Goal: Task Accomplishment & Management: Manage account settings

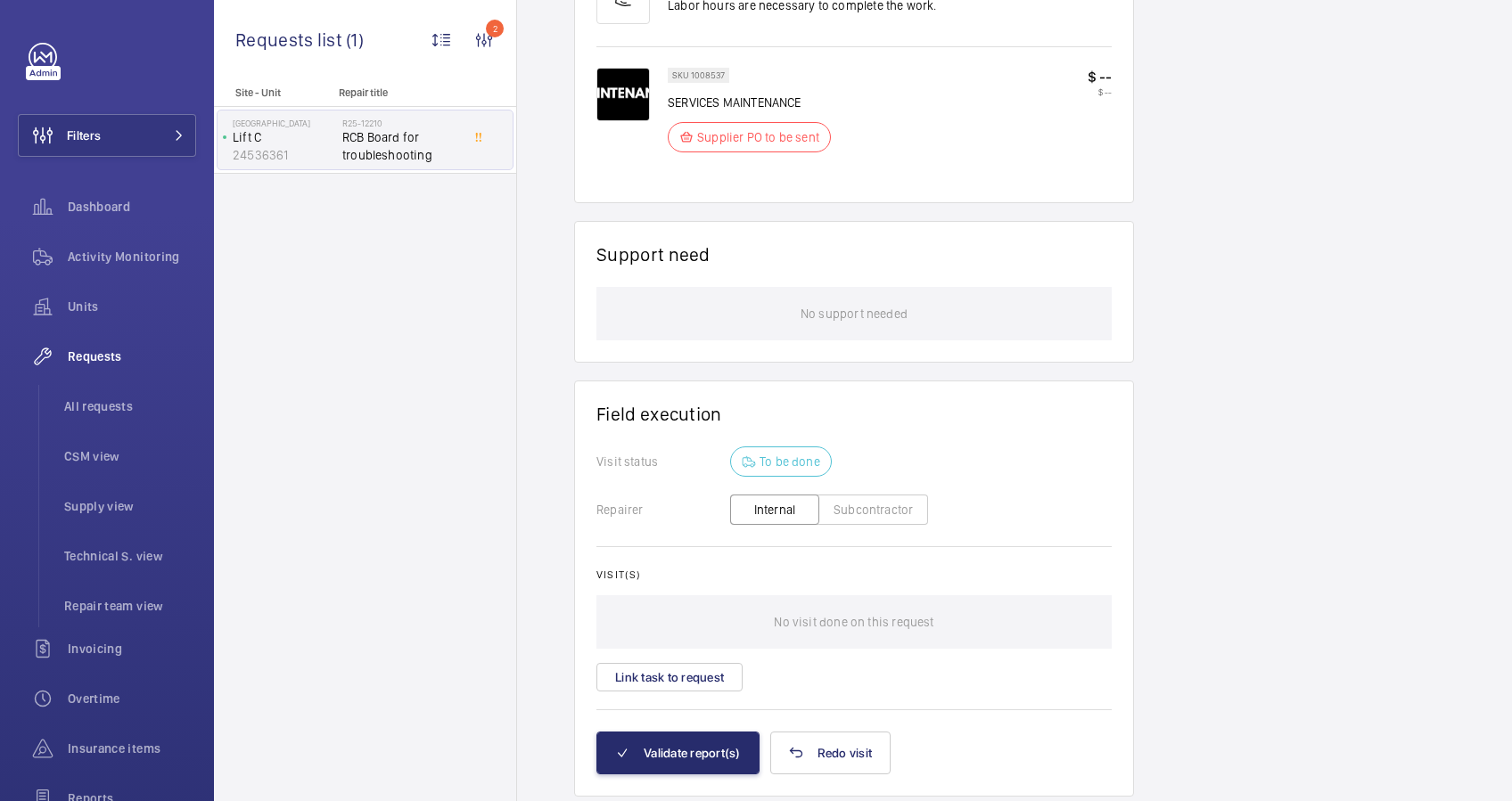
scroll to position [1185, 0]
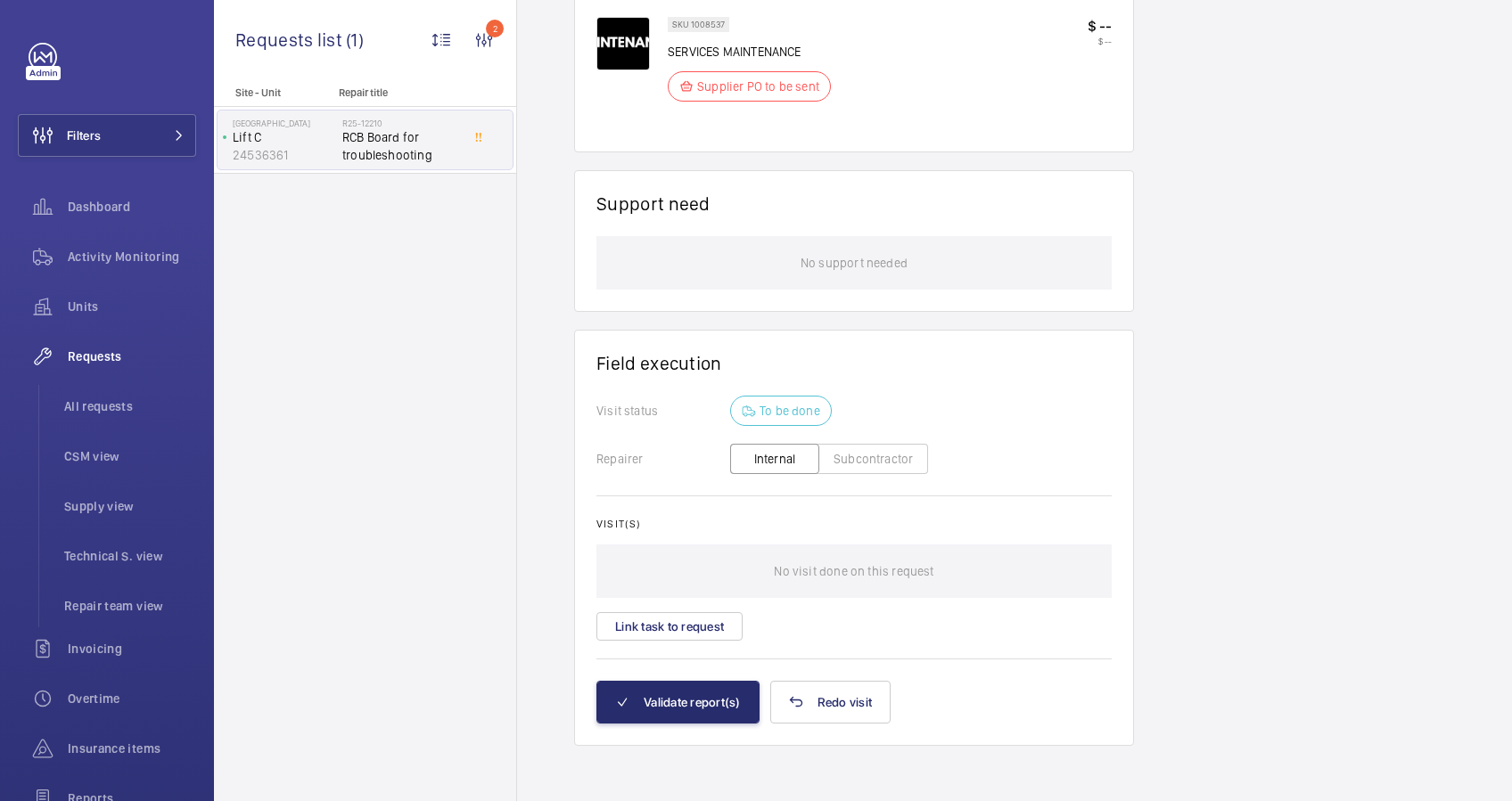
click at [856, 450] on button "Subcontractor" at bounding box center [873, 458] width 110 height 30
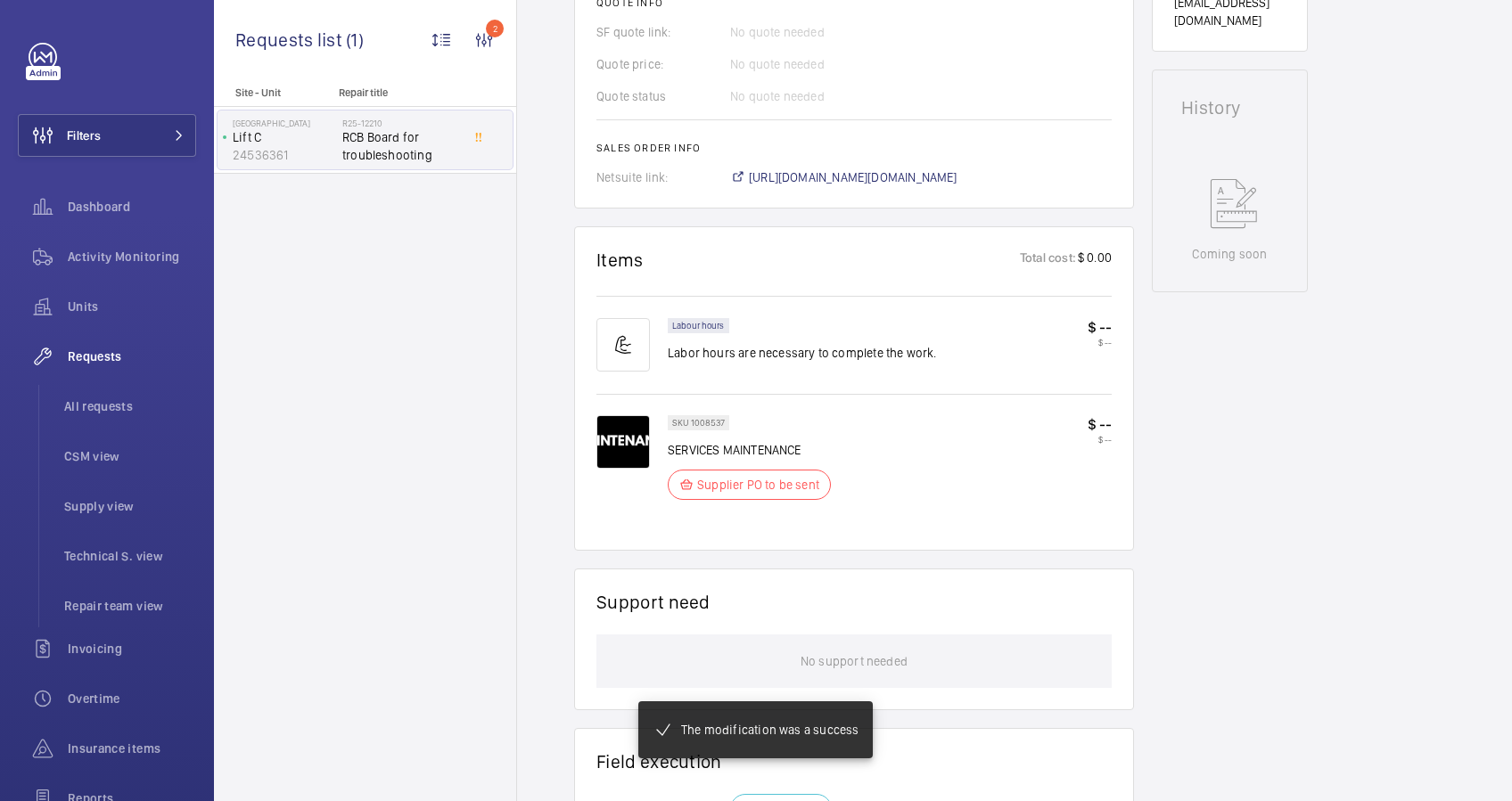
scroll to position [1217, 0]
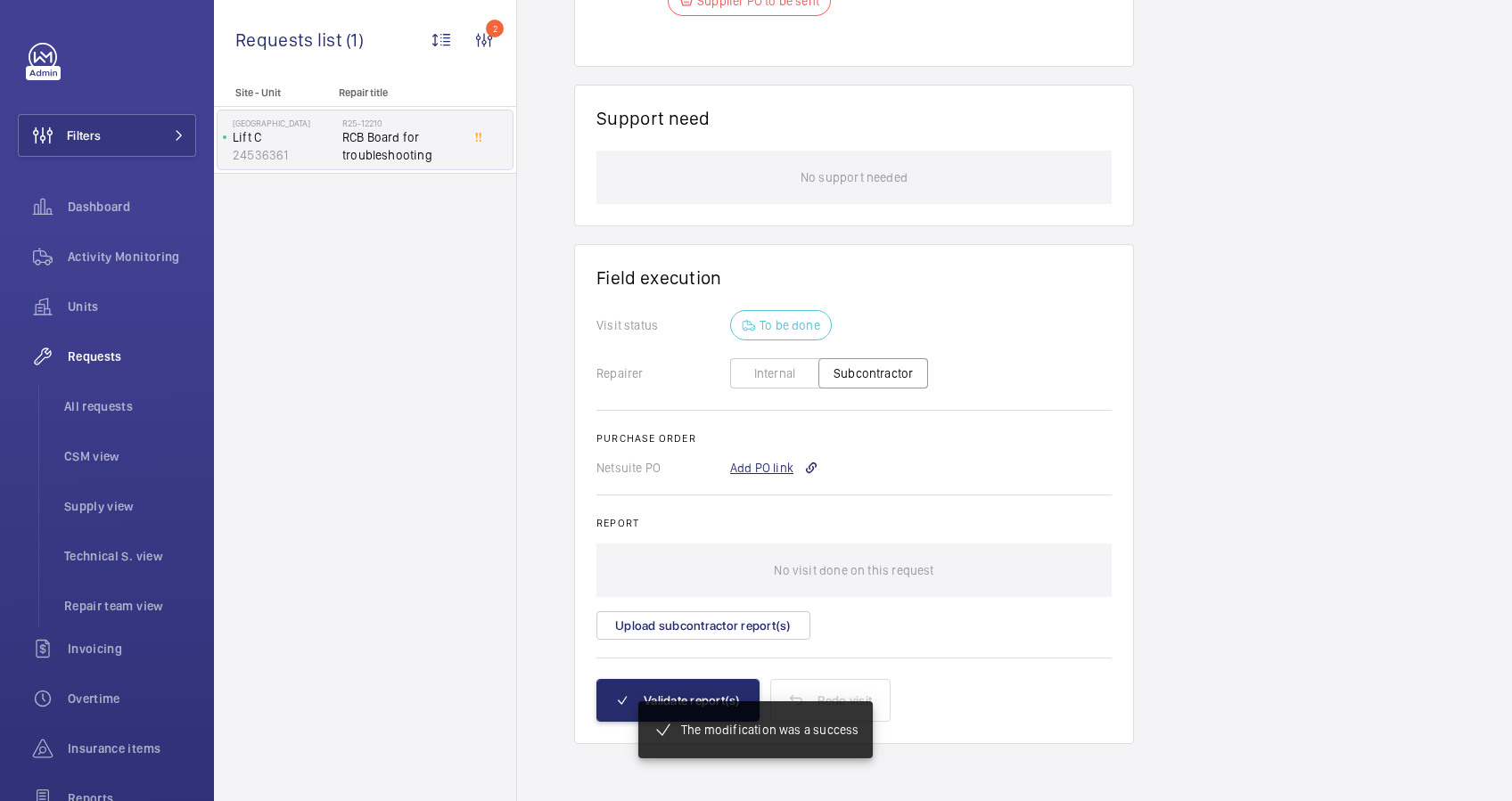
click at [777, 466] on div "Add PO link" at bounding box center [773, 468] width 88 height 17
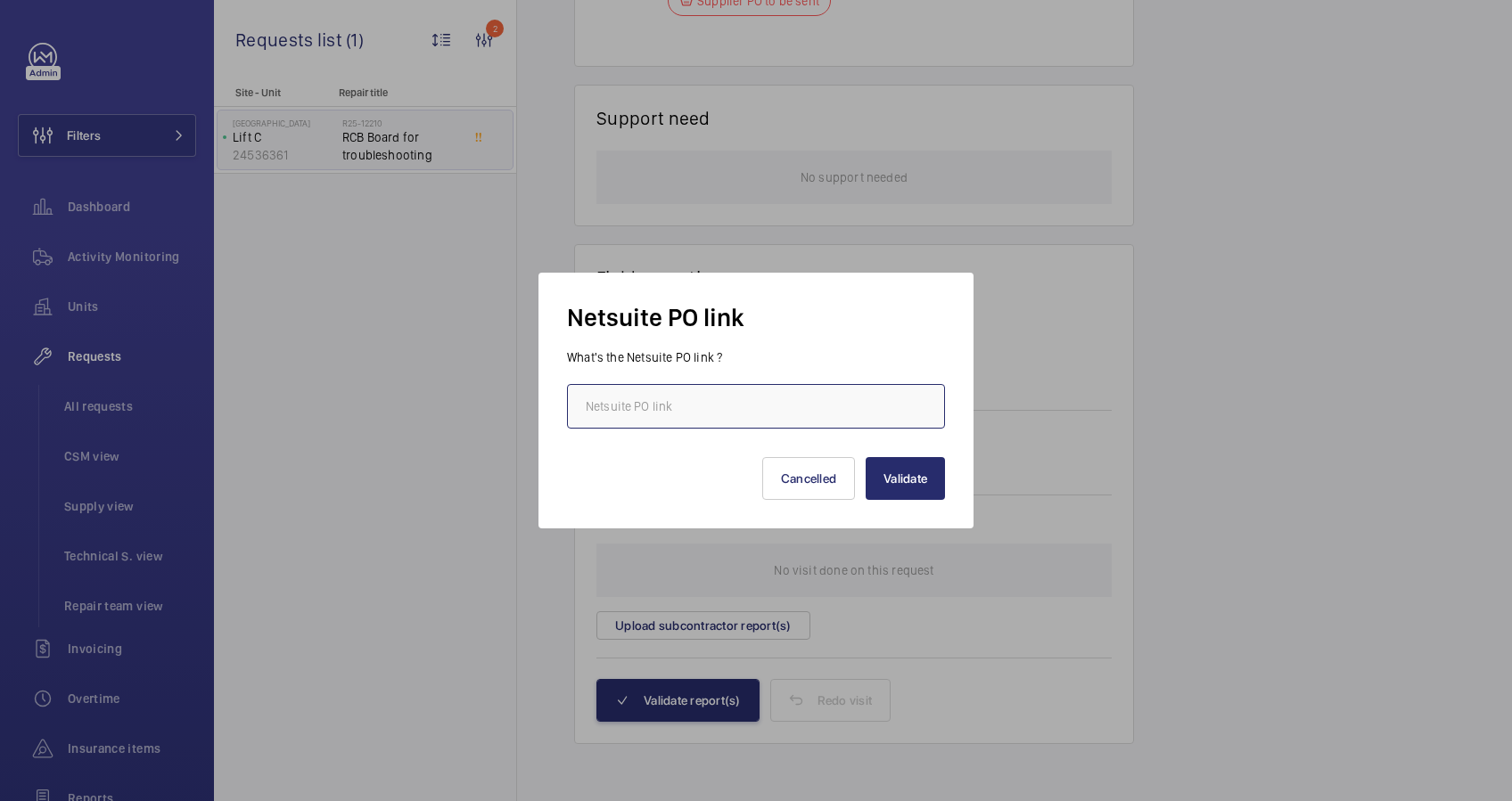
click at [756, 423] on input "text" at bounding box center [756, 406] width 378 height 44
paste input "[URL][DOMAIN_NAME][DOMAIN_NAME]"
type input "[URL][DOMAIN_NAME][DOMAIN_NAME]"
click at [898, 466] on button "Validate" at bounding box center [905, 479] width 79 height 42
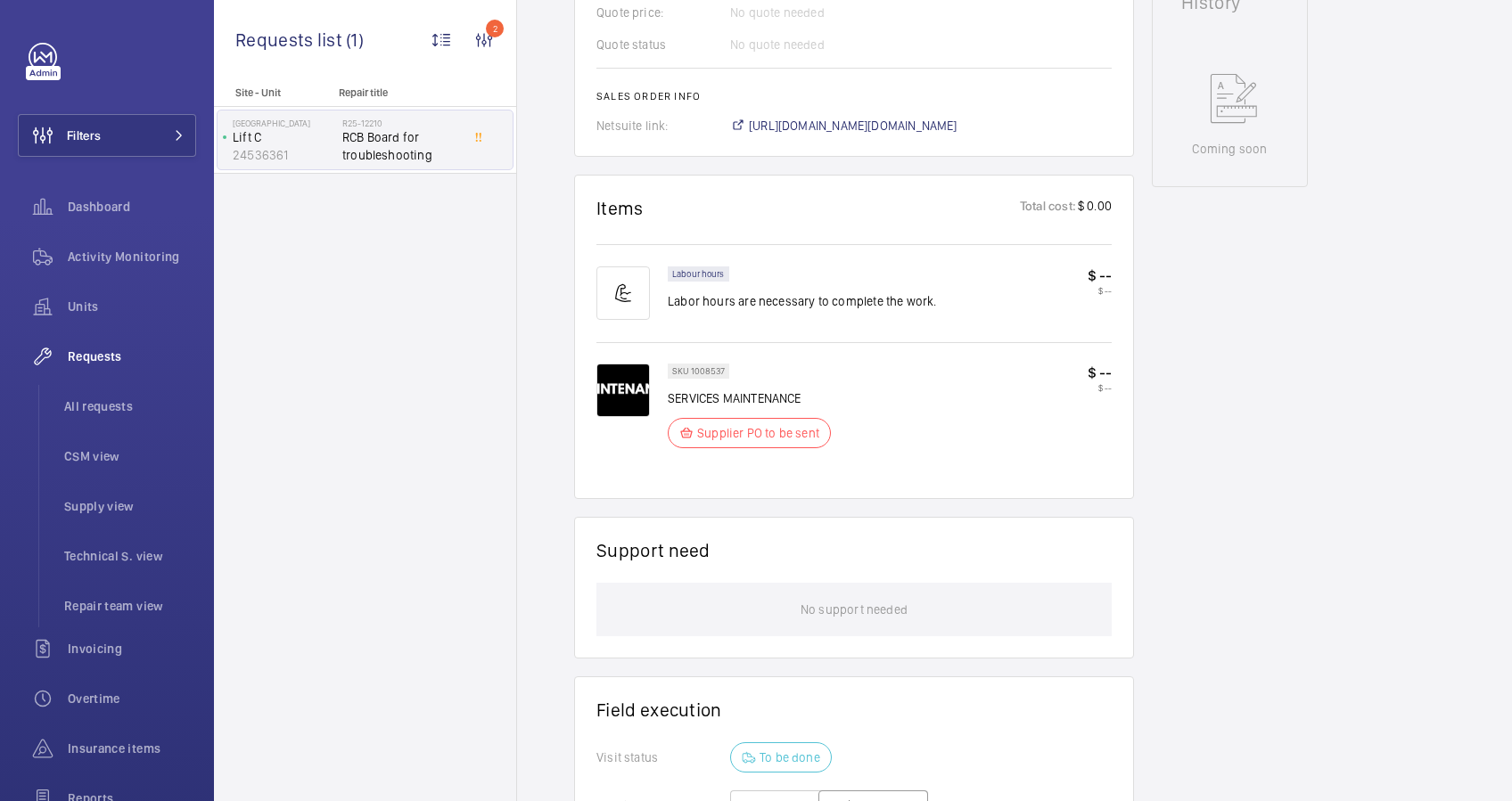
scroll to position [1312, 0]
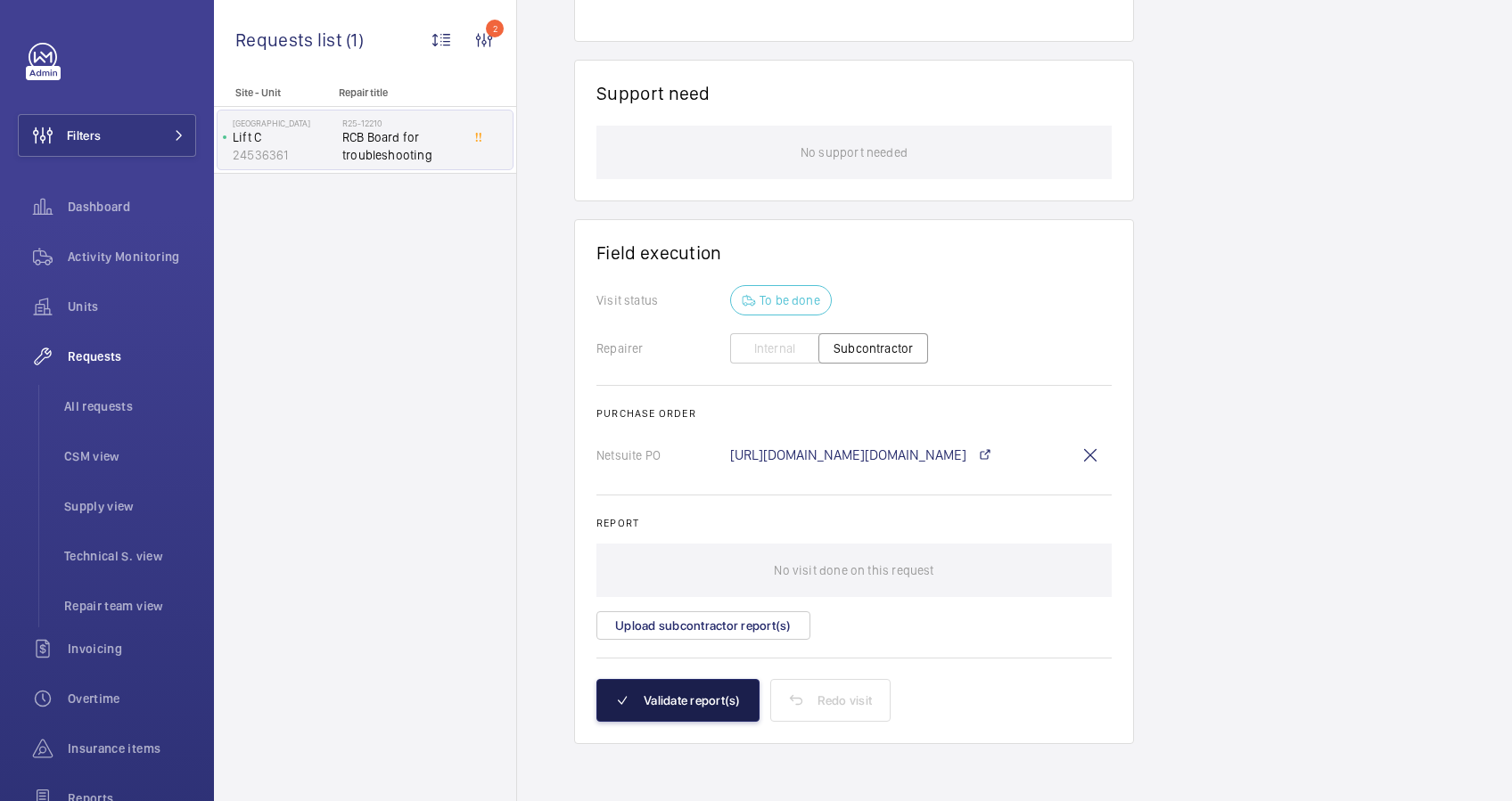
click at [669, 697] on button "Validate report(s)" at bounding box center [677, 701] width 163 height 42
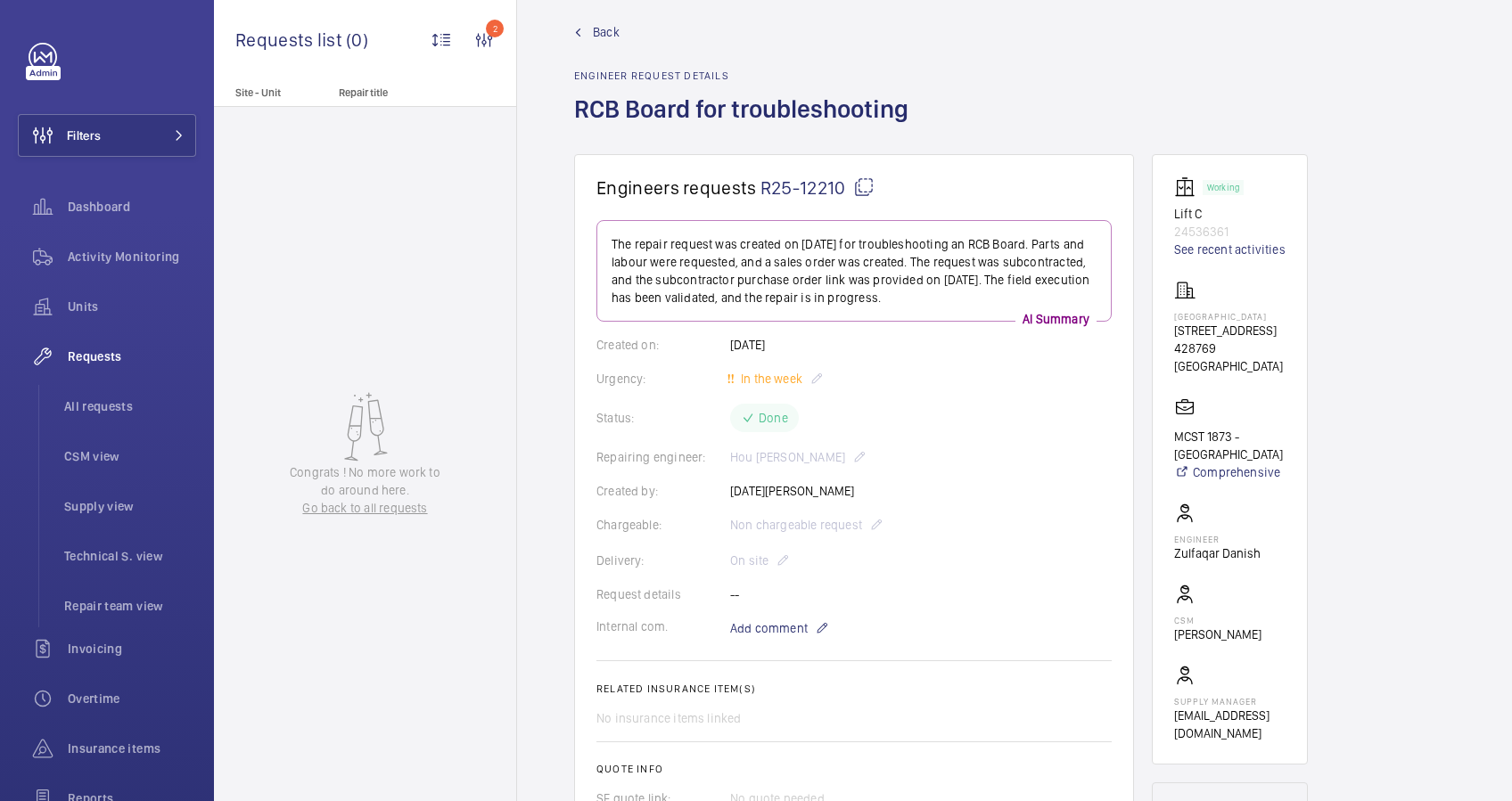
scroll to position [0, 0]
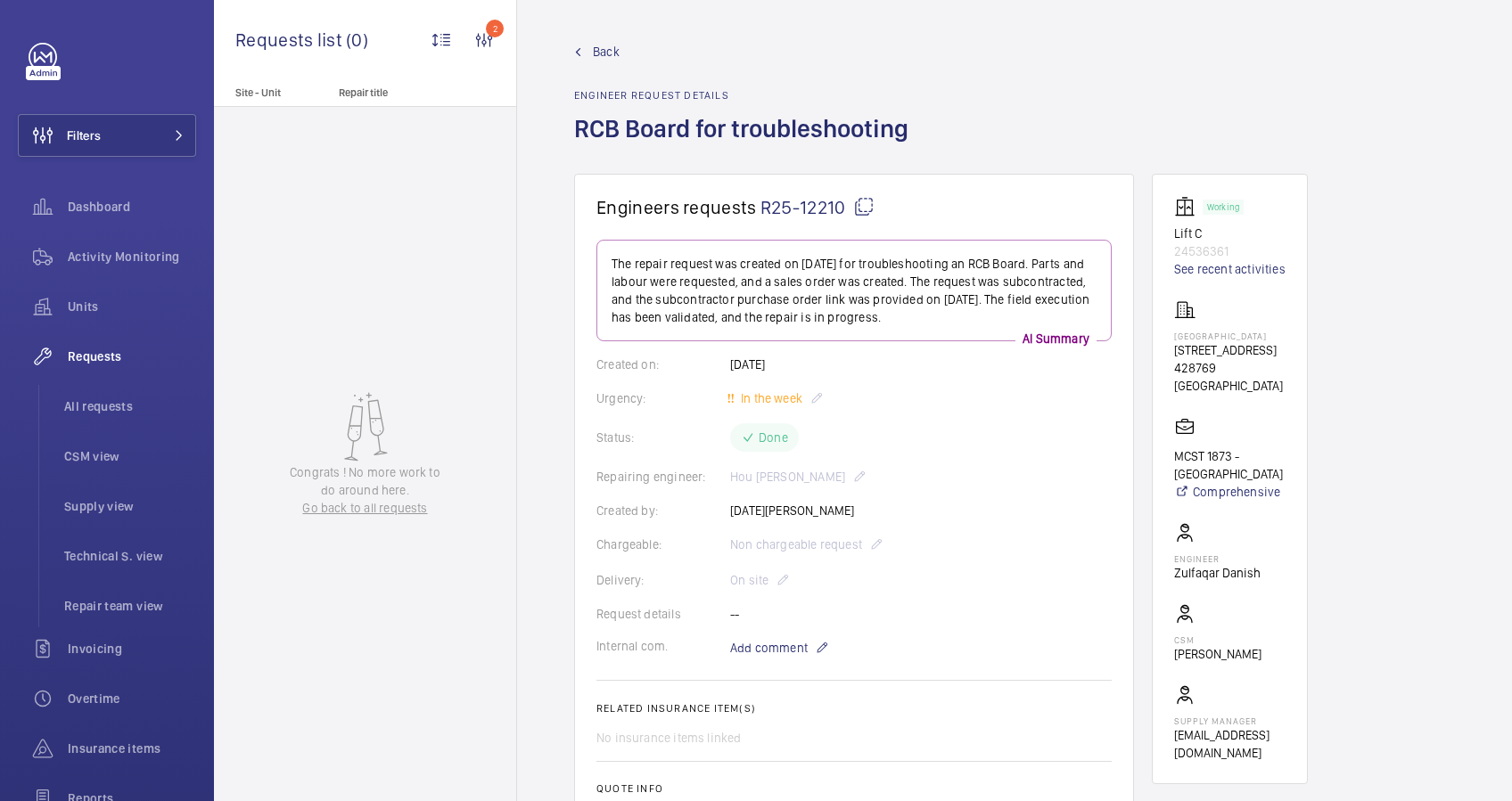
click at [594, 48] on span "Back" at bounding box center [606, 51] width 27 height 17
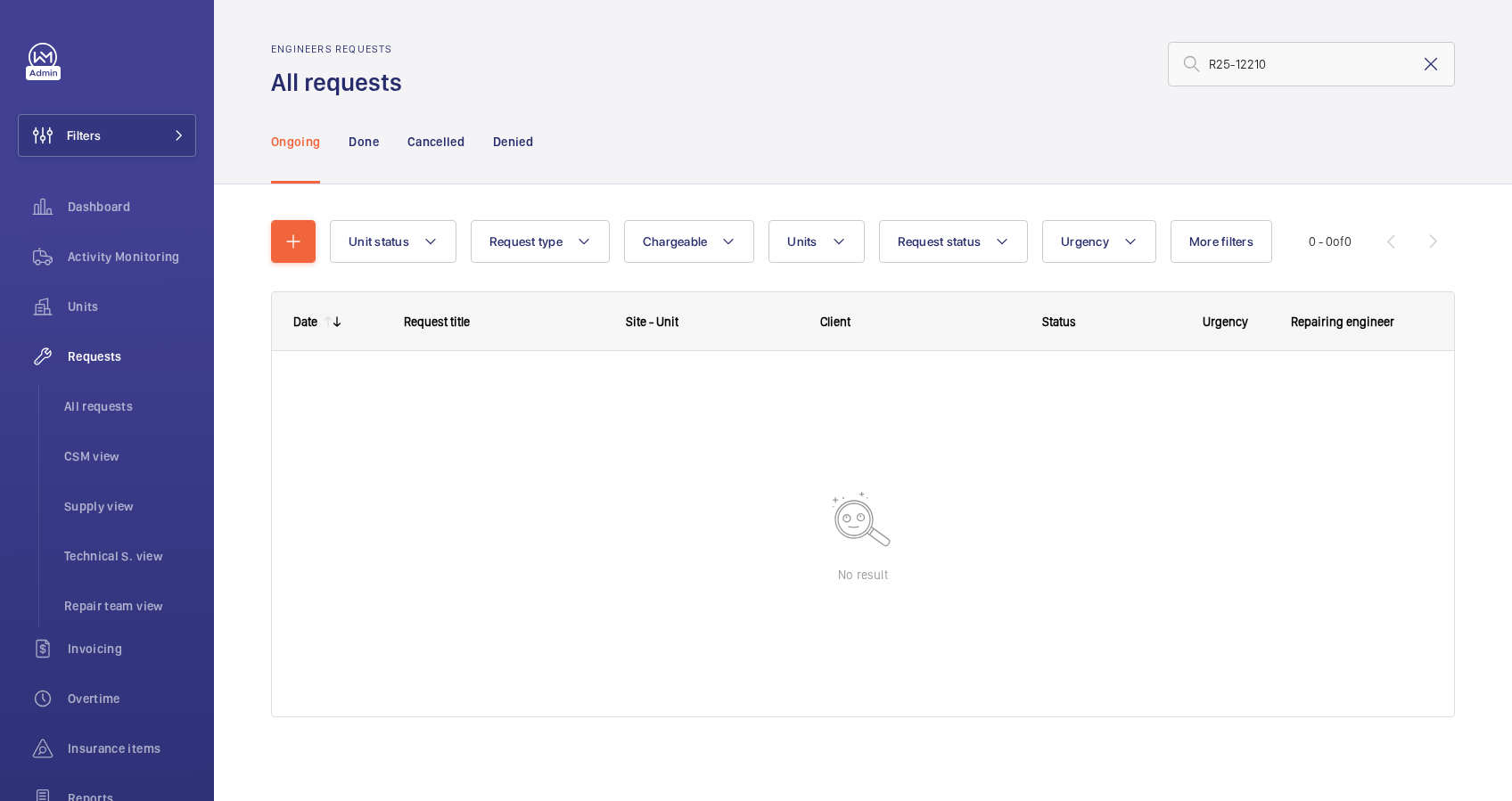
click at [1419, 60] on mat-icon at bounding box center [1430, 64] width 21 height 21
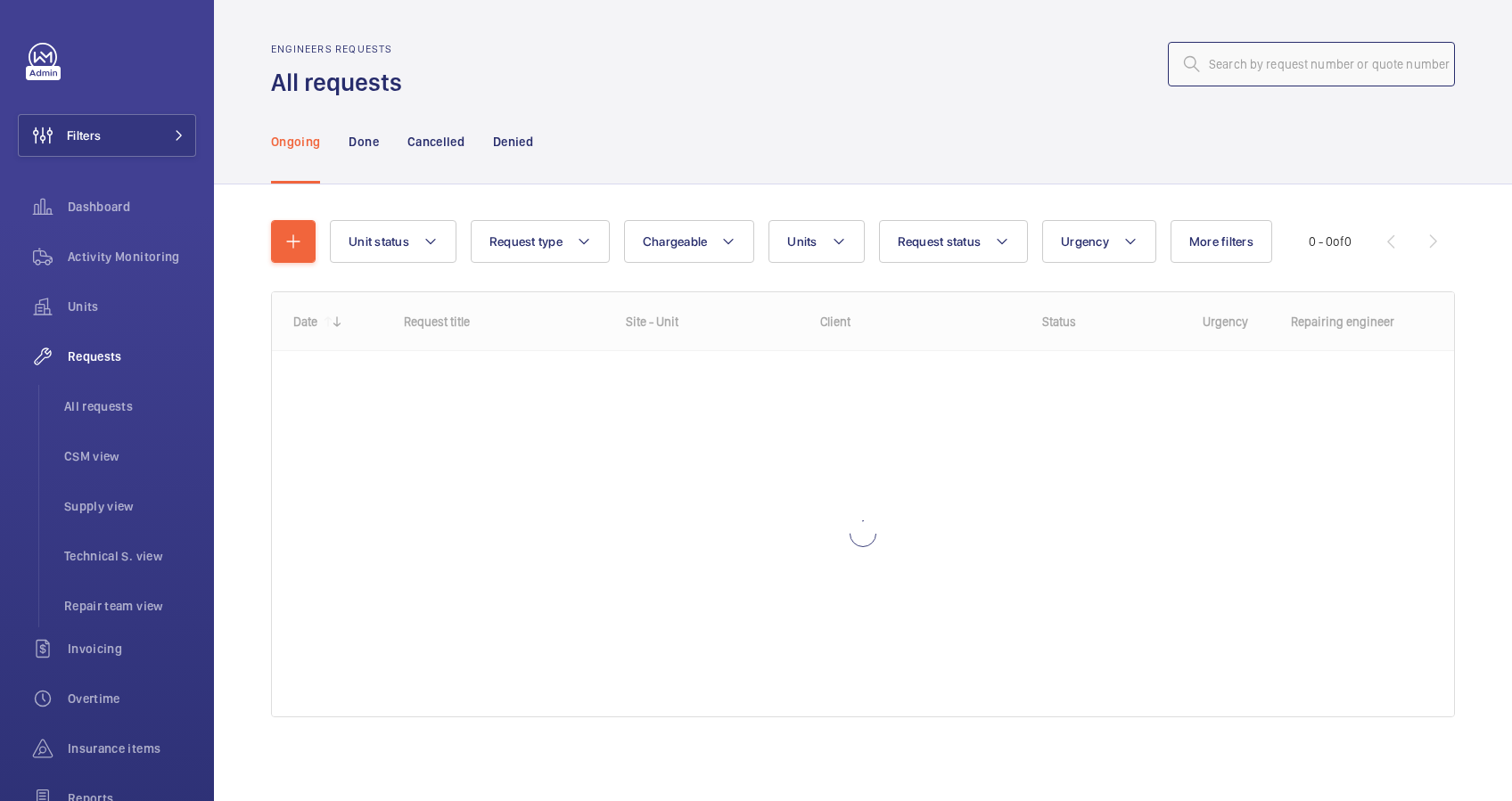
click at [1204, 65] on input "text" at bounding box center [1310, 64] width 287 height 44
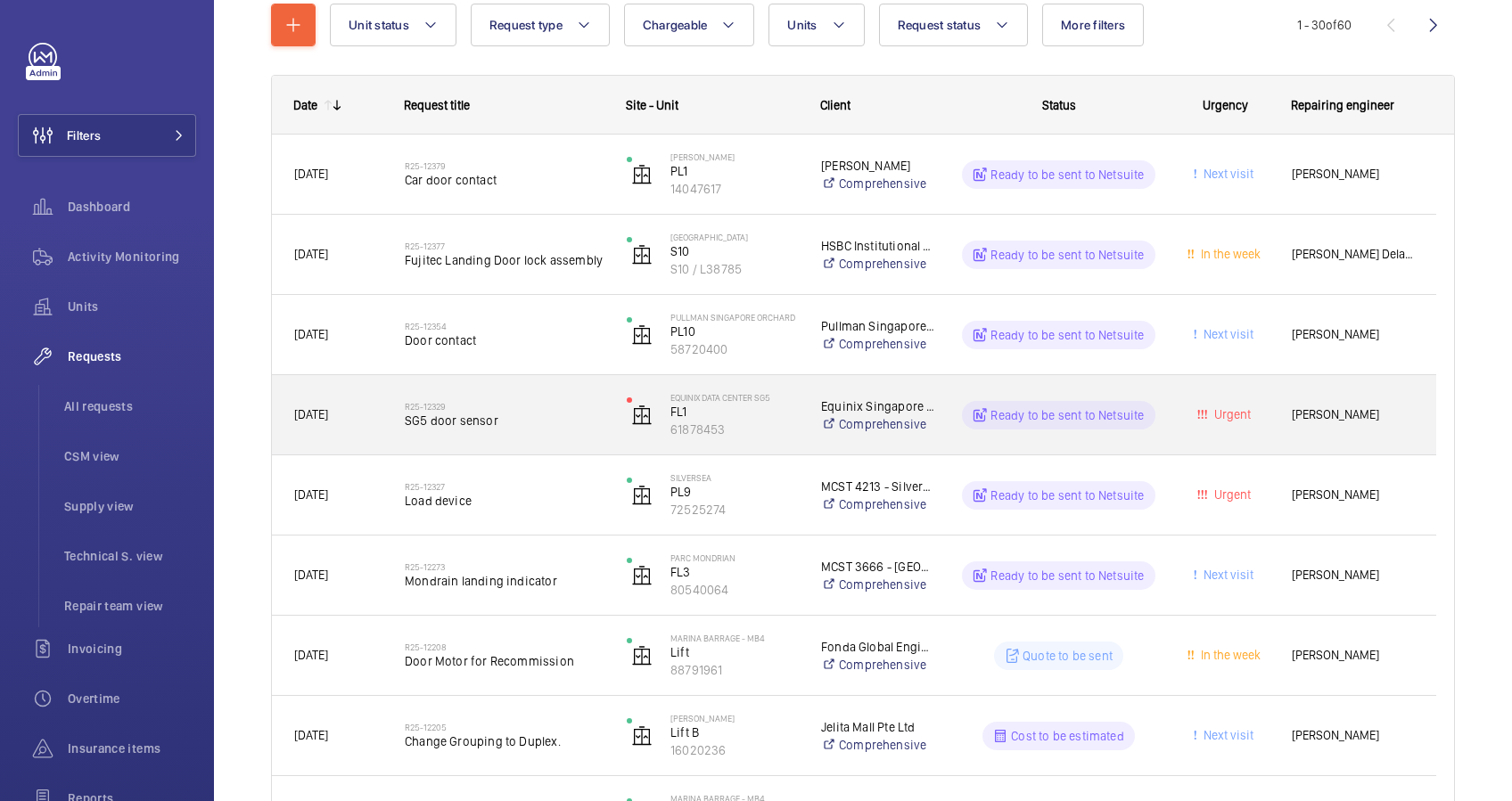
scroll to position [237, 0]
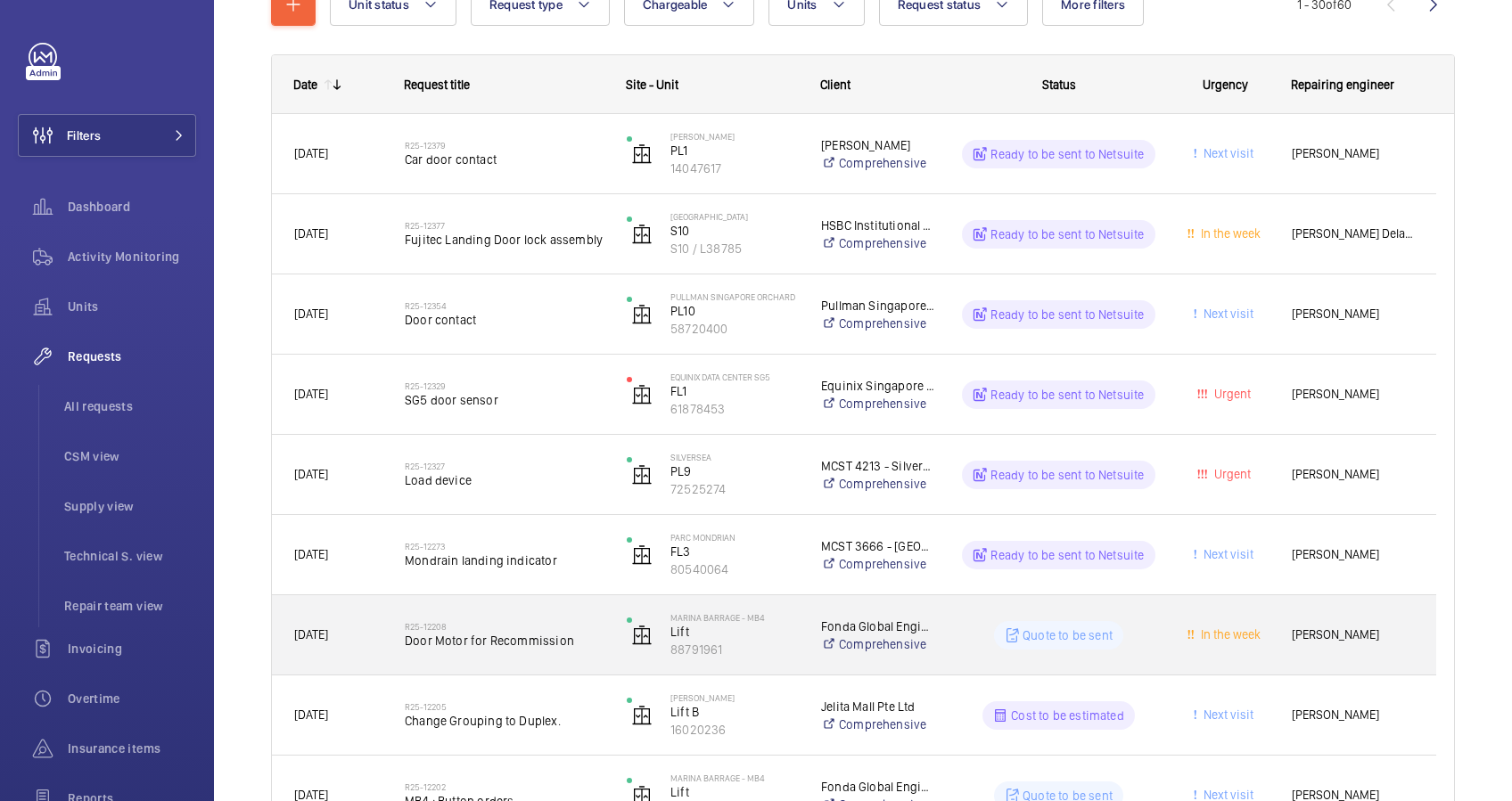
type input "R25-12208"
click at [567, 649] on div "R25-12208 Door Motor for Recommission" at bounding box center [504, 636] width 199 height 52
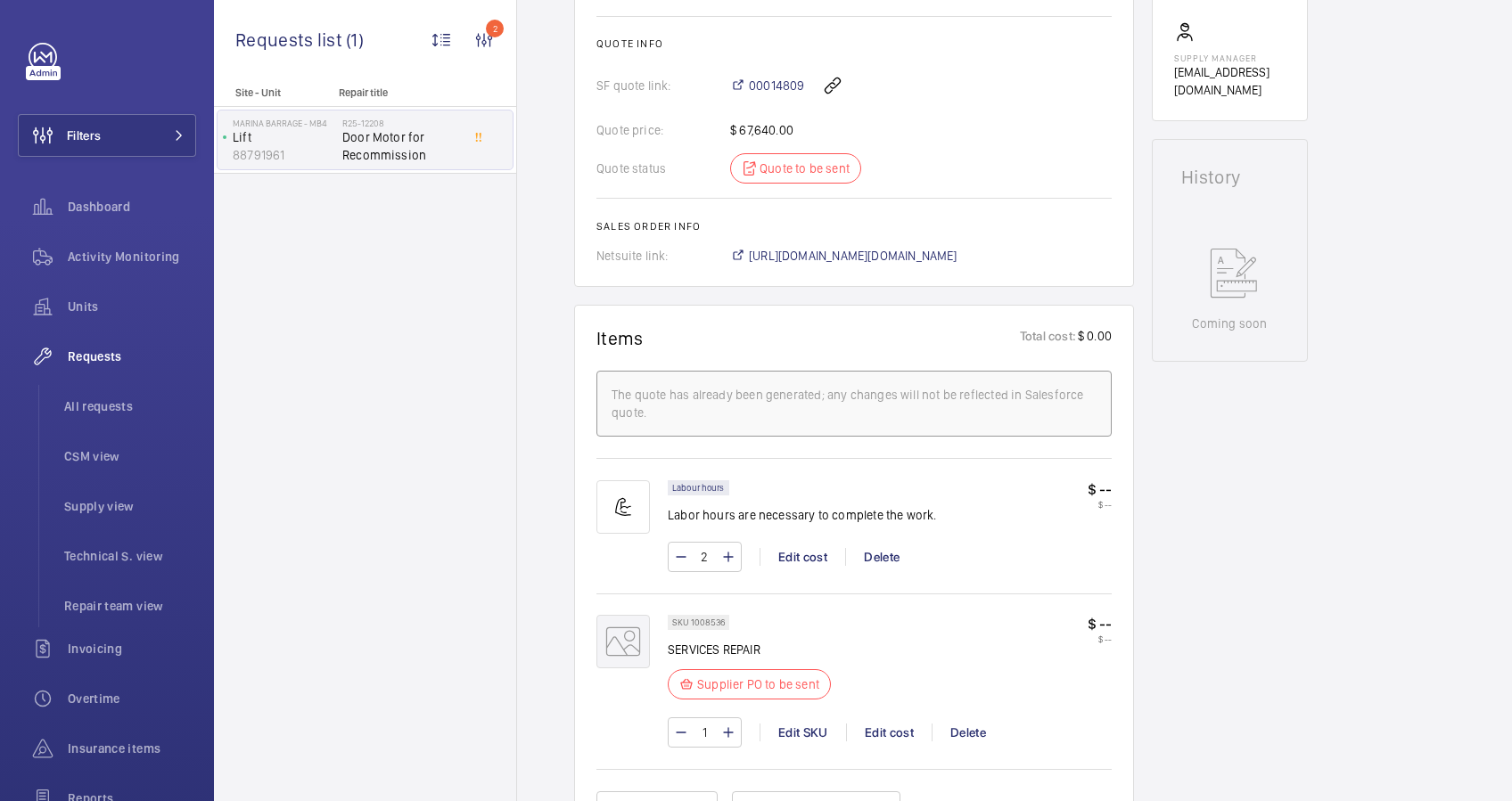
scroll to position [594, 0]
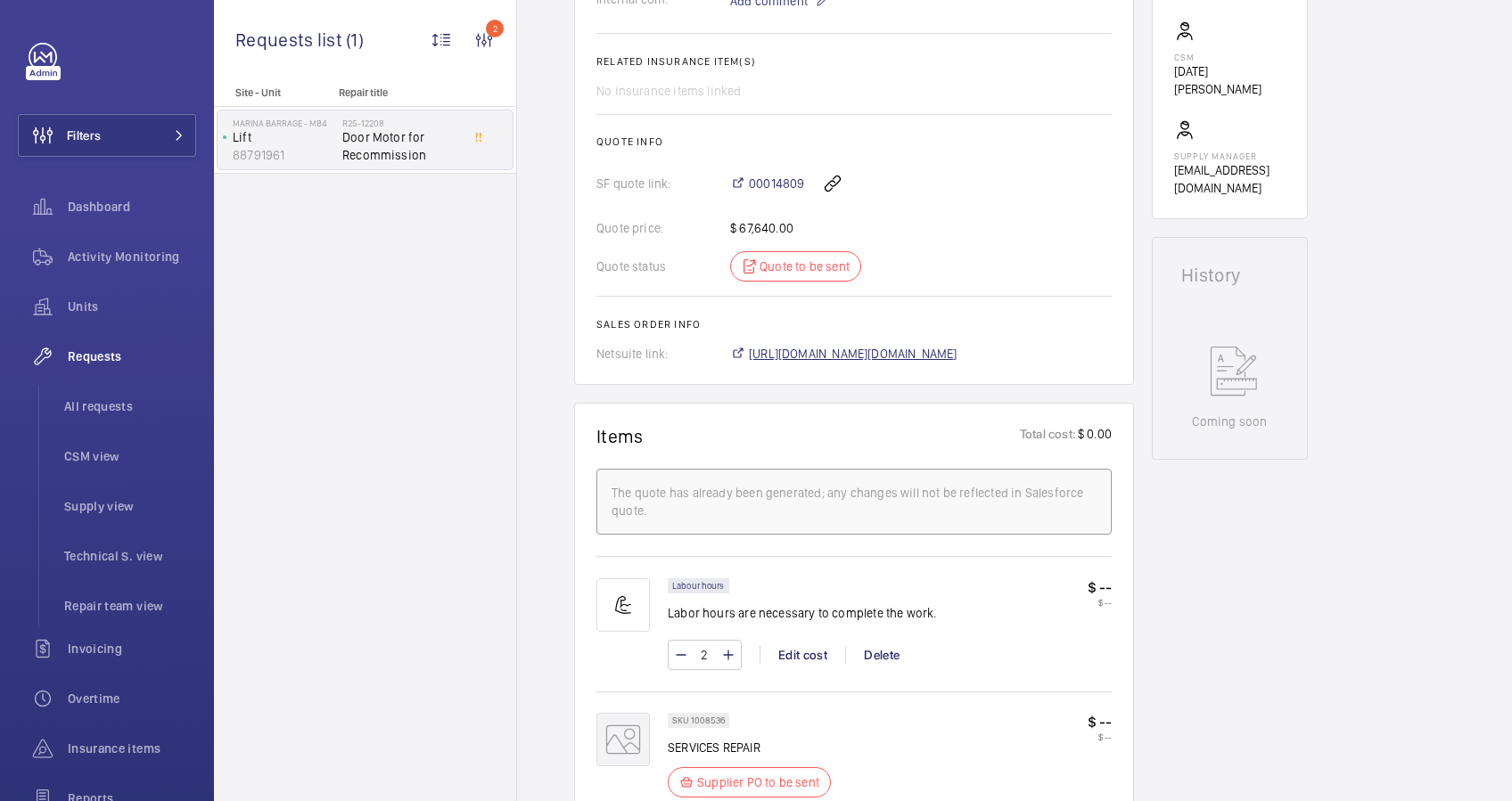
click at [951, 351] on span "[URL][DOMAIN_NAME][DOMAIN_NAME]" at bounding box center [853, 353] width 208 height 17
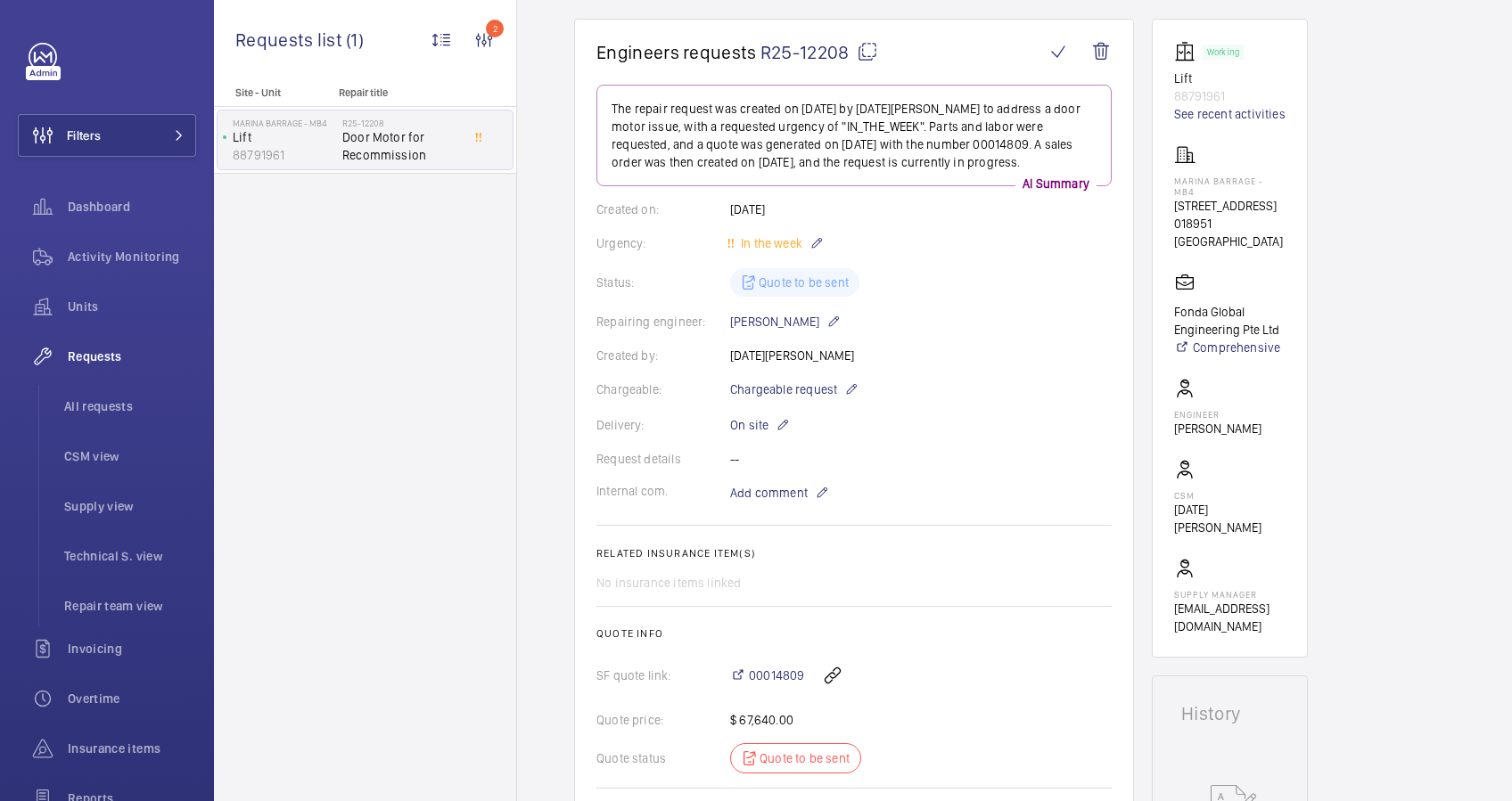
scroll to position [52, 0]
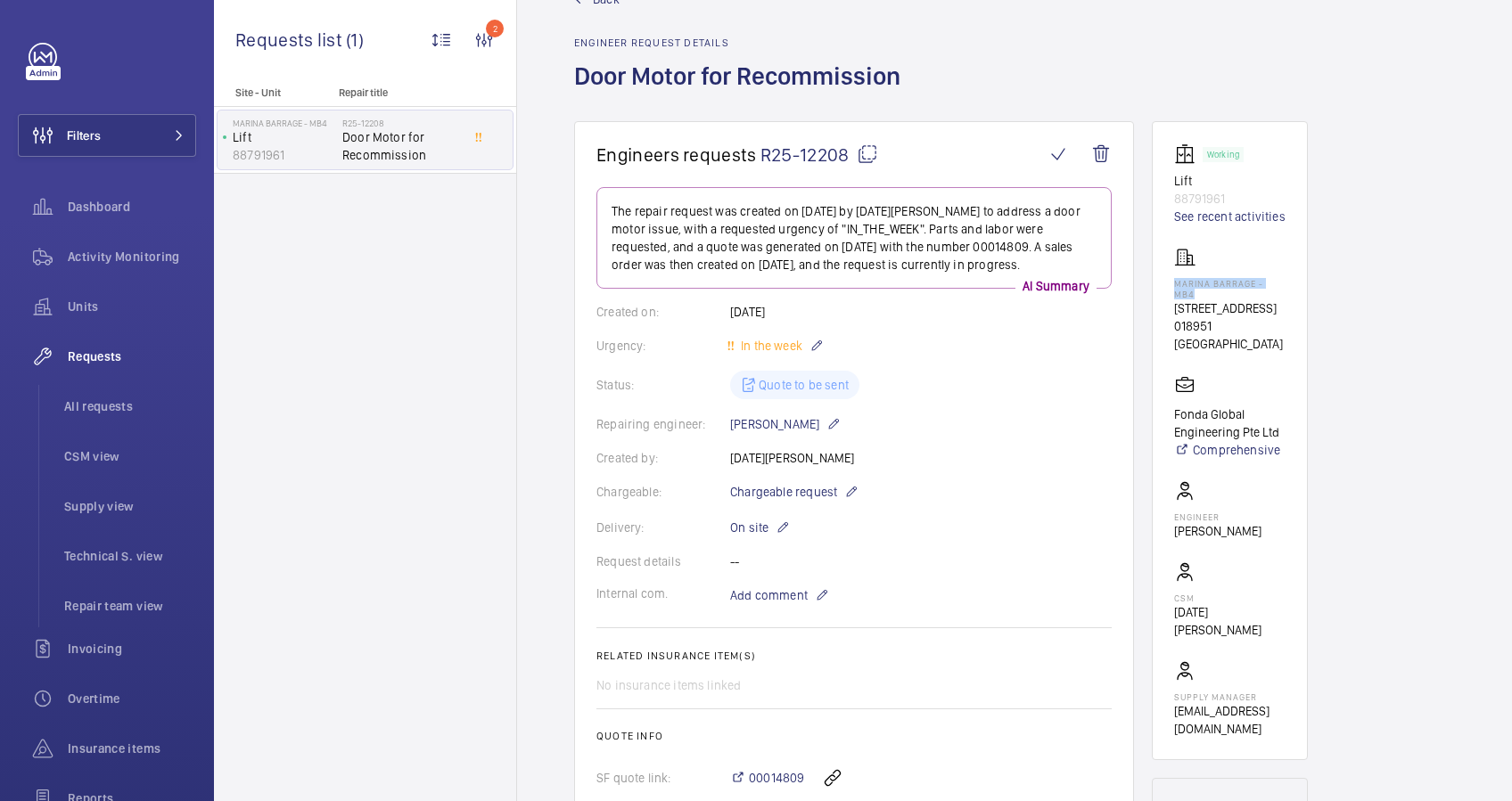
drag, startPoint x: 1285, startPoint y: 281, endPoint x: 1163, endPoint y: 280, distance: 122.0
click at [1163, 280] on wm-front-card "Working Lift 88791961 See recent activities [PERSON_NAME] - MB4 [STREET_ADDRESS…" at bounding box center [1229, 441] width 156 height 639
drag, startPoint x: 1163, startPoint y: 280, endPoint x: 1185, endPoint y: 279, distance: 22.0
copy p "Marina Barrage - MB4"
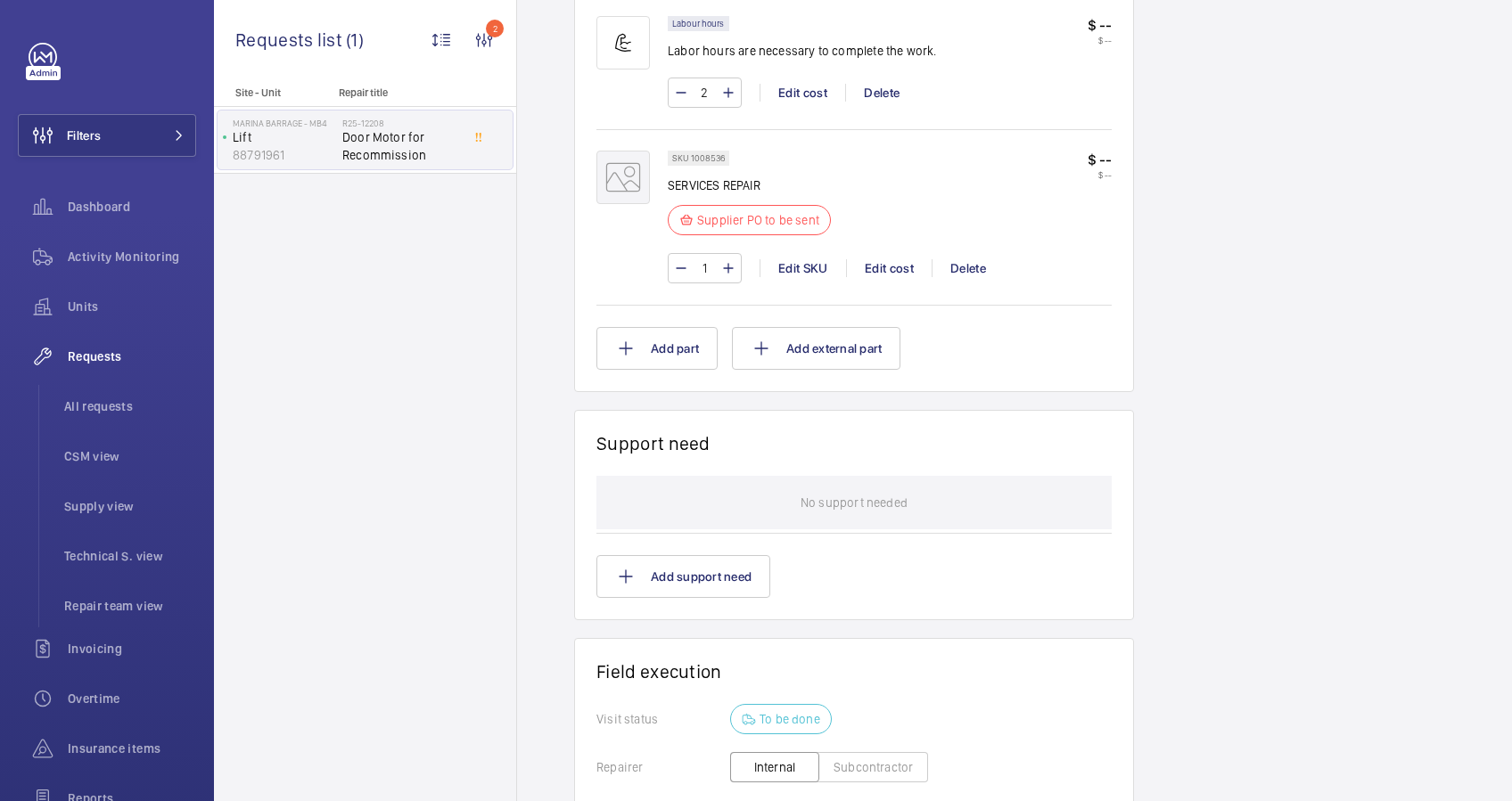
scroll to position [1361, 0]
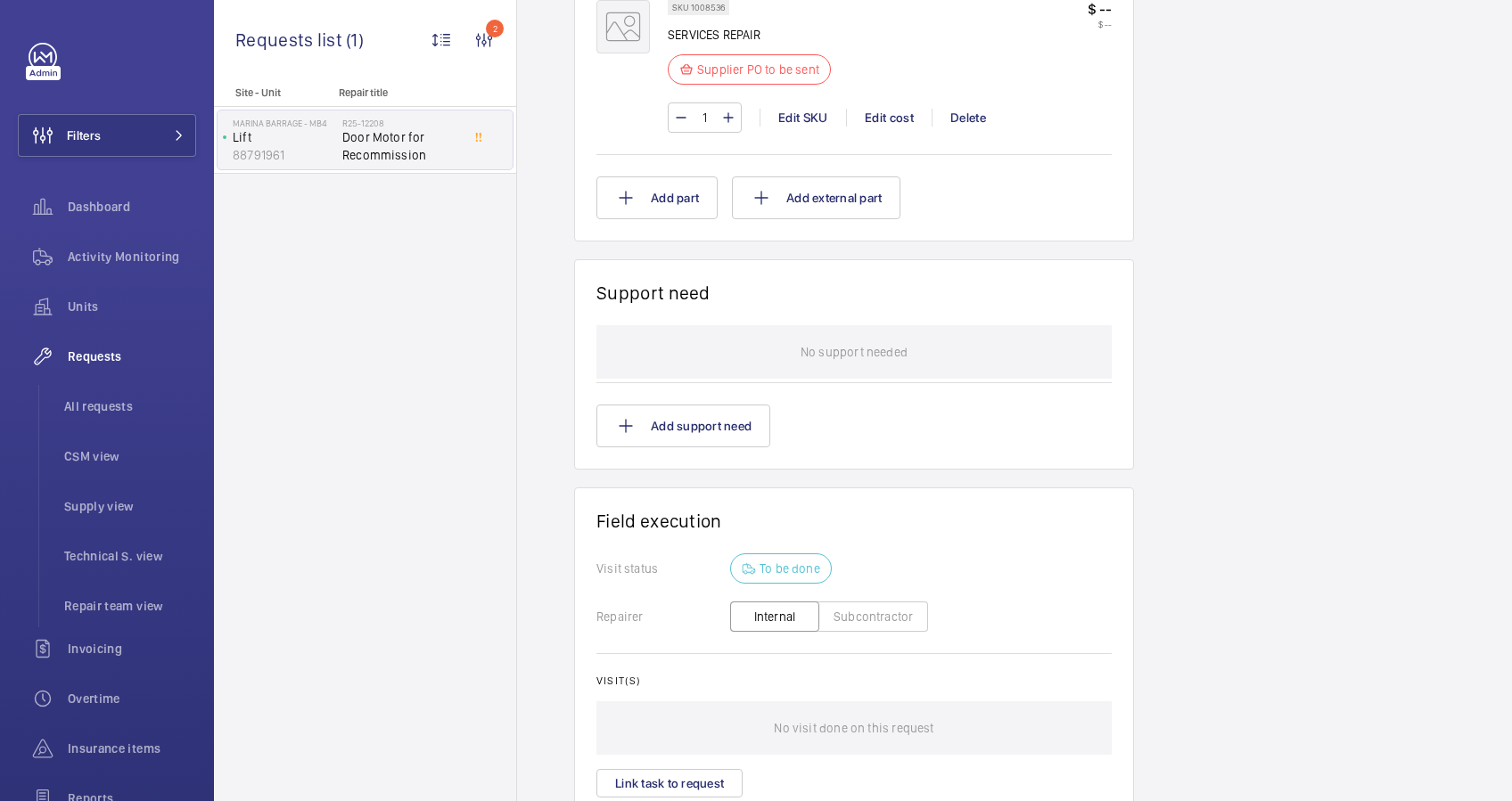
click at [854, 613] on button "Subcontractor" at bounding box center [873, 616] width 110 height 30
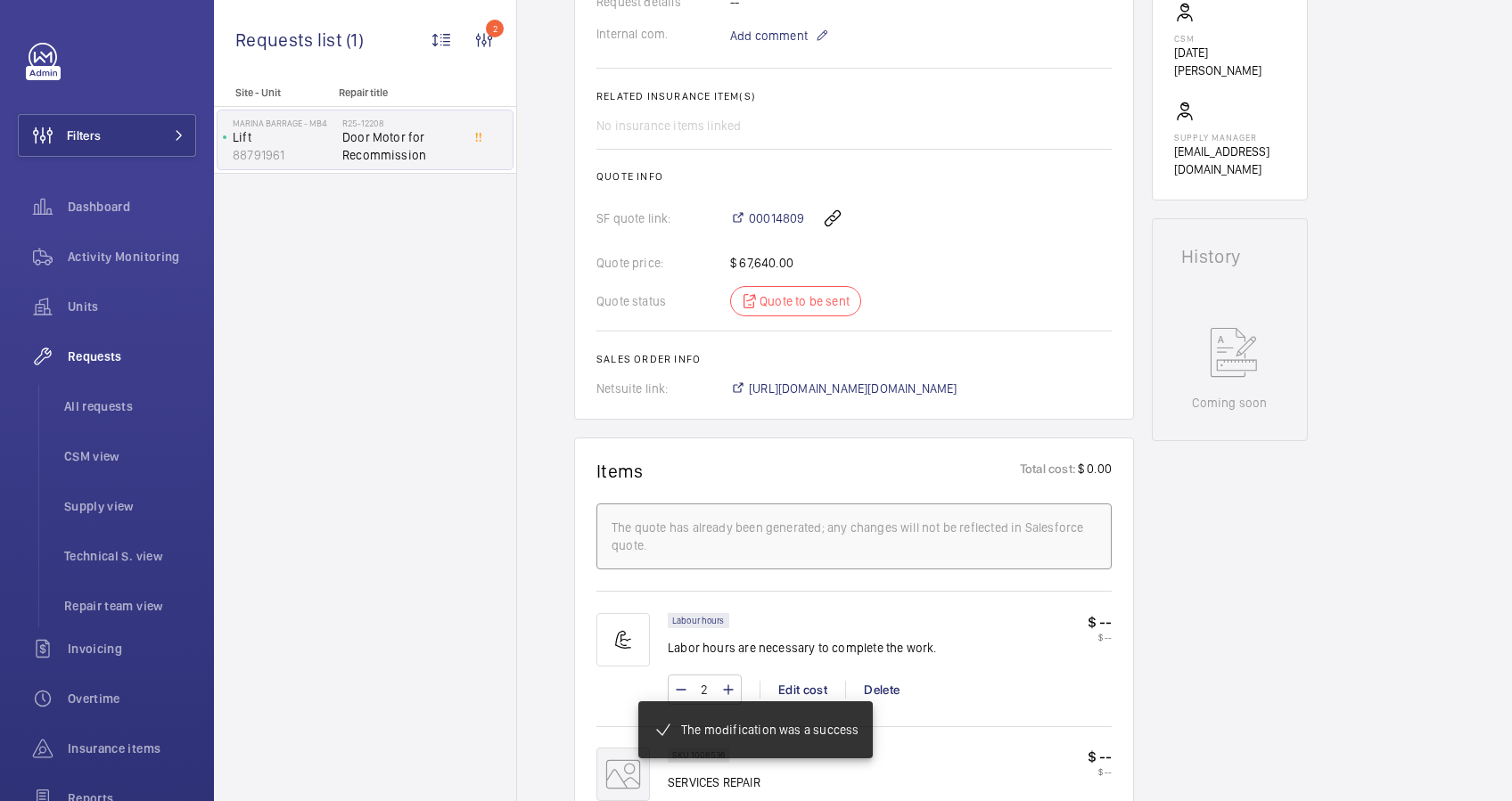
scroll to position [1342, 0]
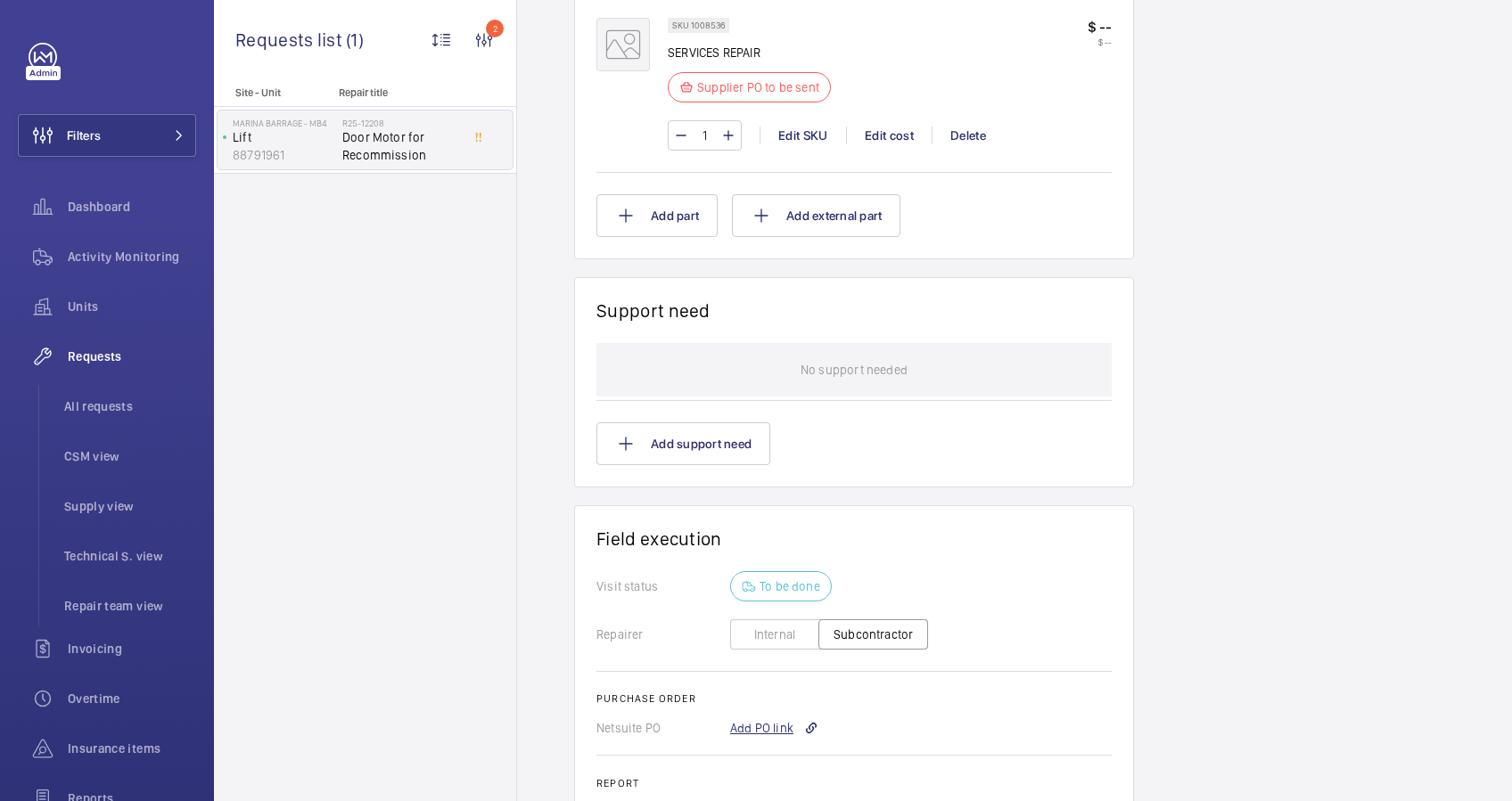
click at [752, 729] on div "Add PO link" at bounding box center [773, 728] width 88 height 17
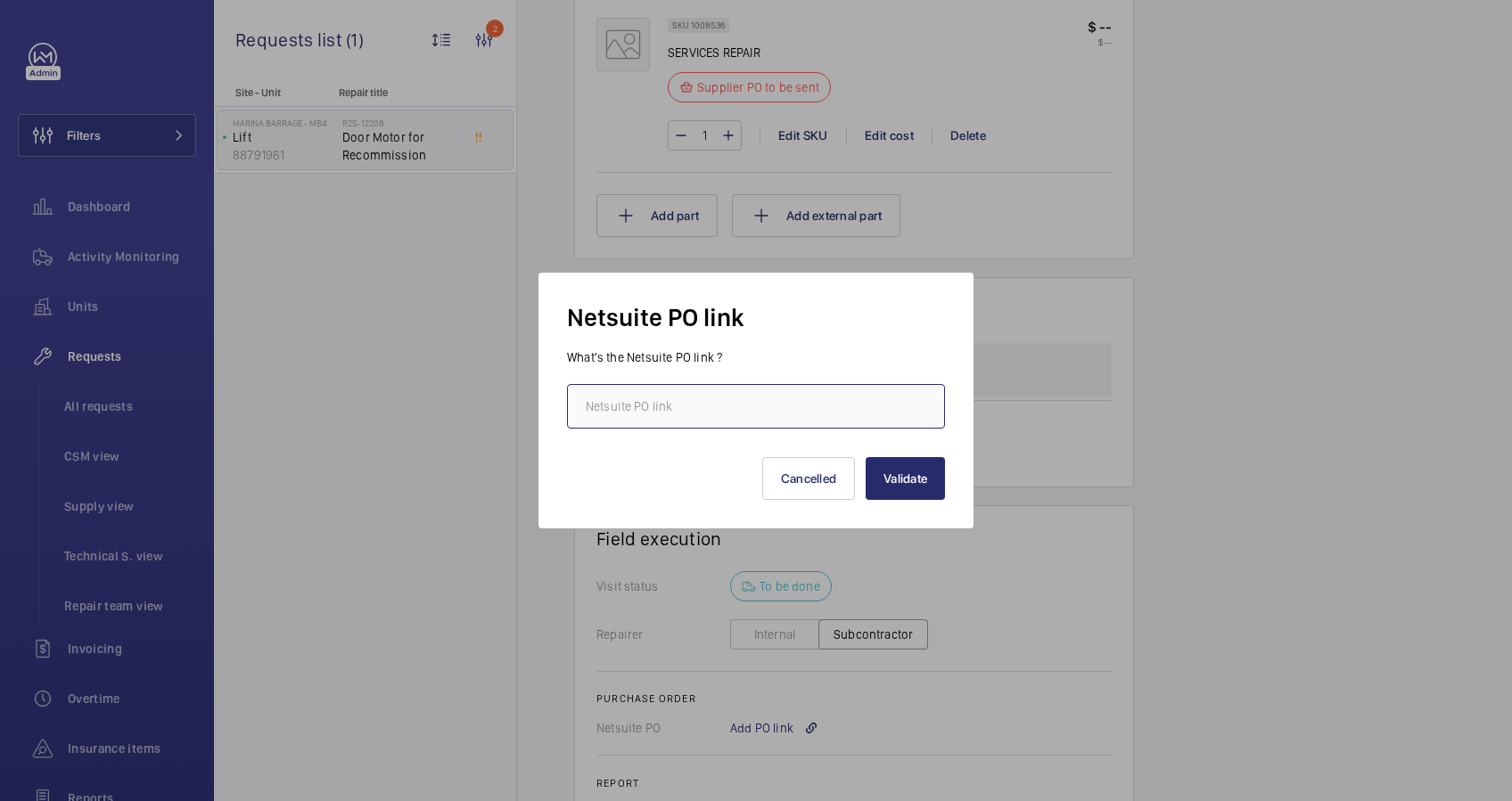
click at [659, 414] on input "text" at bounding box center [756, 406] width 378 height 44
paste input "[URL][DOMAIN_NAME][DOMAIN_NAME]"
type input "[URL][DOMAIN_NAME][DOMAIN_NAME]"
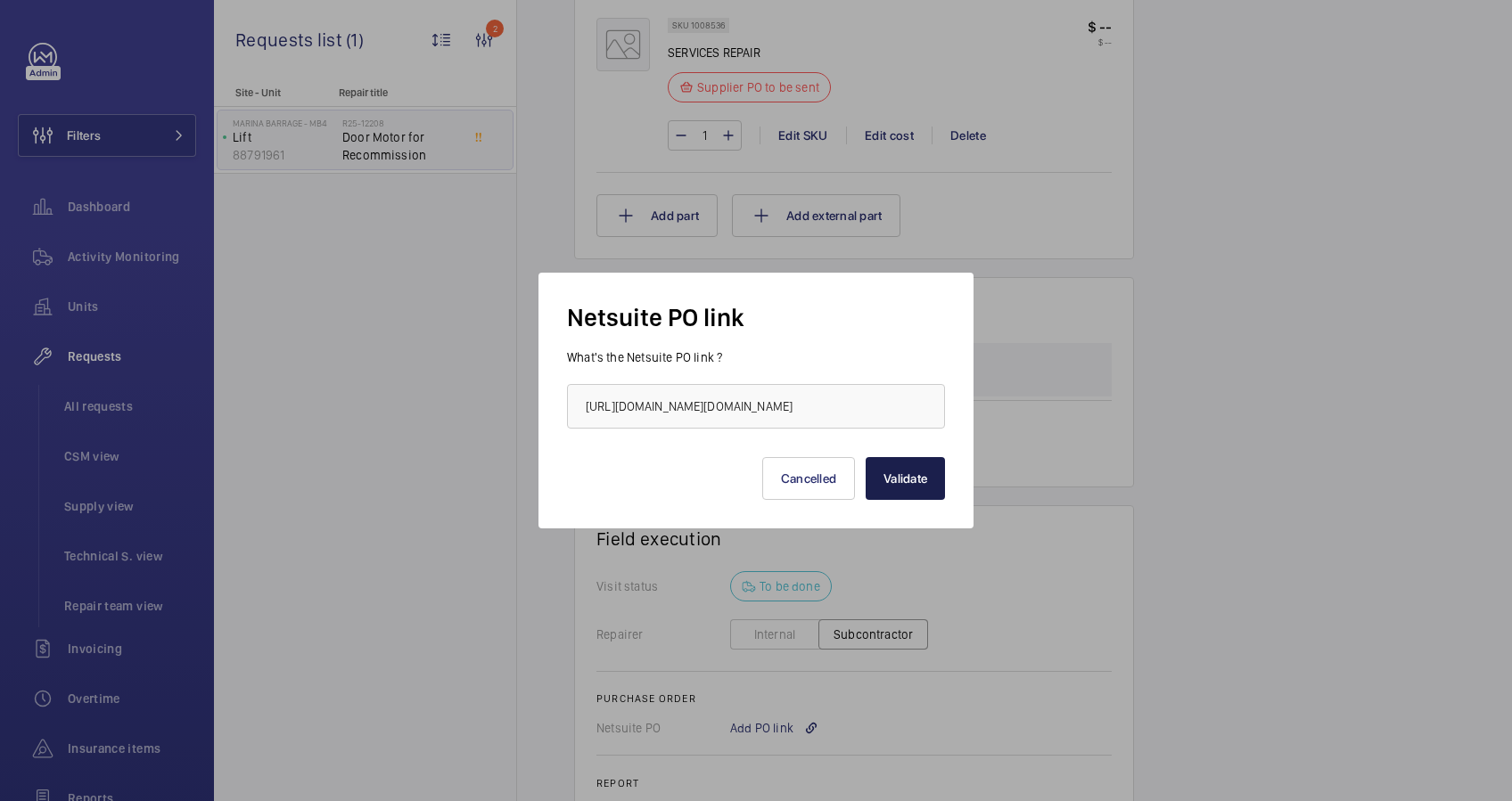
click at [896, 477] on button "Validate" at bounding box center [905, 479] width 79 height 42
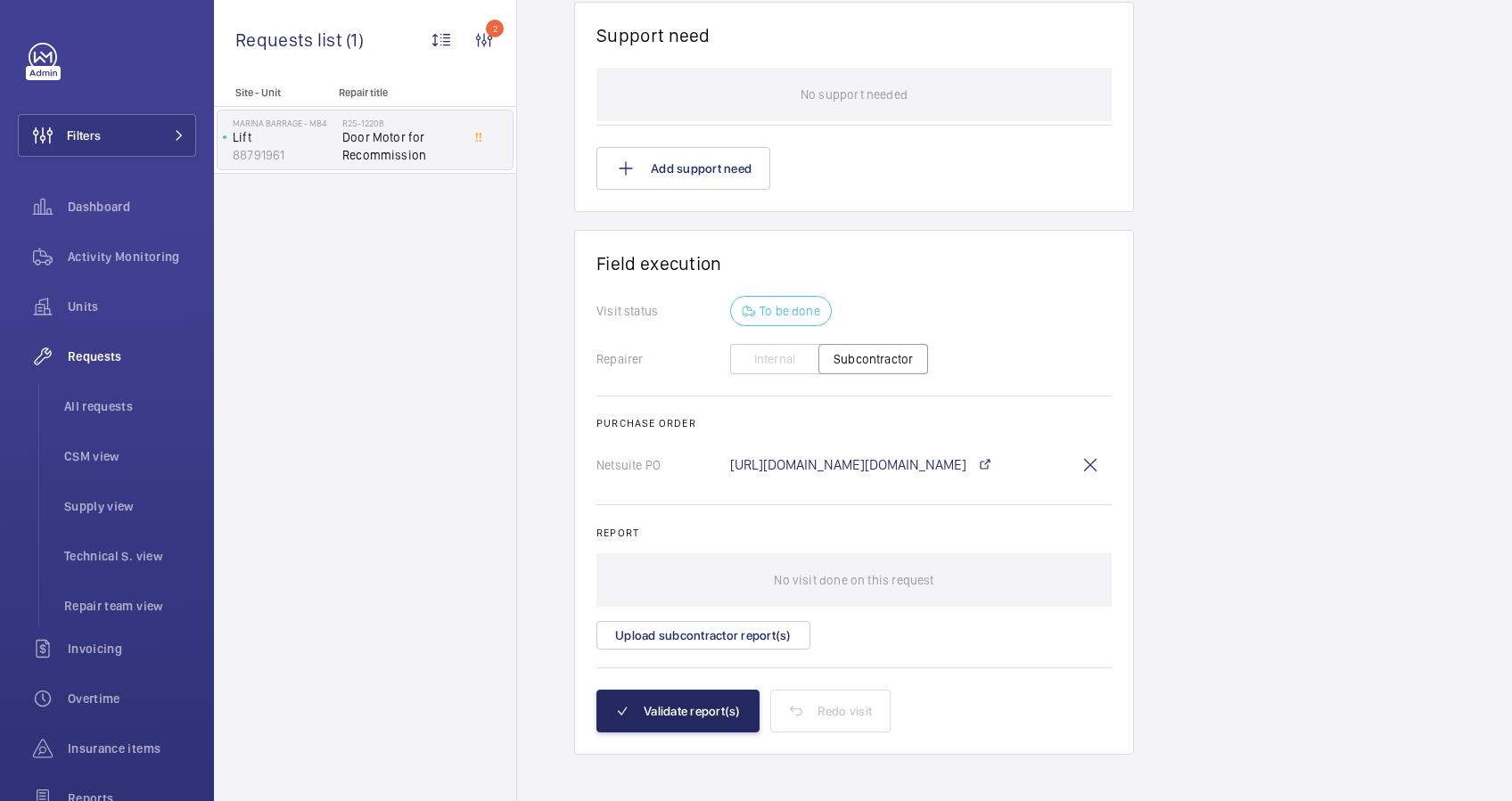
scroll to position [1609, 0]
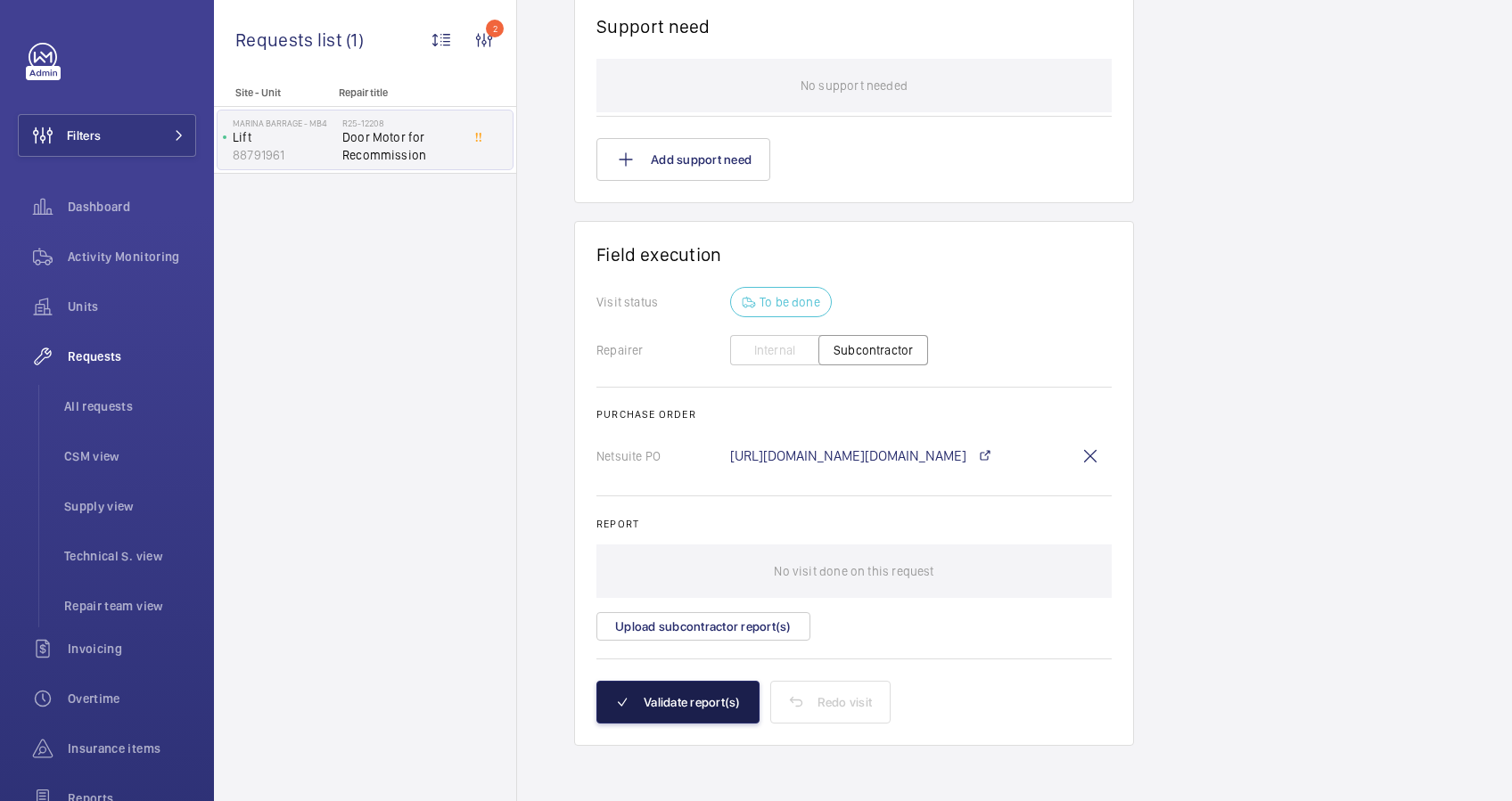
click at [692, 683] on button "Validate report(s)" at bounding box center [677, 703] width 163 height 42
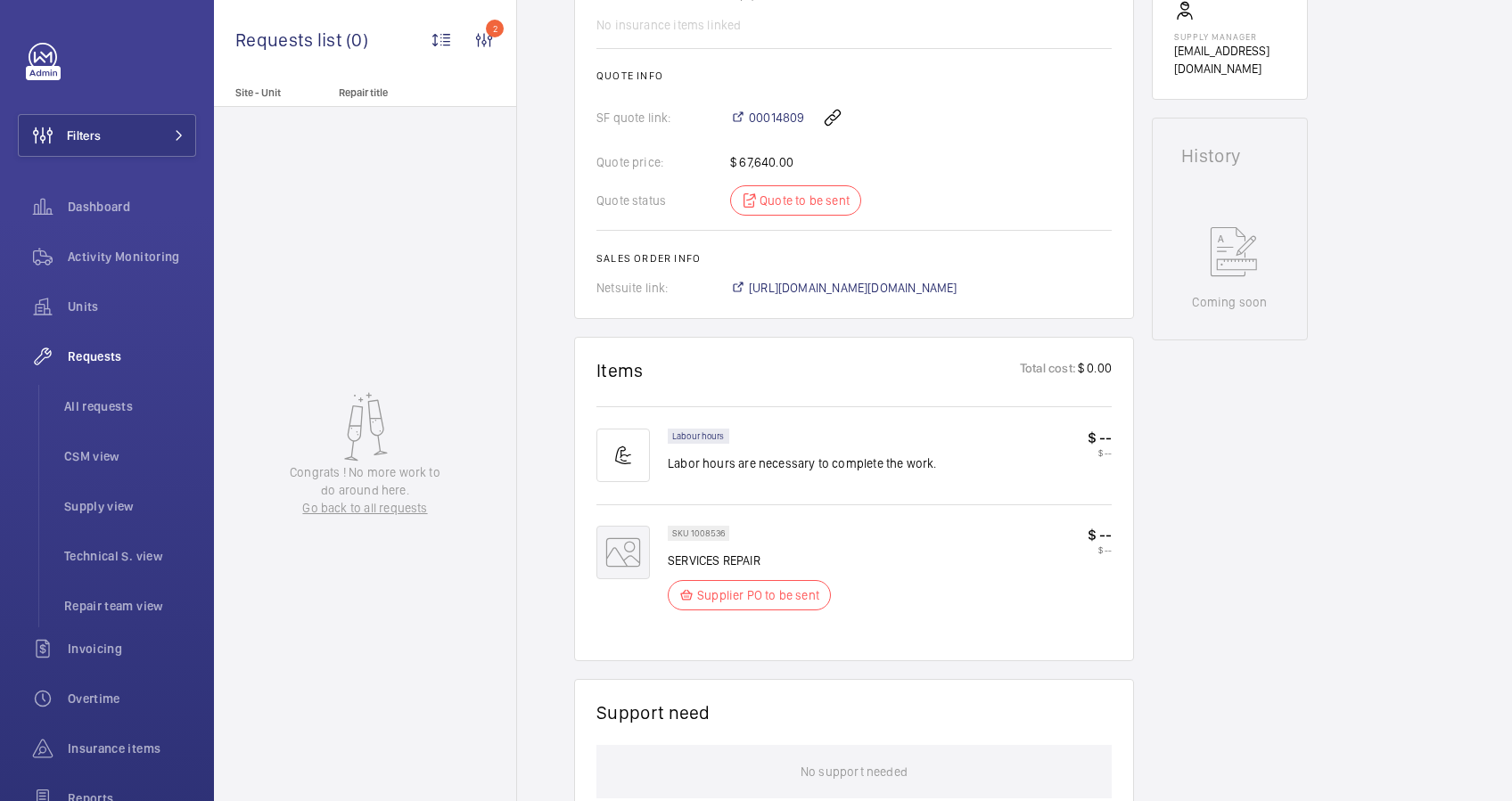
scroll to position [0, 0]
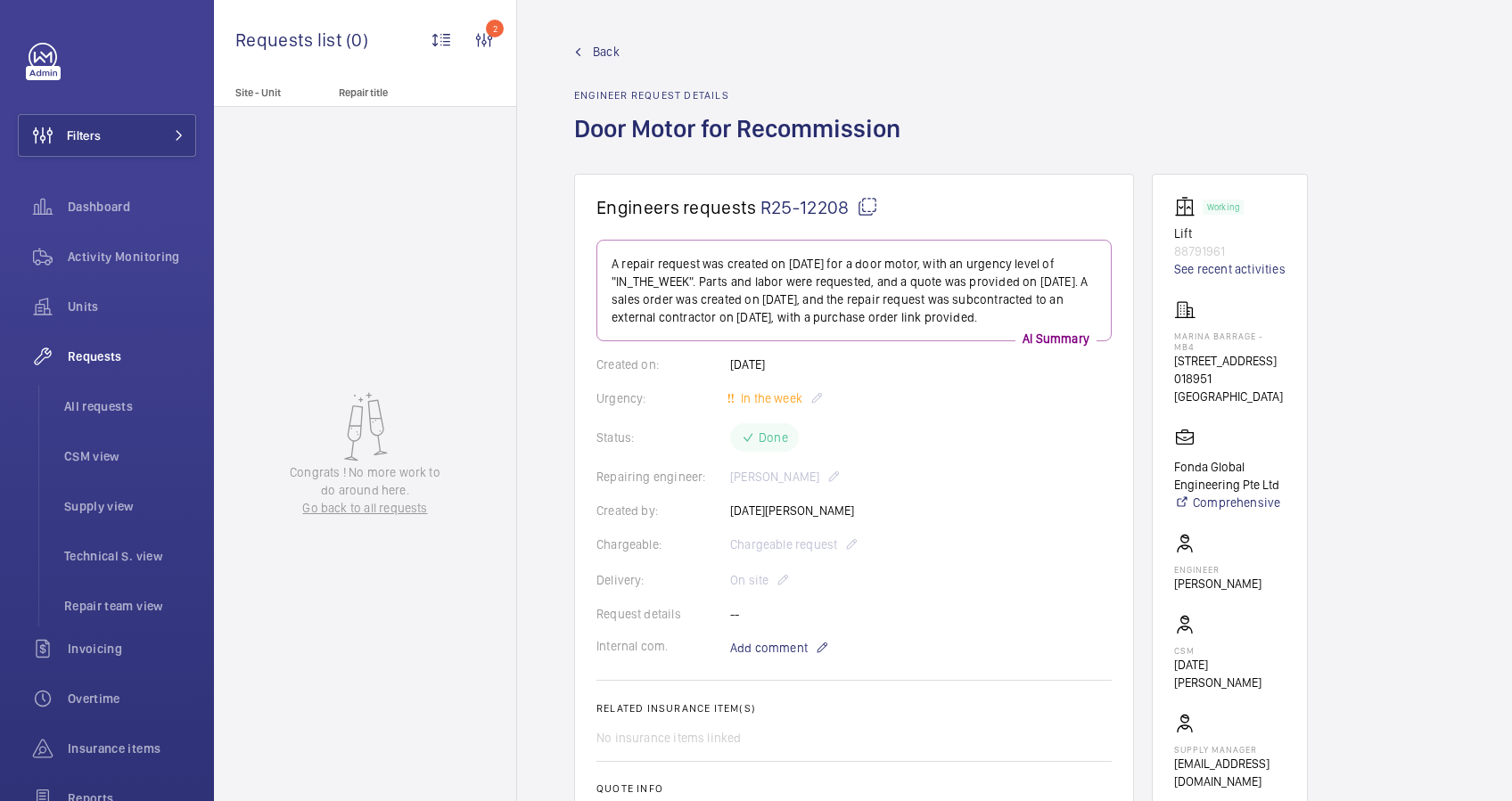
click at [590, 47] on link "Back" at bounding box center [742, 51] width 337 height 17
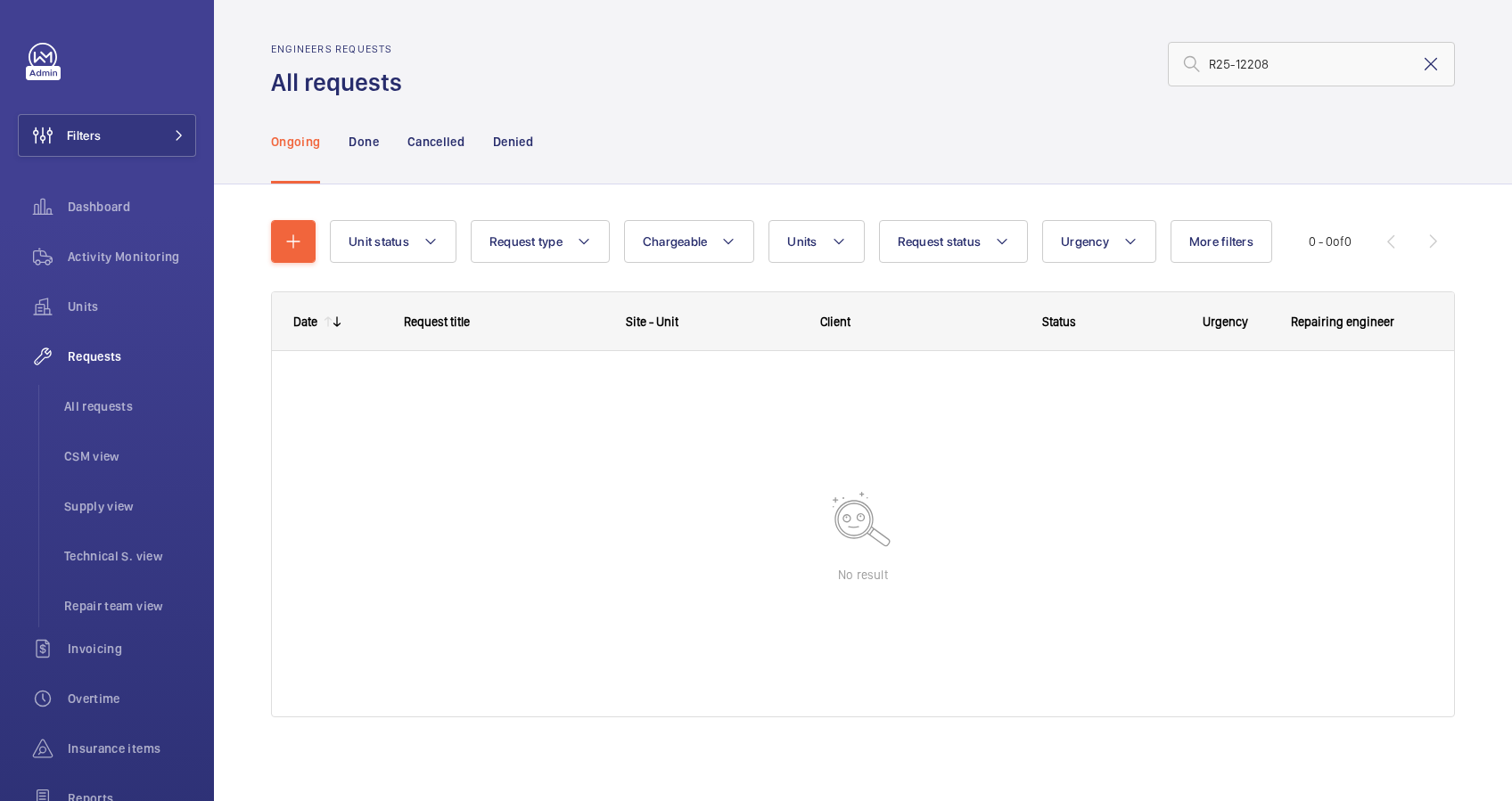
click at [1419, 65] on mat-icon at bounding box center [1430, 64] width 21 height 21
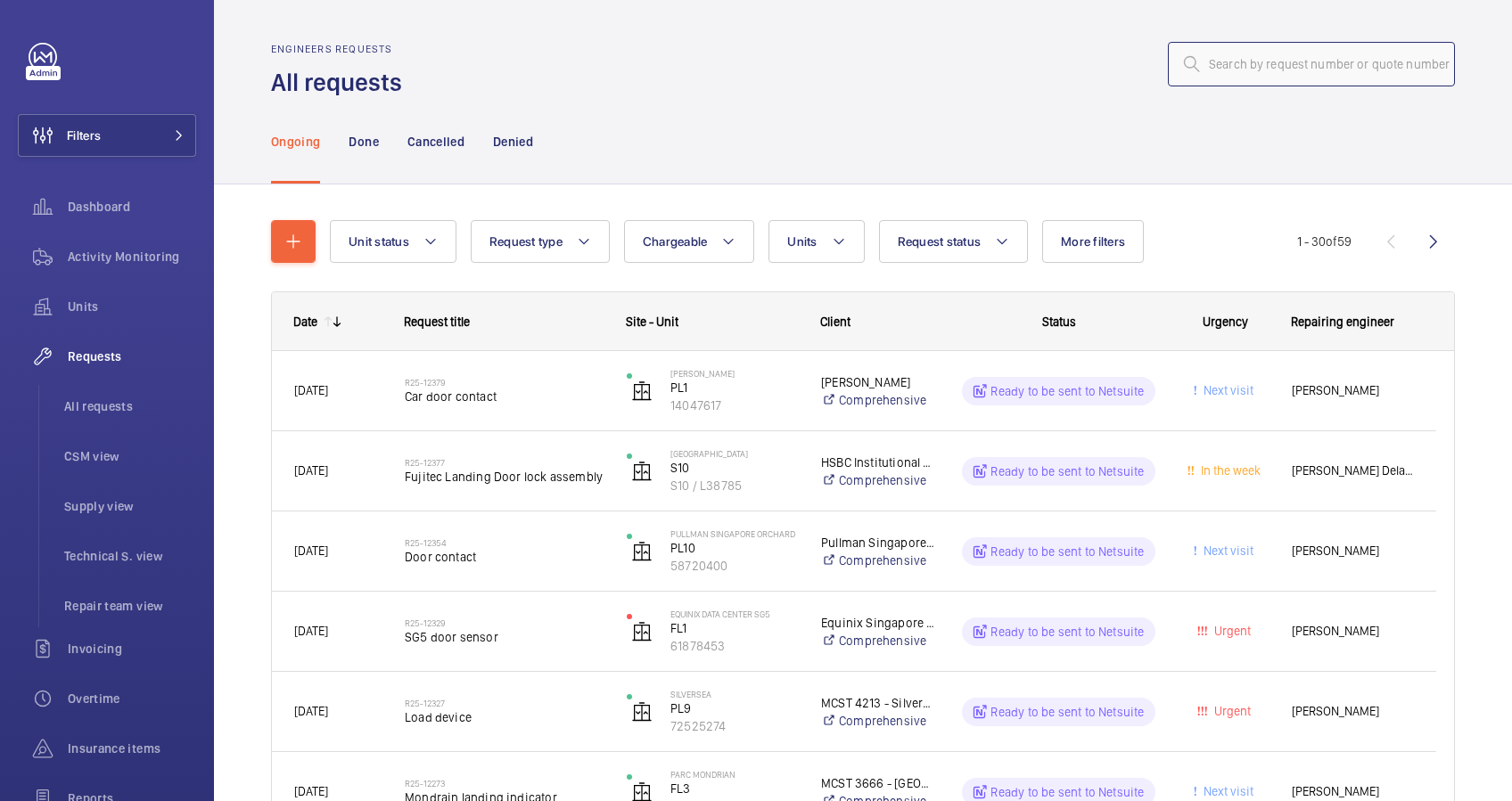
click at [1247, 65] on input "text" at bounding box center [1310, 64] width 287 height 44
paste input "R25-12205"
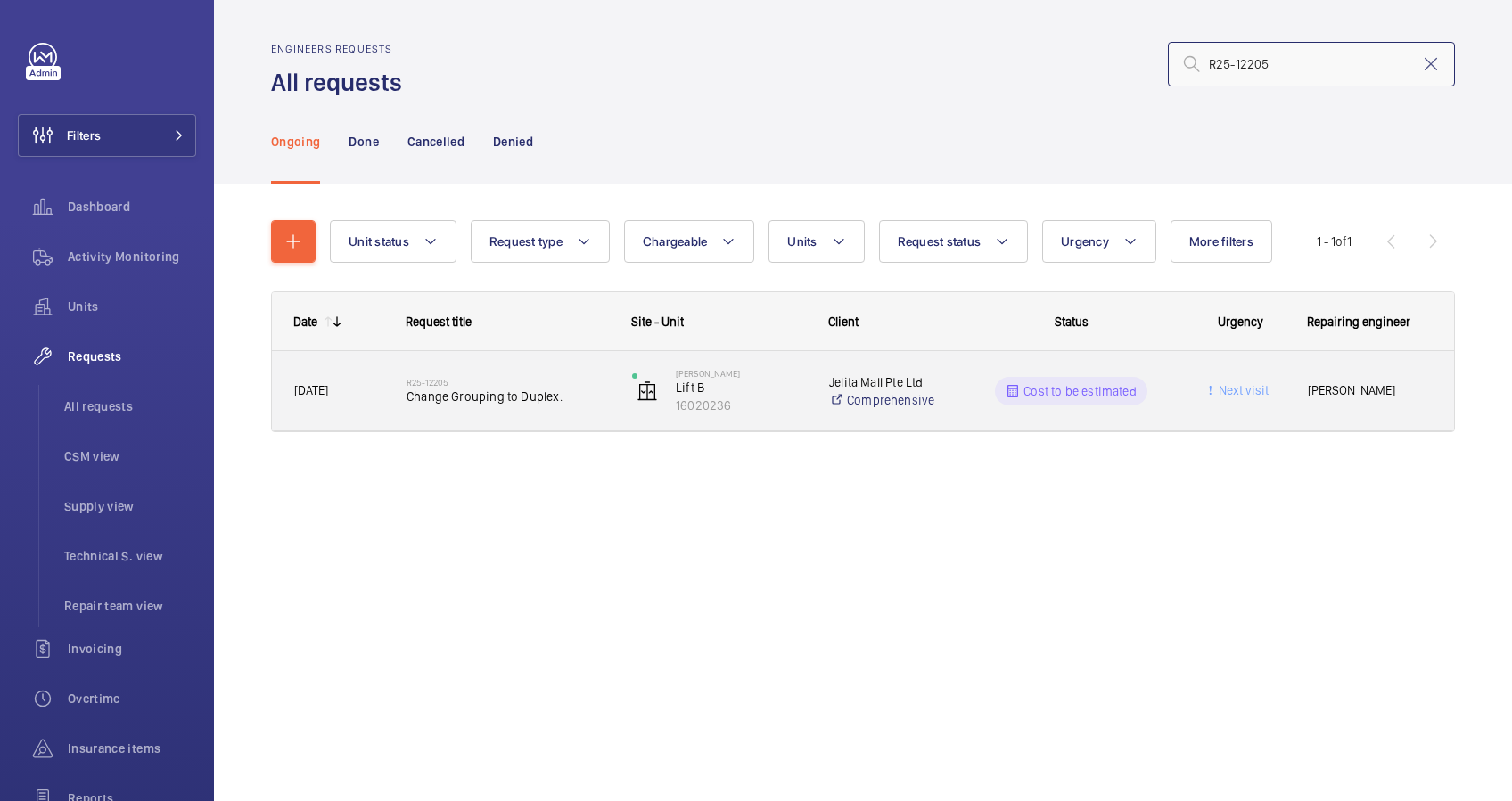
type input "R25-12205"
click at [581, 414] on div "R25-12205 Change Grouping to Duplex." at bounding box center [508, 392] width 203 height 52
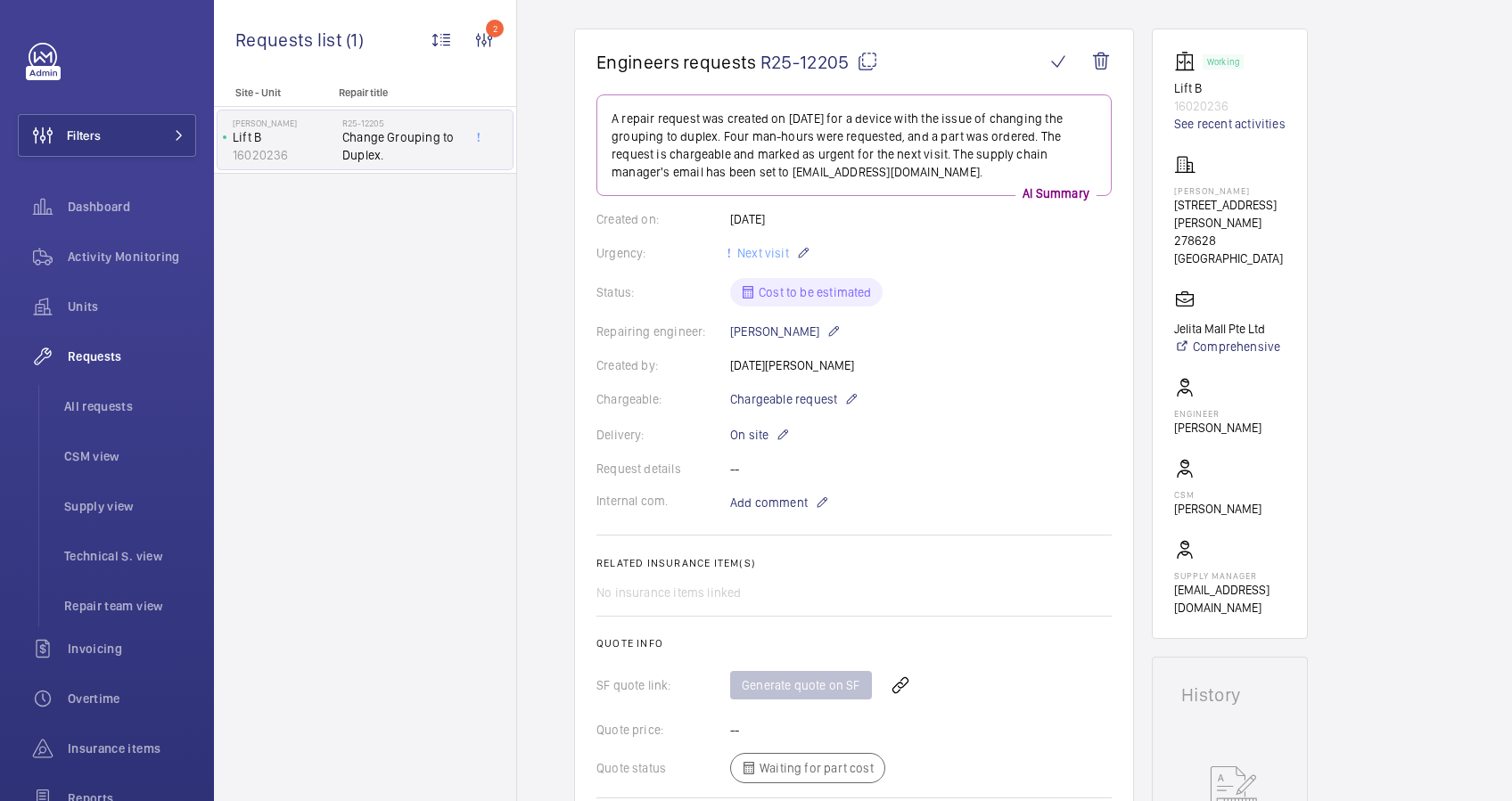
scroll to position [594, 0]
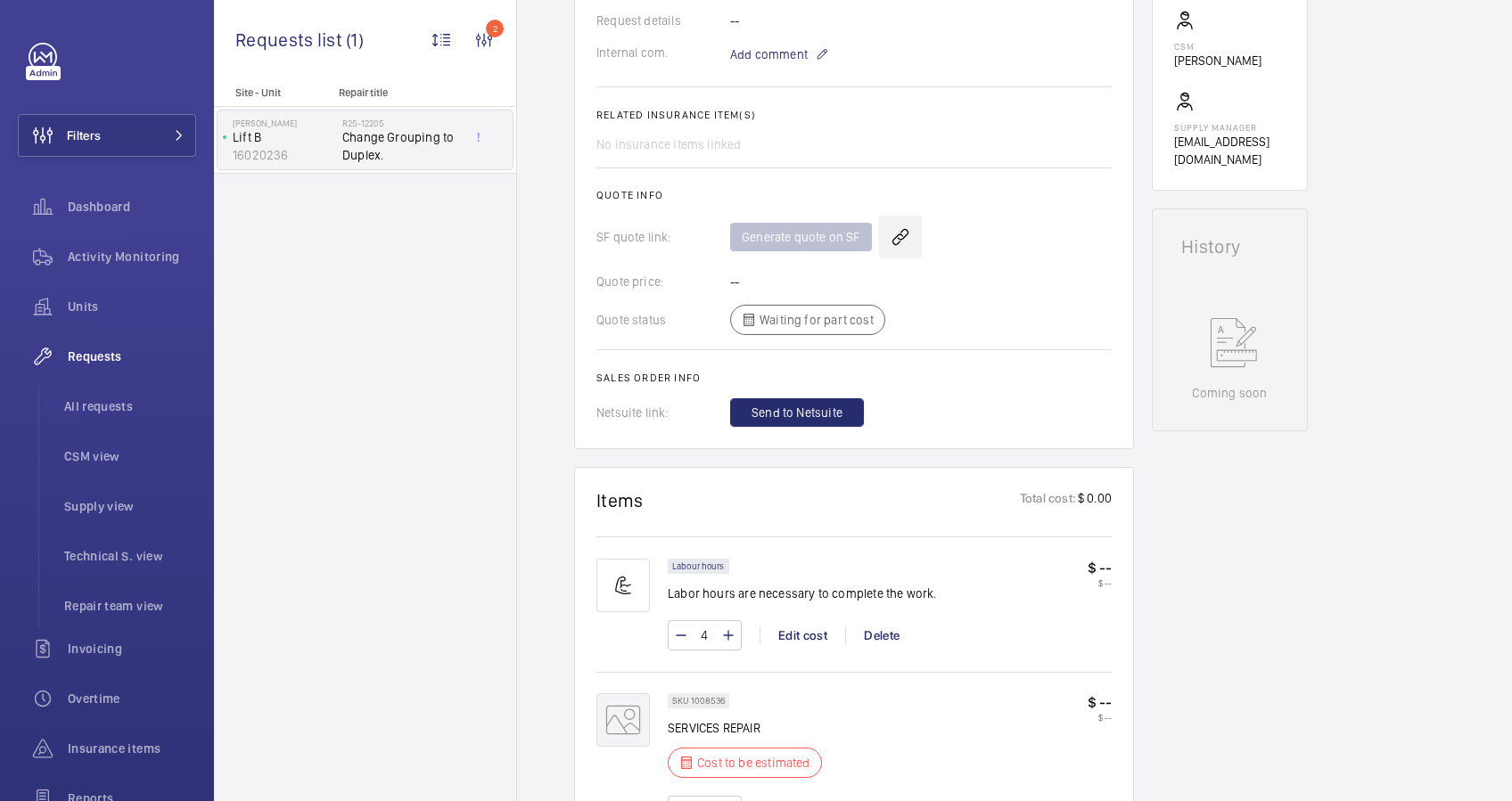
click at [899, 238] on wm-front-icon-button at bounding box center [900, 237] width 42 height 42
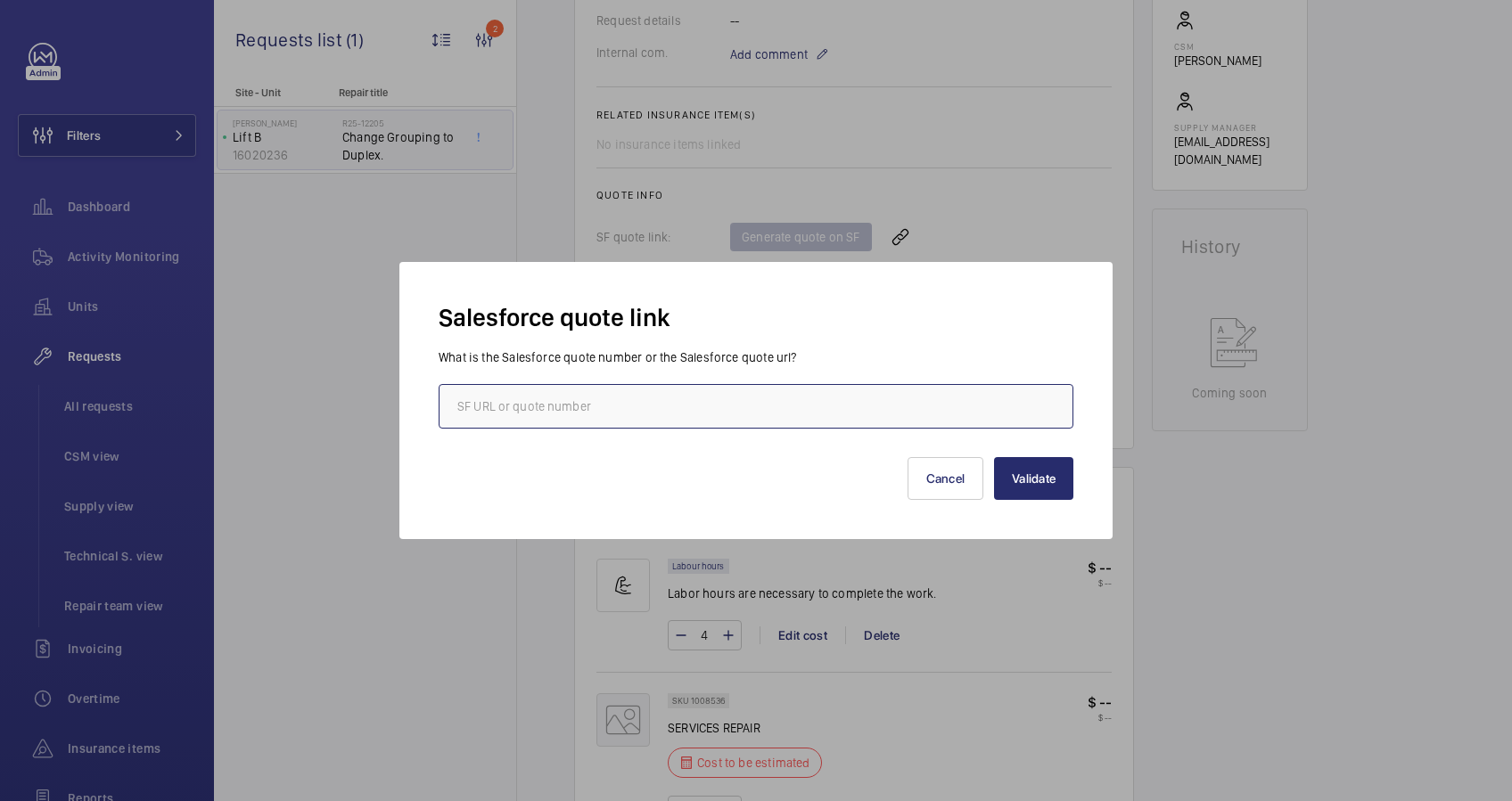
click at [729, 404] on input "text" at bounding box center [756, 406] width 635 height 44
paste input "00021718"
type input "00021718"
click at [1033, 474] on button "Validate" at bounding box center [1033, 479] width 79 height 42
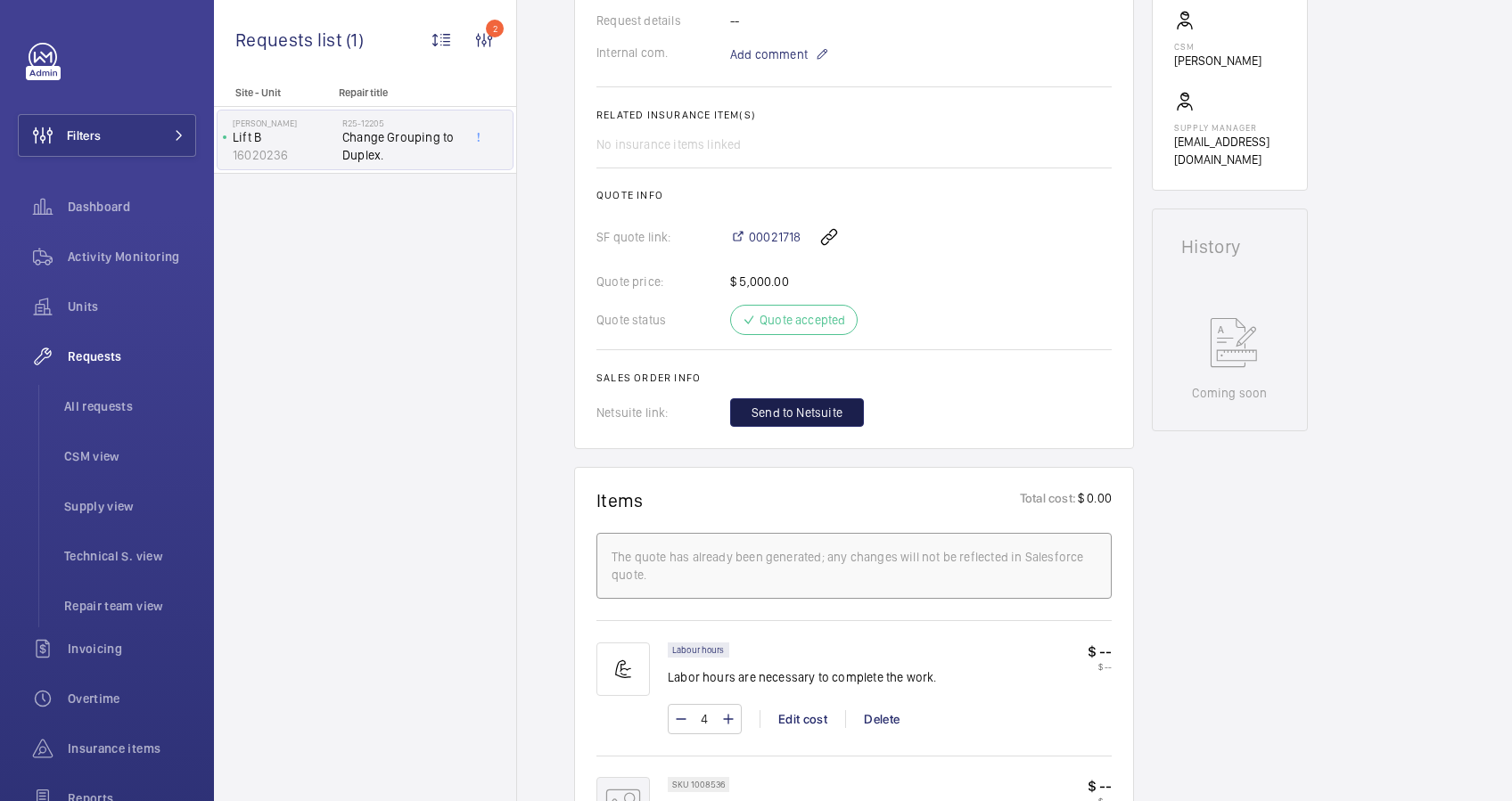
click at [793, 400] on button "Send to Netsuite" at bounding box center [796, 413] width 134 height 29
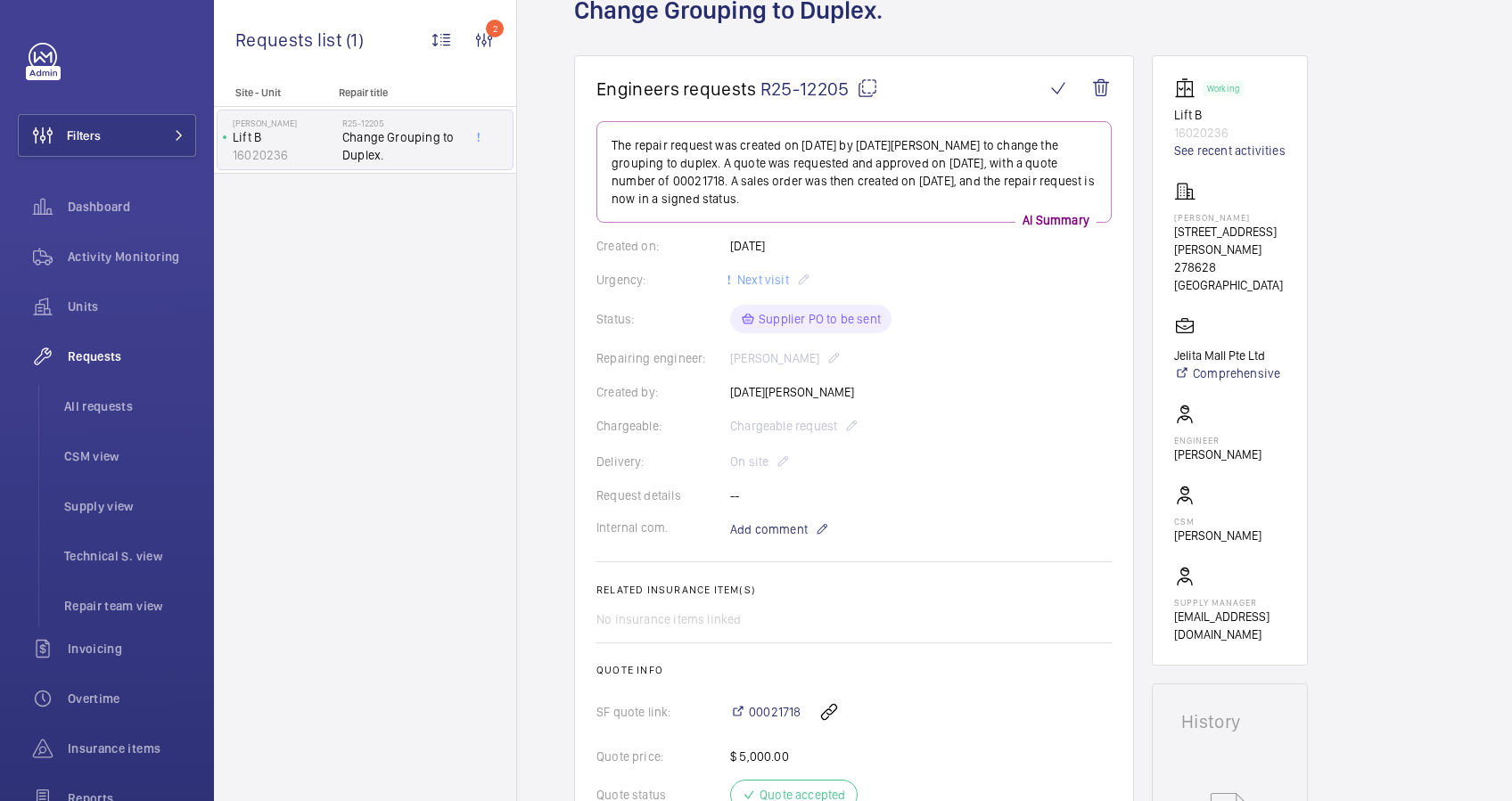
scroll to position [356, 0]
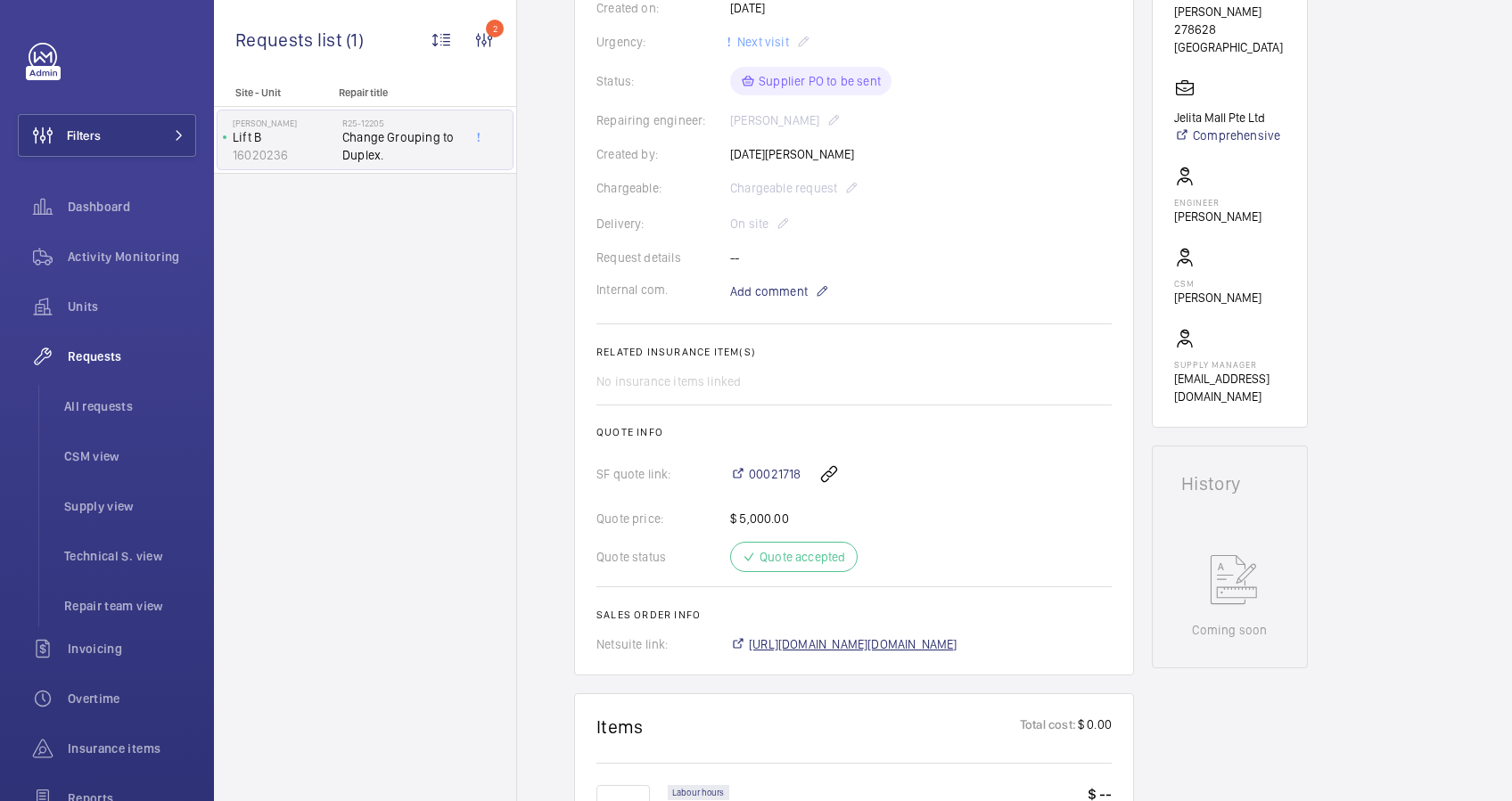
click at [957, 647] on span "[URL][DOMAIN_NAME][DOMAIN_NAME]" at bounding box center [853, 645] width 208 height 17
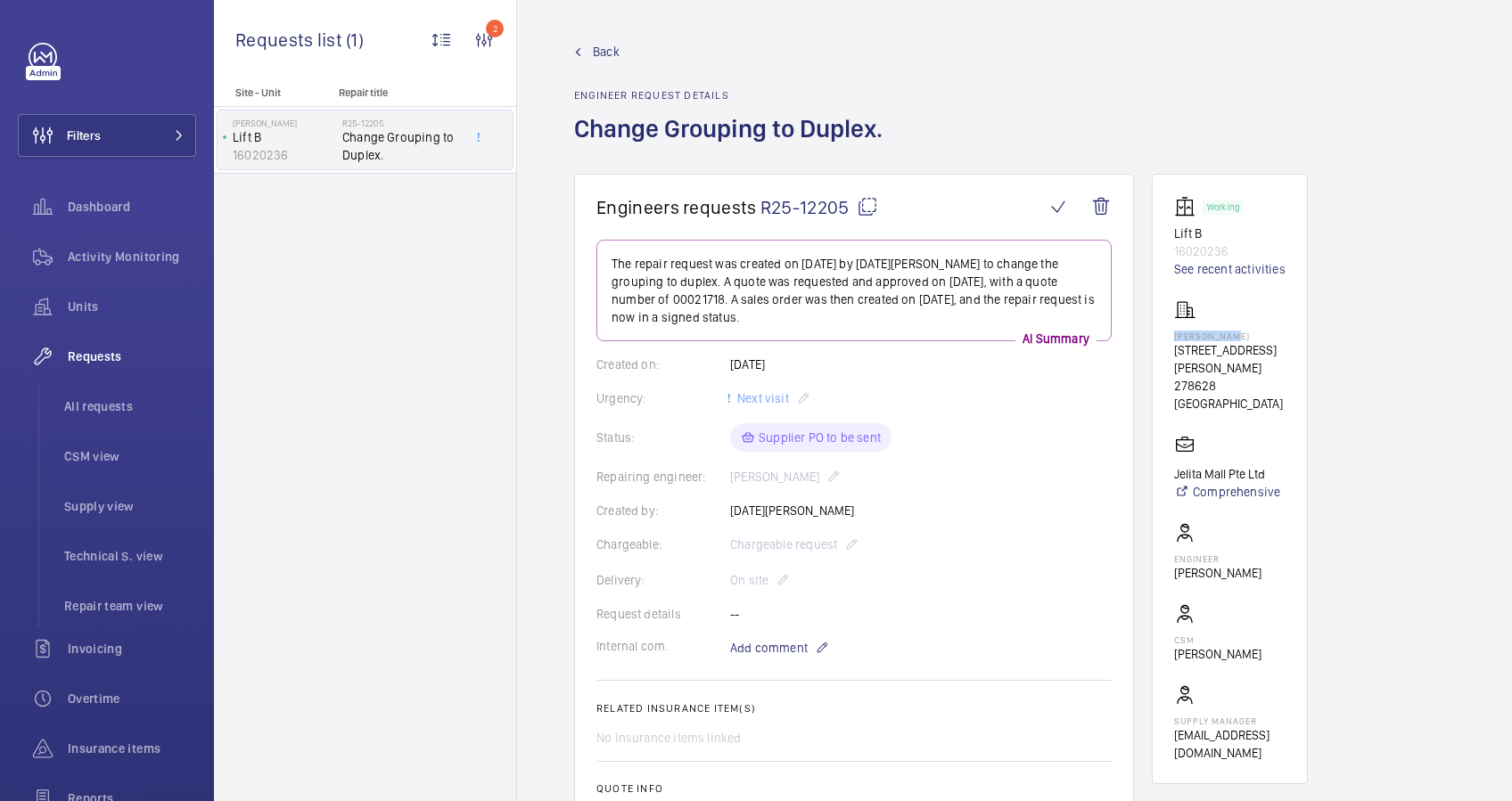
drag, startPoint x: 1230, startPoint y: 339, endPoint x: 1168, endPoint y: 335, distance: 62.1
click at [1168, 335] on wm-front-card "Working Lift B 16020236 See recent activities [GEOGRAPHIC_DATA] [STREET_ADDRESS…" at bounding box center [1229, 479] width 156 height 611
drag, startPoint x: 1168, startPoint y: 335, endPoint x: 1178, endPoint y: 334, distance: 10.0
copy p "[PERSON_NAME]"
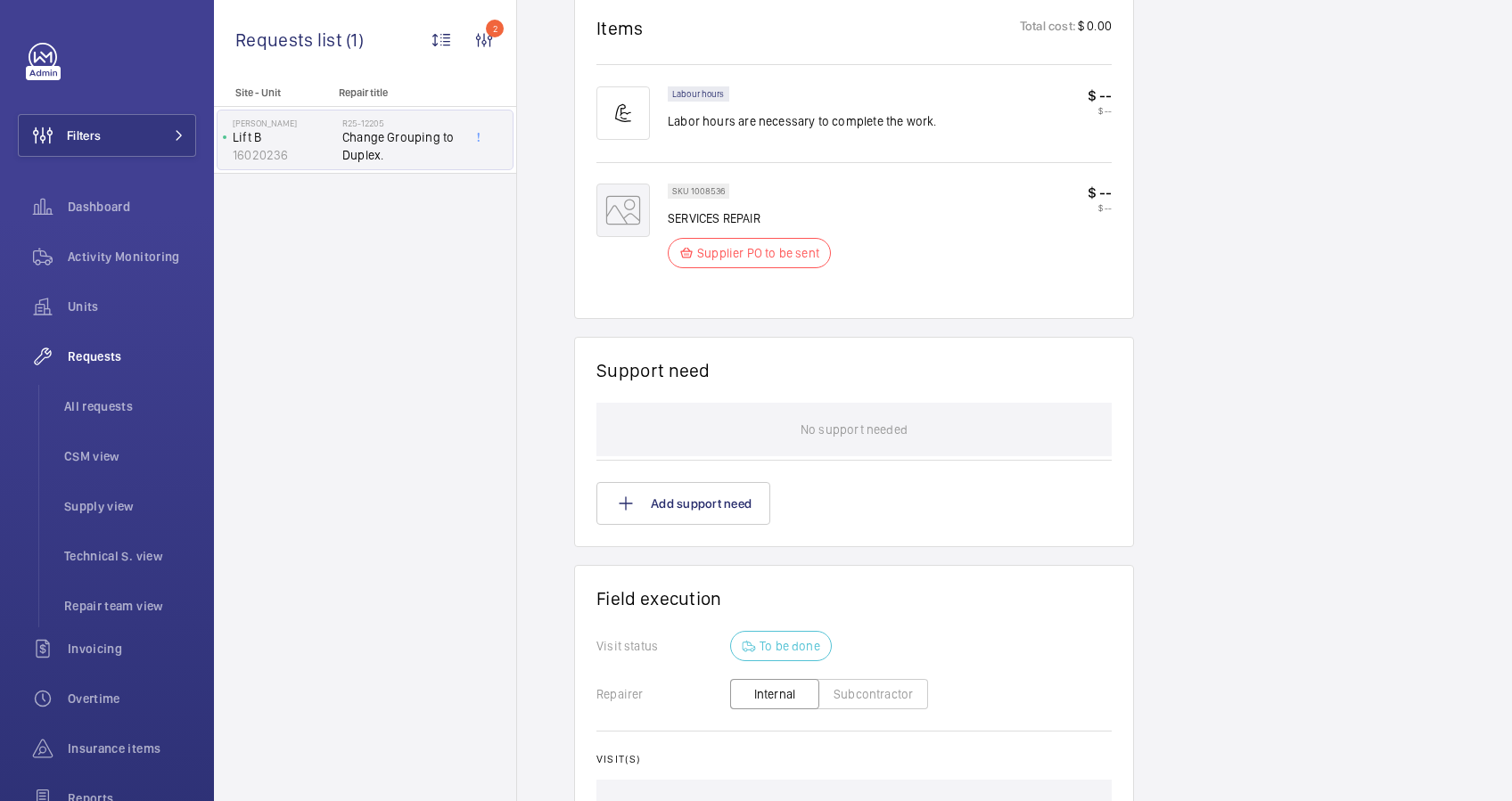
scroll to position [1188, 0]
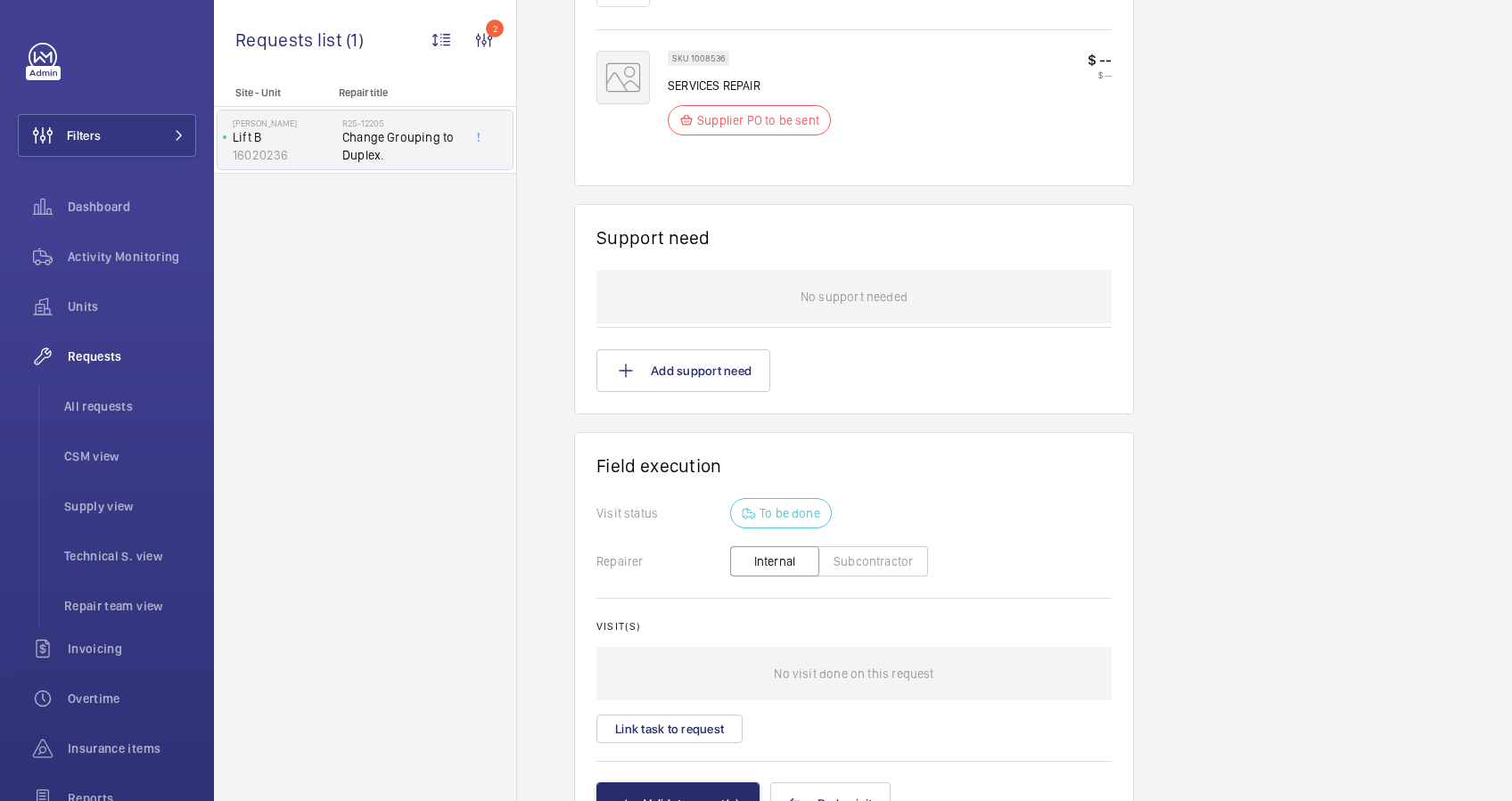
click at [875, 564] on button "Subcontractor" at bounding box center [873, 561] width 110 height 30
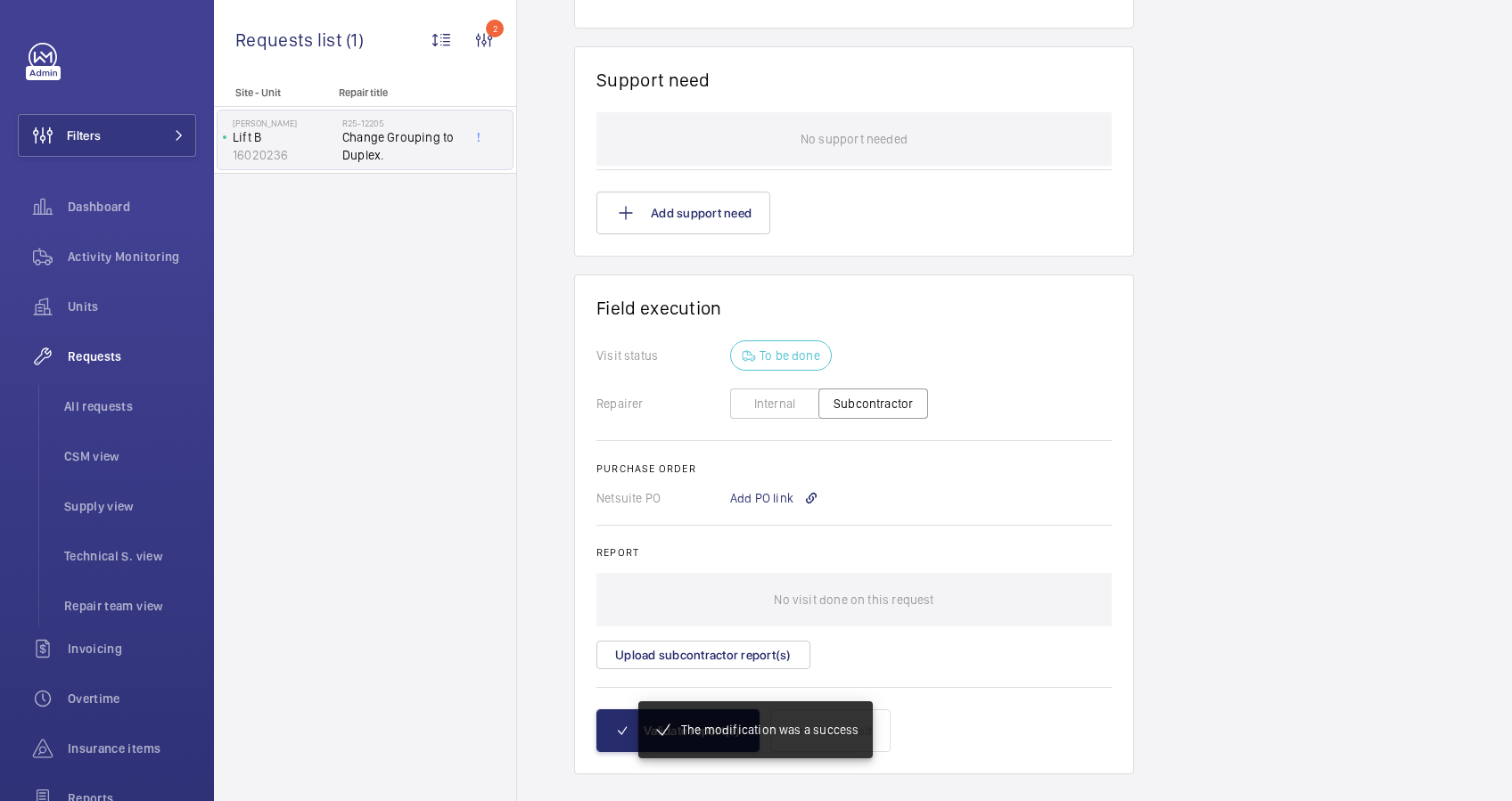
scroll to position [1375, 0]
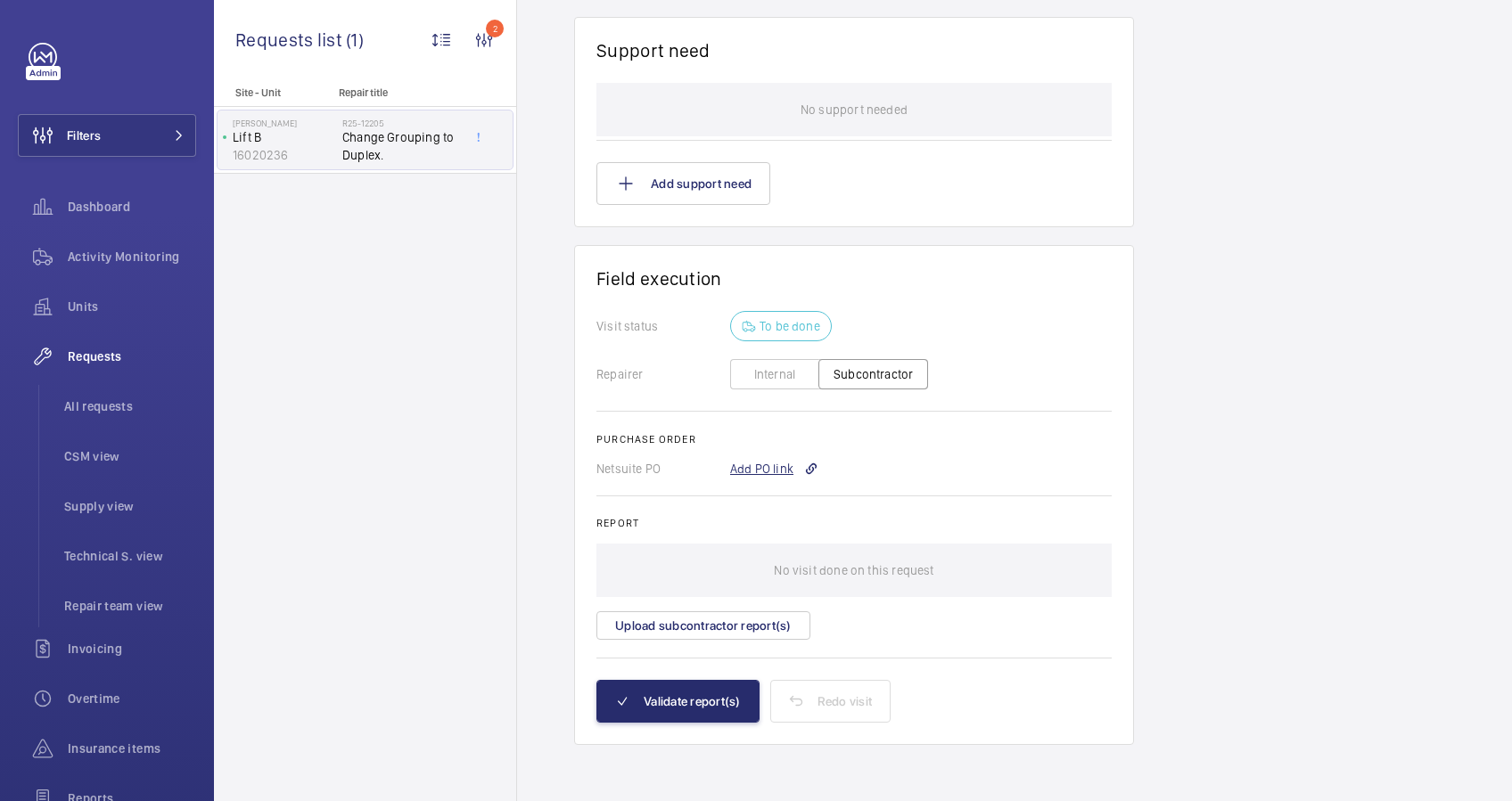
click at [766, 464] on div "Add PO link" at bounding box center [773, 469] width 88 height 17
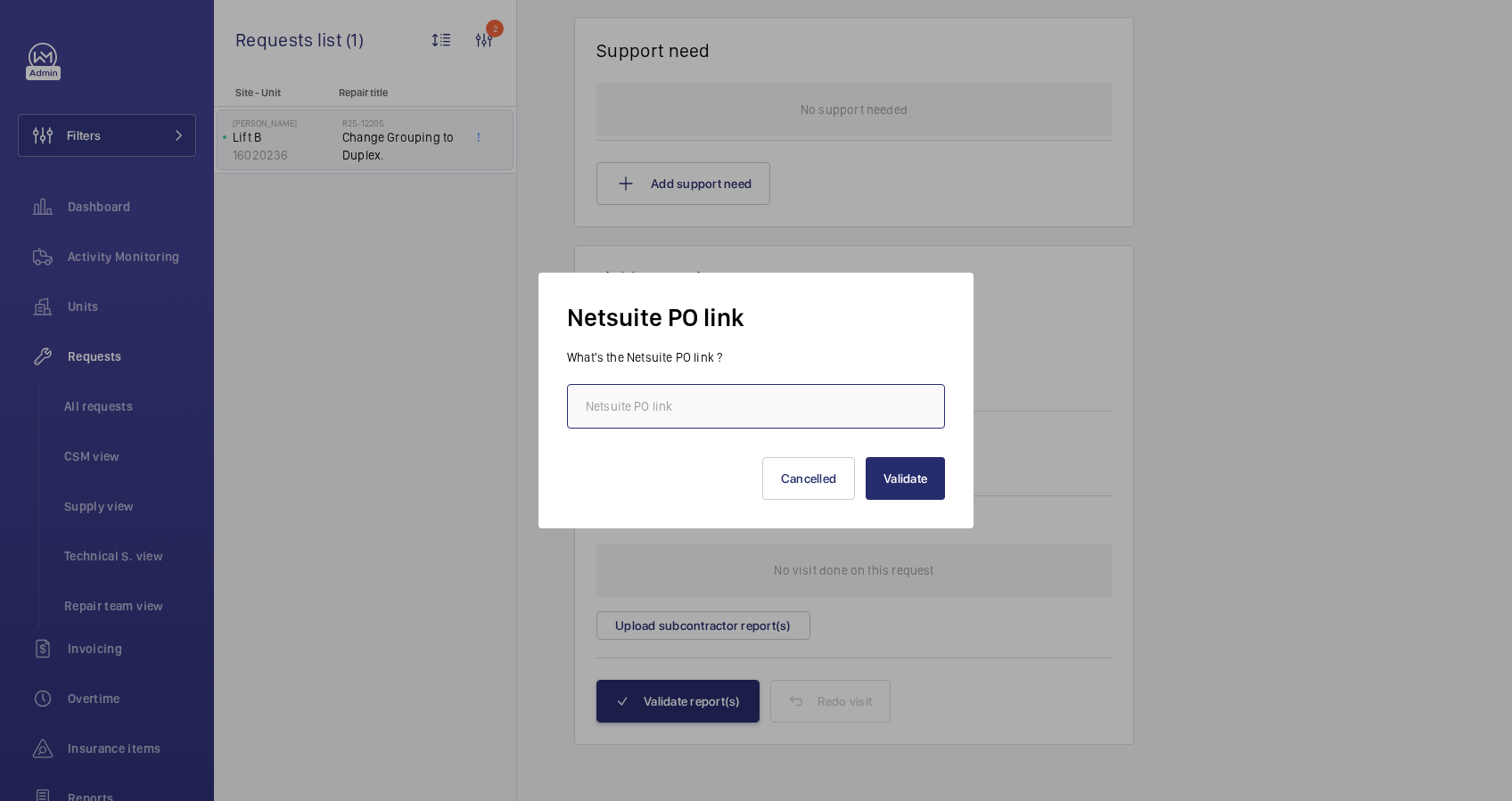
click at [702, 388] on input "text" at bounding box center [756, 406] width 378 height 44
paste input "[URL][DOMAIN_NAME][DOMAIN_NAME]"
type input "[URL][DOMAIN_NAME][DOMAIN_NAME]"
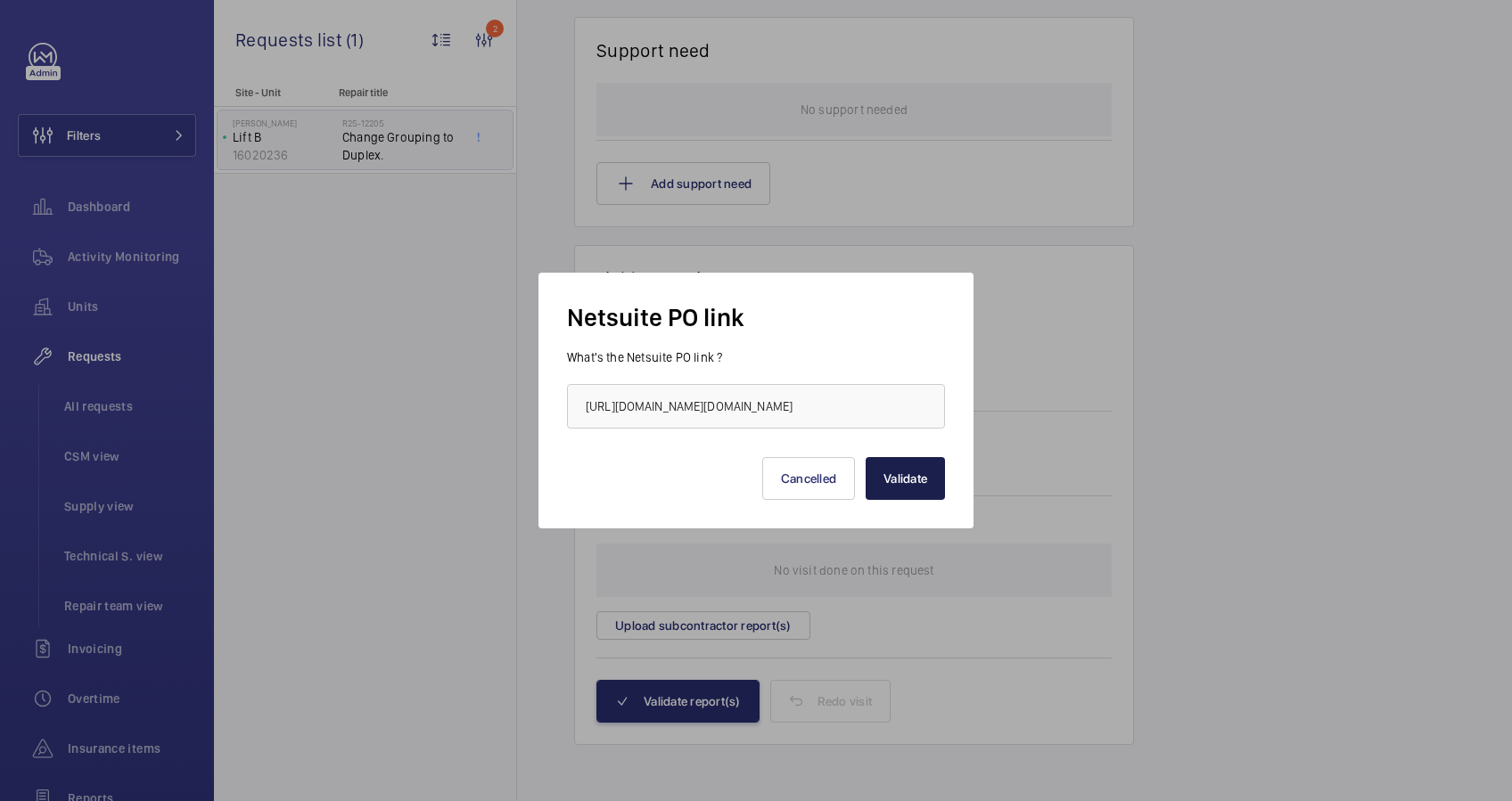
click at [892, 478] on button "Validate" at bounding box center [905, 479] width 79 height 42
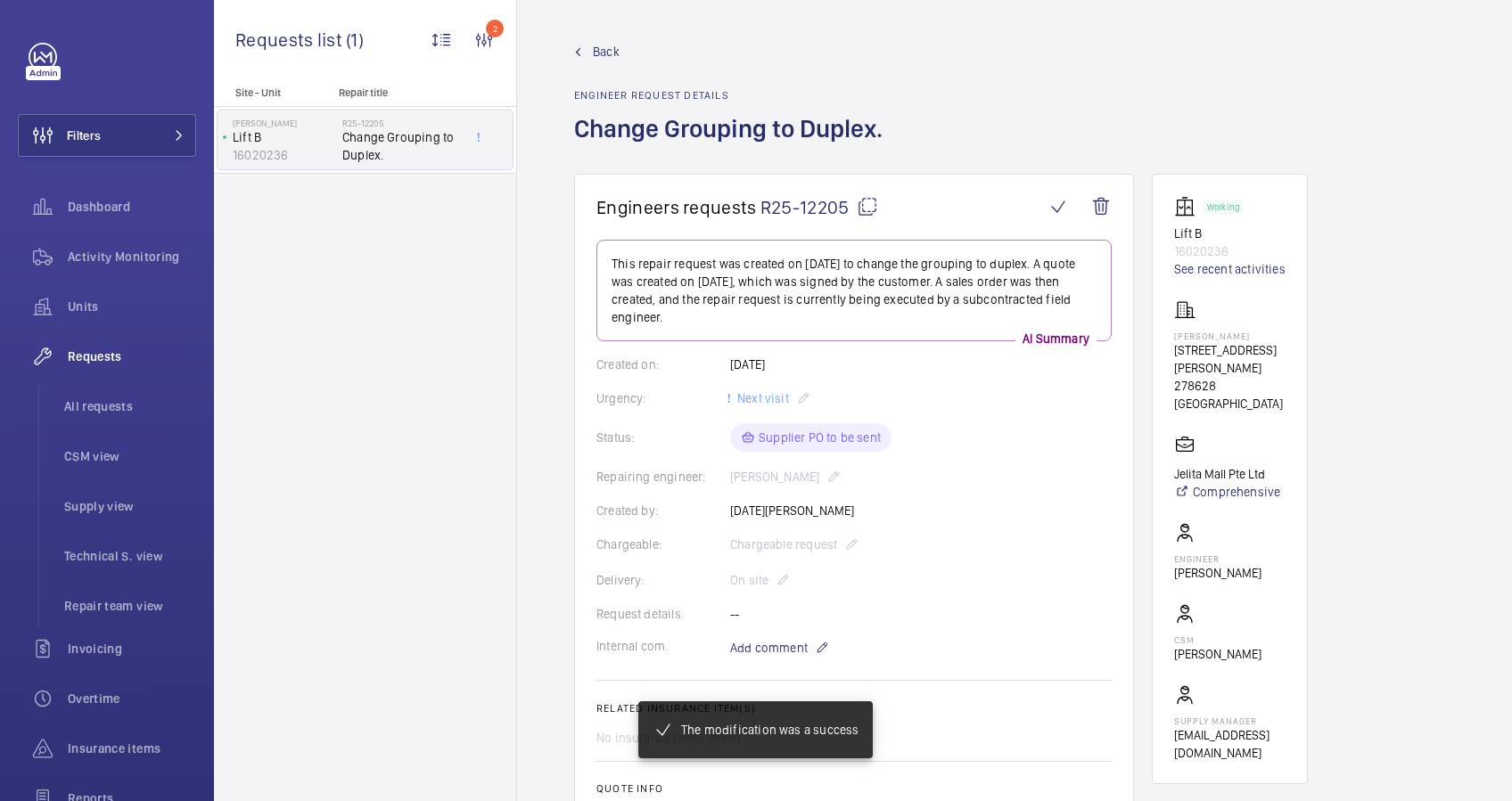
scroll to position [594, 0]
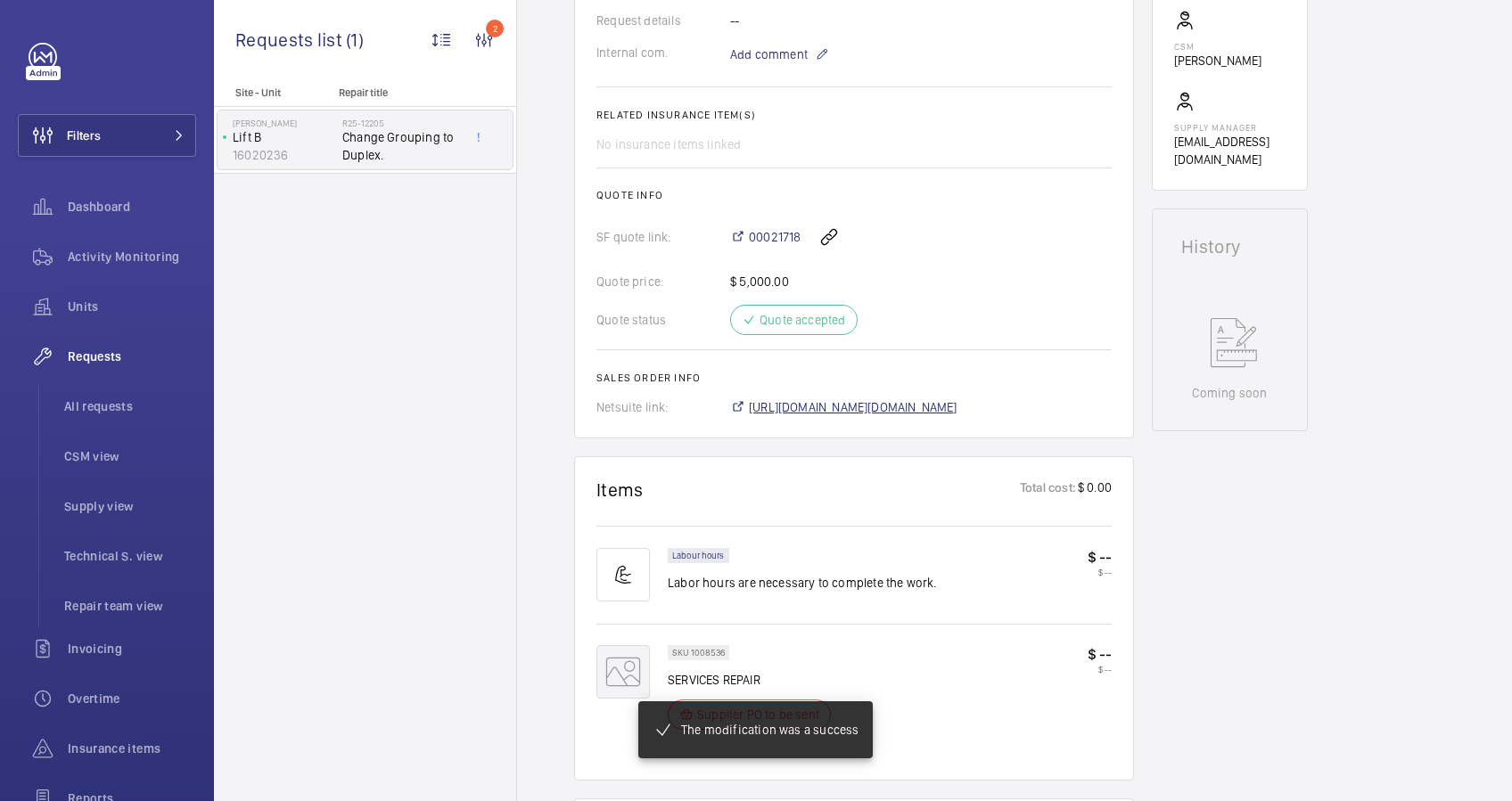
click at [878, 402] on span "[URL][DOMAIN_NAME][DOMAIN_NAME]" at bounding box center [853, 407] width 208 height 17
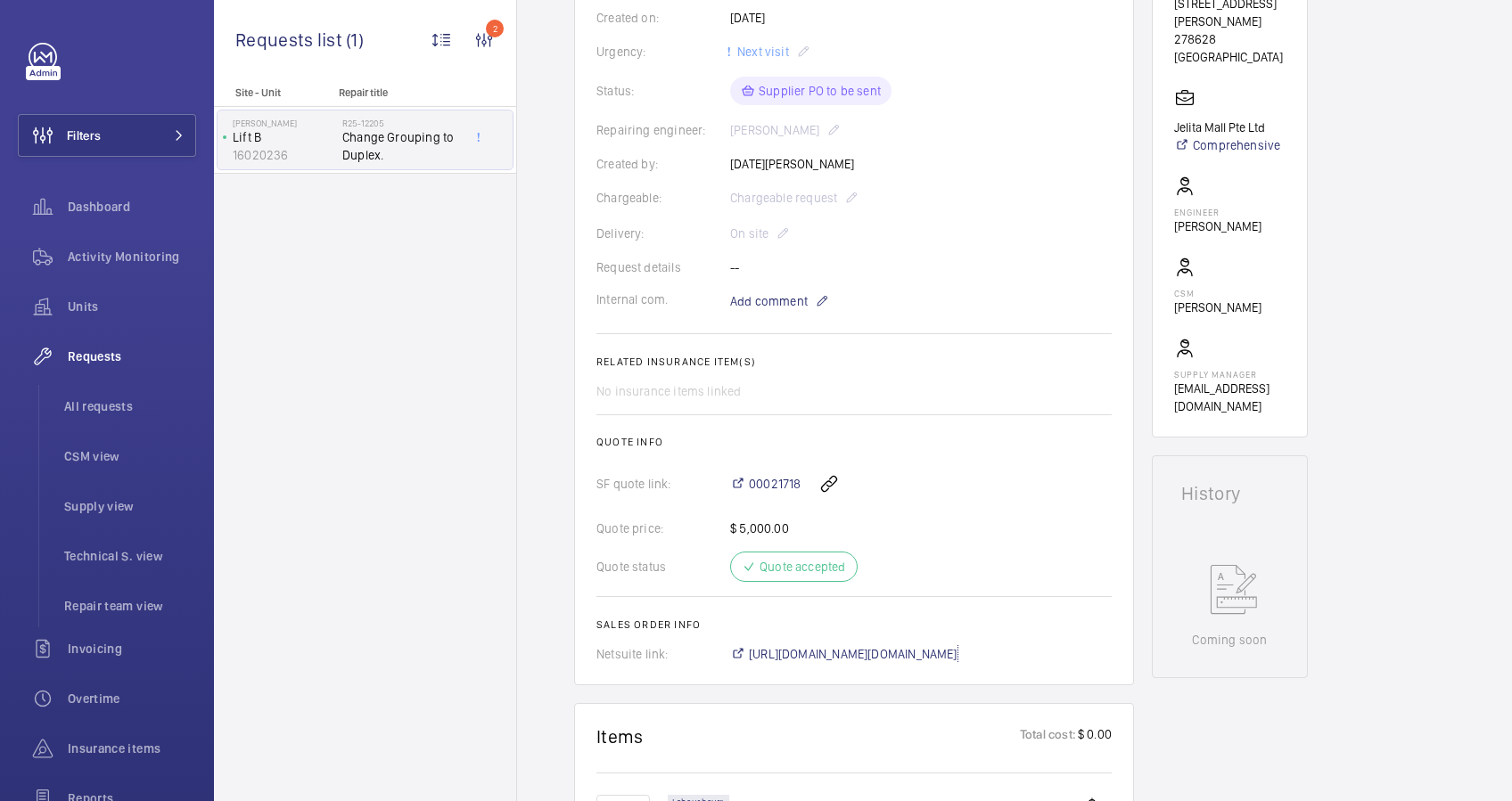
scroll to position [0, 0]
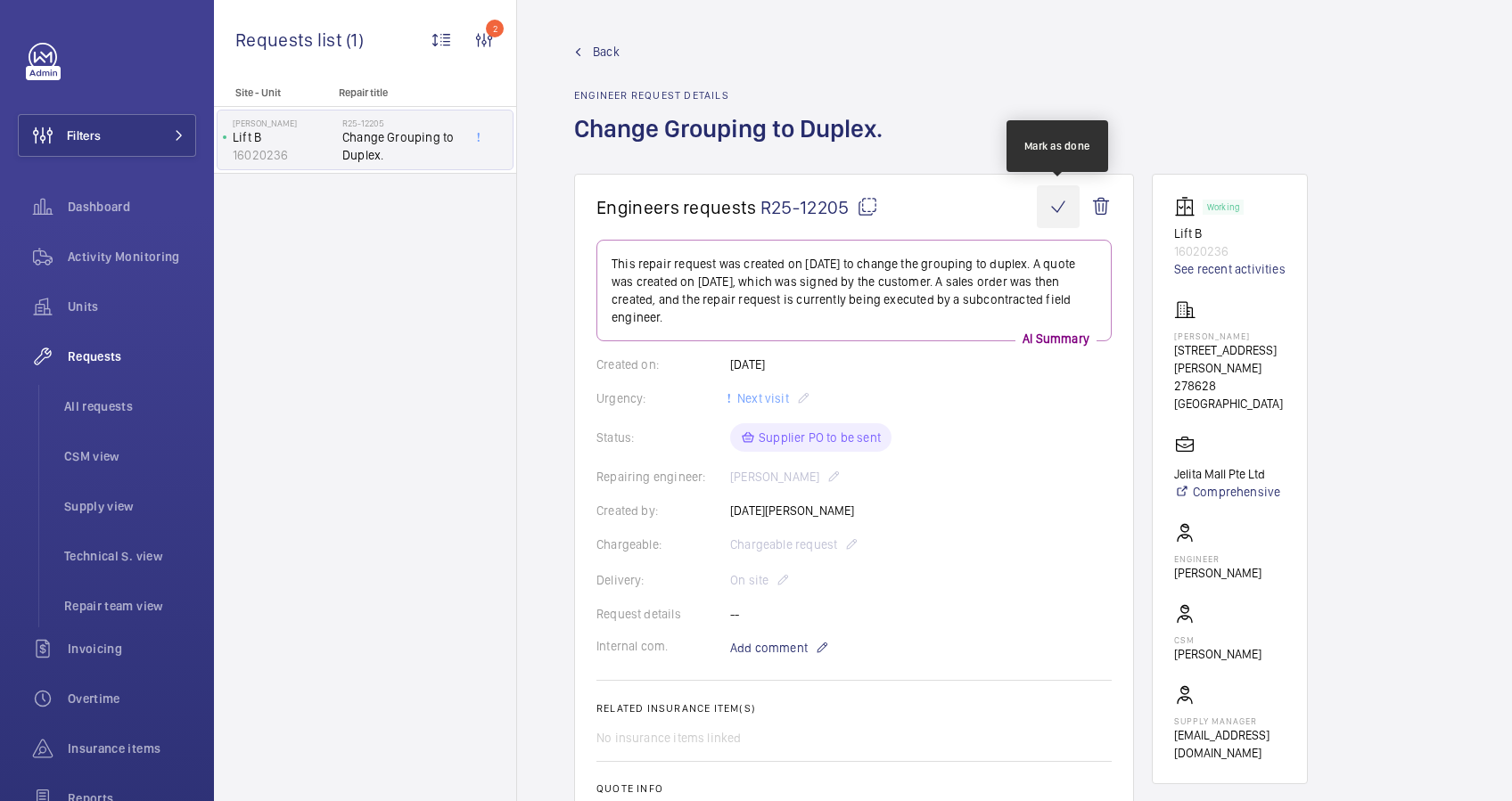
click at [1056, 207] on wm-front-icon-button at bounding box center [1058, 207] width 42 height 42
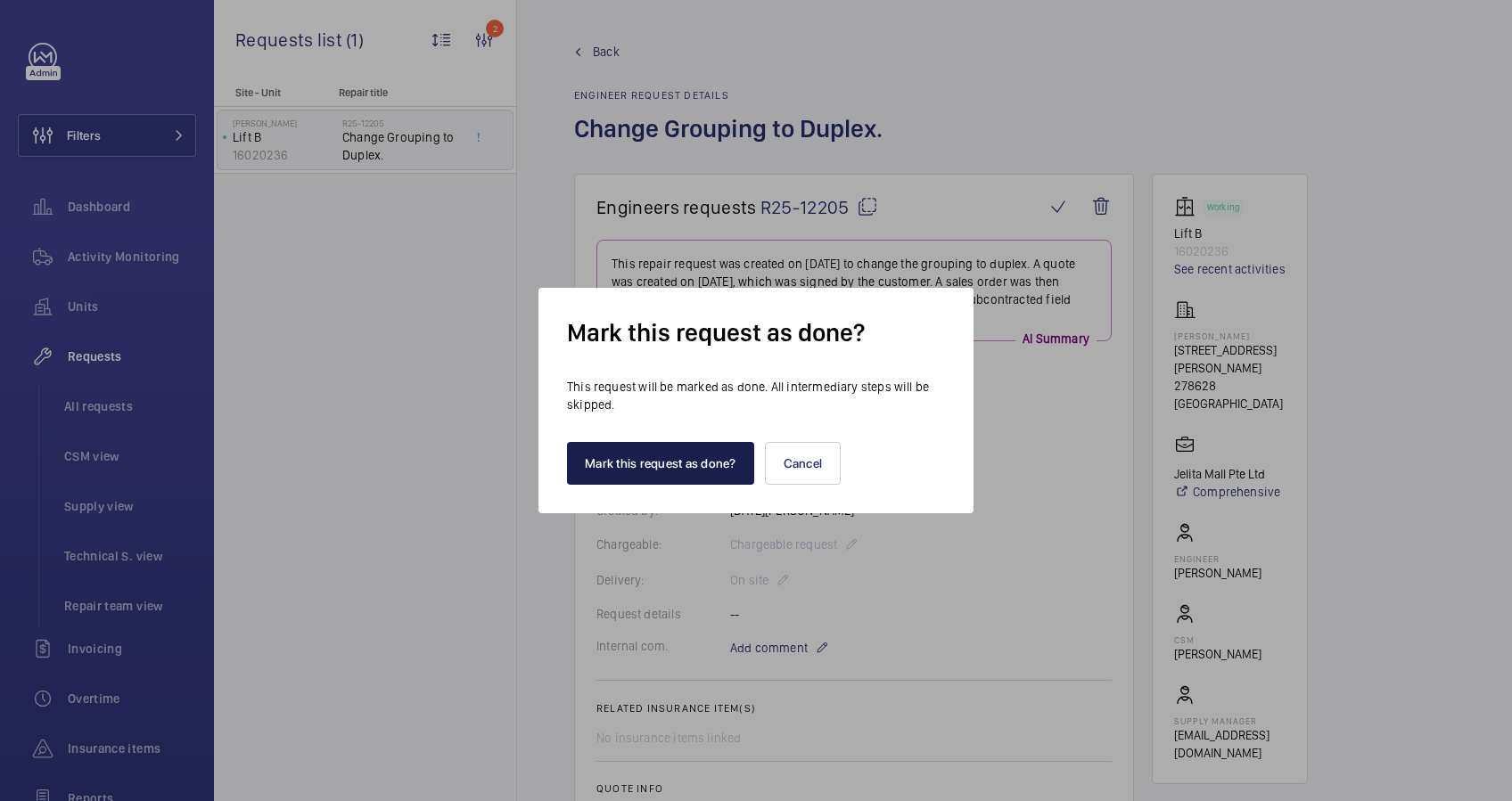
click at [651, 458] on button "Mark this request as done?" at bounding box center [660, 463] width 187 height 42
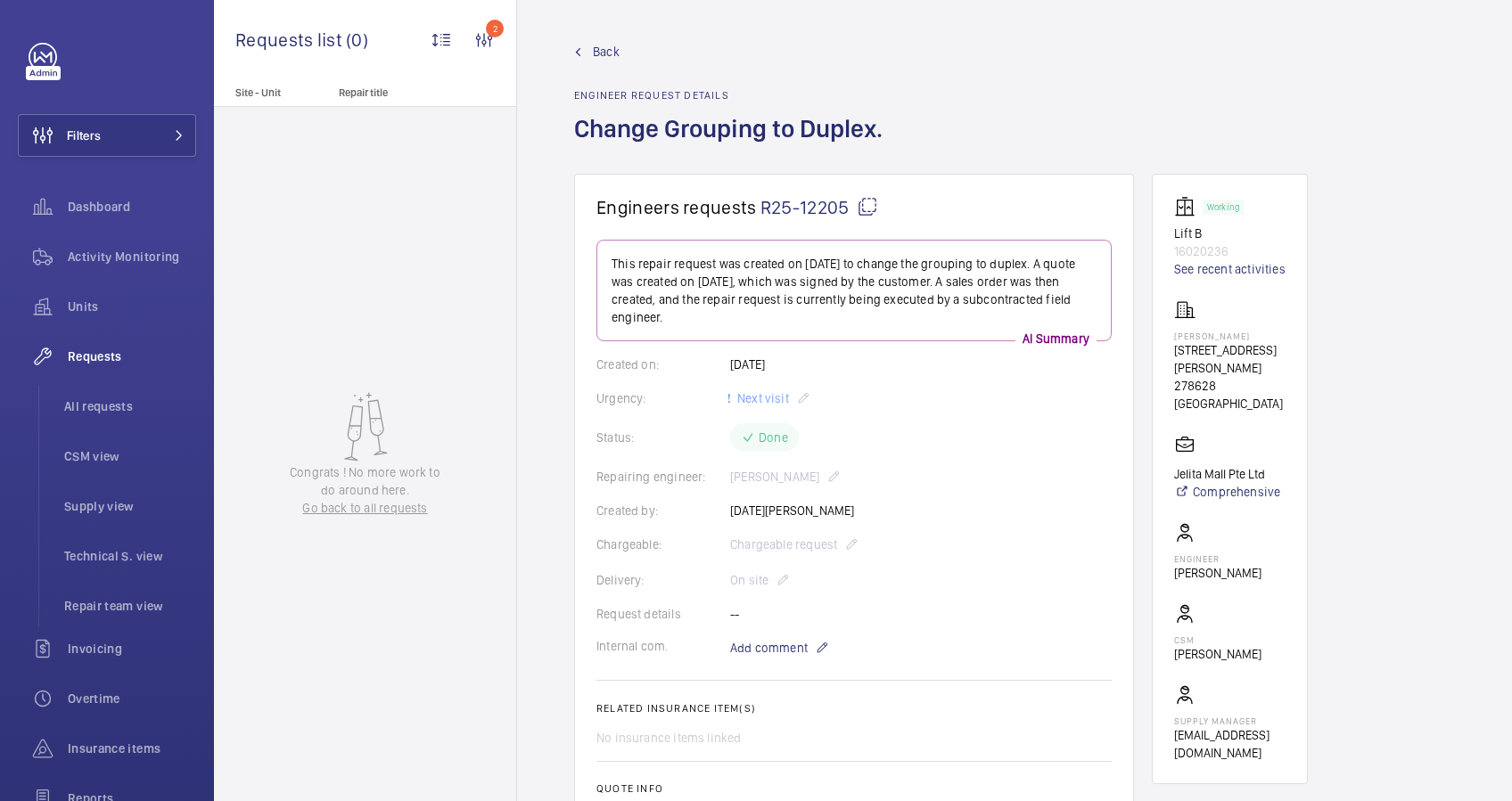
click at [613, 53] on span "Back" at bounding box center [606, 51] width 27 height 17
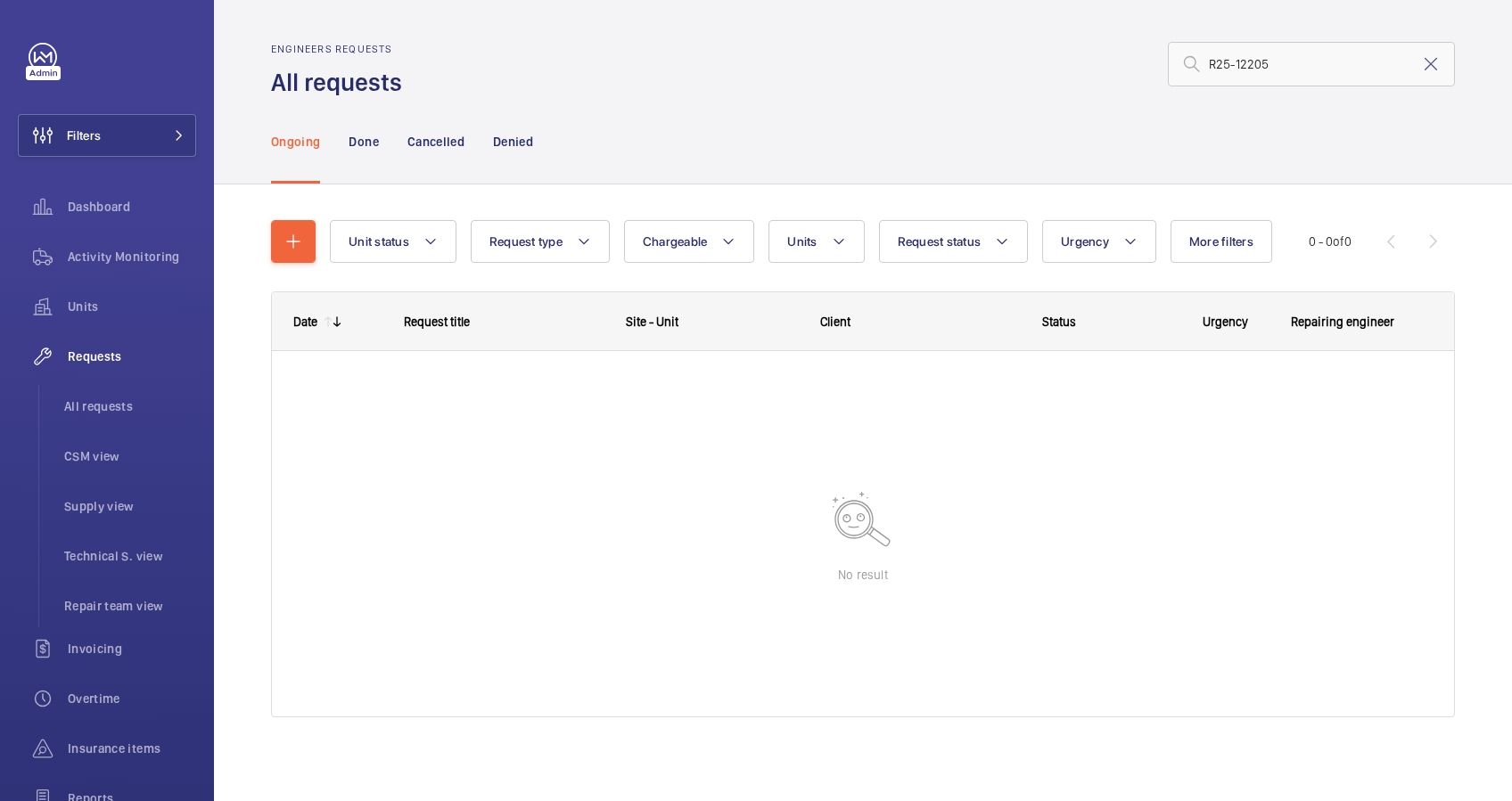
click at [1419, 68] on mat-icon at bounding box center [1430, 64] width 21 height 21
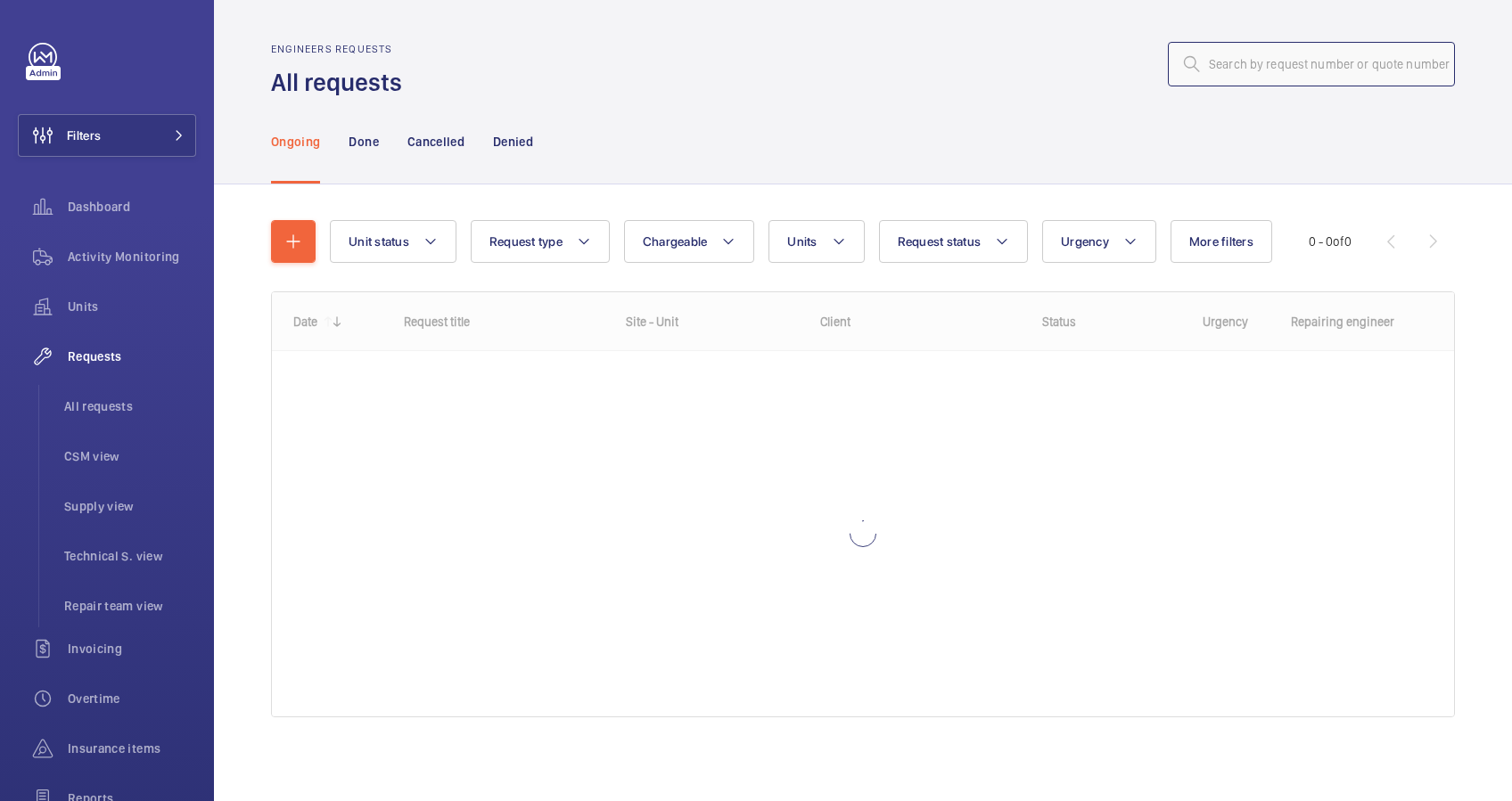
click at [1234, 69] on input "text" at bounding box center [1310, 64] width 287 height 44
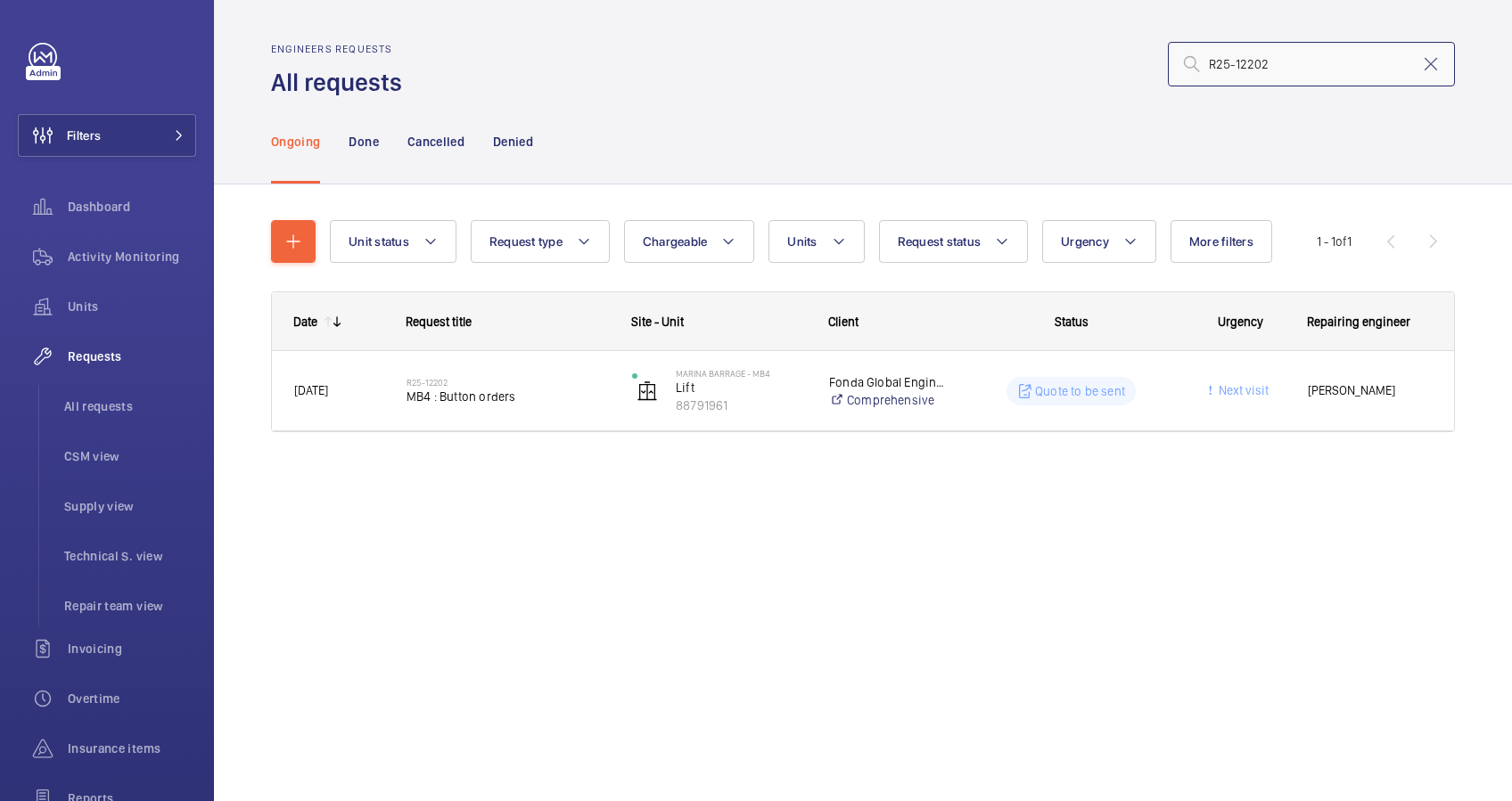
type input "R25-12202"
click at [835, 92] on div "Engineers requests All requests R25-12202" at bounding box center [863, 70] width 1184 height 56
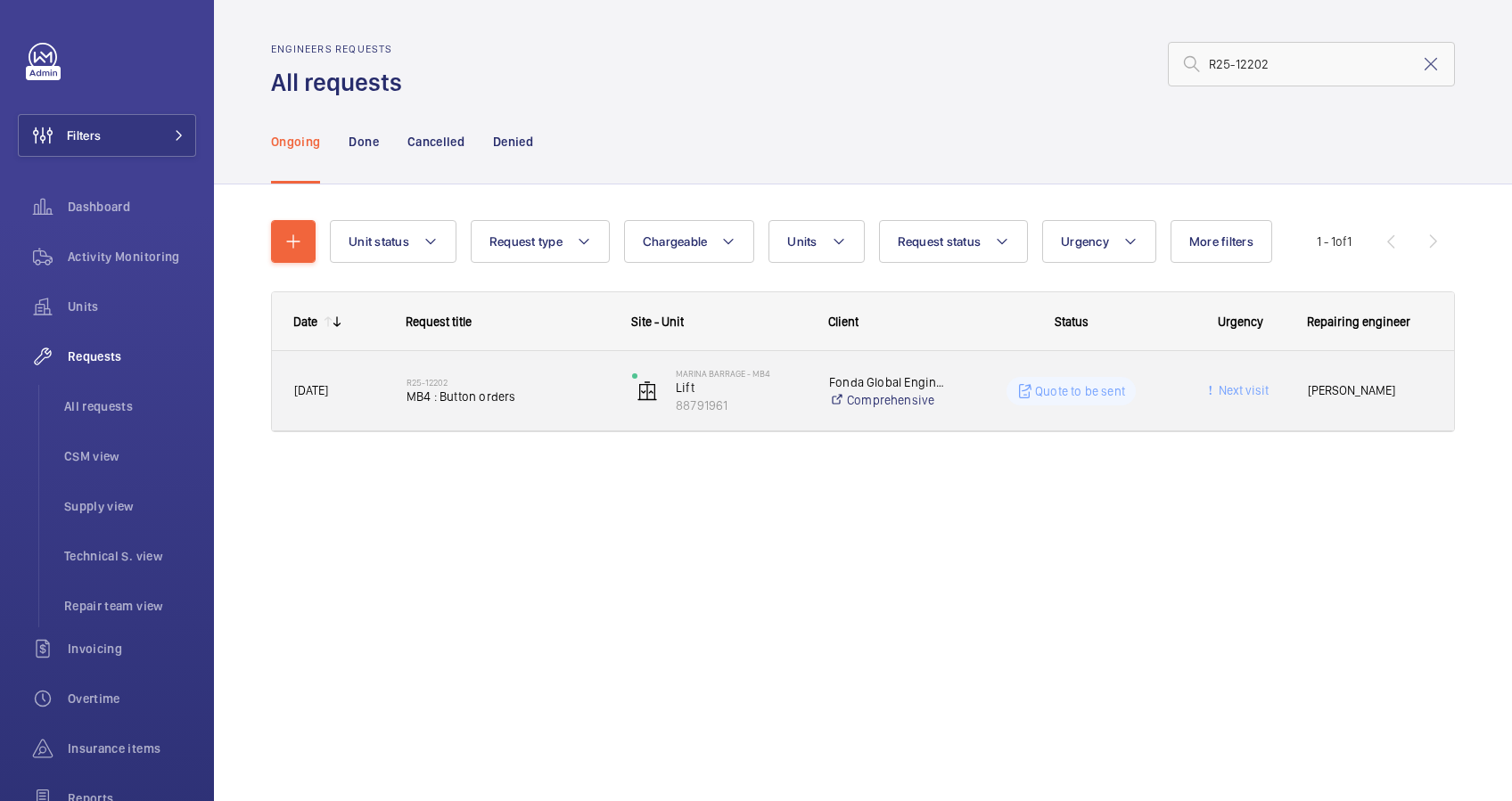
click at [542, 393] on span "MB4 : Button orders" at bounding box center [508, 397] width 203 height 17
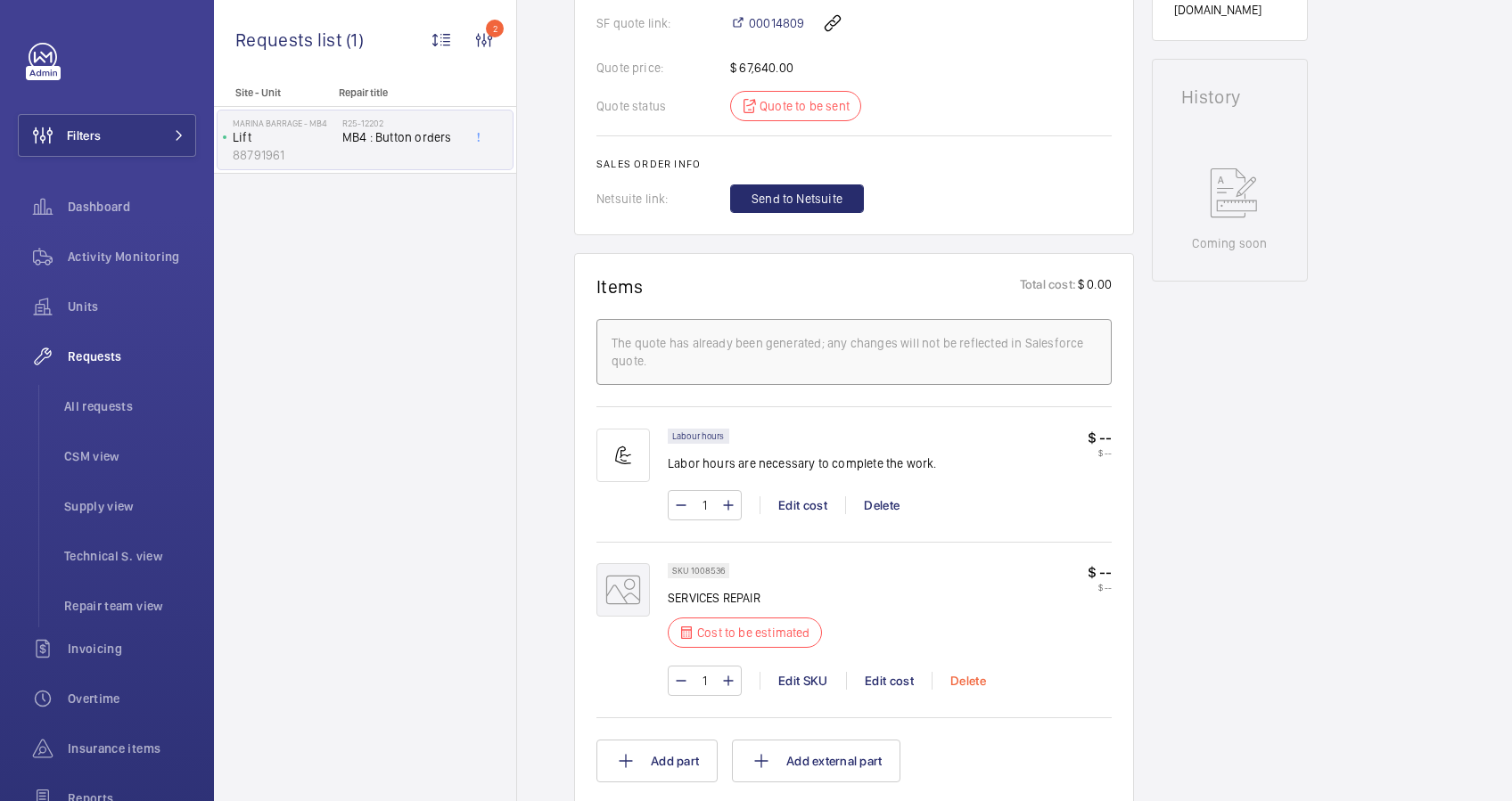
scroll to position [594, 0]
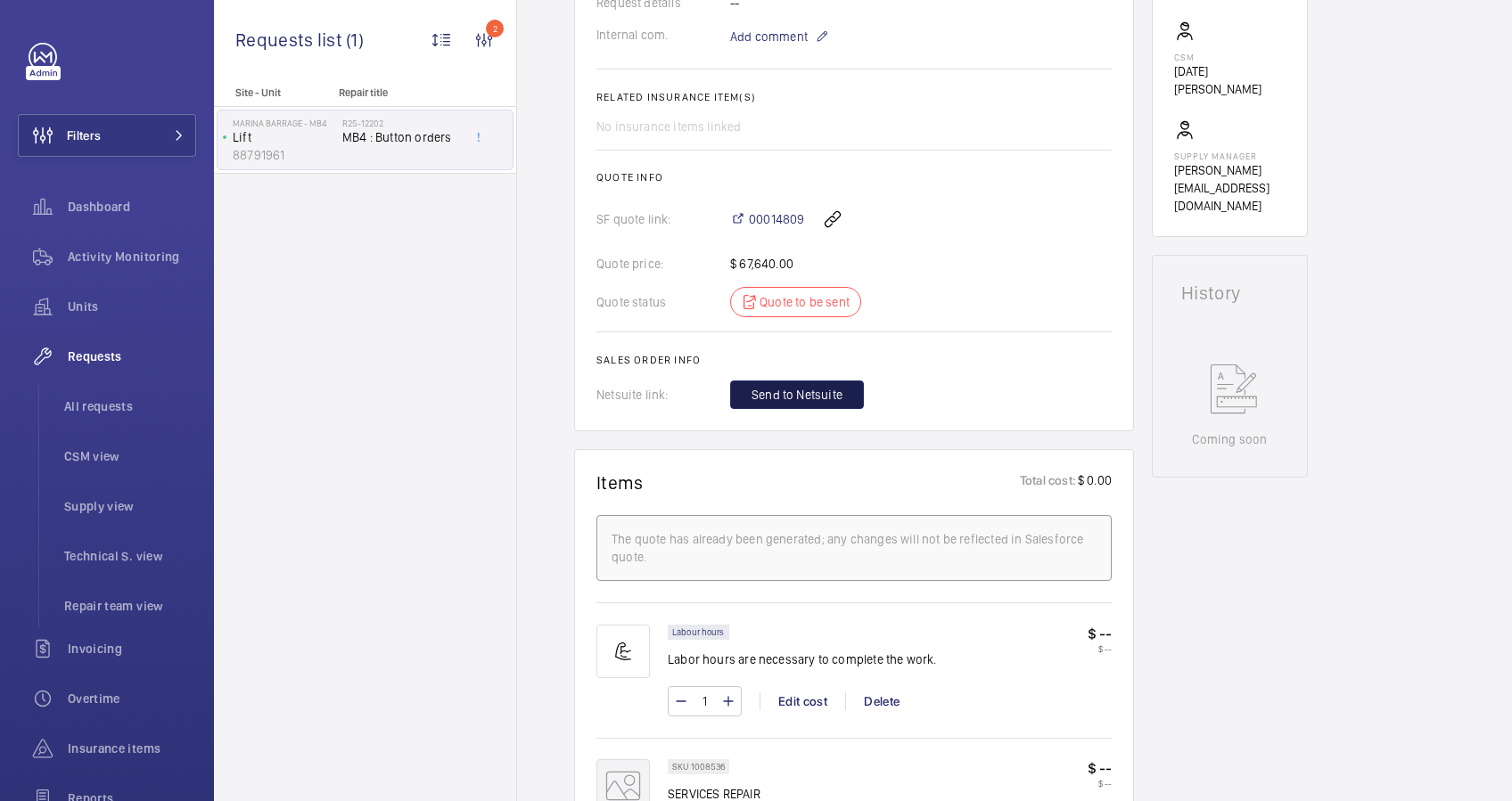
click at [818, 392] on span "Send to Netsuite" at bounding box center [797, 395] width 91 height 17
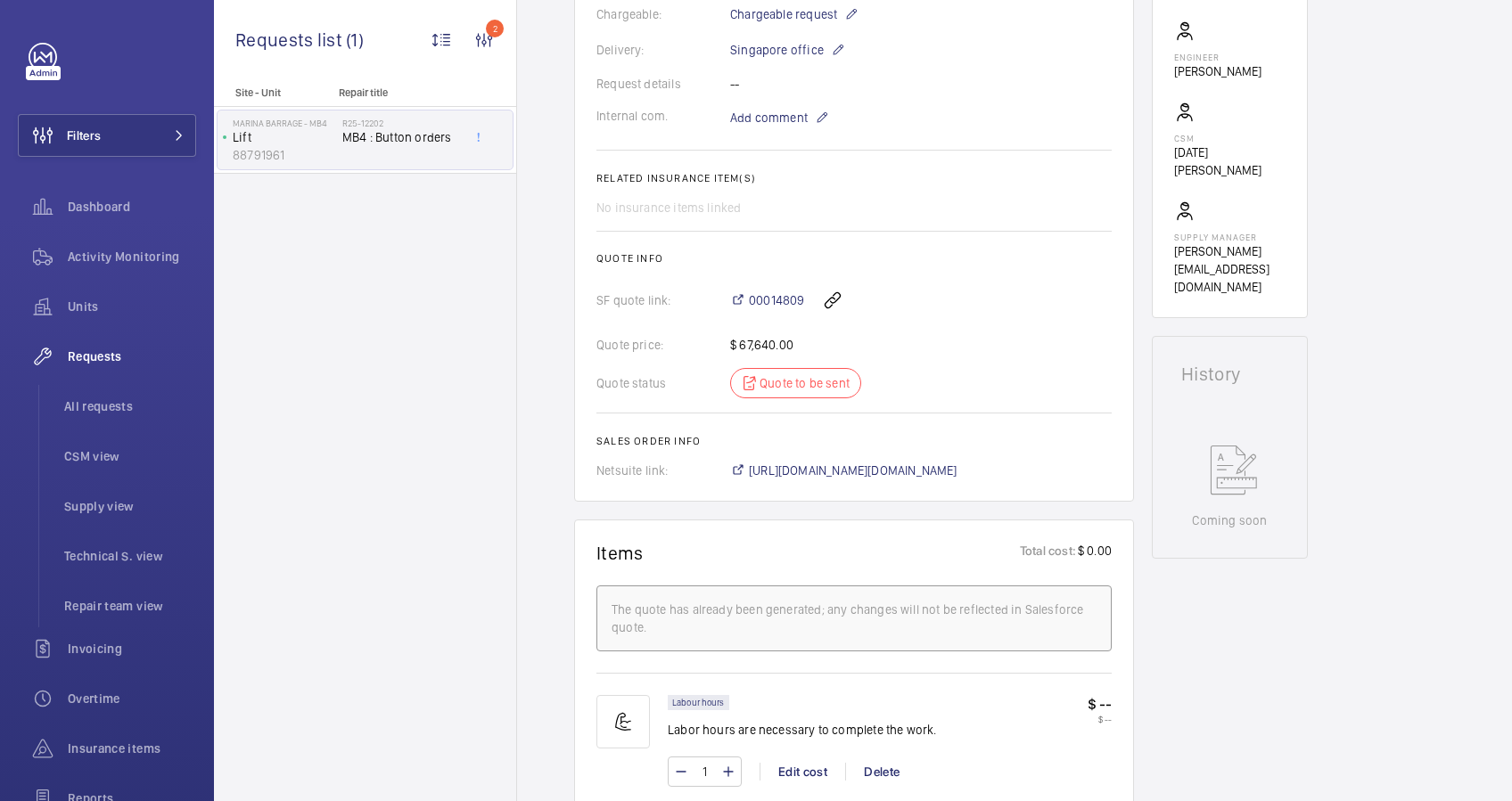
scroll to position [475, 0]
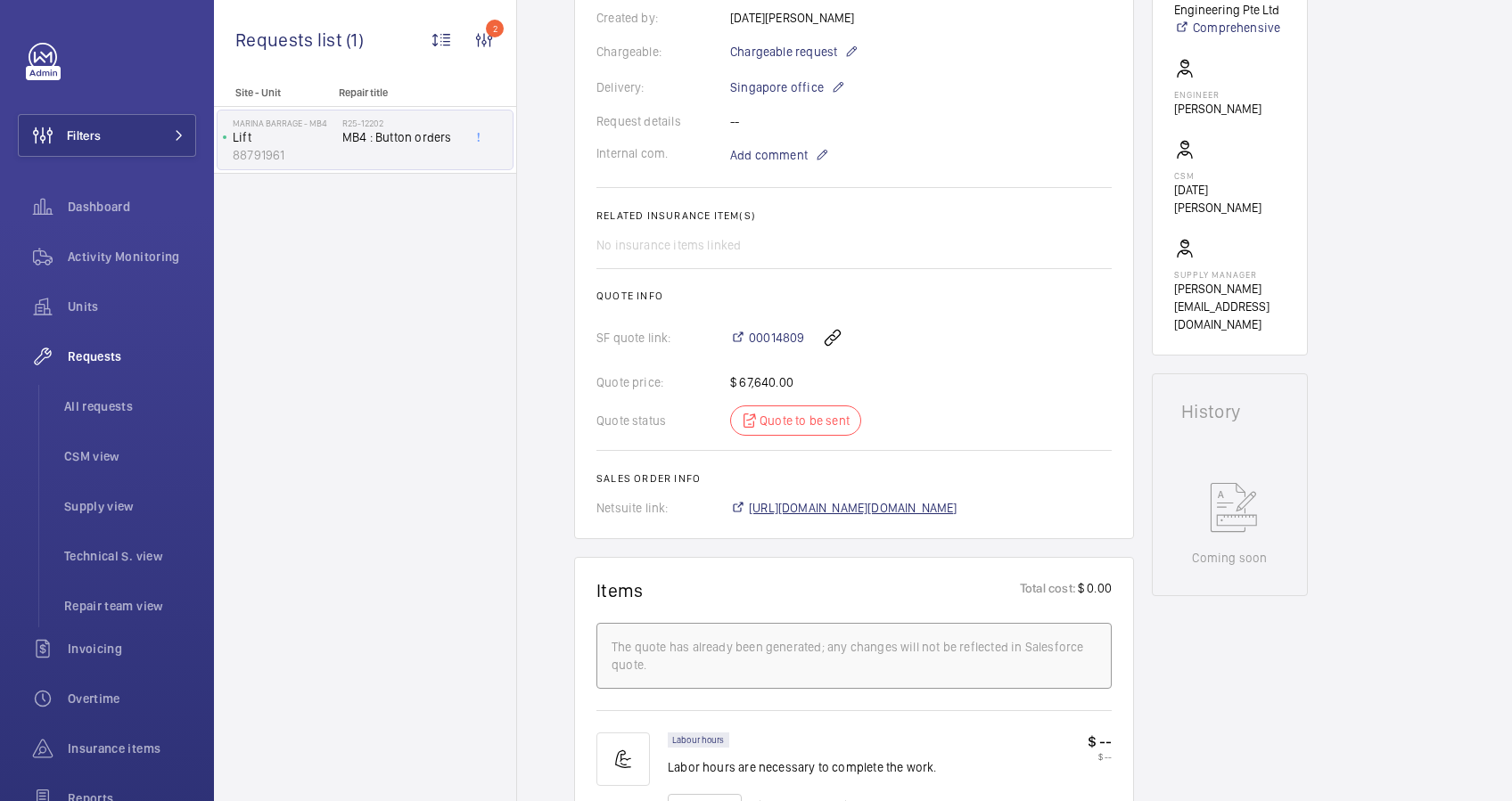
click at [957, 517] on span "[URL][DOMAIN_NAME][DOMAIN_NAME]" at bounding box center [853, 508] width 208 height 17
drag, startPoint x: 808, startPoint y: 347, endPoint x: 747, endPoint y: 345, distance: 61.0
click at [747, 345] on div "00014809" at bounding box center [920, 338] width 381 height 42
copy span "00014809"
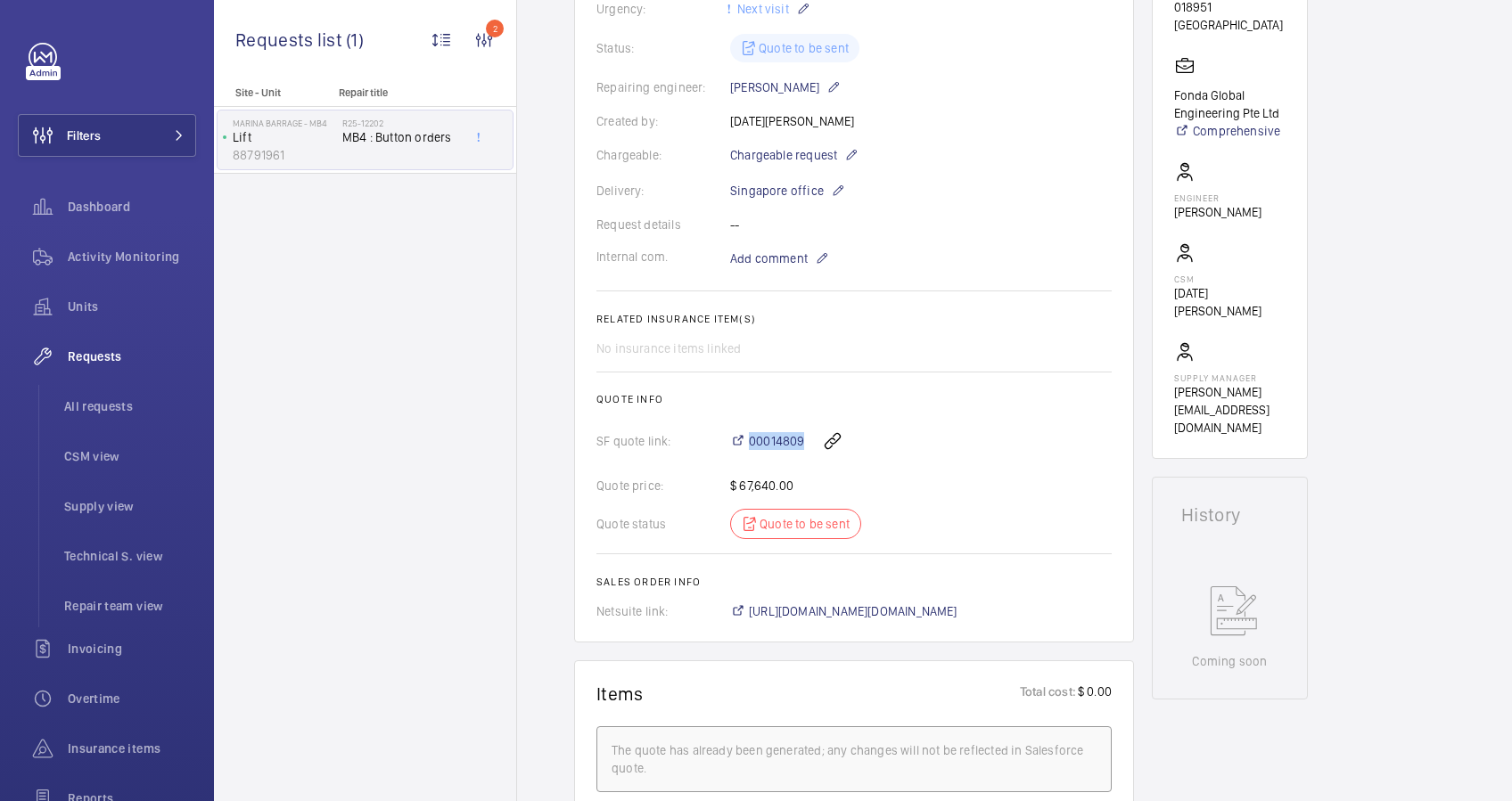
scroll to position [119, 0]
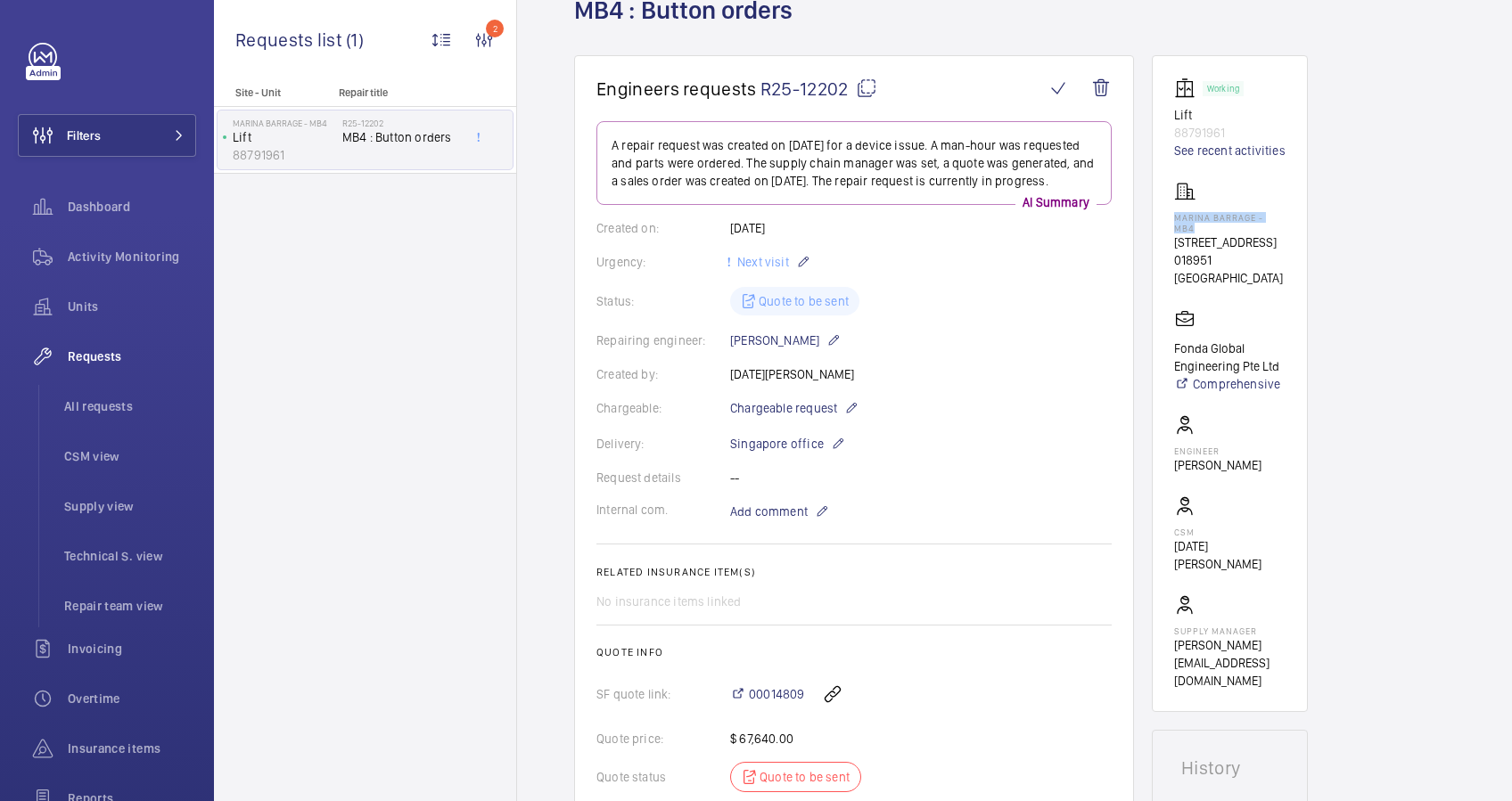
drag, startPoint x: 1284, startPoint y: 215, endPoint x: 1176, endPoint y: 214, distance: 108.0
click at [1176, 214] on wm-front-card-body "Working Lift 88791961 See recent activities [GEOGRAPHIC_DATA] - MB4 [STREET_ADD…" at bounding box center [1228, 383] width 111 height 613
drag, startPoint x: 1176, startPoint y: 214, endPoint x: 1196, endPoint y: 215, distance: 20.0
copy p "Marina Barrage - MB4"
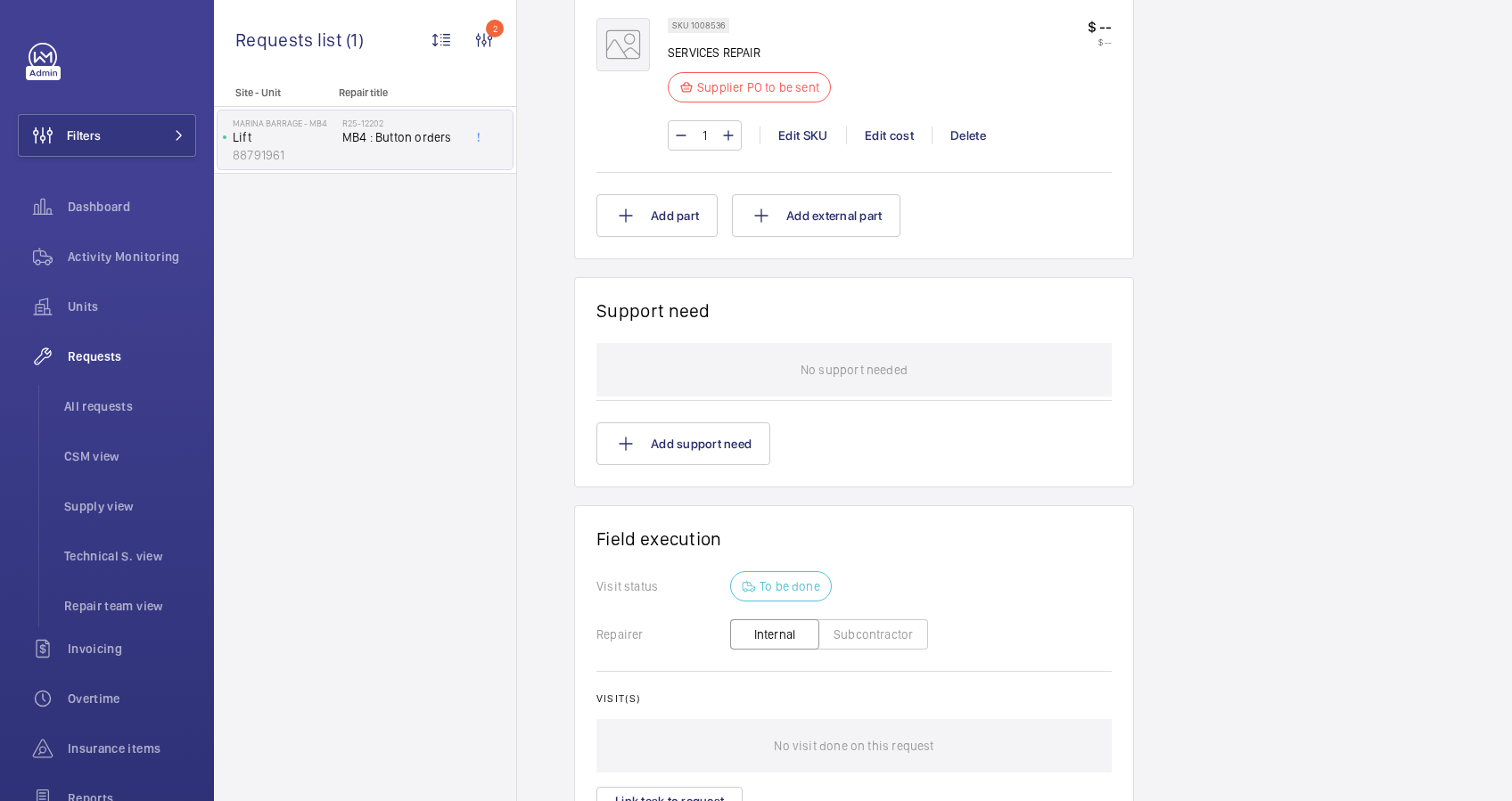
scroll to position [1426, 0]
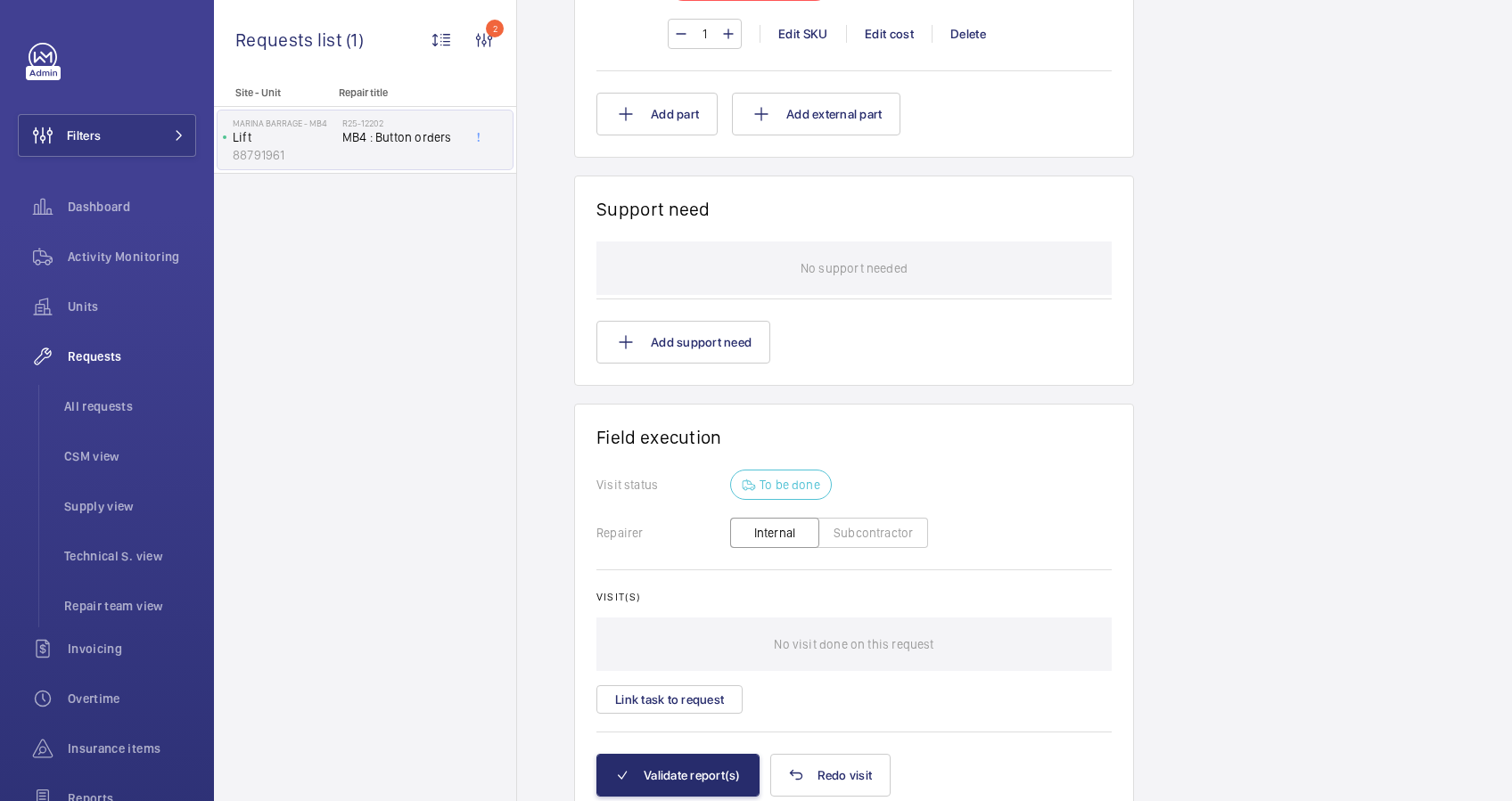
click at [862, 542] on button "Subcontractor" at bounding box center [873, 533] width 110 height 30
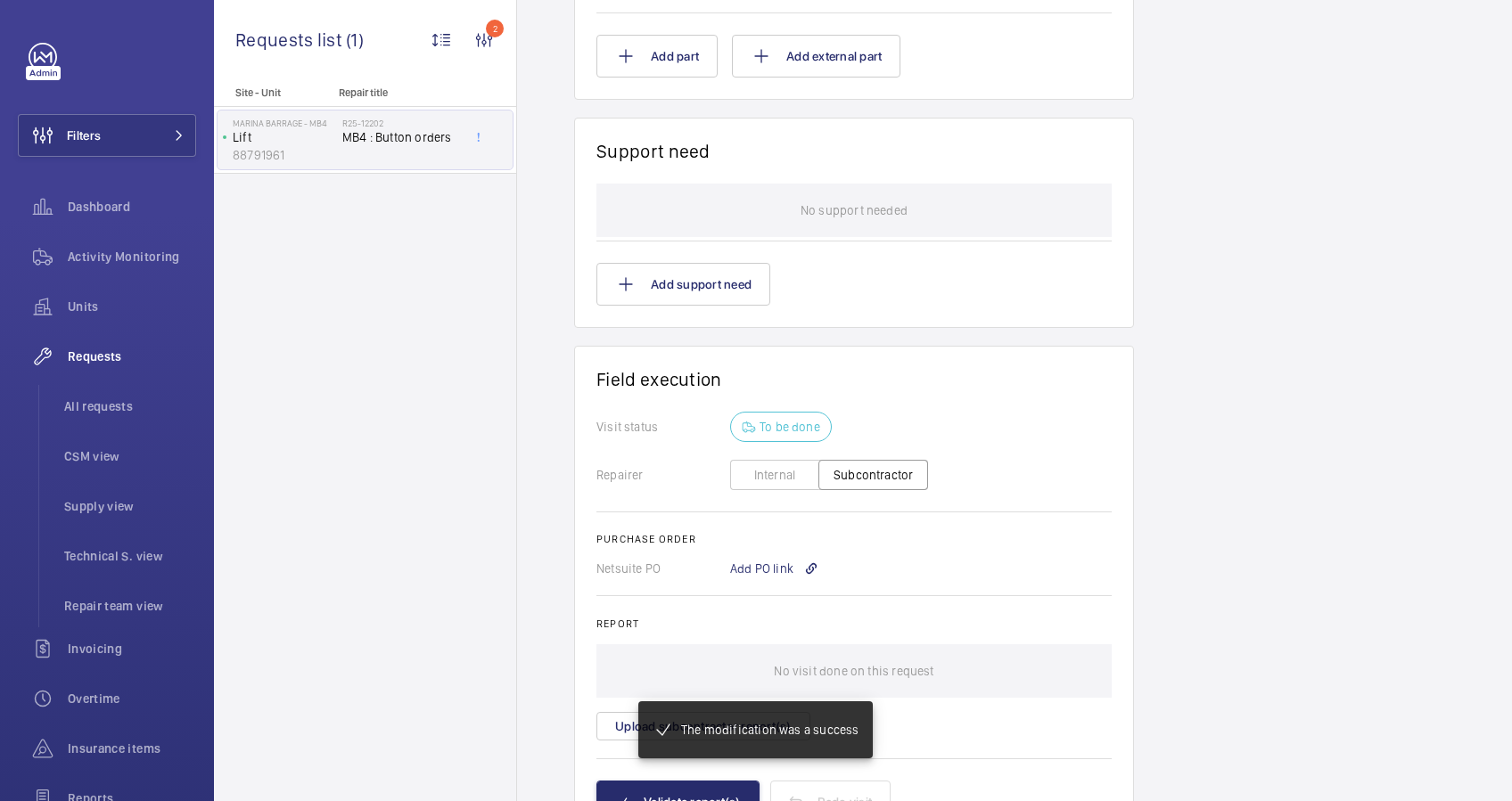
scroll to position [1548, 0]
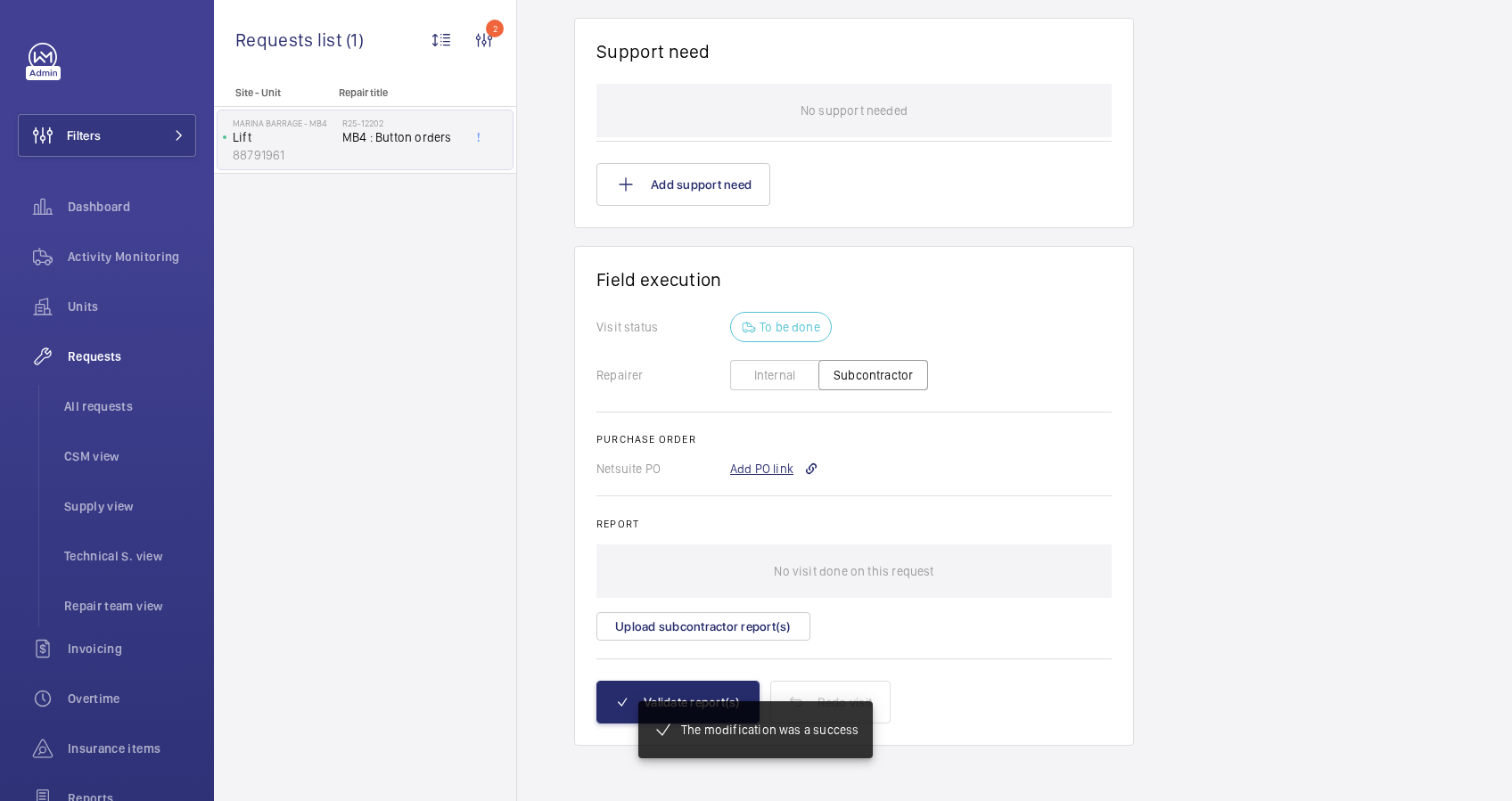
click at [758, 464] on div "Add PO link" at bounding box center [773, 469] width 88 height 17
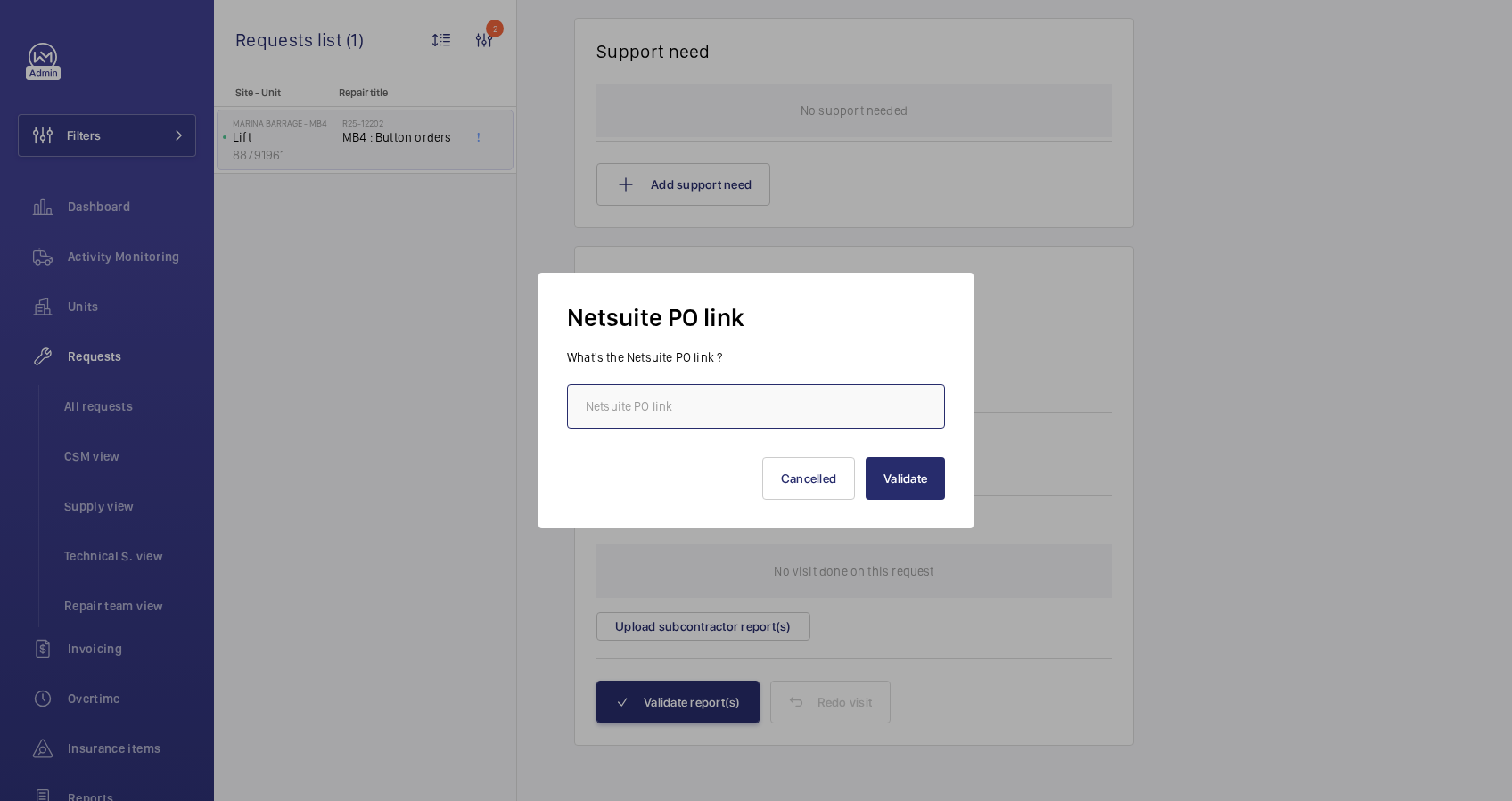
click at [739, 412] on input "text" at bounding box center [756, 406] width 378 height 44
paste input "[URL][DOMAIN_NAME][DOMAIN_NAME]"
type input "[URL][DOMAIN_NAME][DOMAIN_NAME]"
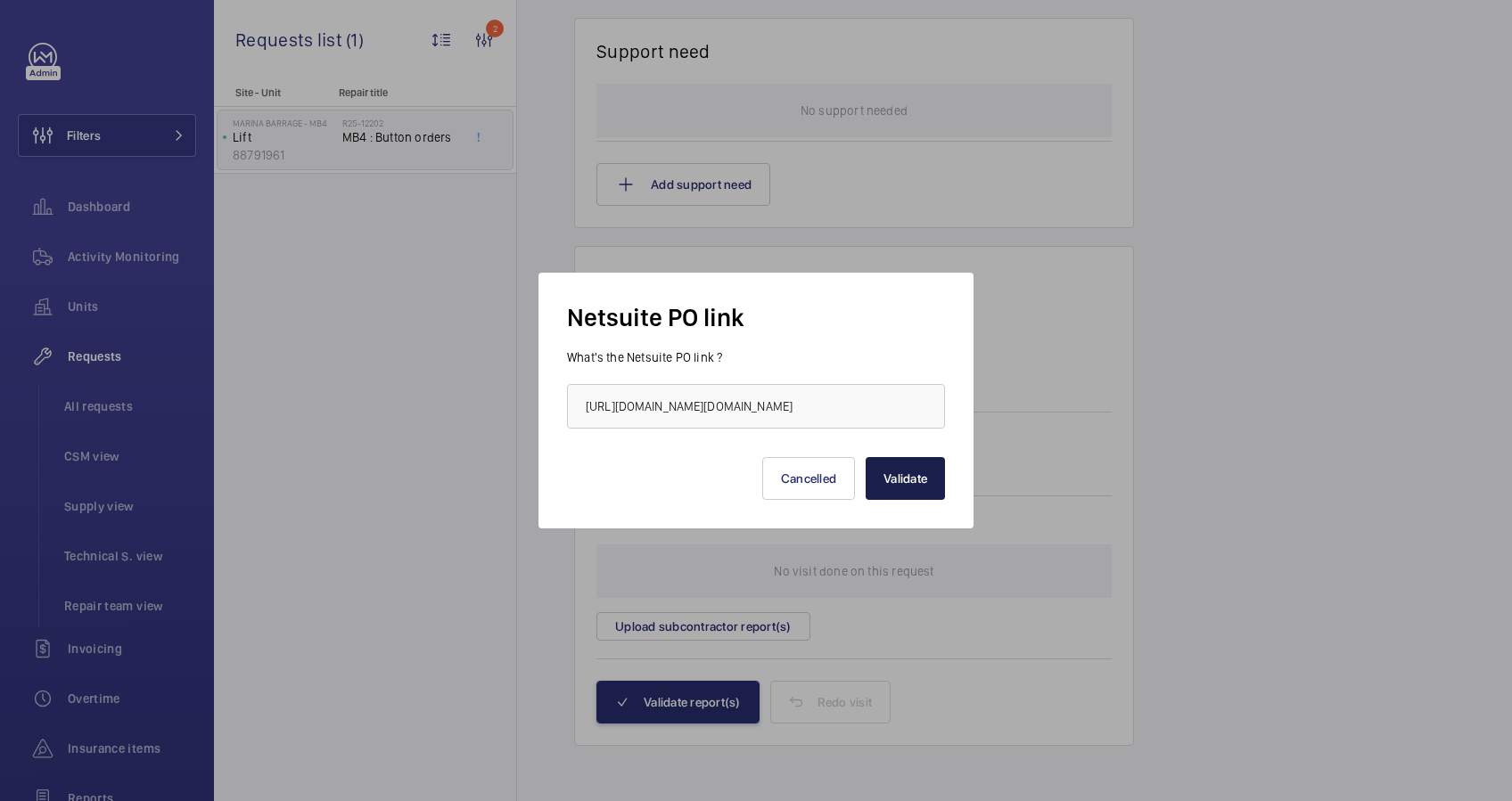
scroll to position [0, 0]
click at [920, 478] on button "Validate" at bounding box center [905, 479] width 79 height 42
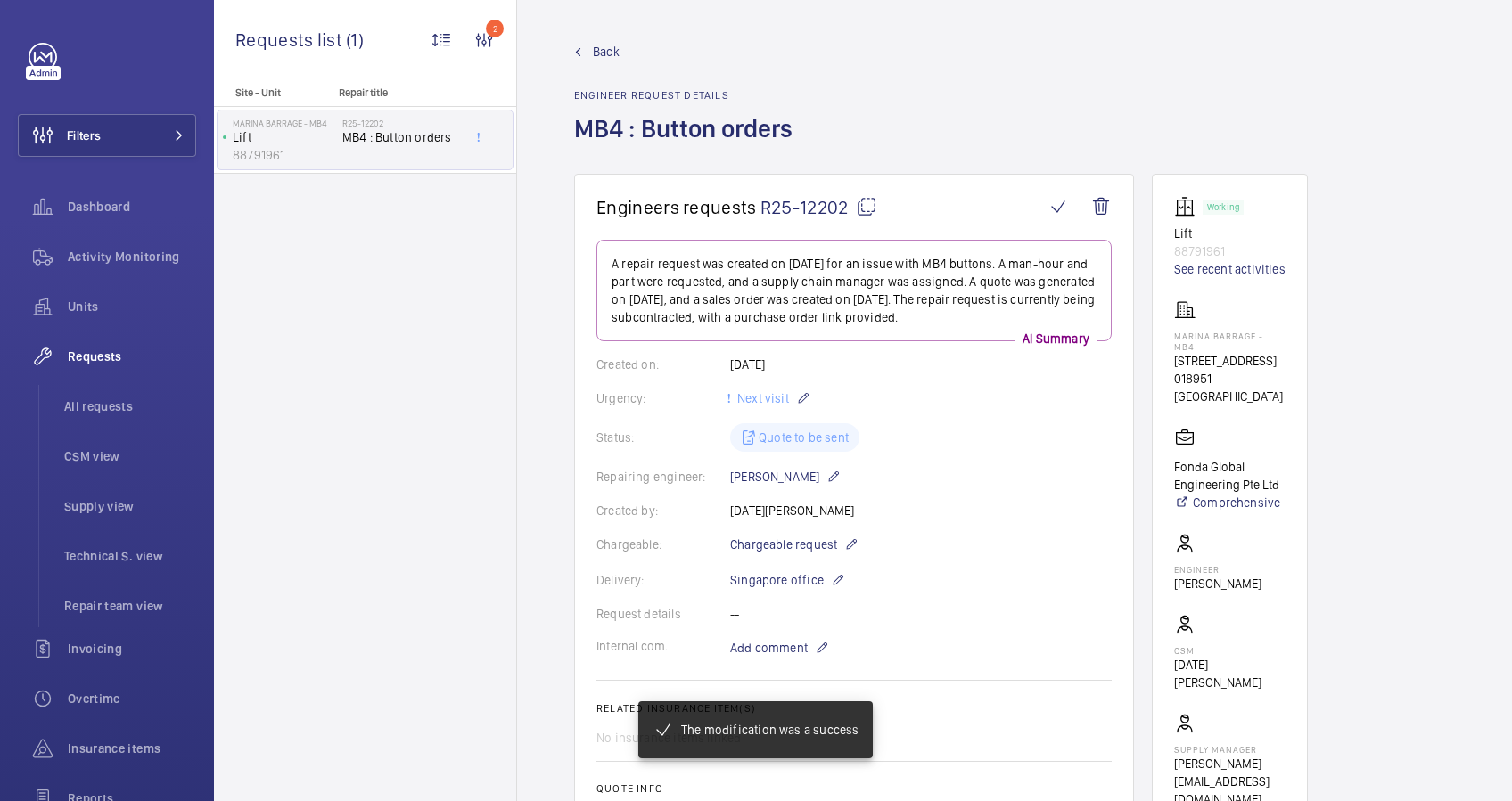
scroll to position [511, 0]
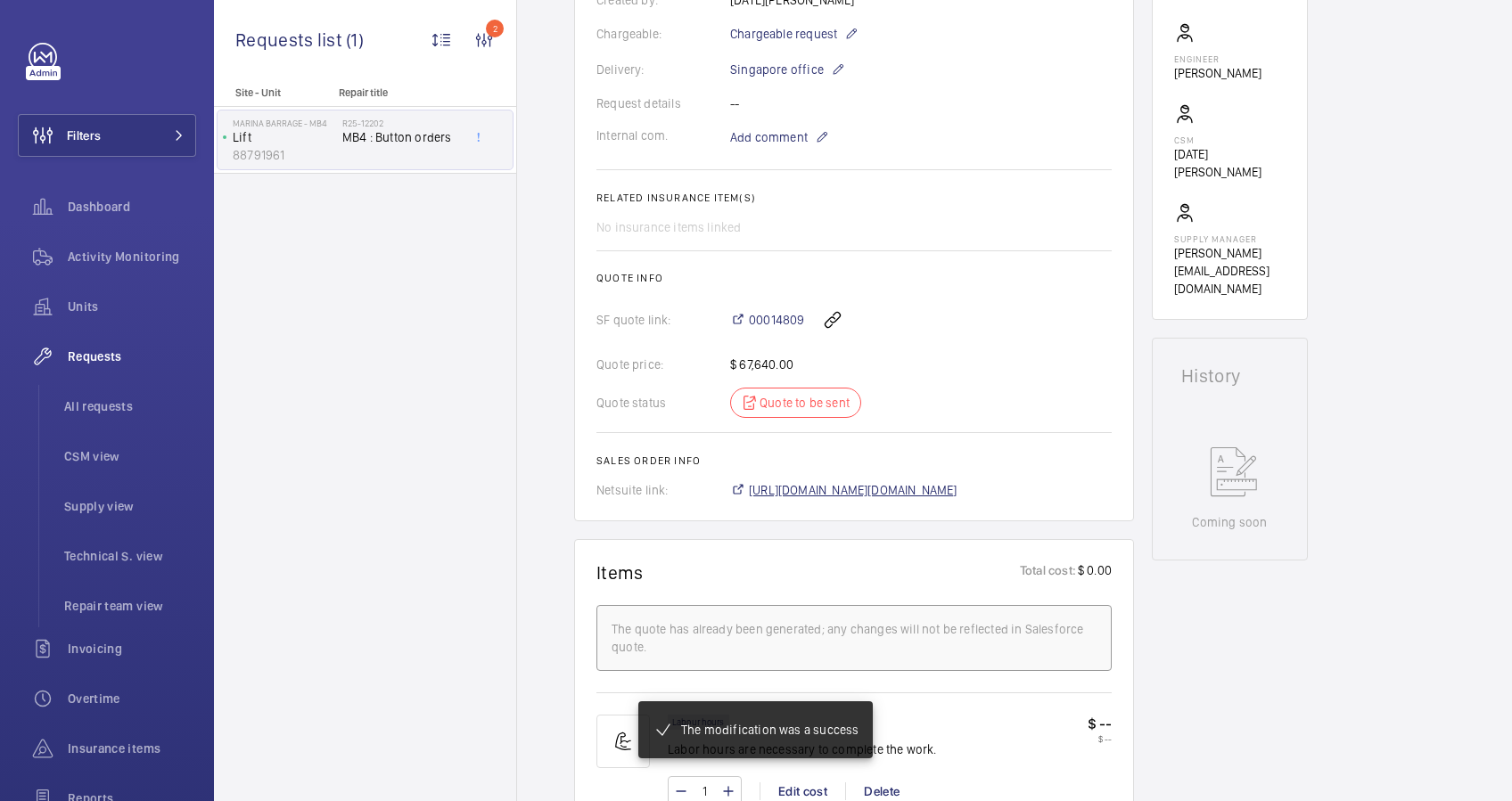
click at [957, 490] on span "[URL][DOMAIN_NAME][DOMAIN_NAME]" at bounding box center [853, 490] width 208 height 17
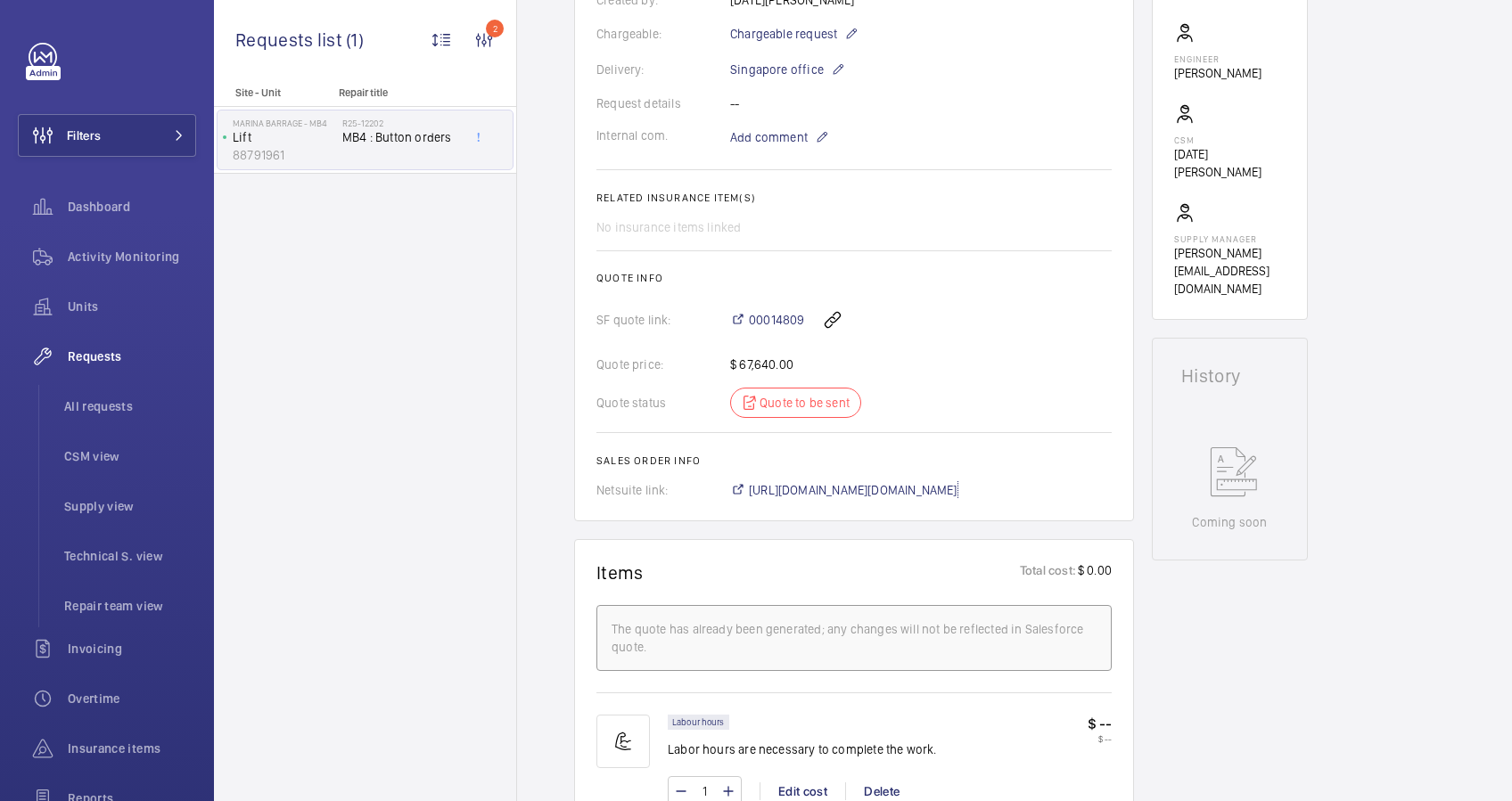
scroll to position [36, 0]
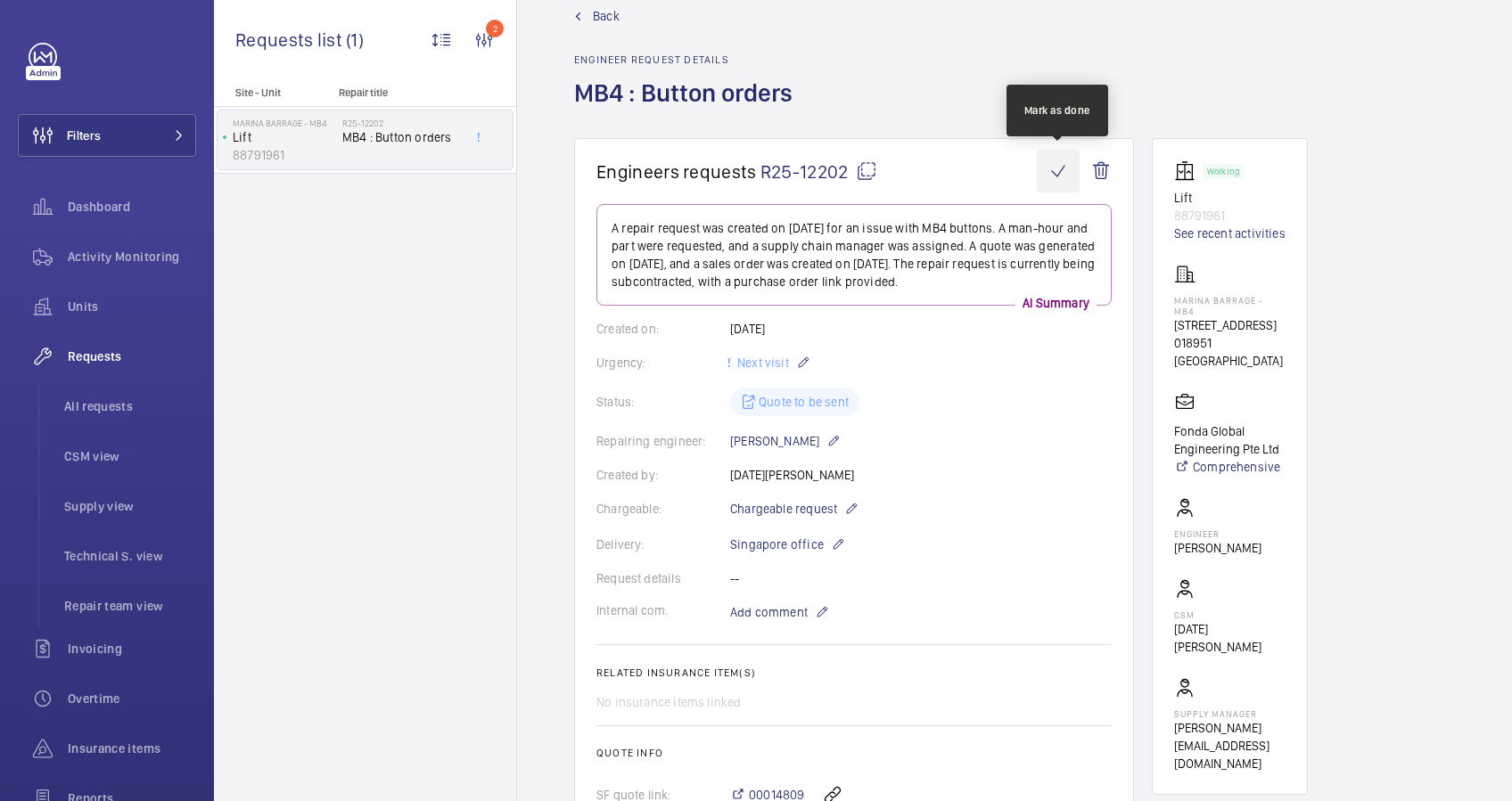
click at [1062, 163] on wm-front-icon-button at bounding box center [1058, 171] width 42 height 42
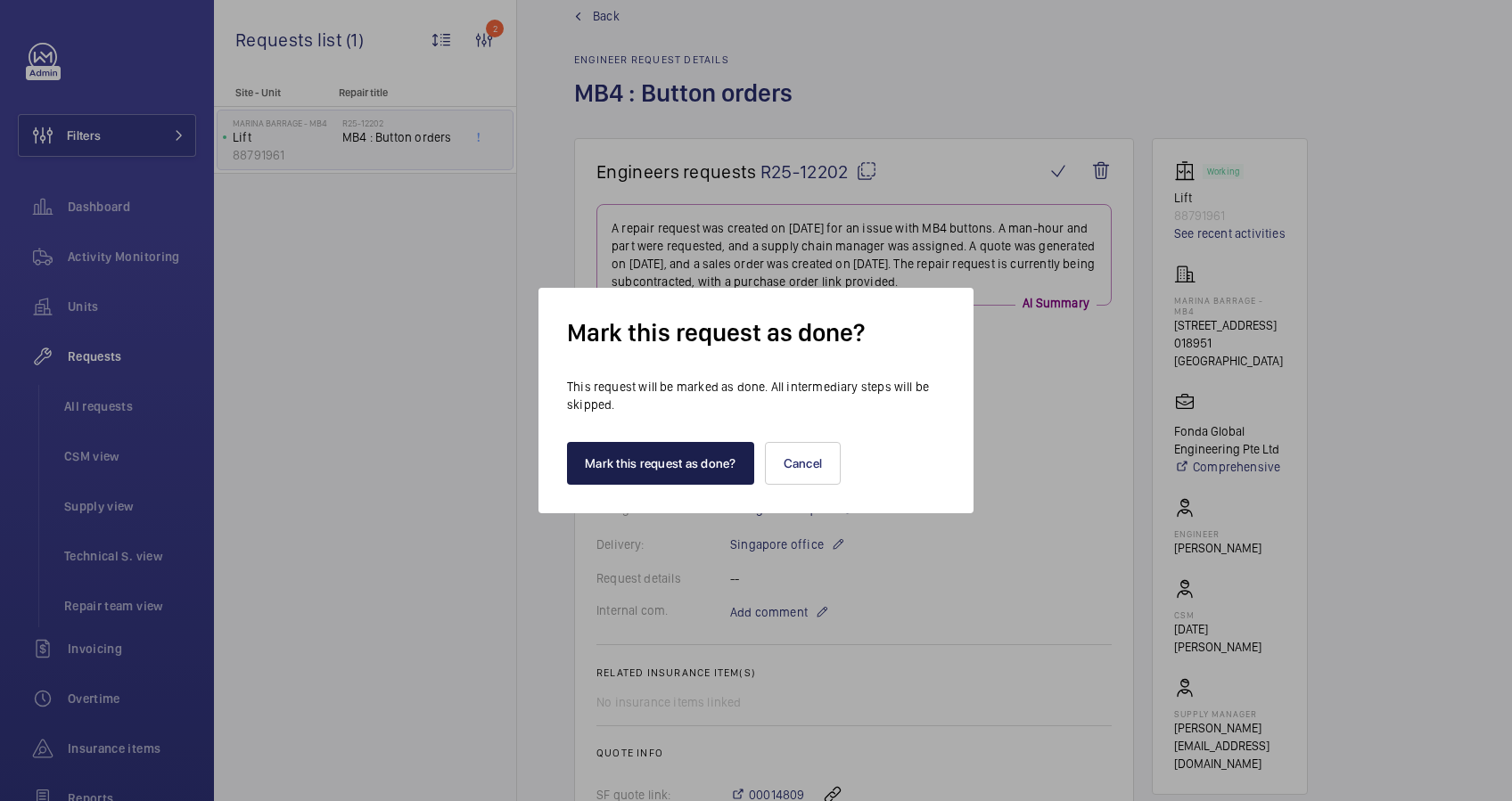
click at [700, 476] on button "Mark this request as done?" at bounding box center [660, 463] width 187 height 42
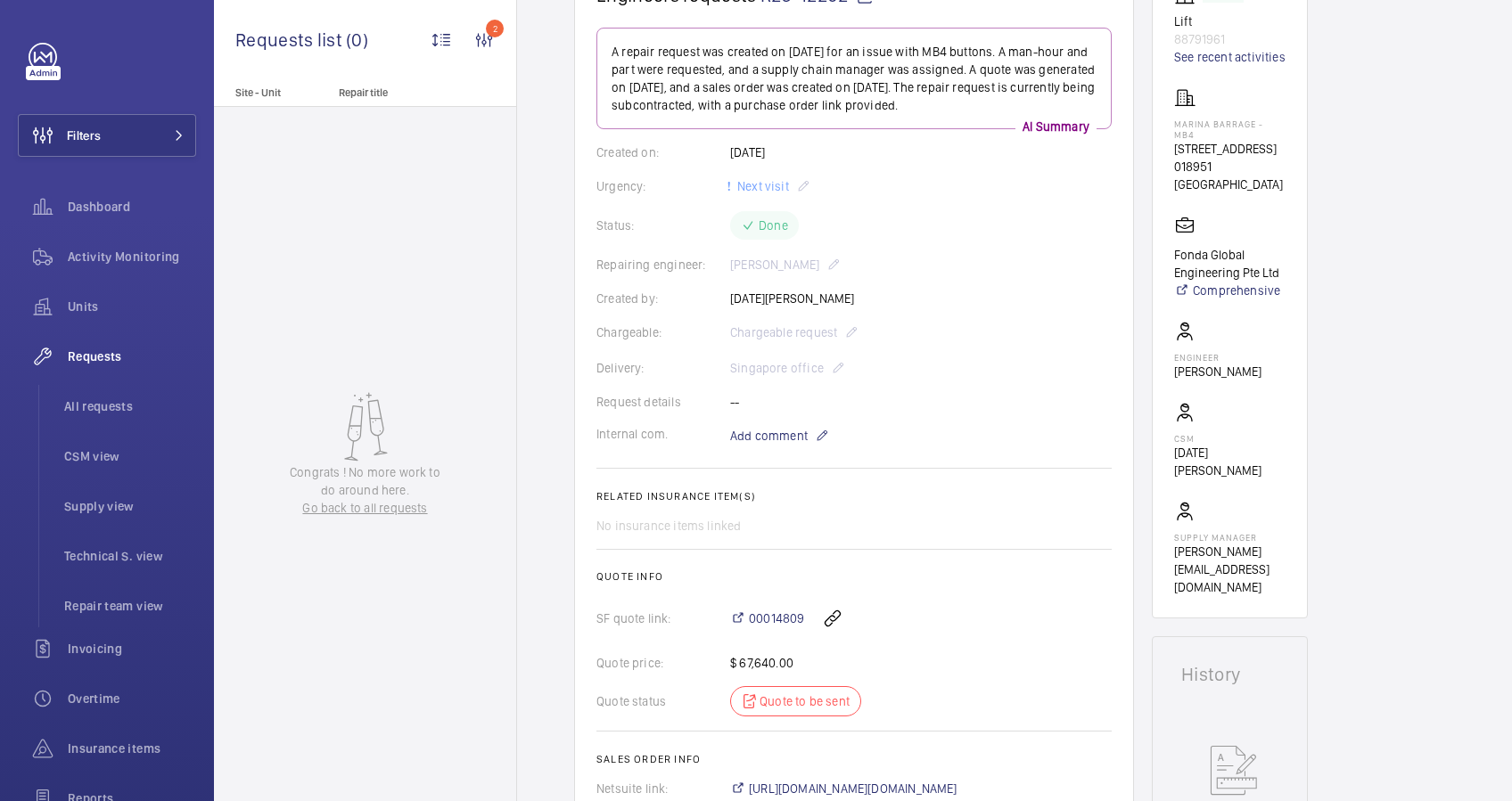
scroll to position [0, 0]
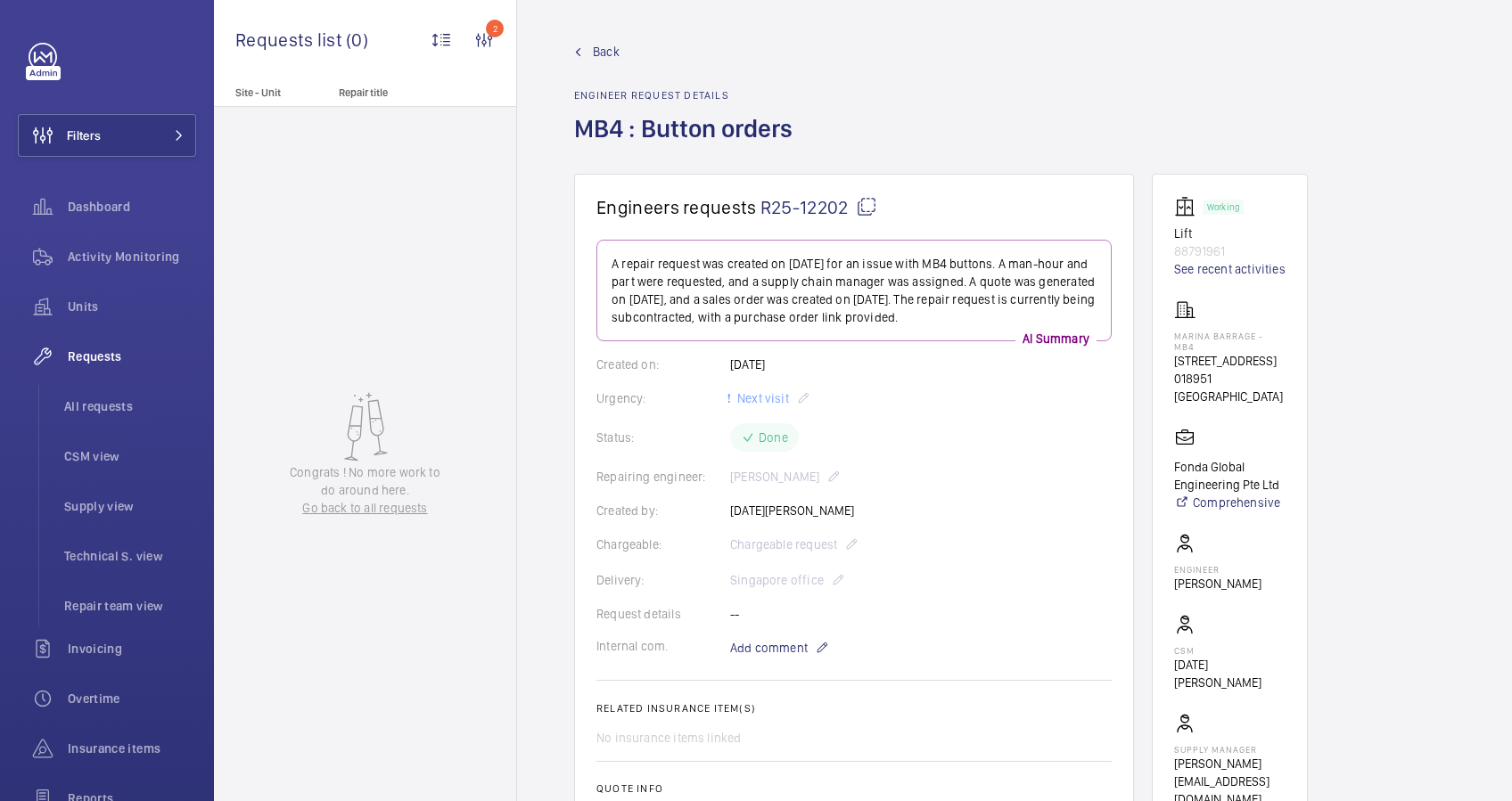
click at [600, 51] on span "Back" at bounding box center [606, 51] width 27 height 17
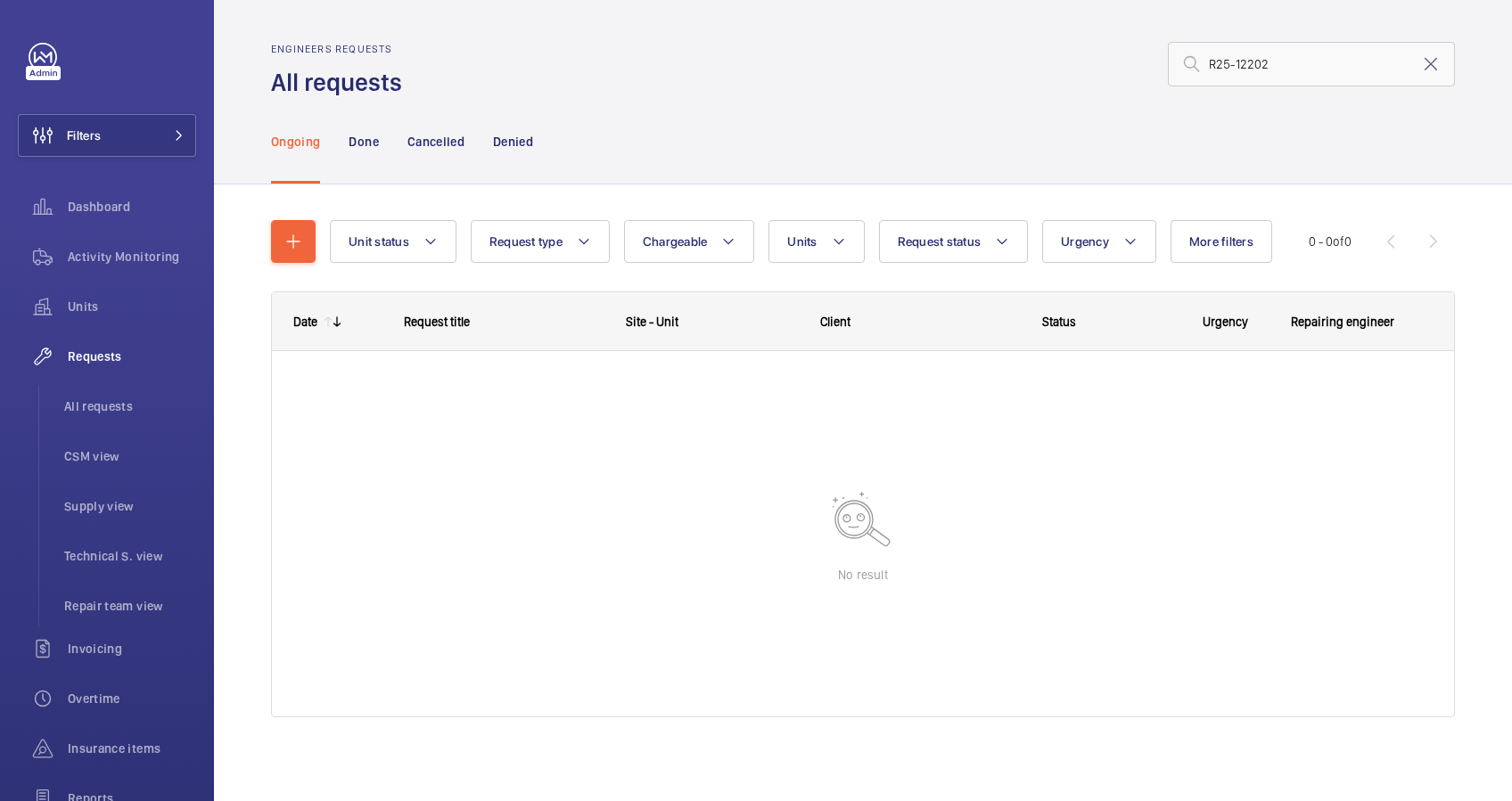
drag, startPoint x: 1408, startPoint y: 60, endPoint x: 1376, endPoint y: 68, distance: 33.0
click at [1399, 65] on div "R25-12202" at bounding box center [1310, 64] width 287 height 44
click at [1419, 66] on mat-icon at bounding box center [1430, 64] width 21 height 21
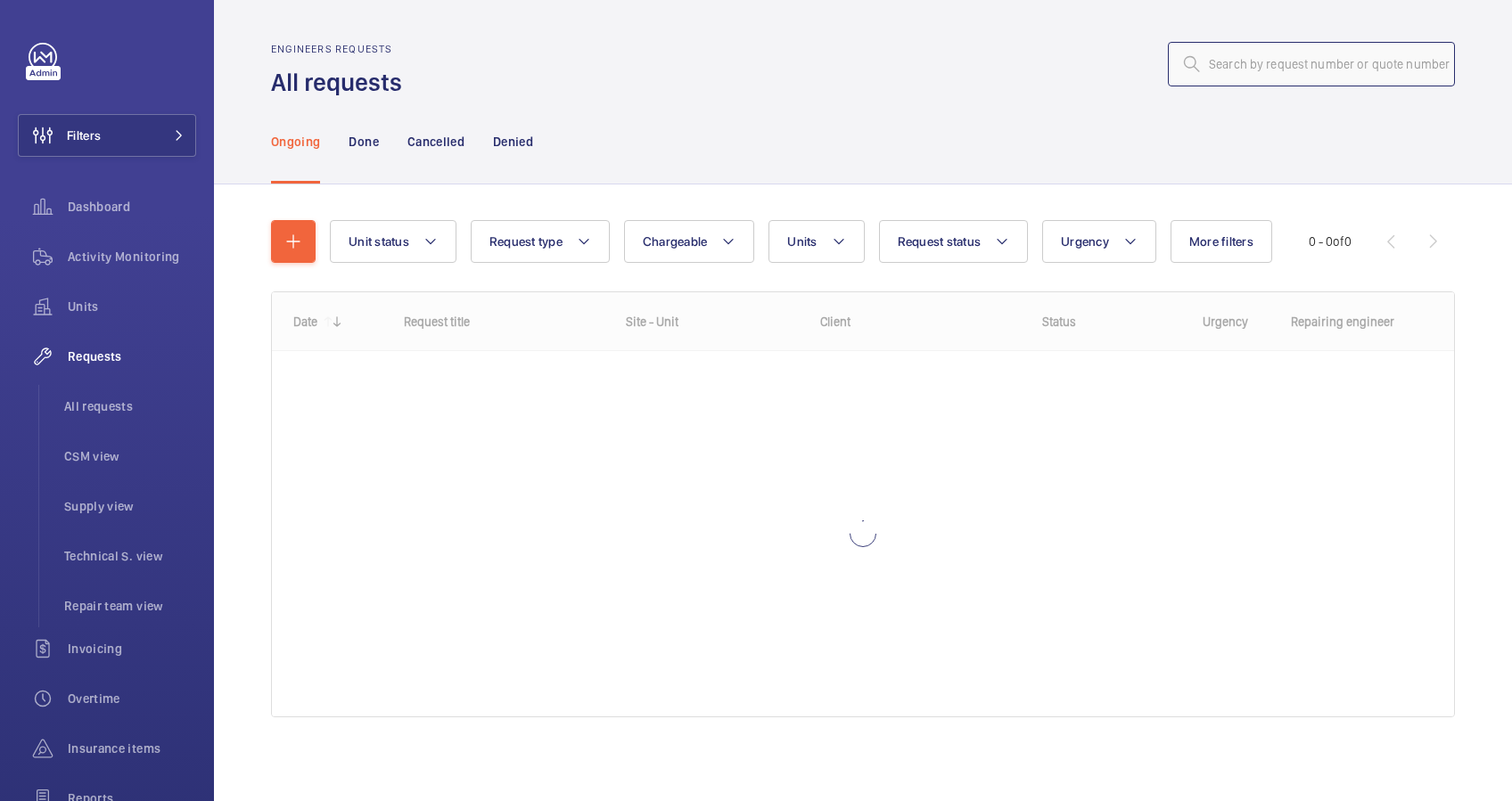
click at [1249, 63] on input "text" at bounding box center [1310, 64] width 287 height 44
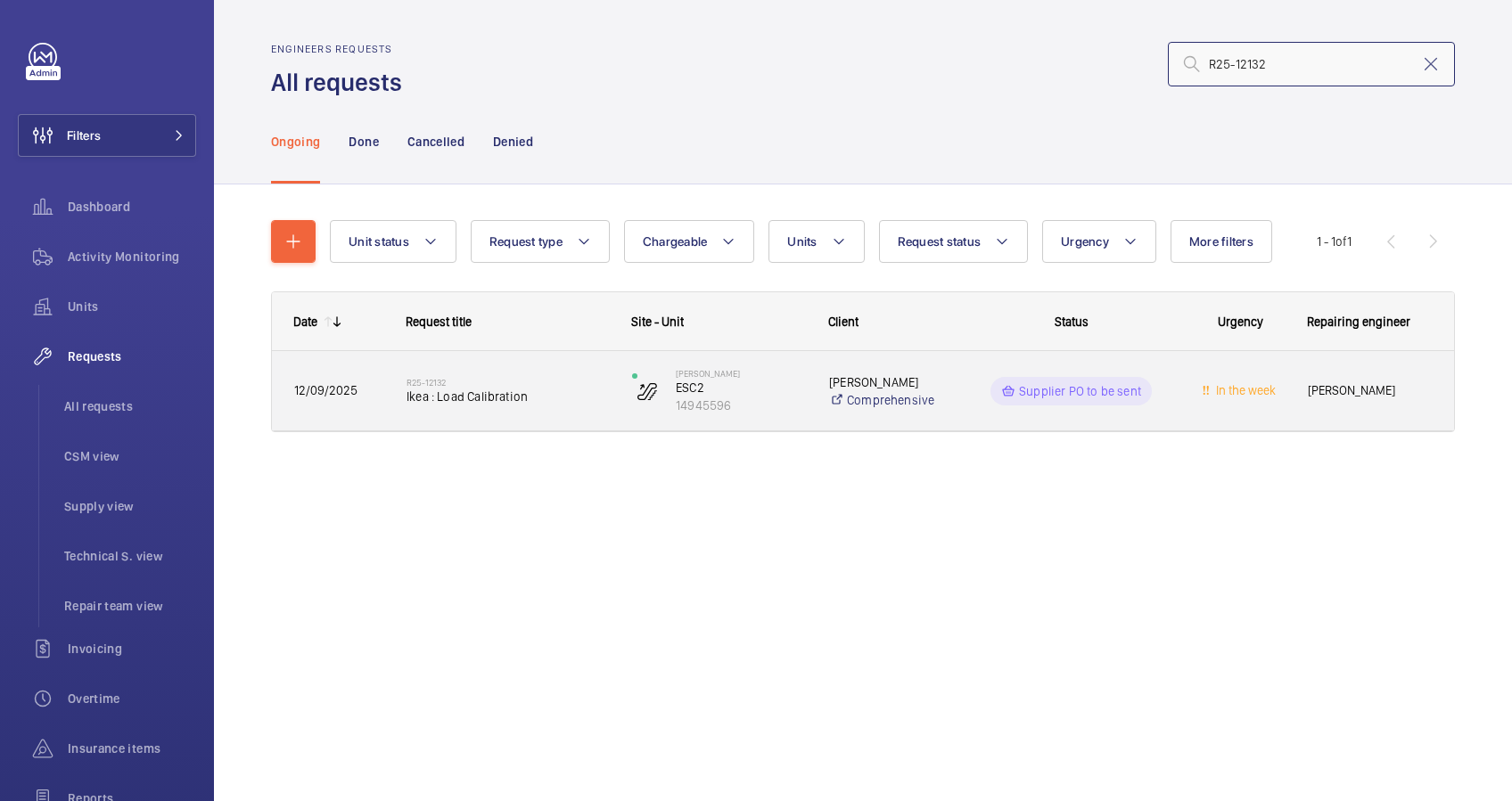
type input "R25-12132"
click at [593, 400] on span "Ikea : Load Calibration" at bounding box center [508, 397] width 203 height 17
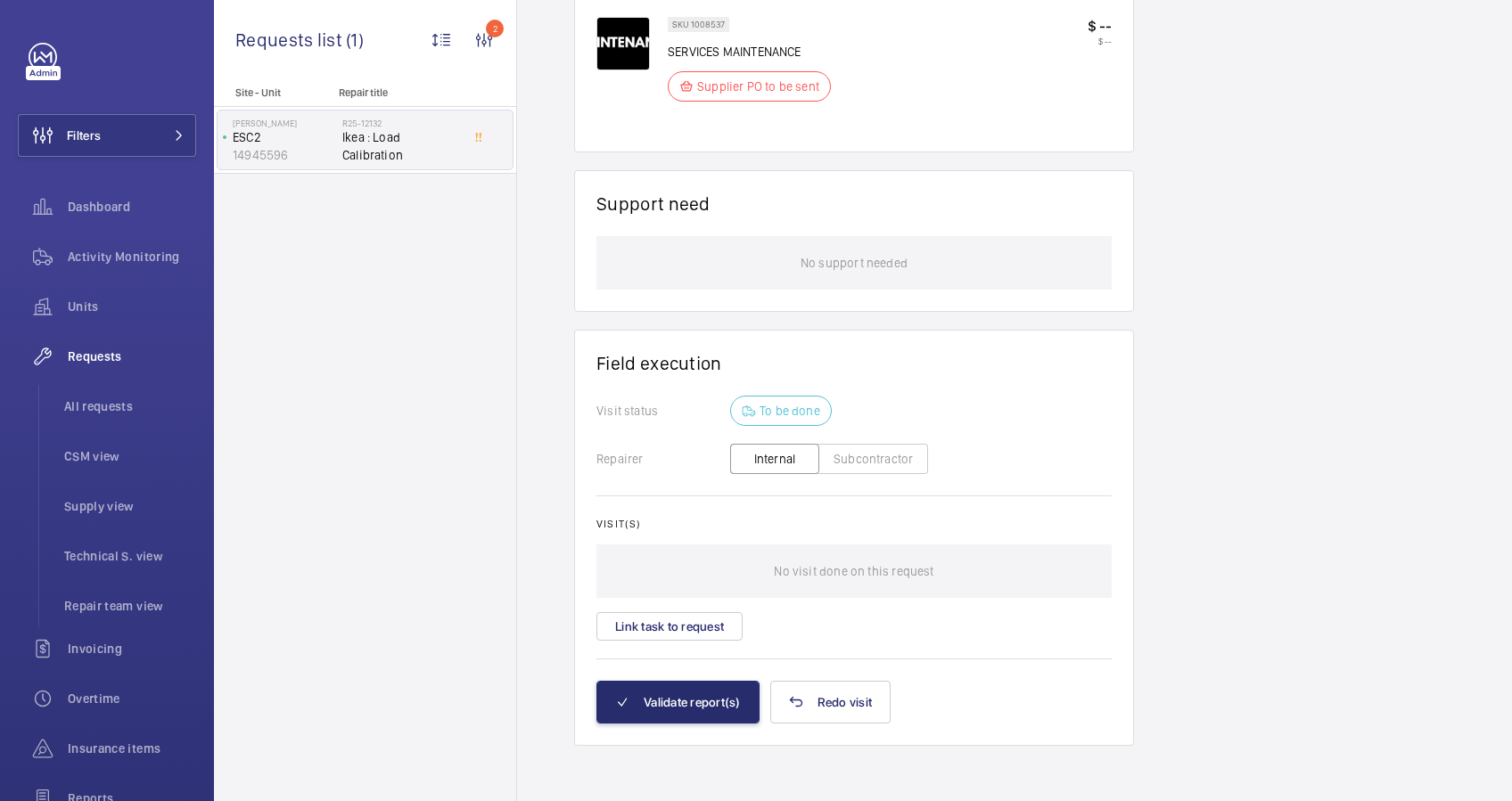
scroll to position [472, 0]
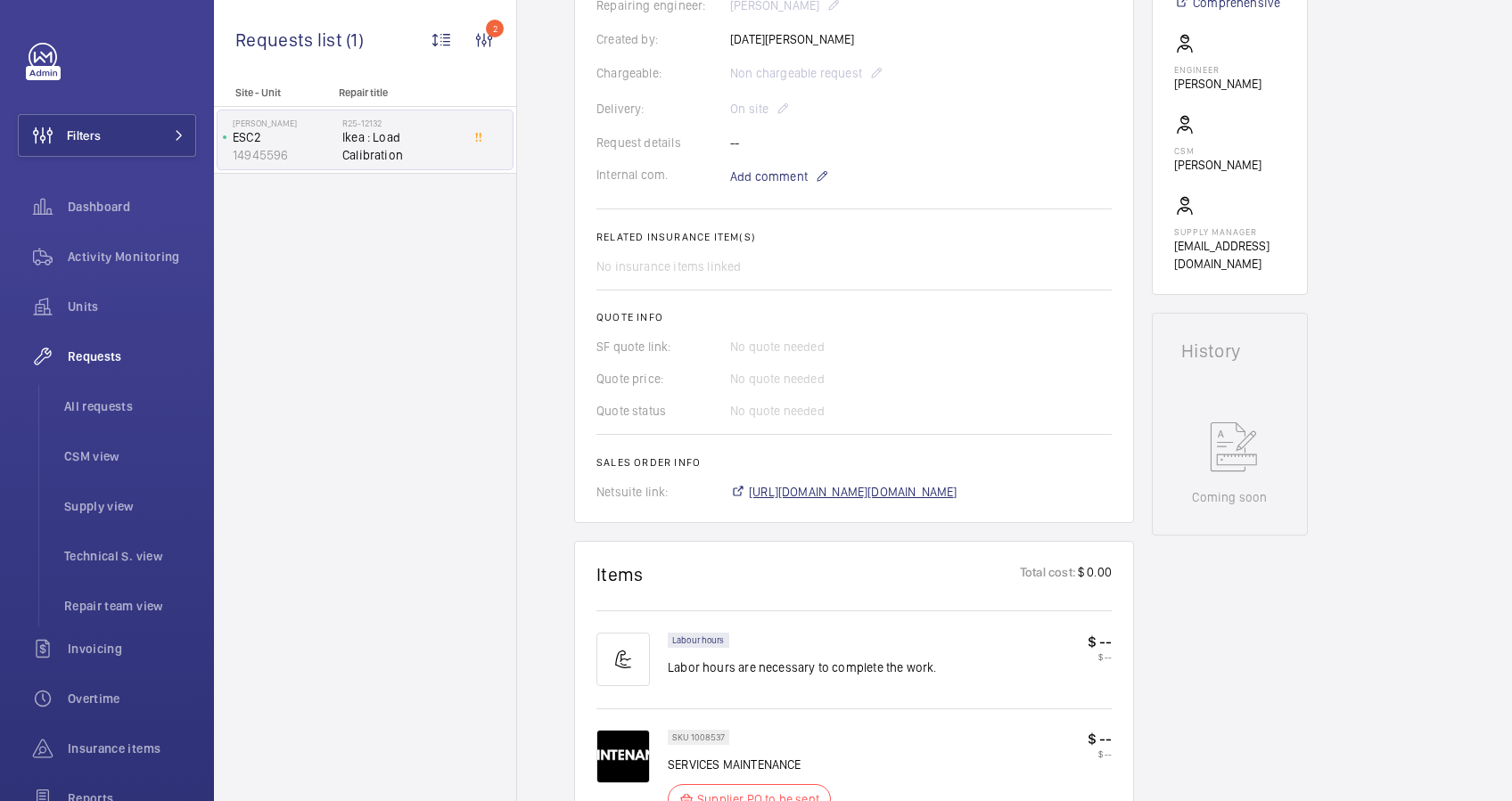
click at [829, 494] on span "[URL][DOMAIN_NAME][DOMAIN_NAME]" at bounding box center [853, 492] width 208 height 17
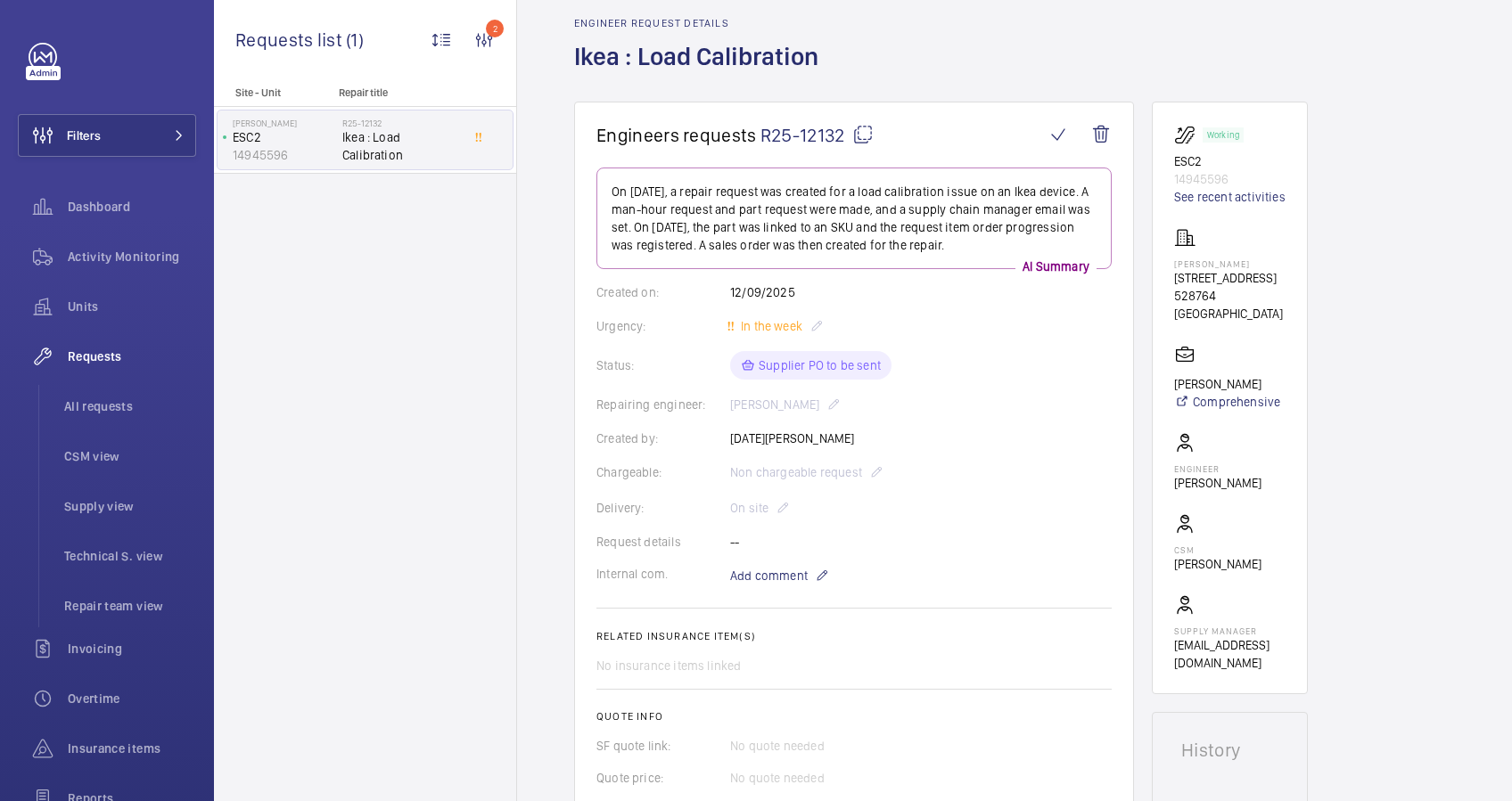
scroll to position [0, 0]
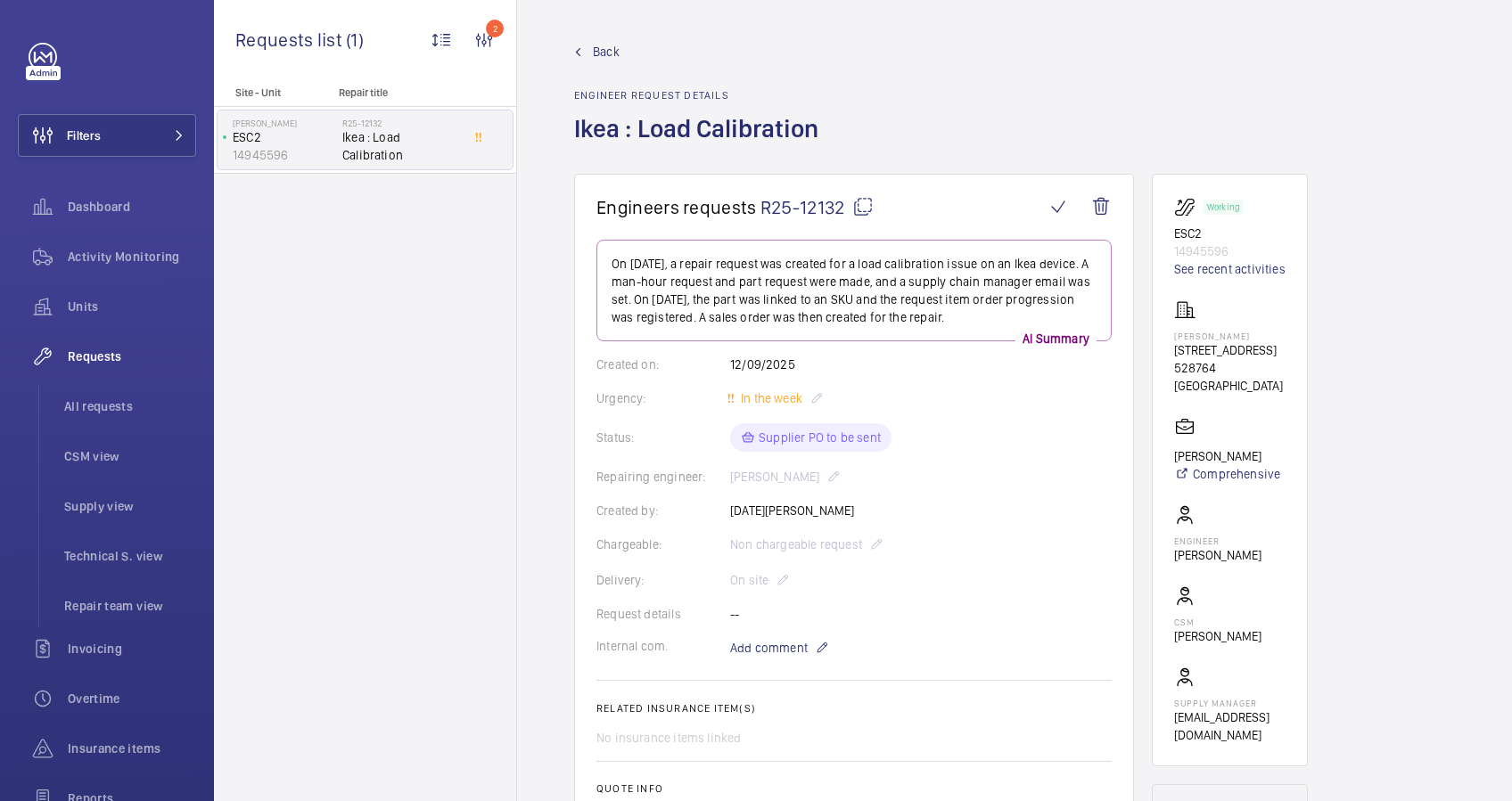
click at [1039, 63] on div "Back Engineer request details [PERSON_NAME] : Load Calibration" at bounding box center [1014, 108] width 881 height 131
drag, startPoint x: 1247, startPoint y: 335, endPoint x: 1155, endPoint y: 335, distance: 92.0
click at [1155, 335] on wm-front-card "Working ESC2 14945596 See recent activities [PERSON_NAME] [STREET_ADDRESS] [PER…" at bounding box center [1229, 470] width 156 height 593
drag, startPoint x: 1155, startPoint y: 335, endPoint x: 1202, endPoint y: 333, distance: 47.0
copy p "[PERSON_NAME]"
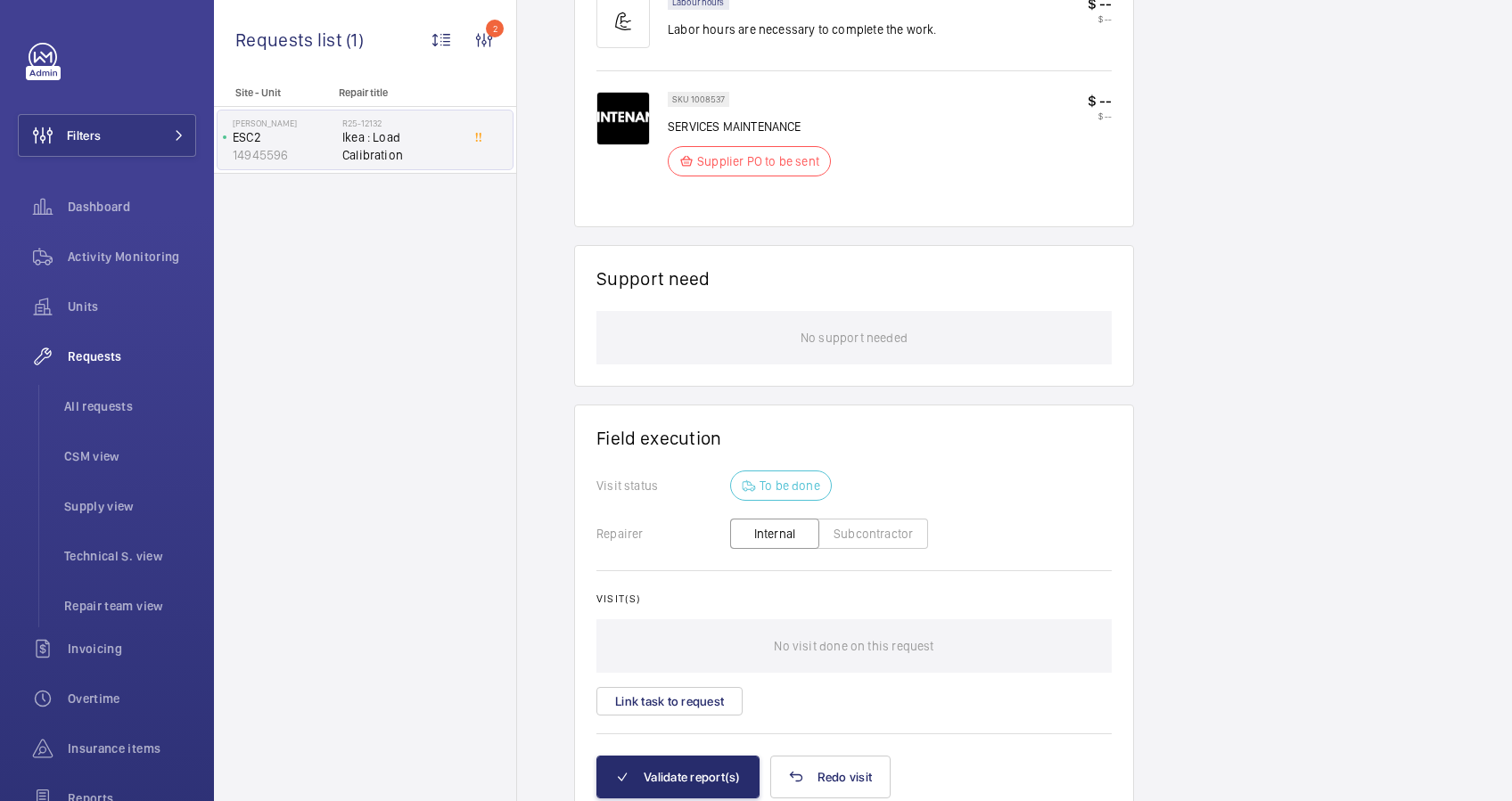
scroll to position [1185, 0]
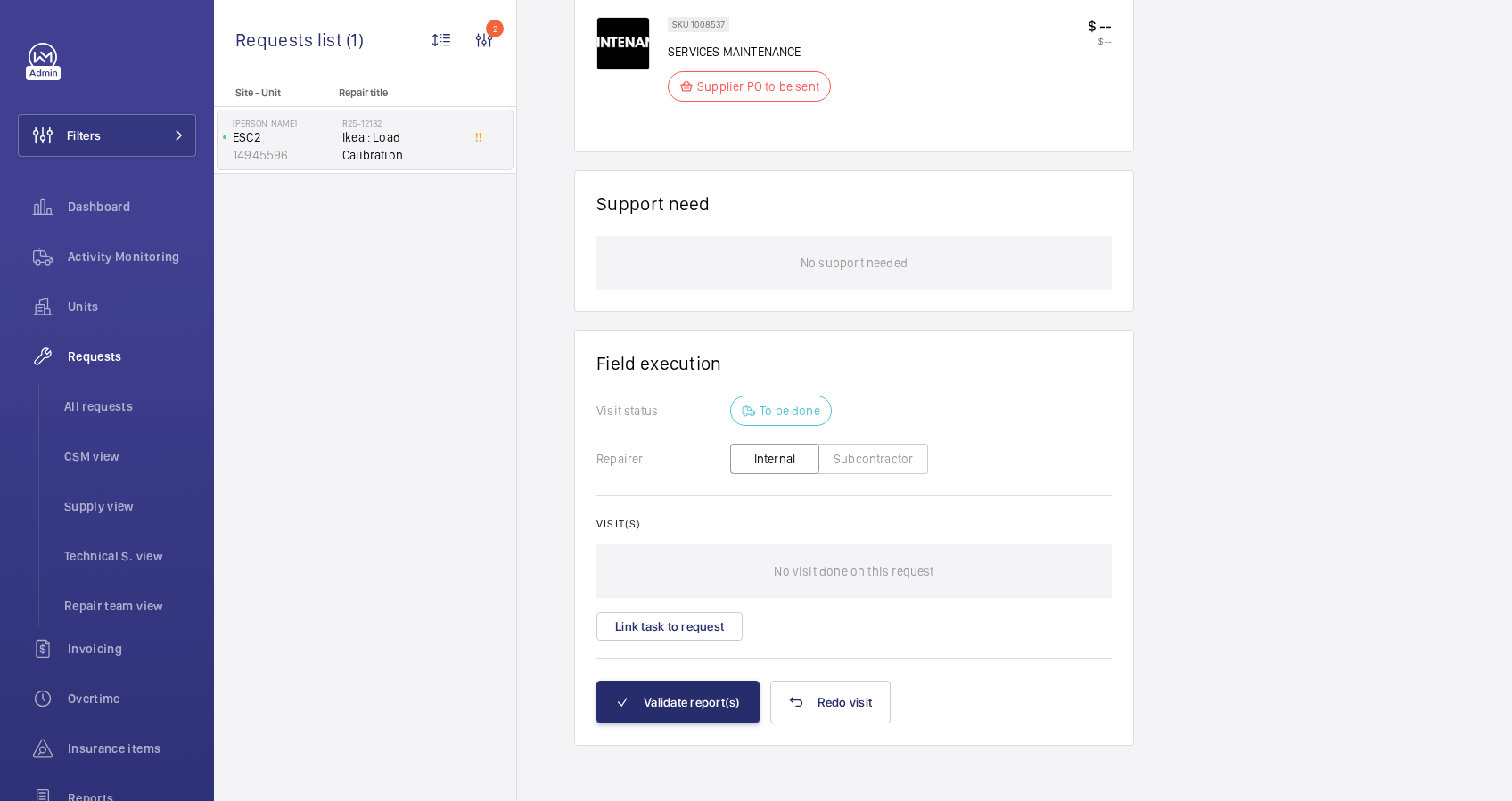
click at [887, 455] on button "Subcontractor" at bounding box center [873, 458] width 110 height 30
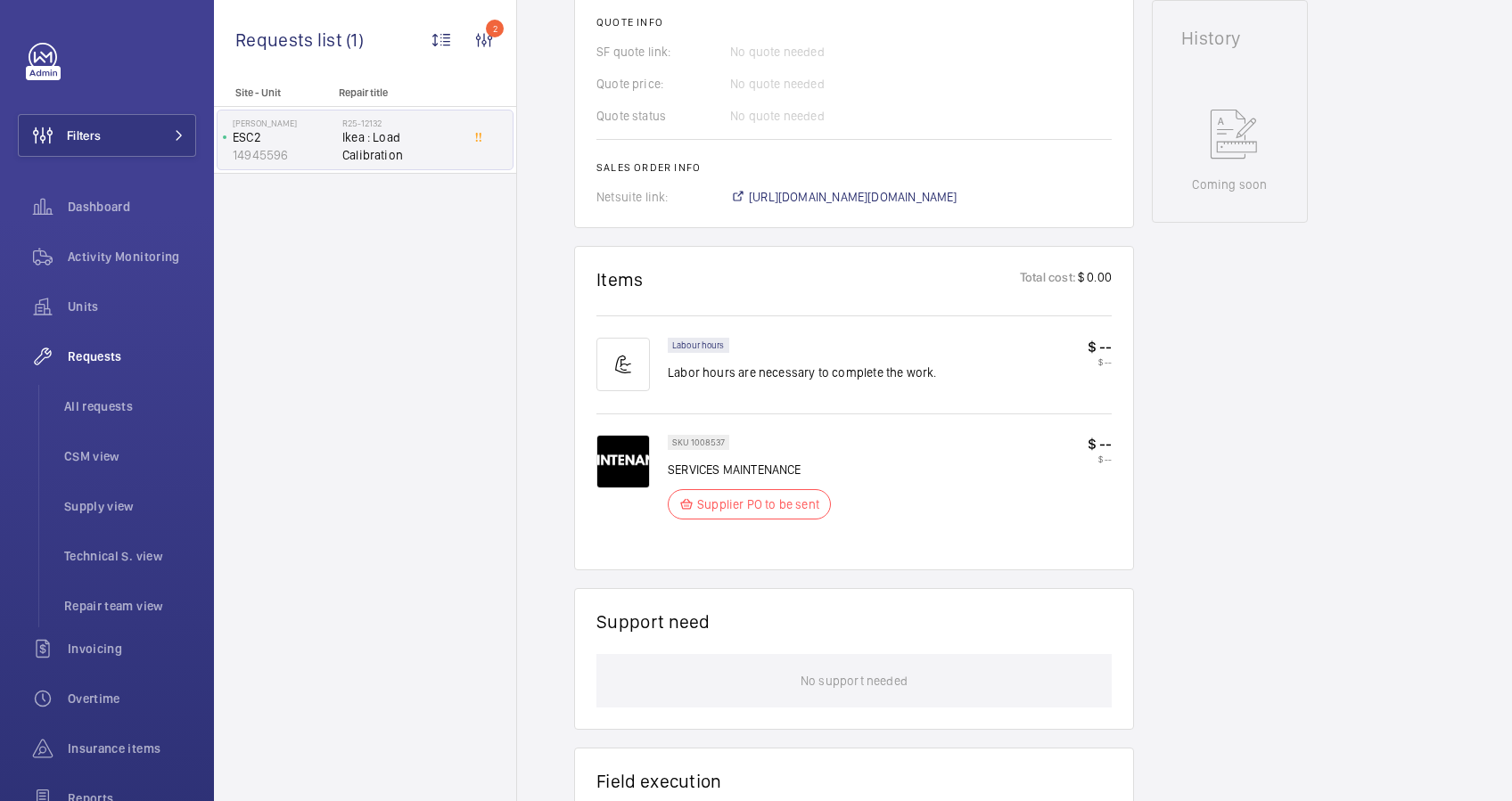
scroll to position [1260, 0]
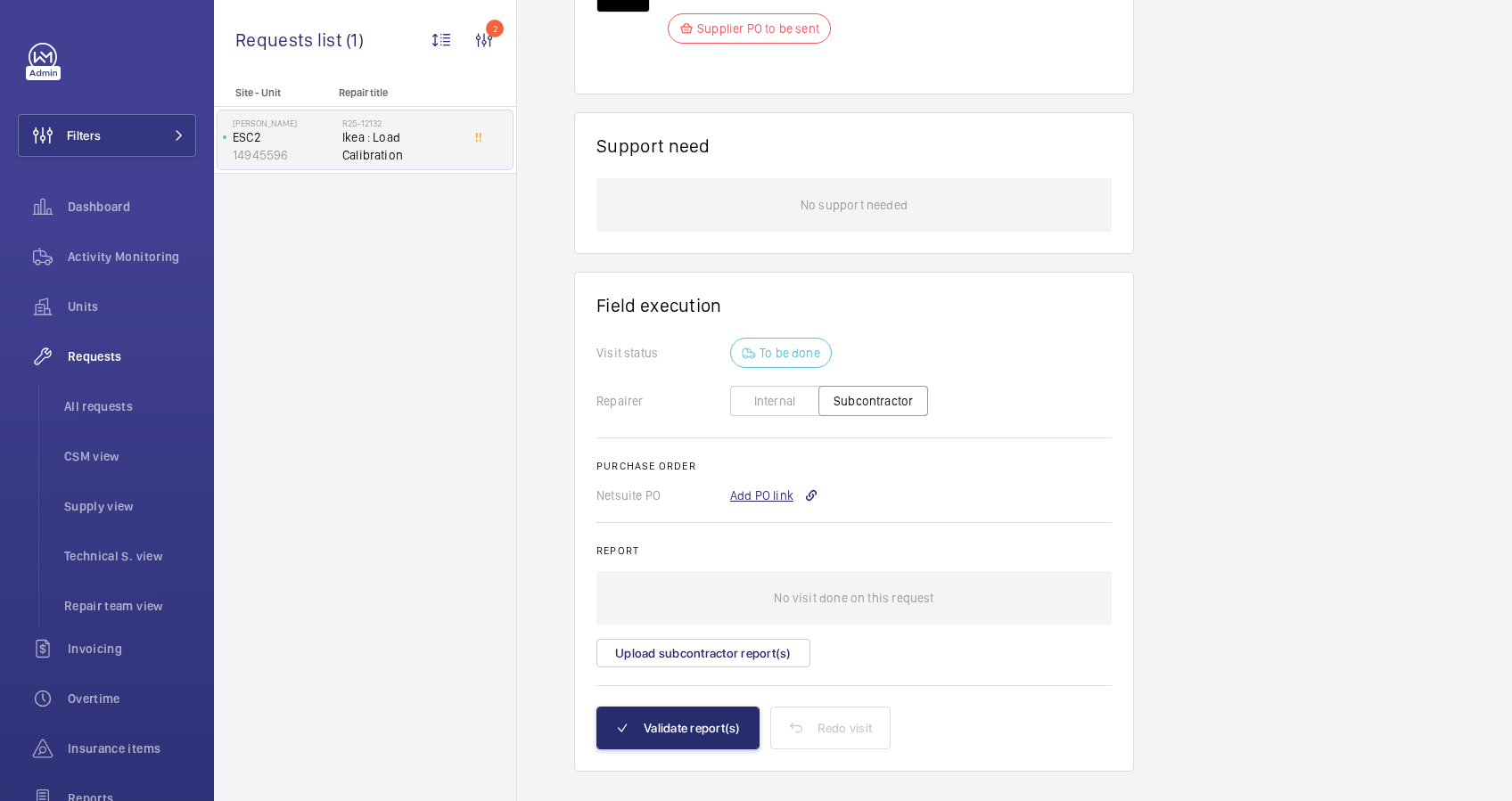
click at [775, 492] on div "Add PO link" at bounding box center [773, 495] width 88 height 17
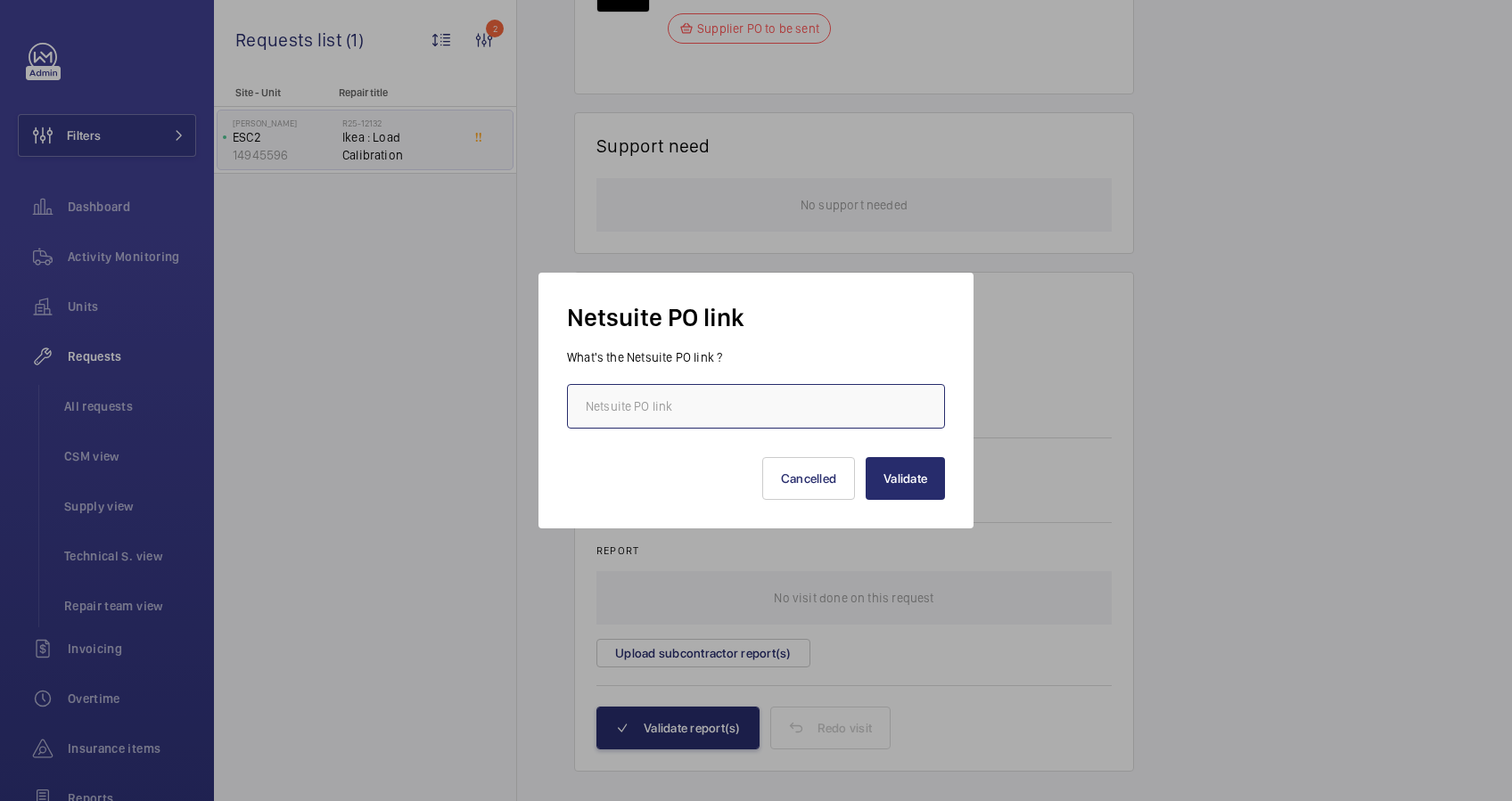
click at [757, 410] on input "text" at bounding box center [756, 406] width 378 height 44
paste input "[URL][DOMAIN_NAME][DOMAIN_NAME]"
type input "[URL][DOMAIN_NAME][DOMAIN_NAME]"
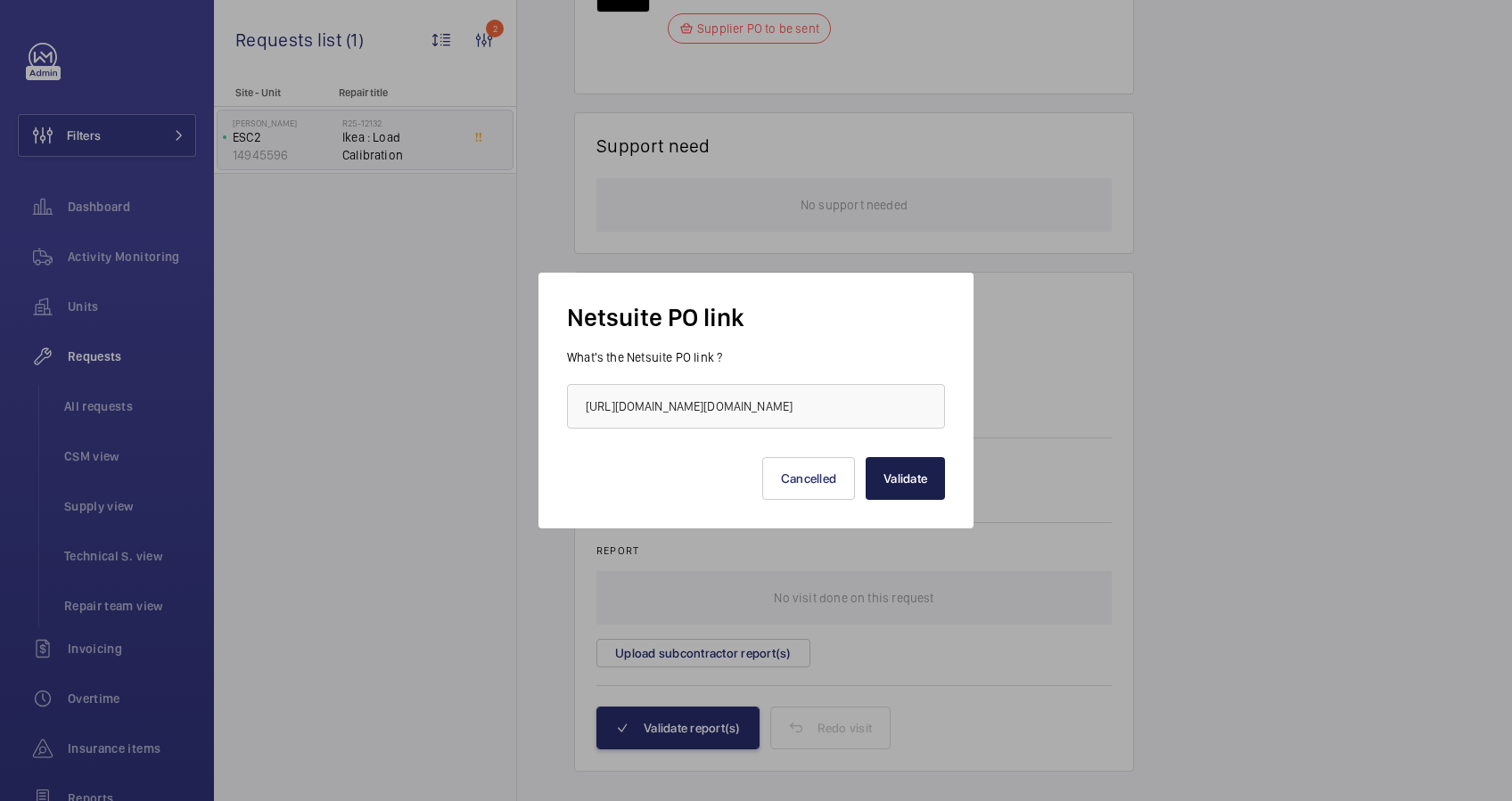
click at [927, 490] on button "Validate" at bounding box center [905, 479] width 79 height 42
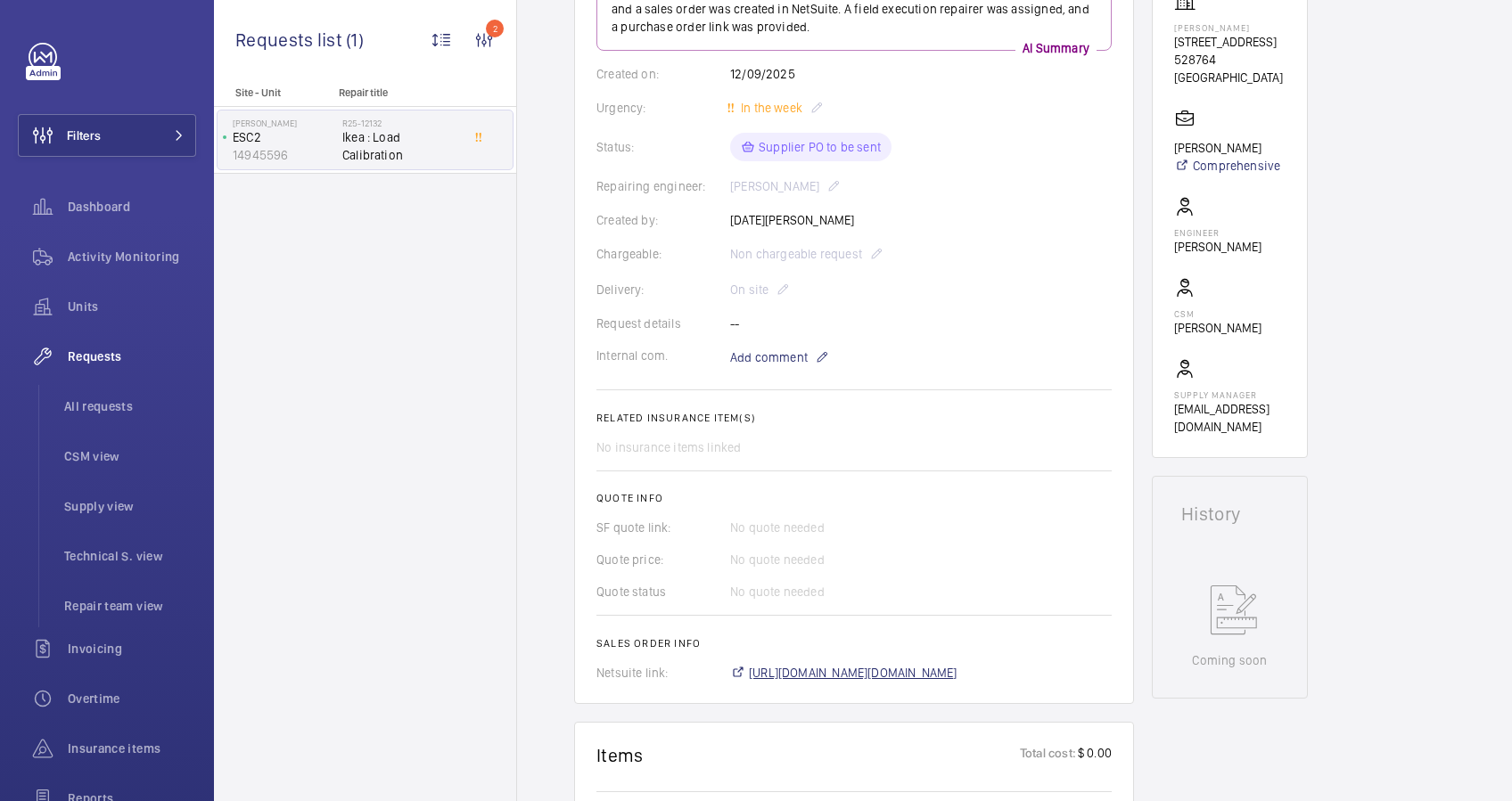
scroll to position [665, 0]
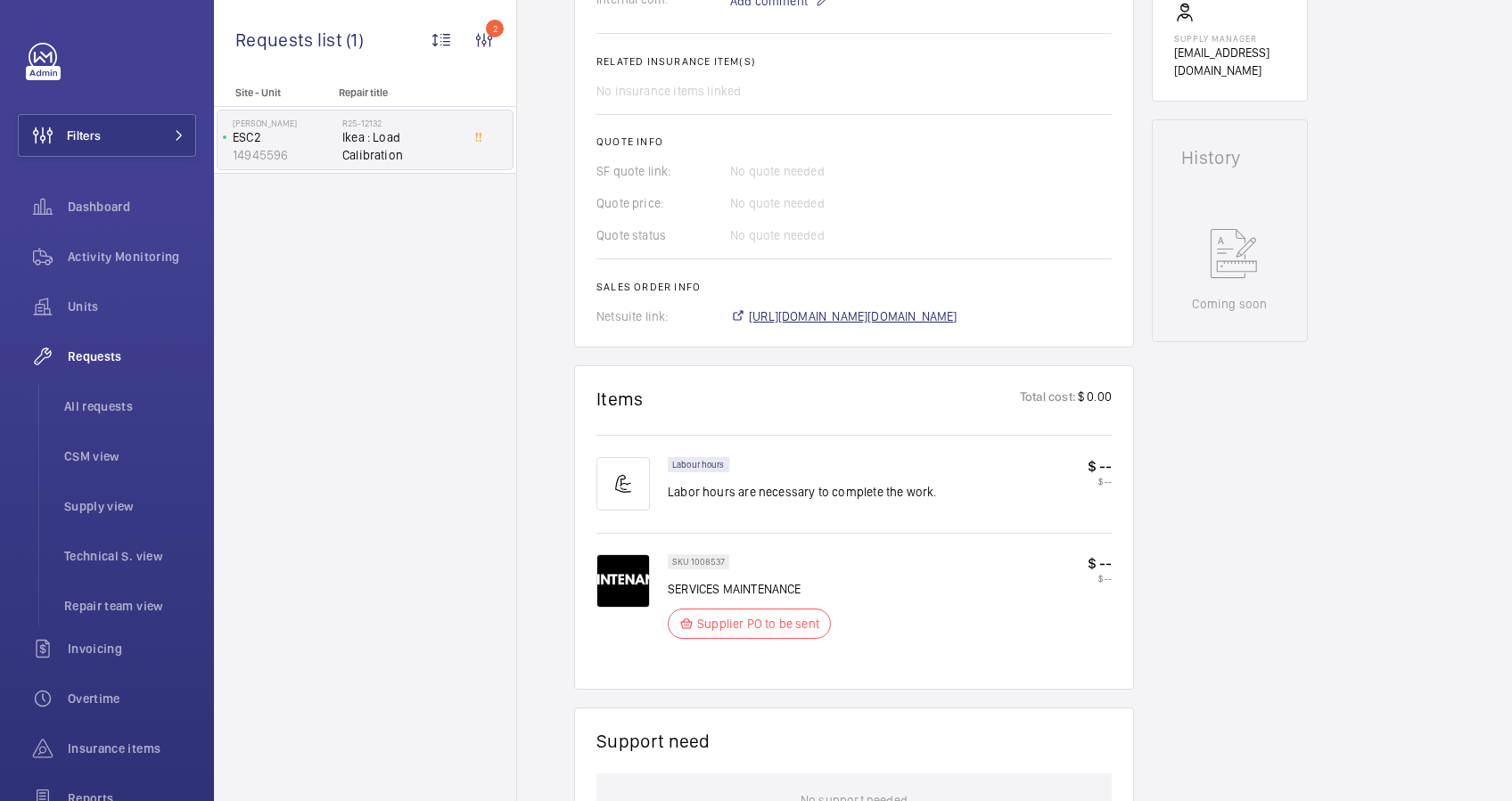
click at [940, 310] on span "[URL][DOMAIN_NAME][DOMAIN_NAME]" at bounding box center [853, 317] width 208 height 17
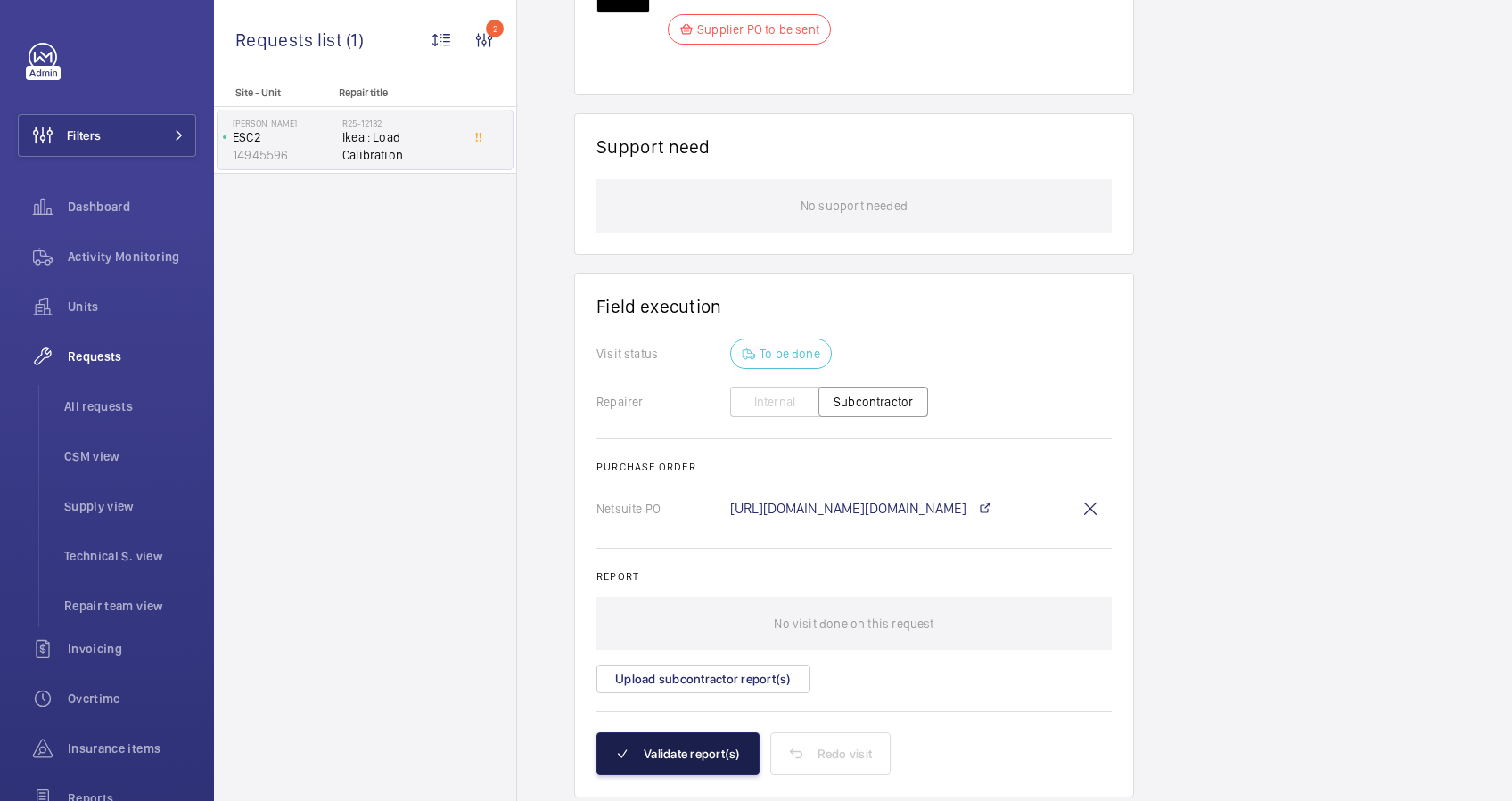
click at [672, 745] on button "Validate report(s)" at bounding box center [677, 754] width 163 height 42
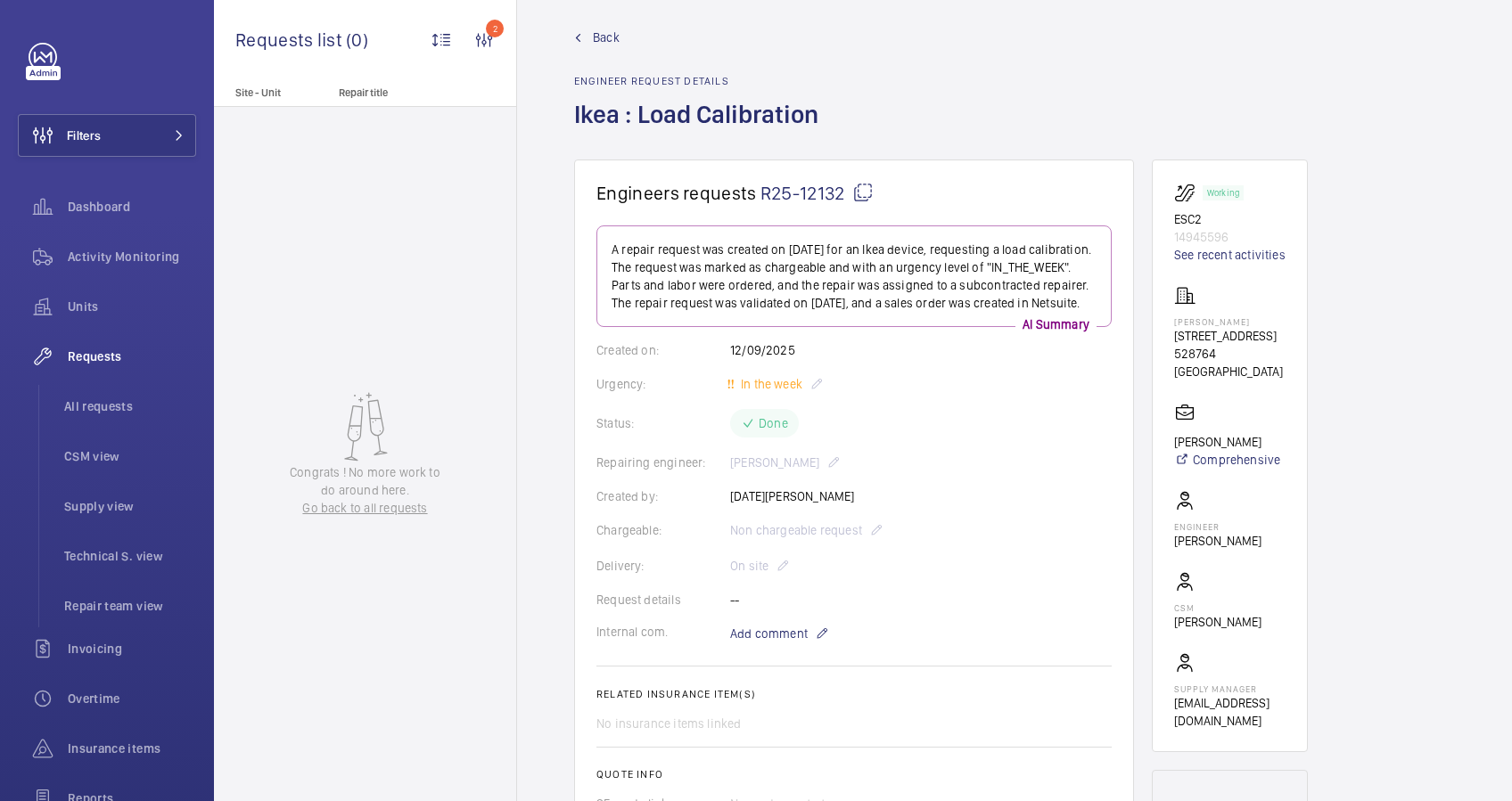
scroll to position [0, 0]
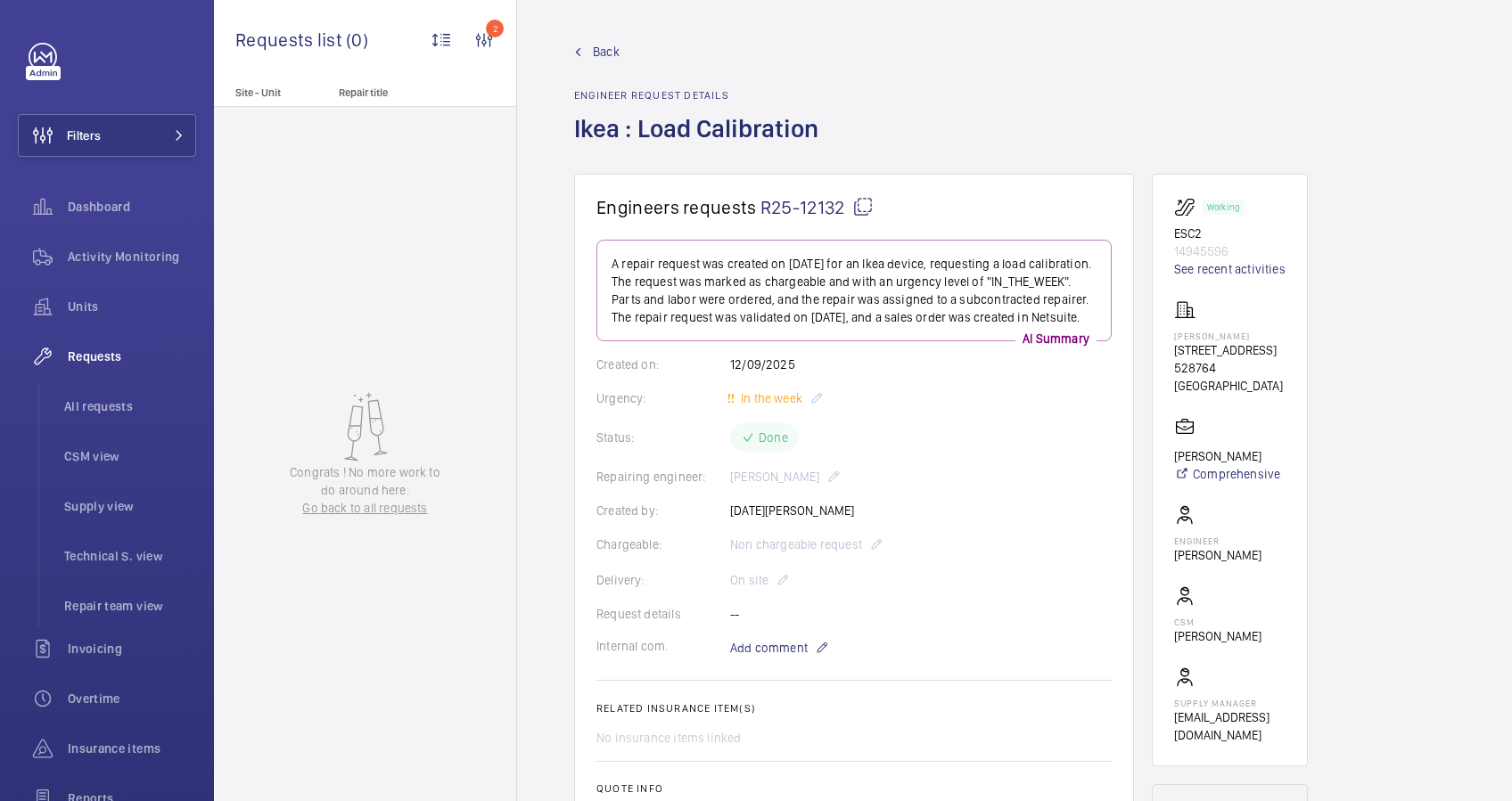
click at [588, 48] on link "Back" at bounding box center [701, 51] width 255 height 17
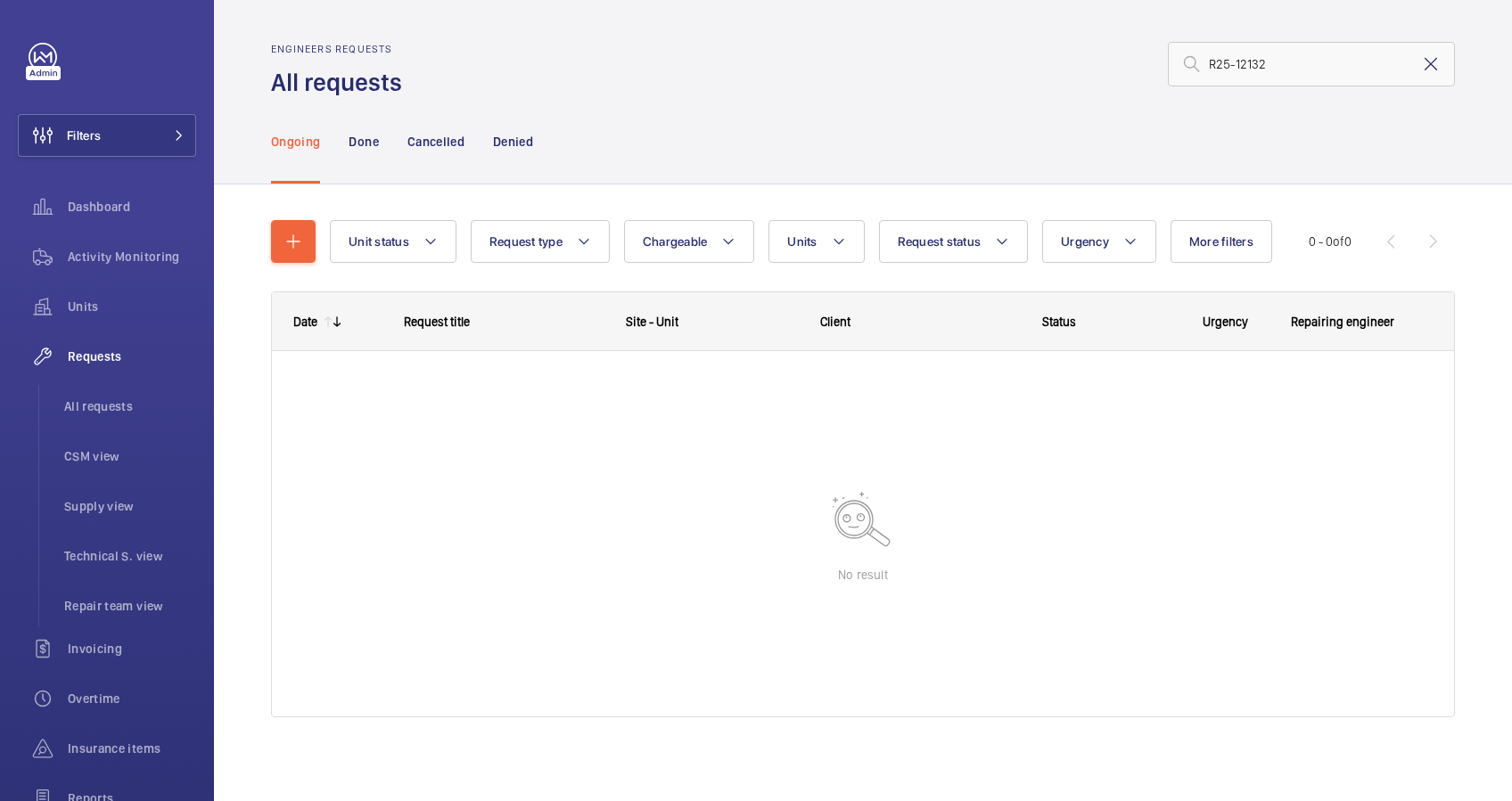
click at [1419, 65] on mat-icon at bounding box center [1430, 64] width 21 height 21
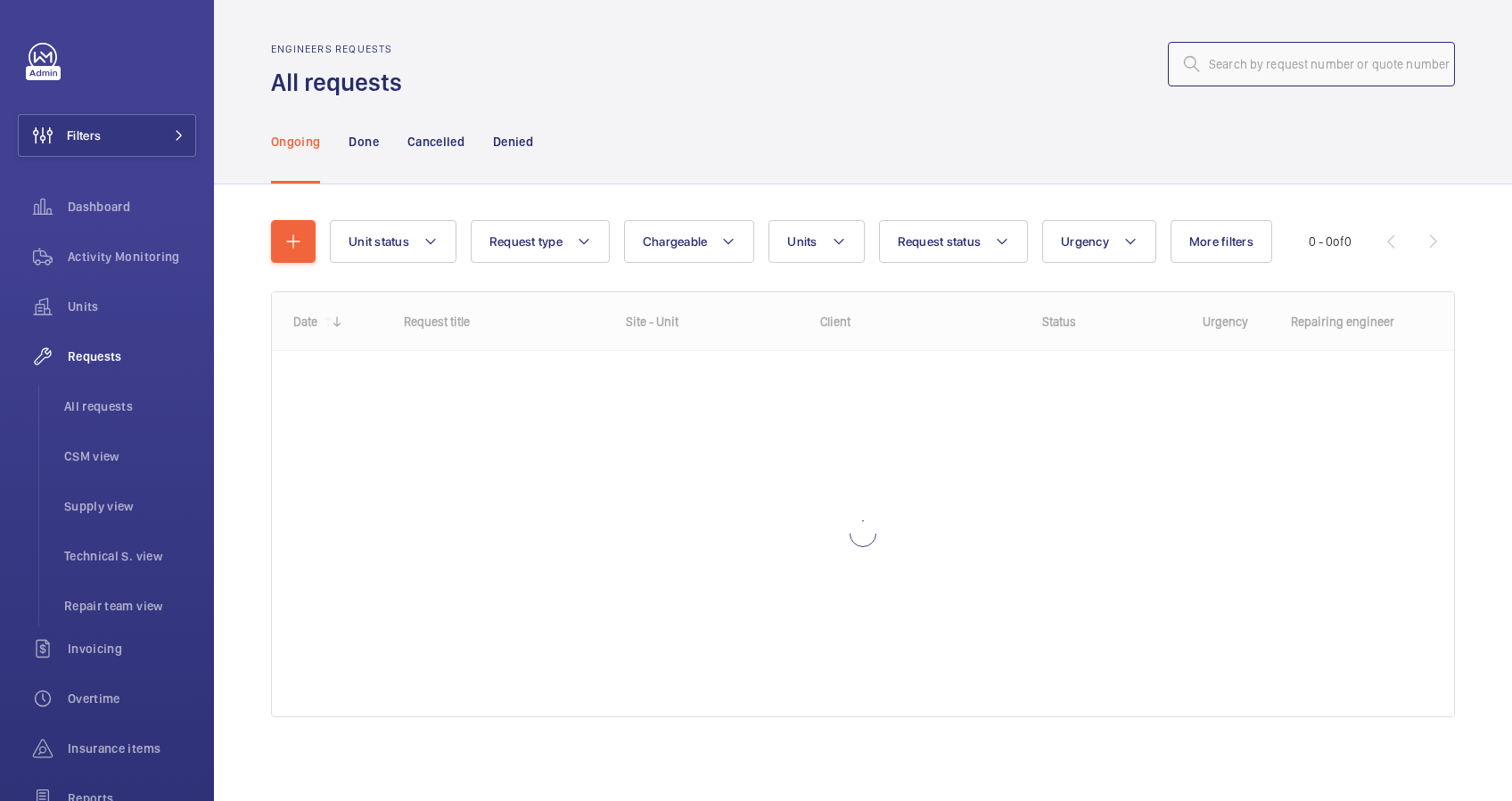
click at [1248, 65] on input "text" at bounding box center [1310, 64] width 287 height 44
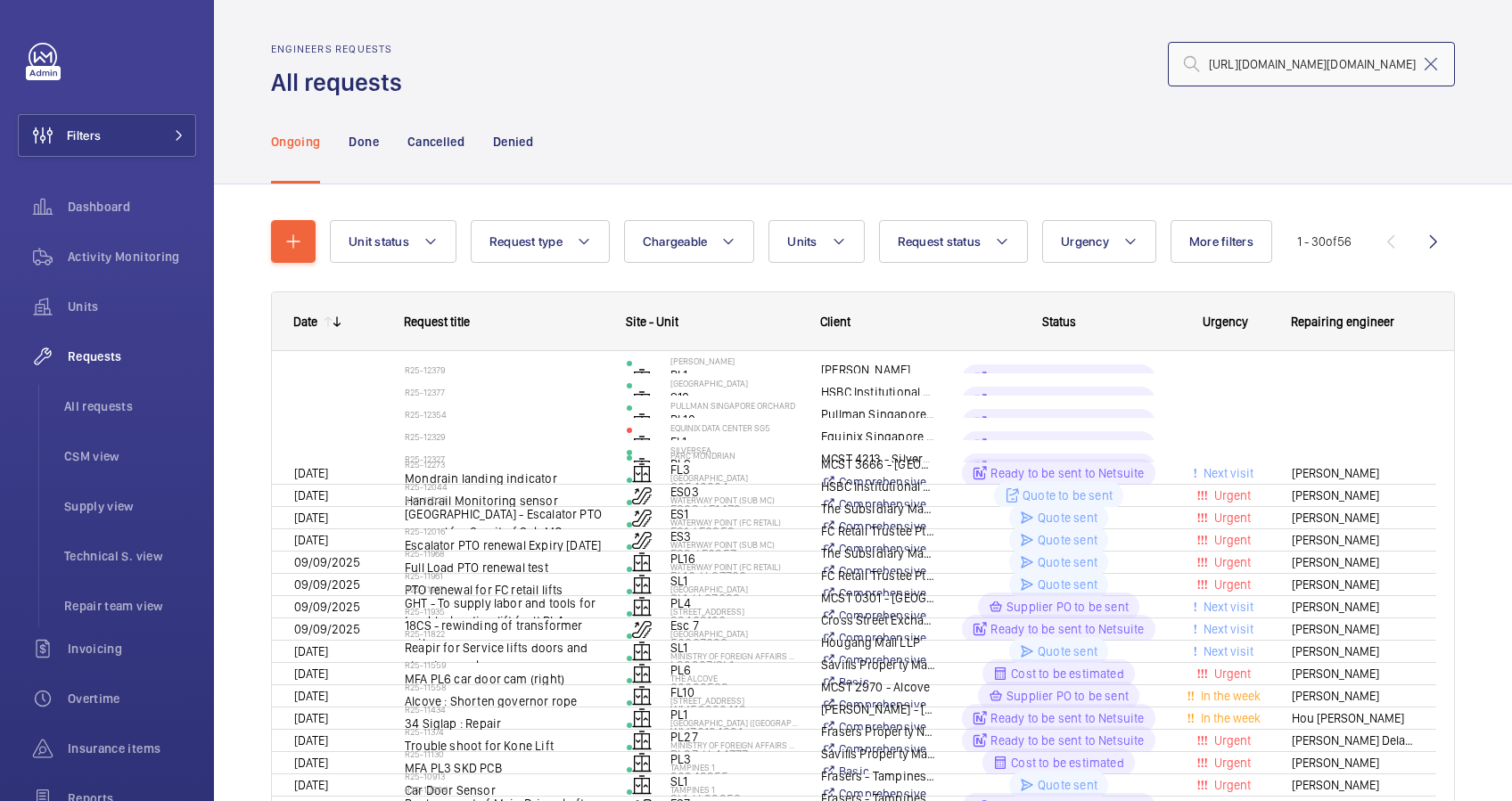
scroll to position [0, 256]
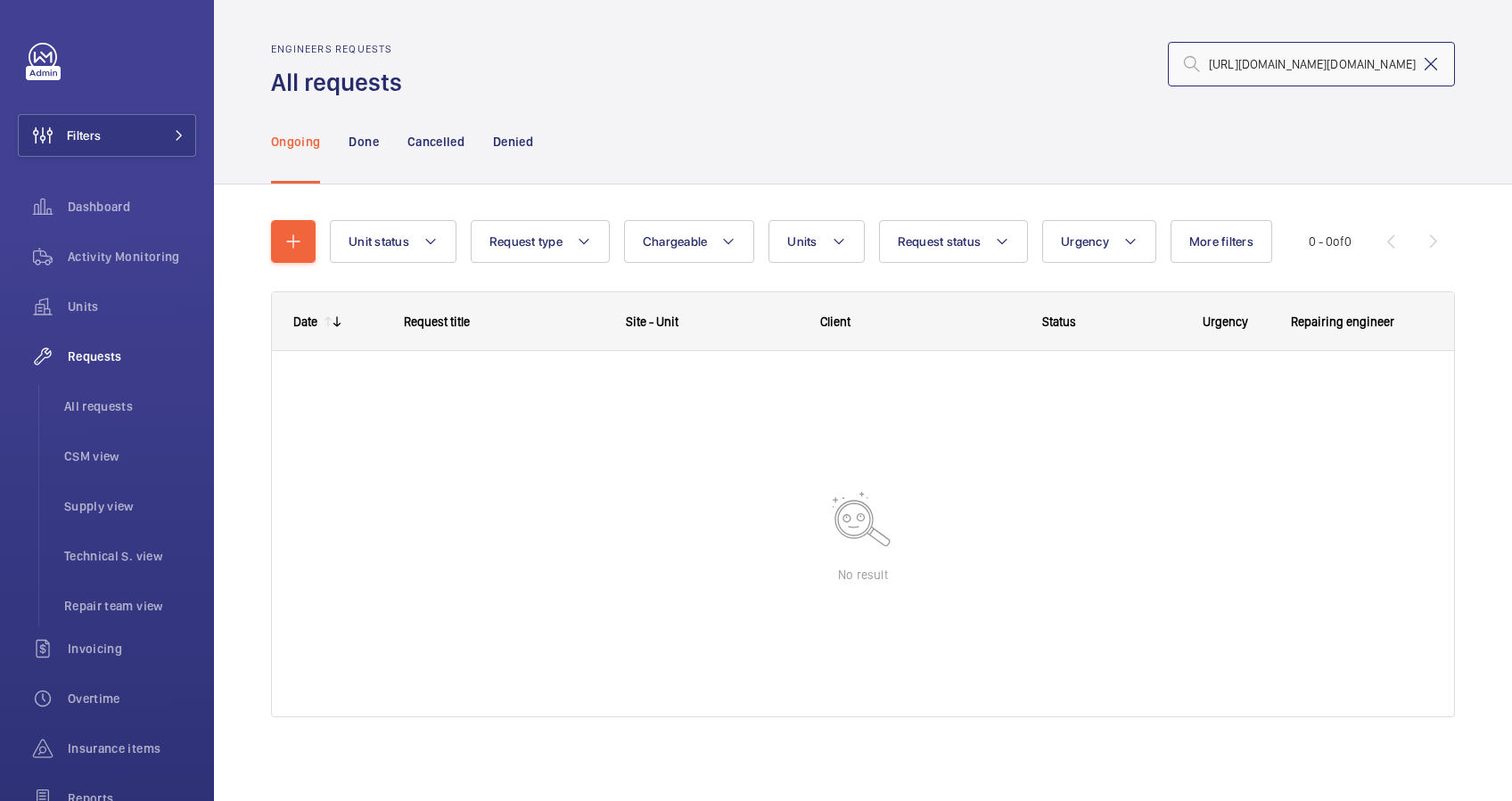
type input "[URL][DOMAIN_NAME][DOMAIN_NAME]"
click at [1419, 60] on mat-icon at bounding box center [1430, 64] width 21 height 21
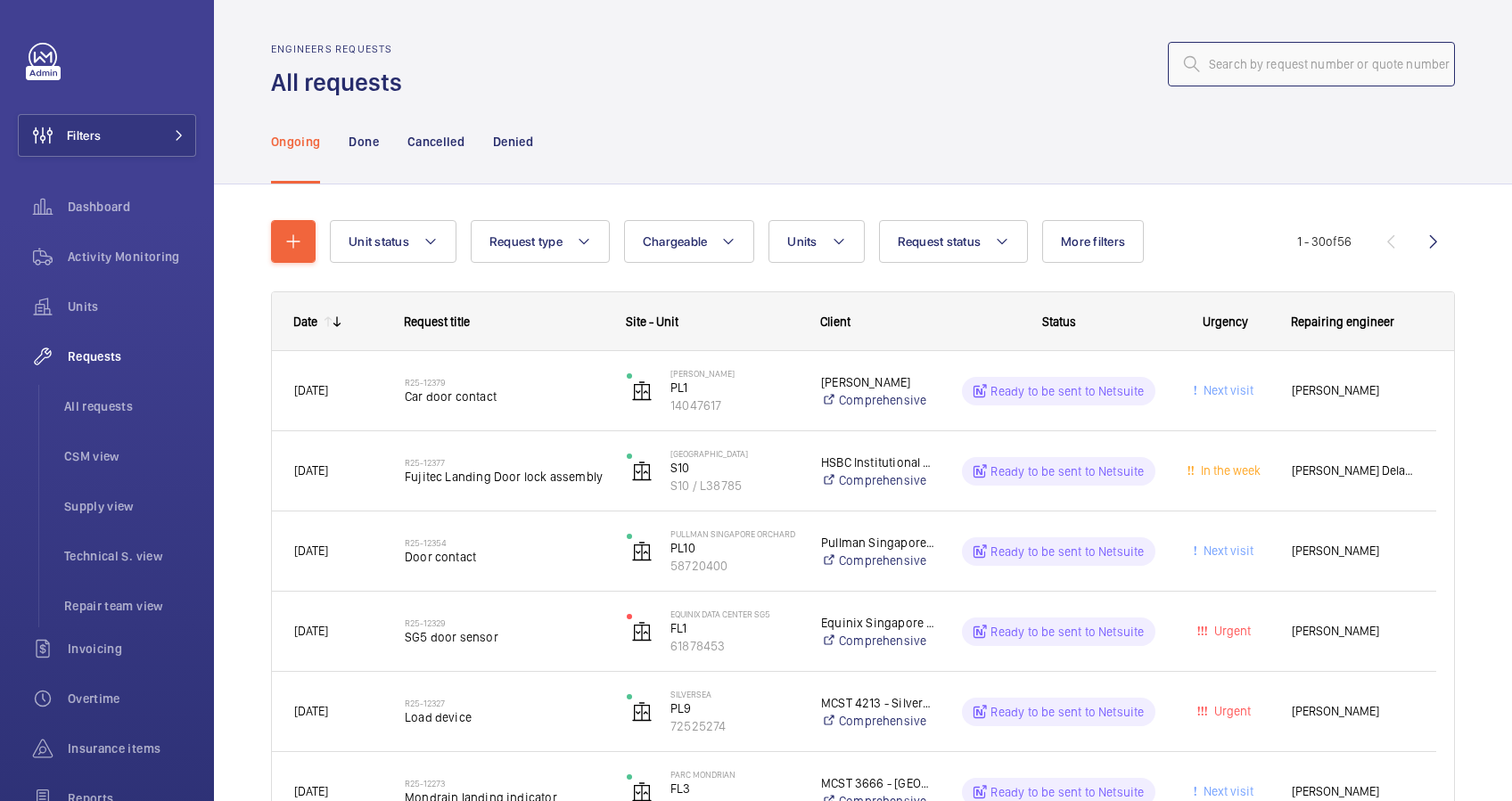
click at [1196, 59] on input "text" at bounding box center [1310, 64] width 287 height 44
paste input "R25-10317"
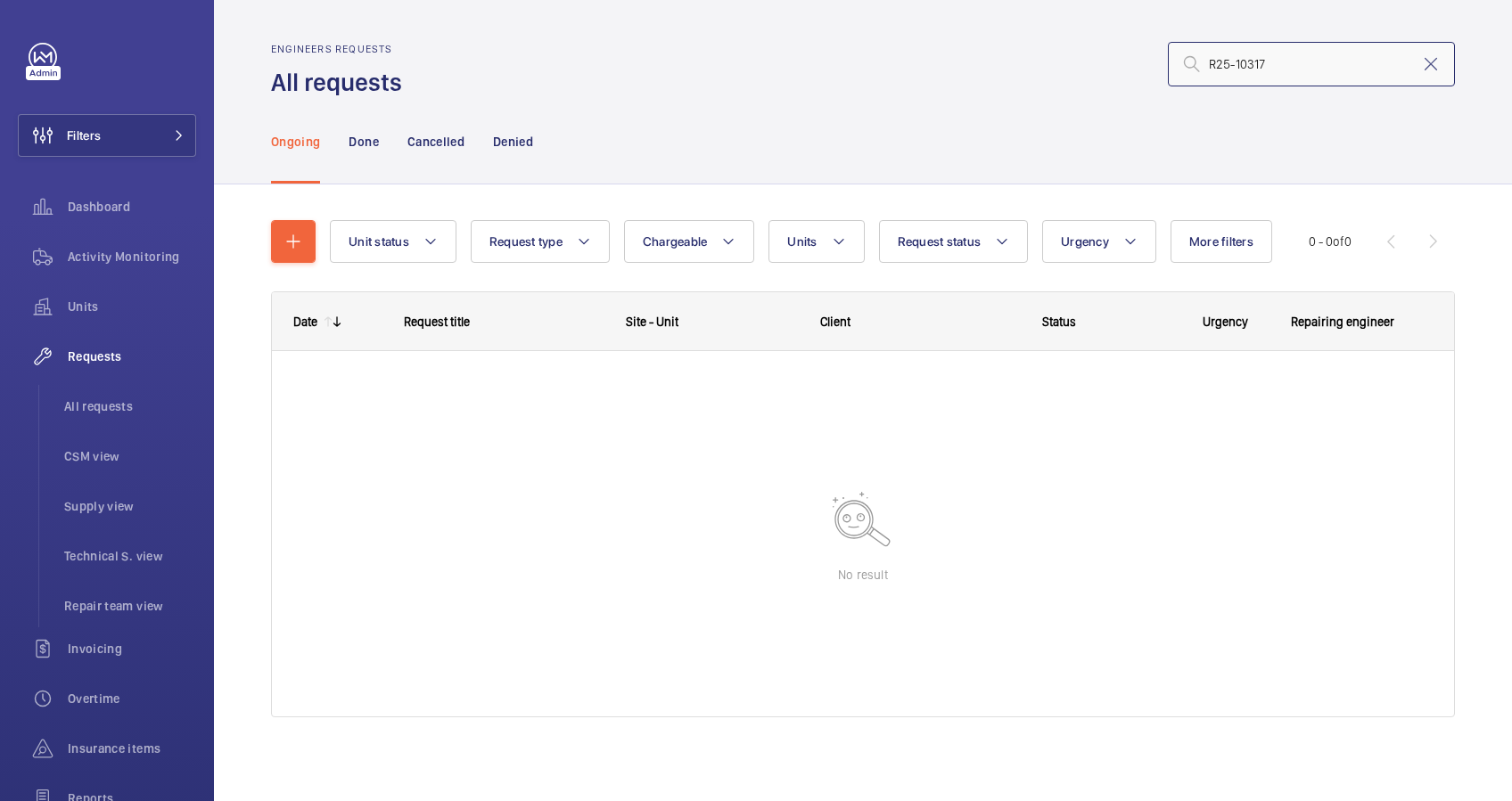
type input "R25-10317"
click at [346, 140] on nav "Ongoing Done Cancelled Denied" at bounding box center [402, 142] width 262 height 85
click at [355, 139] on p "Done" at bounding box center [363, 142] width 29 height 17
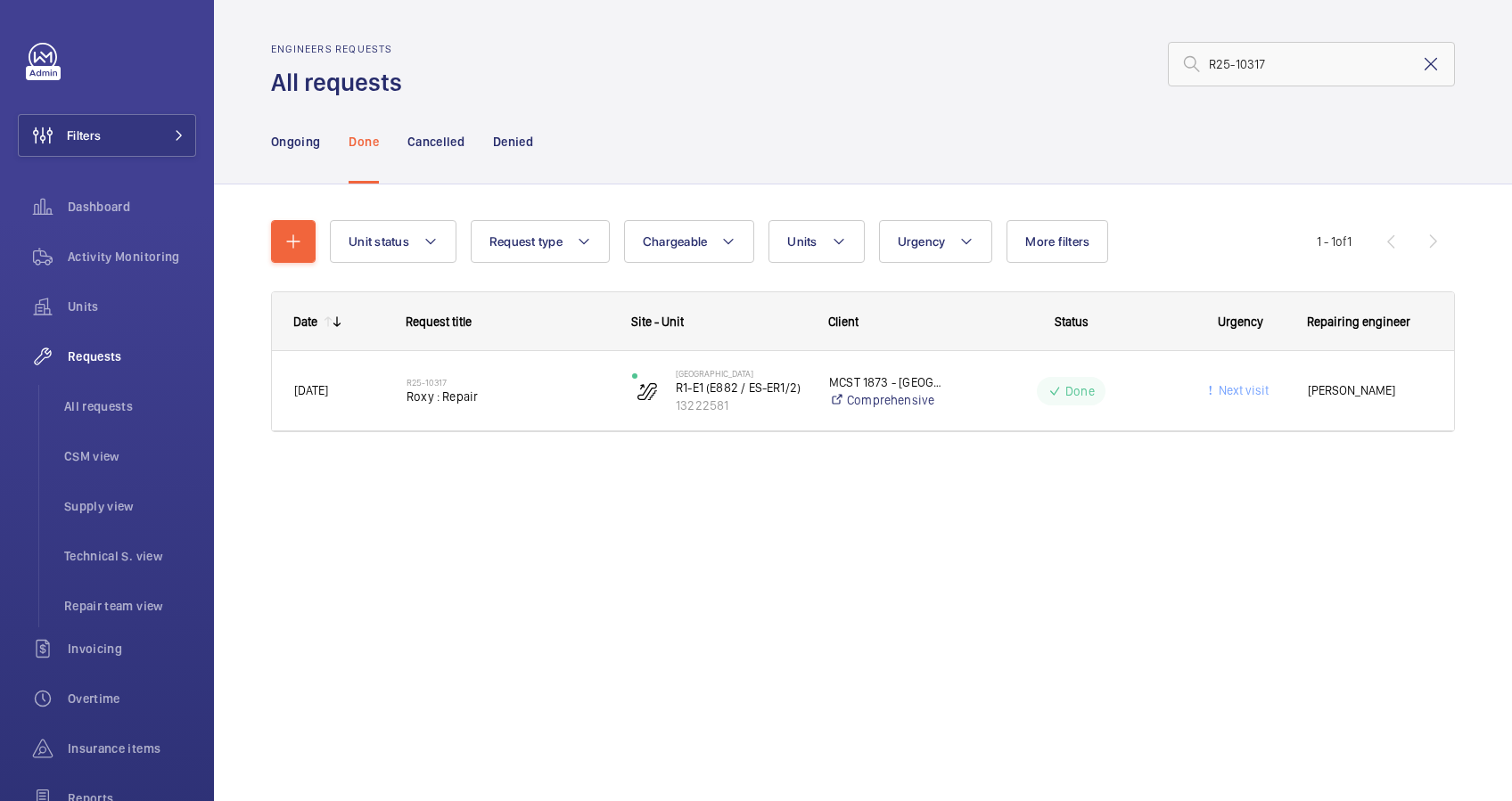
click at [1427, 67] on mat-icon at bounding box center [1430, 64] width 21 height 21
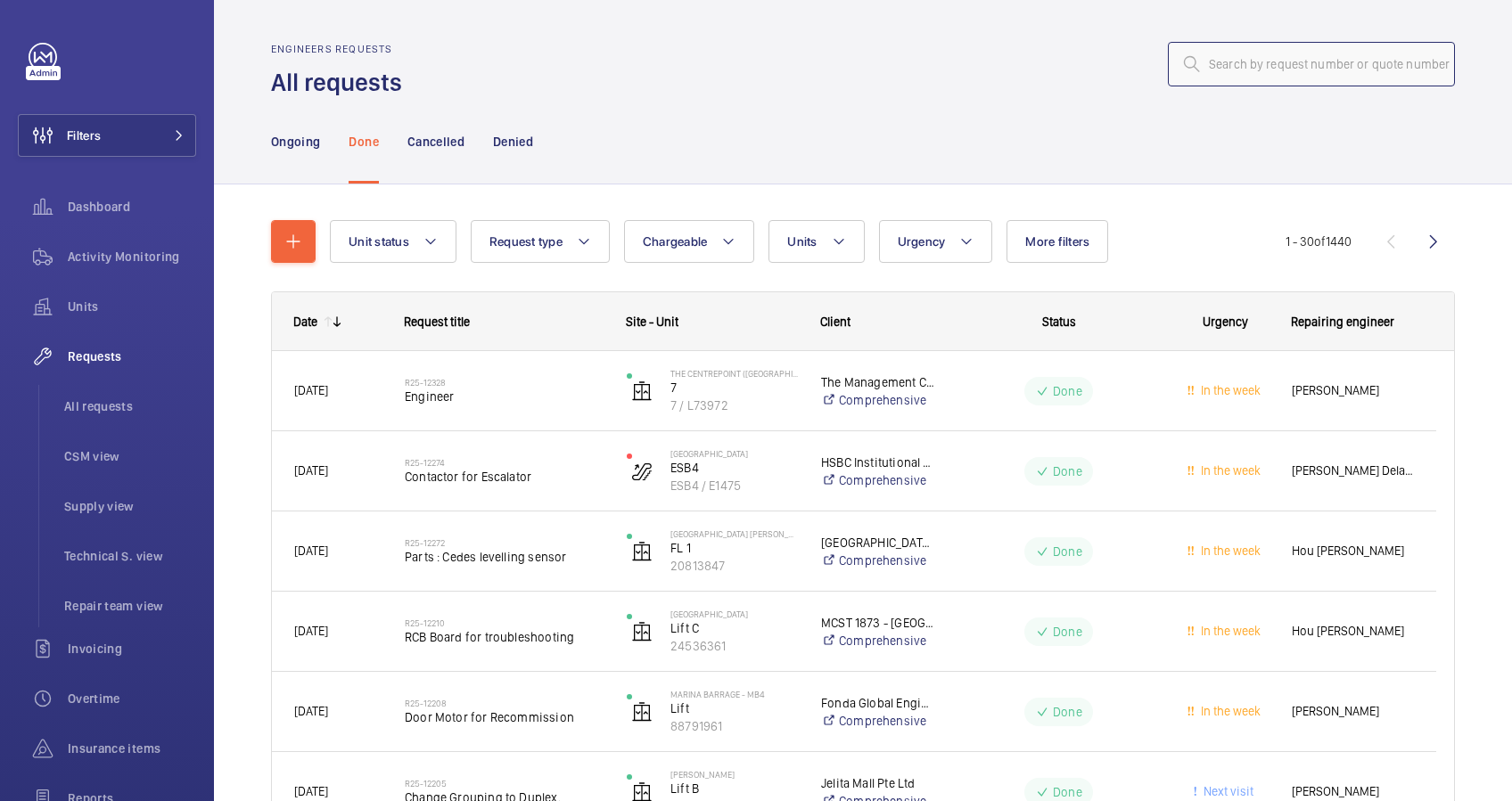
click at [1224, 71] on input "text" at bounding box center [1310, 64] width 287 height 44
paste input "R25-11937"
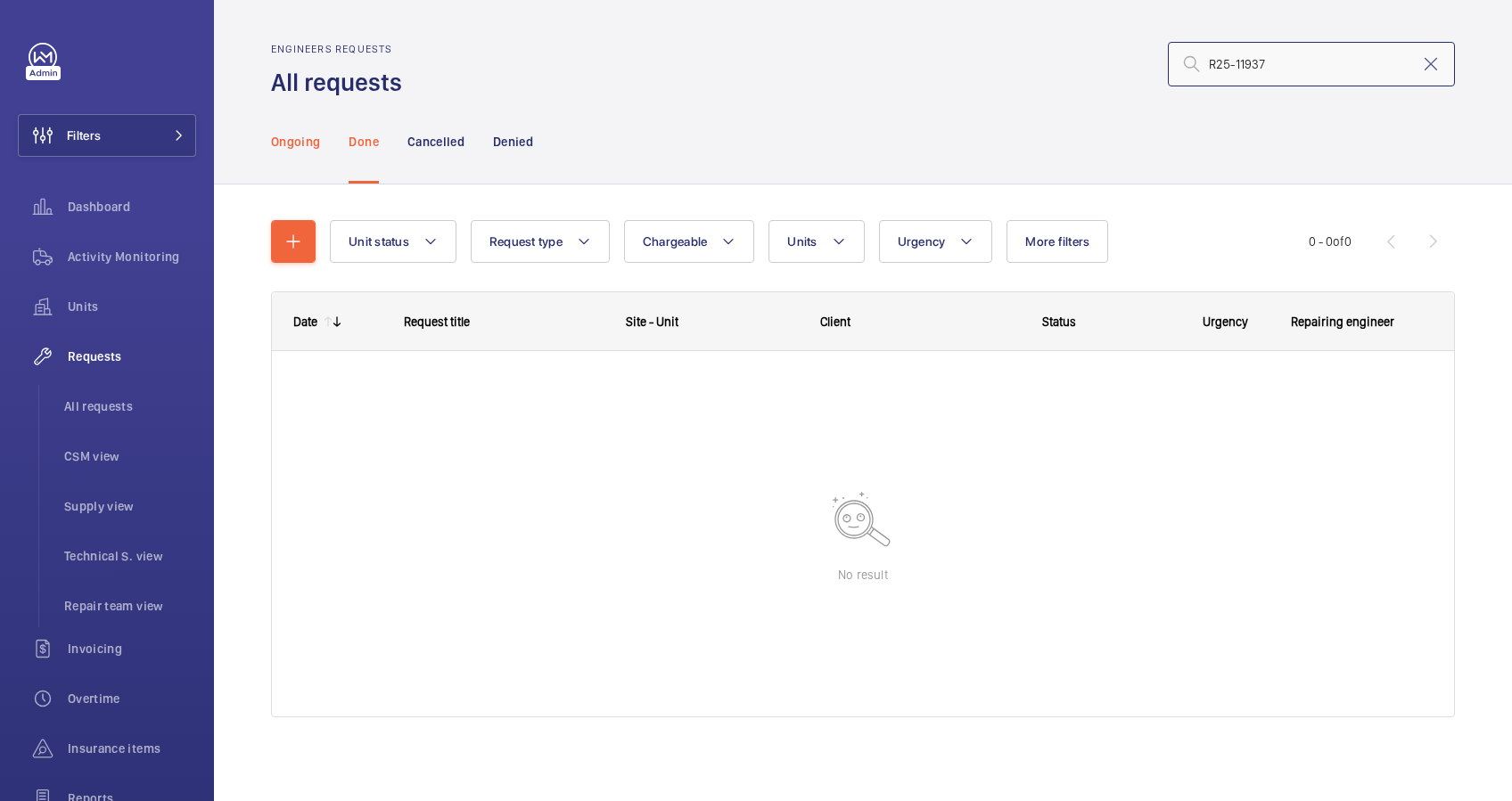
type input "R25-11937"
click at [304, 138] on p "Ongoing" at bounding box center [295, 142] width 49 height 17
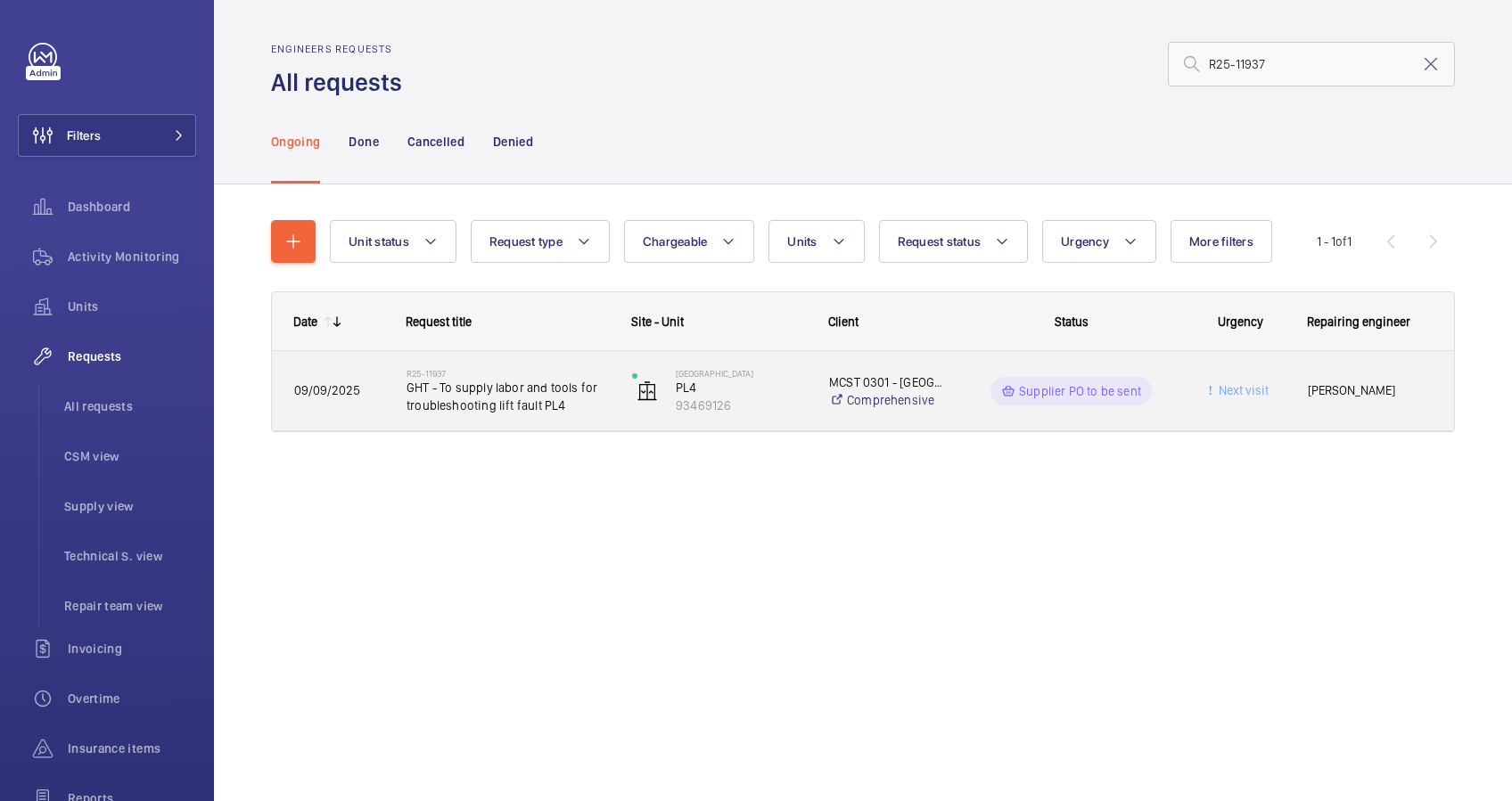
click at [599, 413] on span "GHT - To supply labor and tools for troubleshooting lift fault PL4" at bounding box center [508, 397] width 203 height 36
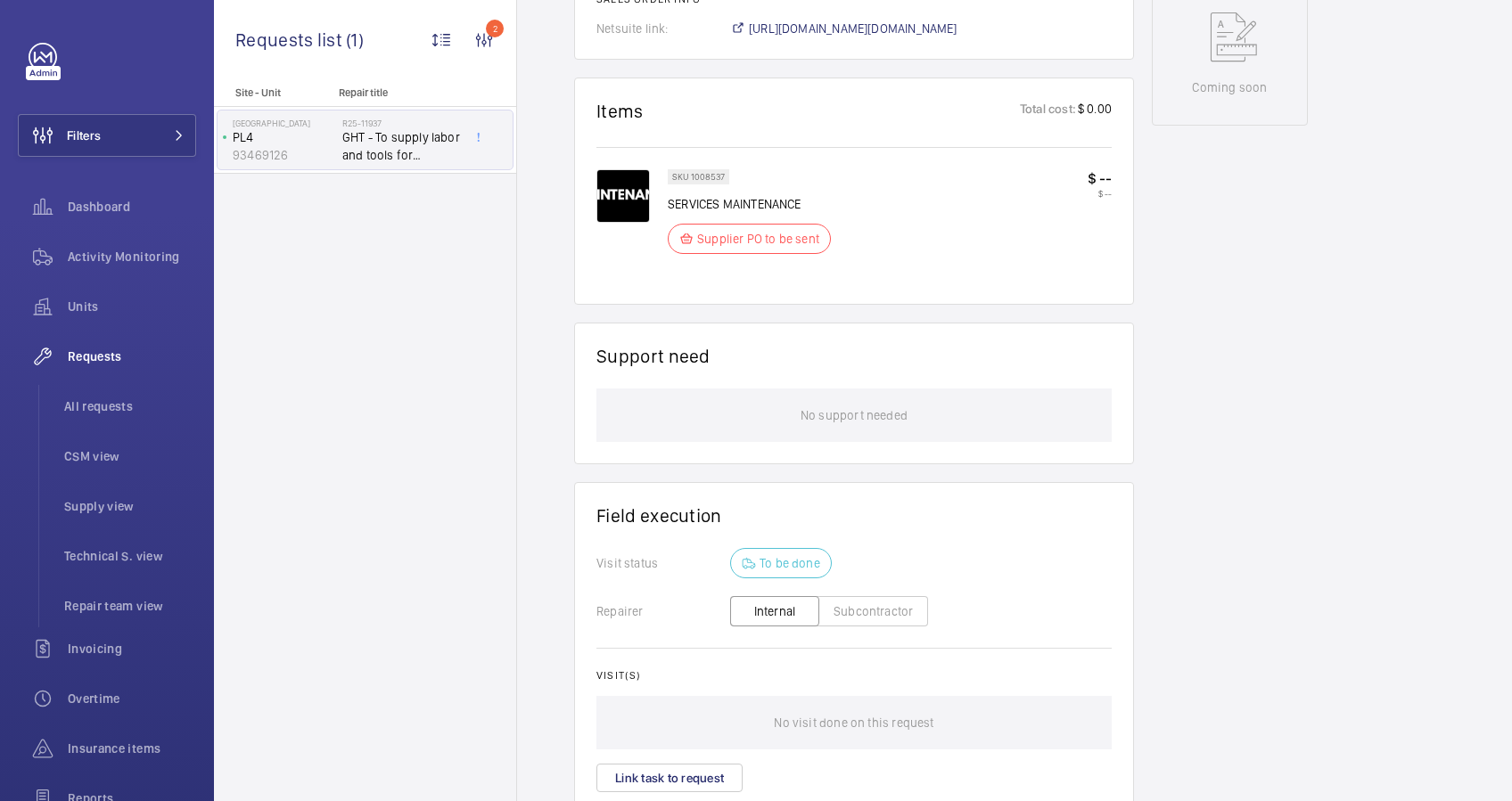
scroll to position [475, 0]
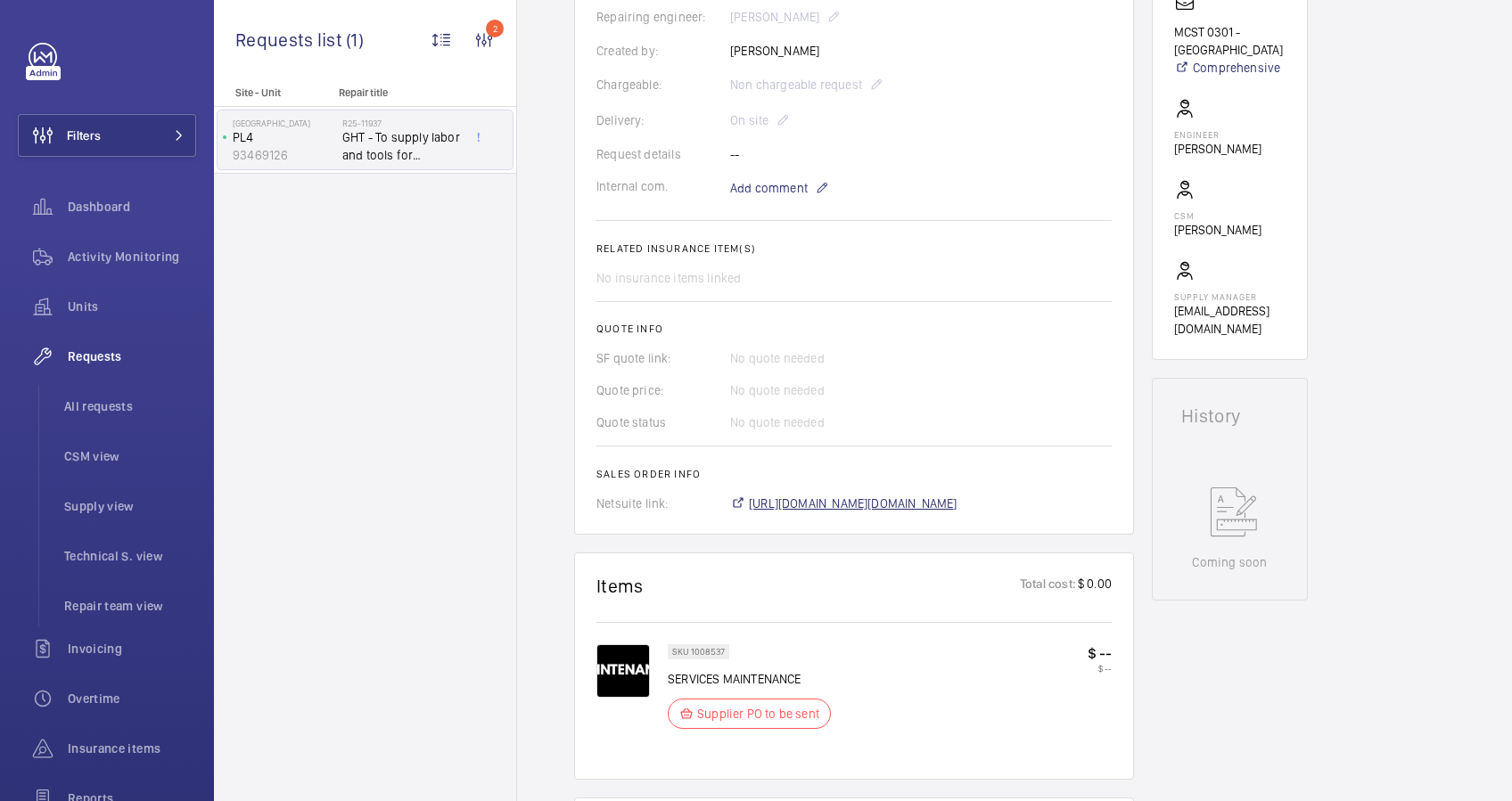
click at [955, 501] on span "[URL][DOMAIN_NAME][DOMAIN_NAME]" at bounding box center [853, 504] width 208 height 17
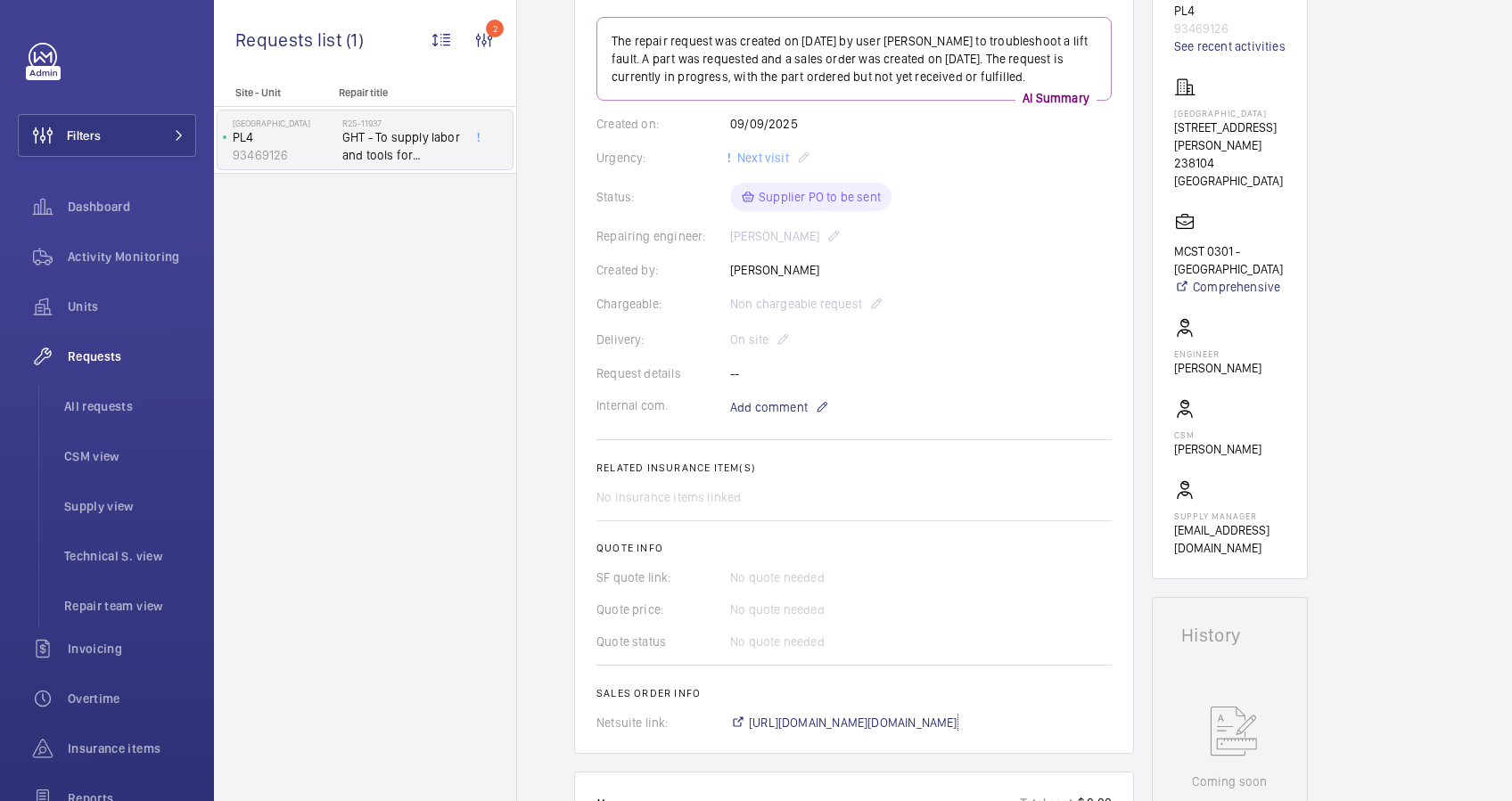
scroll to position [119, 0]
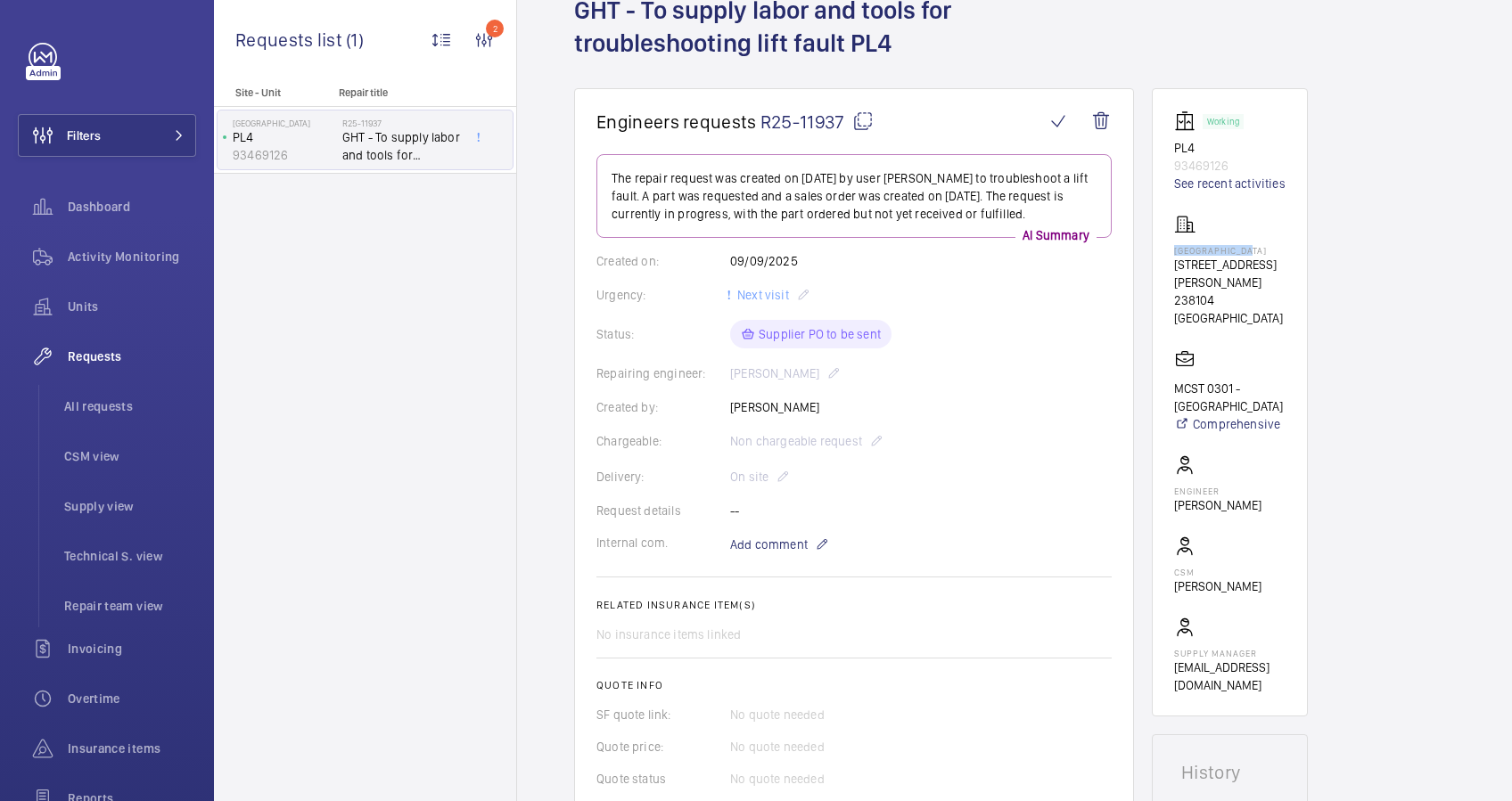
drag, startPoint x: 1261, startPoint y: 250, endPoint x: 1169, endPoint y: 251, distance: 92.0
click at [1169, 251] on wm-front-card "Working PL4 93469126 See recent activities [GEOGRAPHIC_DATA] [STREET_ADDRESS][G…" at bounding box center [1229, 401] width 156 height 628
drag, startPoint x: 1169, startPoint y: 251, endPoint x: 1204, endPoint y: 244, distance: 35.7
copy p "[GEOGRAPHIC_DATA]"
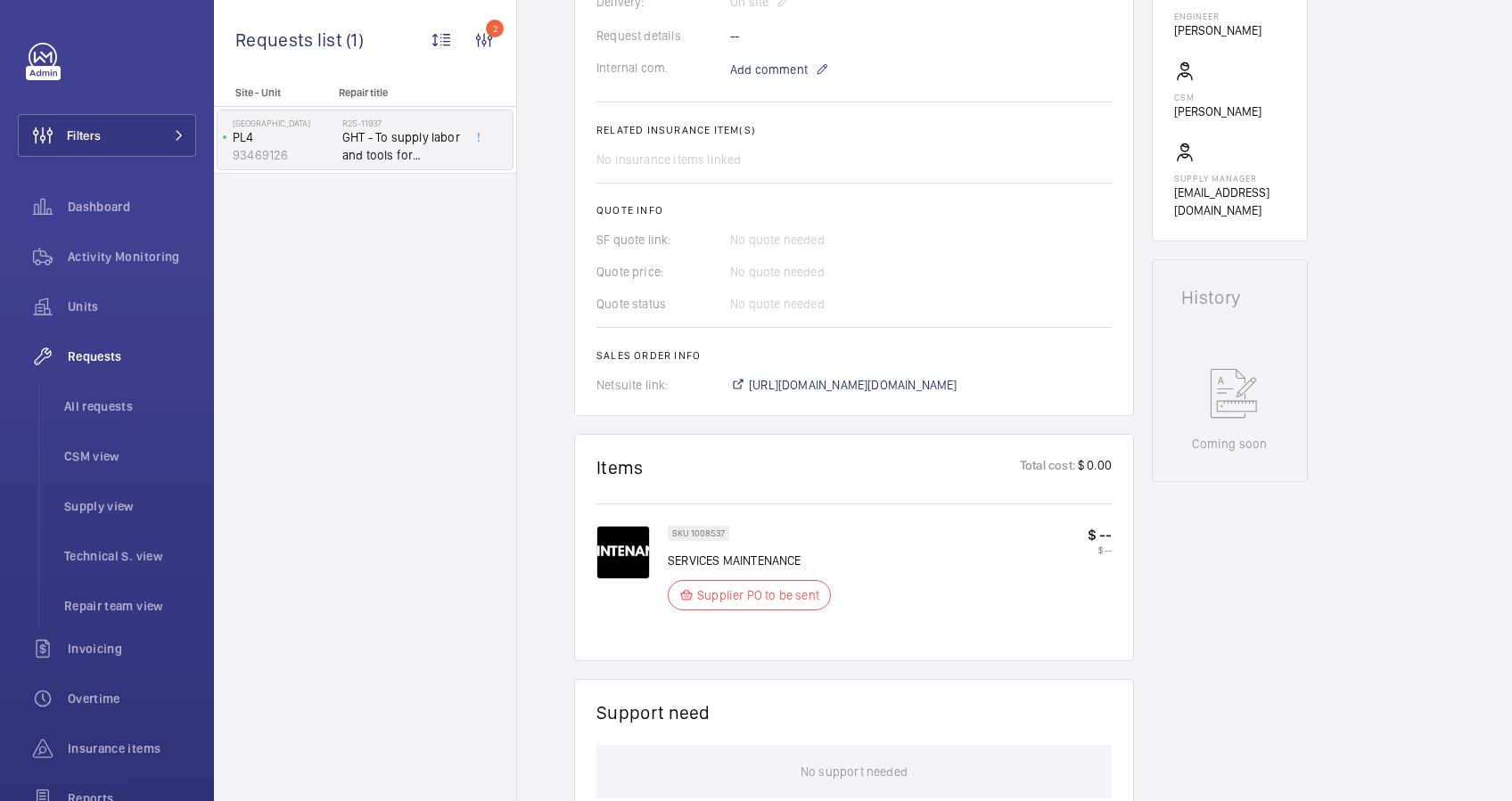
scroll to position [1103, 0]
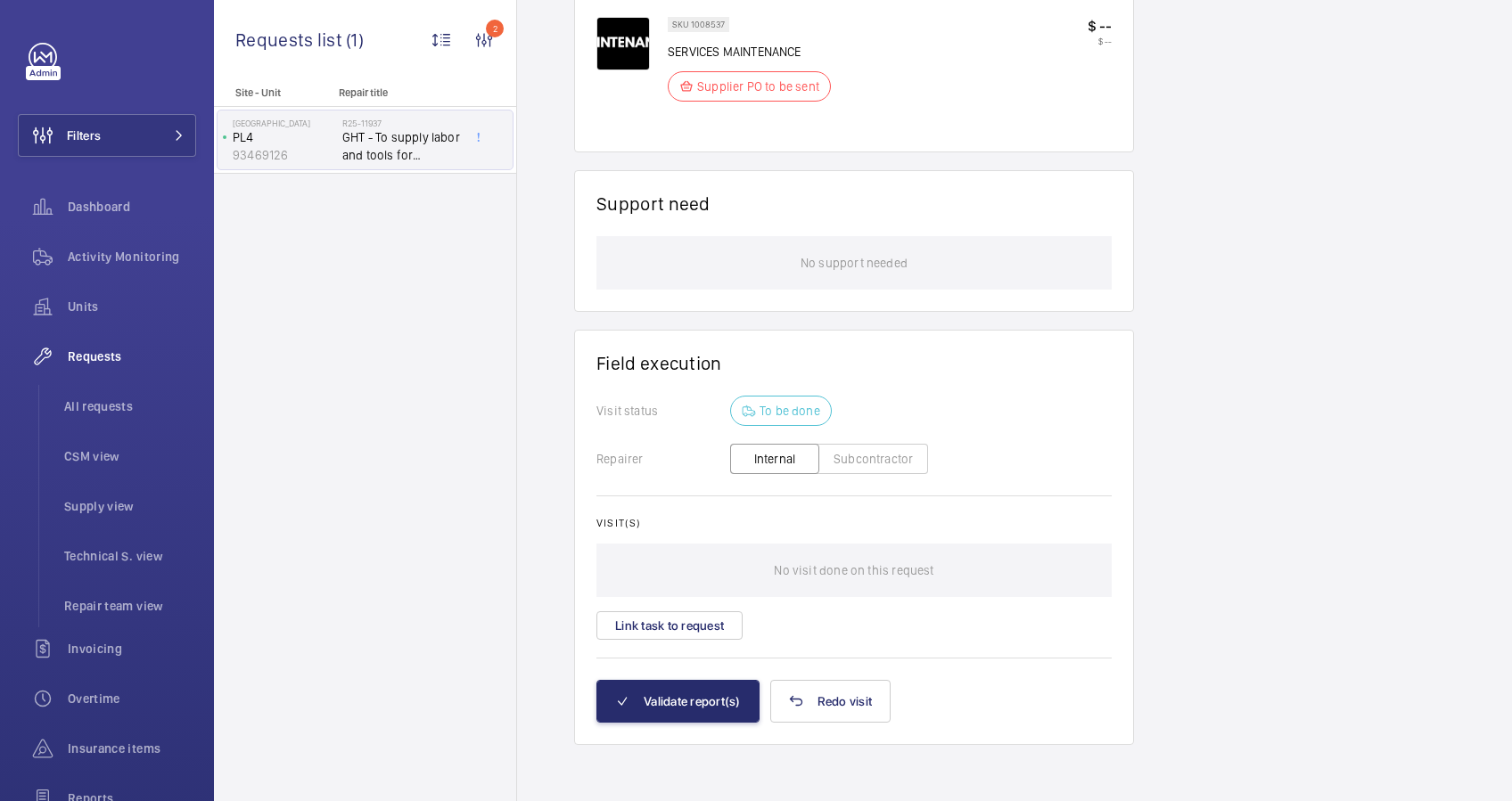
click at [859, 456] on button "Subcontractor" at bounding box center [873, 458] width 110 height 30
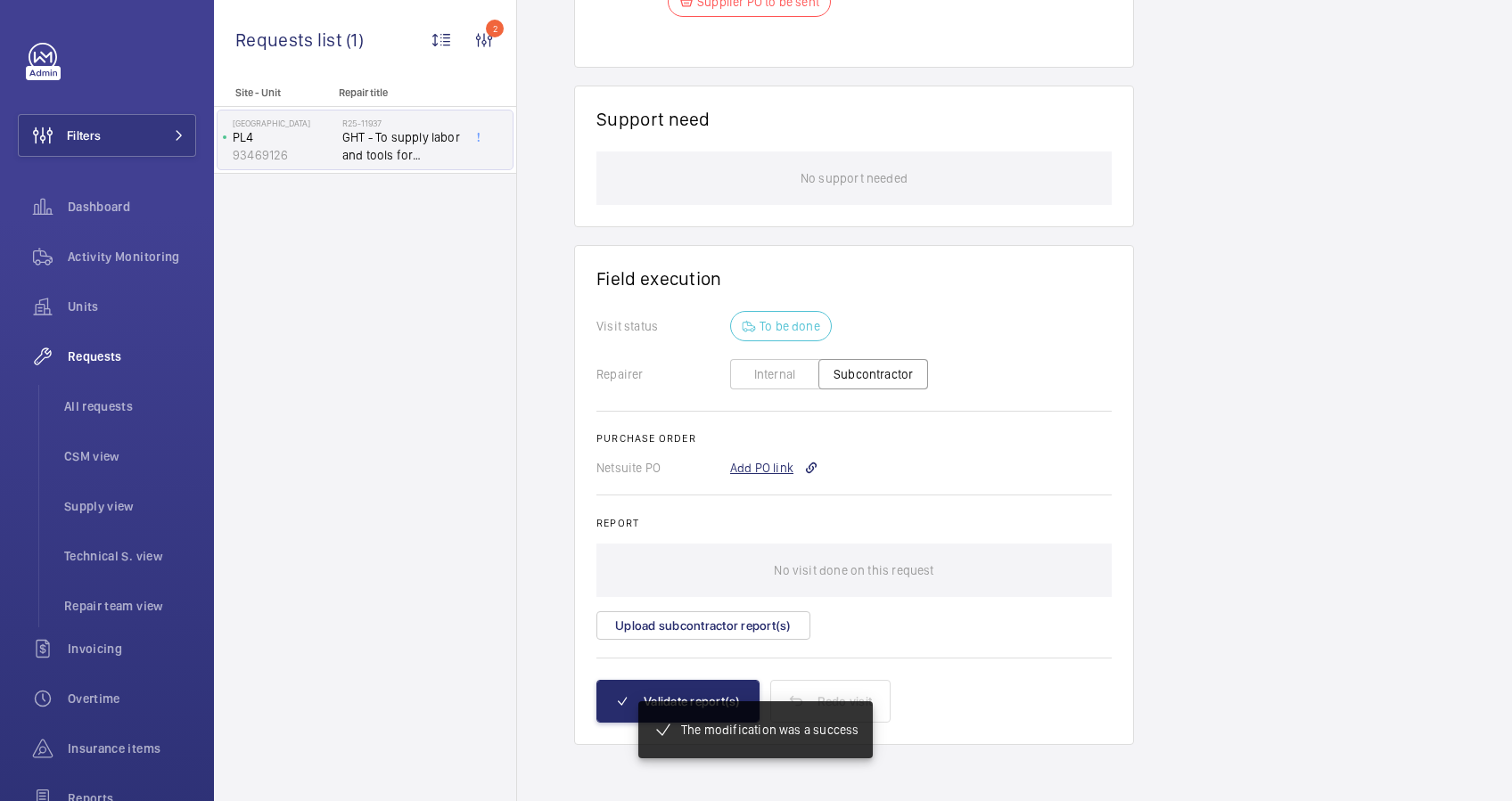
scroll to position [1205, 0]
click at [764, 466] on div "Add PO link" at bounding box center [773, 468] width 88 height 17
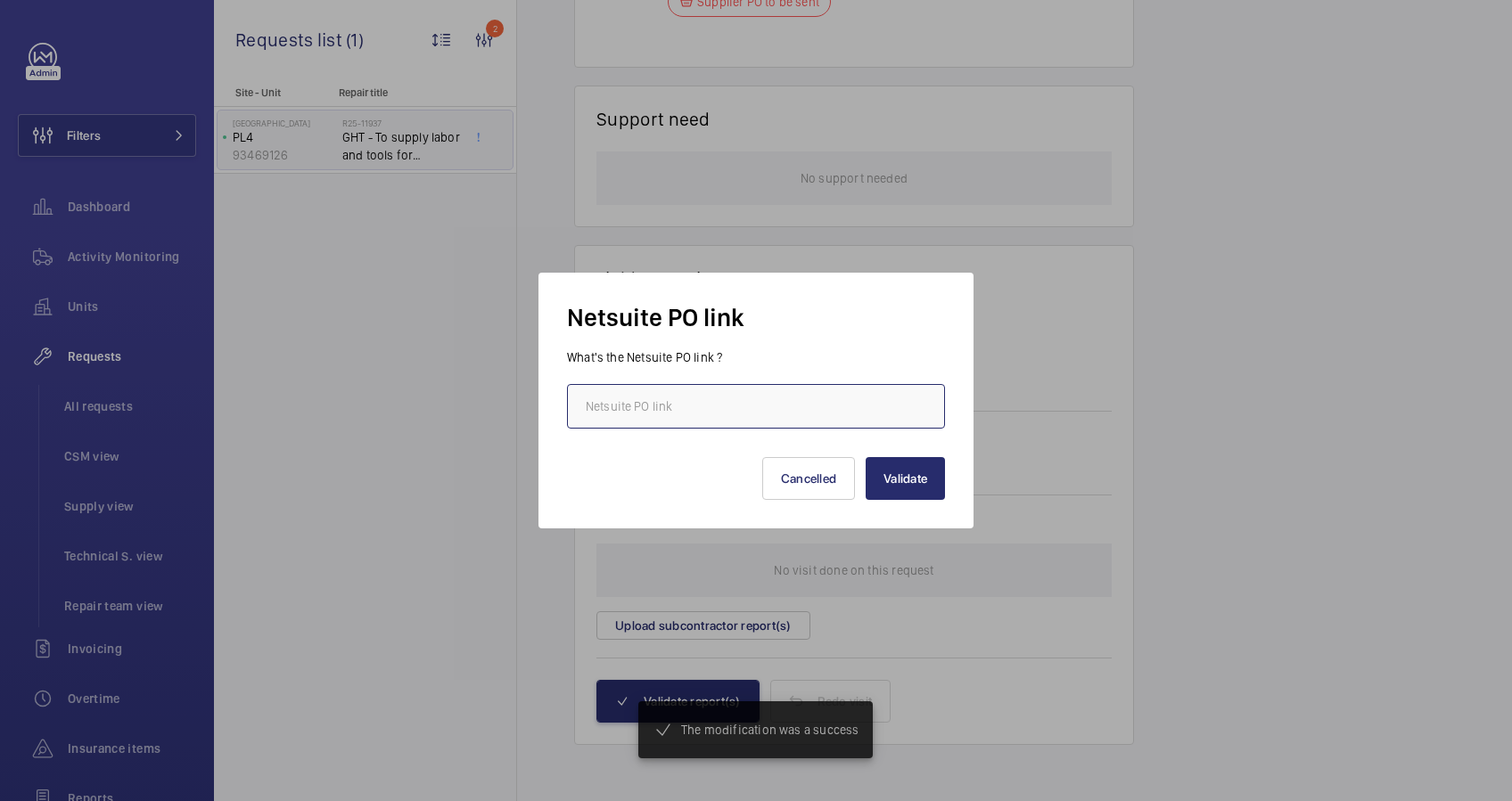
click at [685, 419] on input "text" at bounding box center [756, 406] width 378 height 44
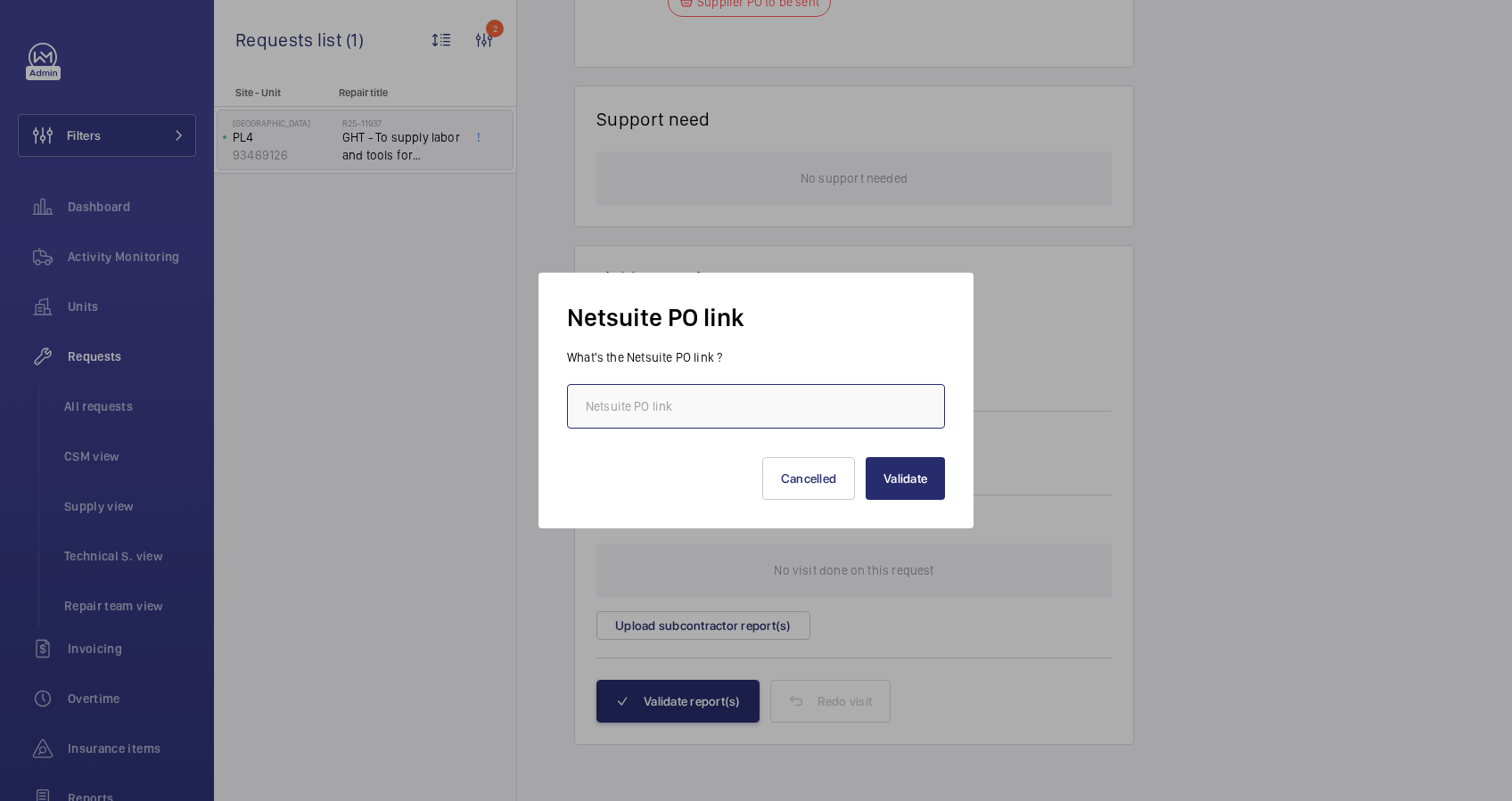
paste input "[URL][DOMAIN_NAME][DOMAIN_NAME]"
type input "[URL][DOMAIN_NAME][DOMAIN_NAME]"
drag, startPoint x: 884, startPoint y: 479, endPoint x: 851, endPoint y: 496, distance: 37.1
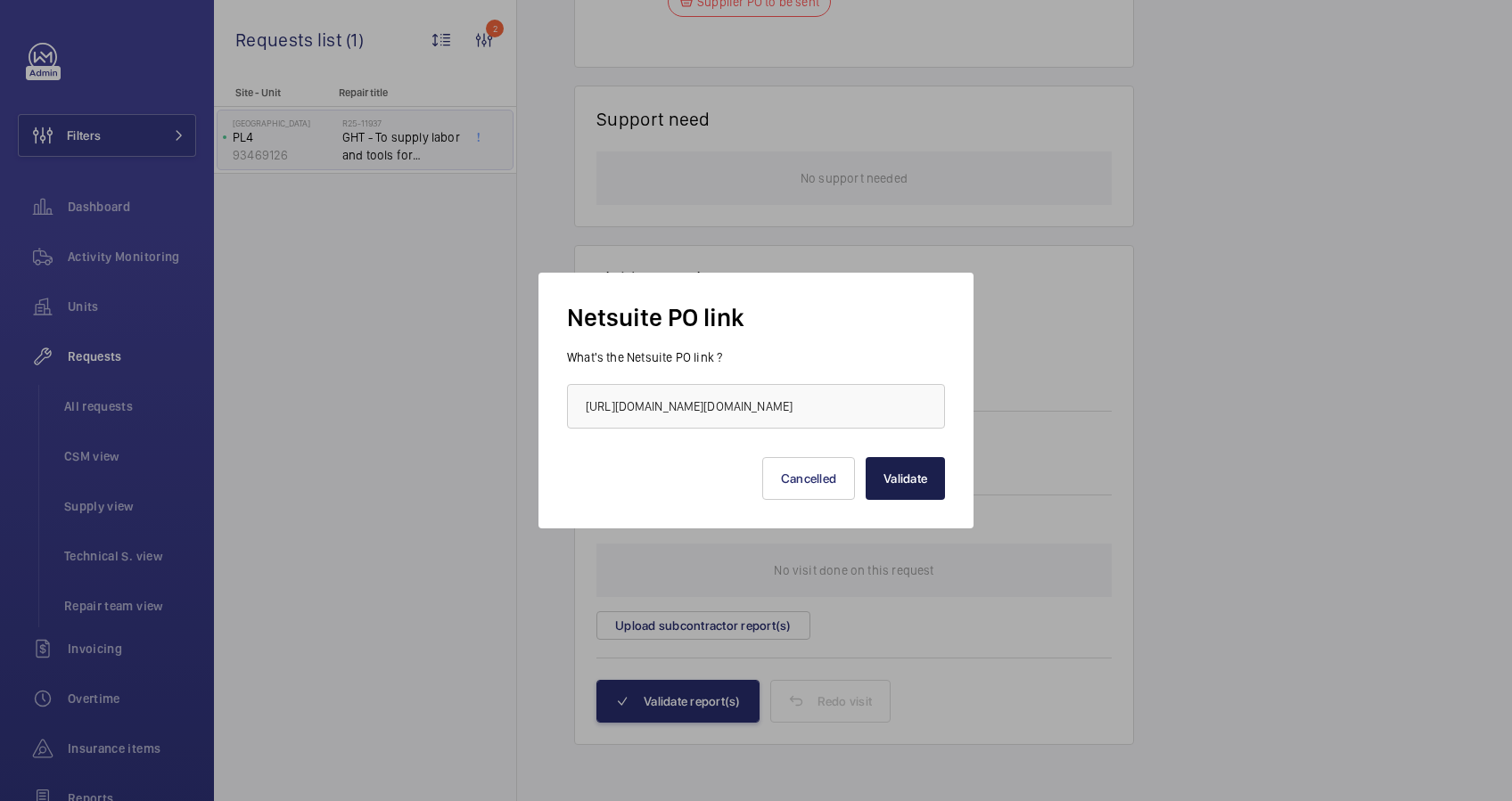
click at [884, 479] on button "Validate" at bounding box center [905, 479] width 79 height 42
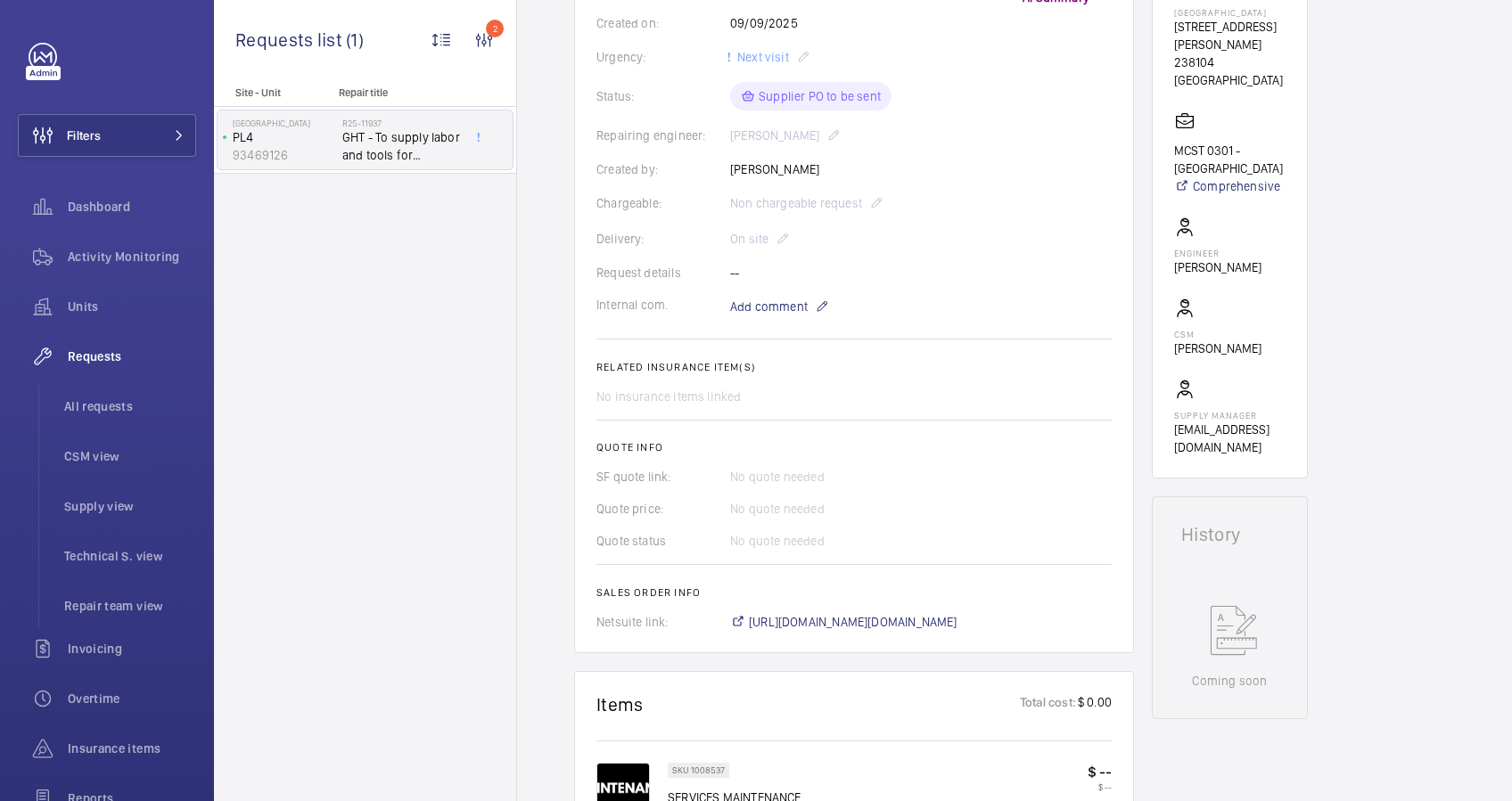
scroll to position [713, 0]
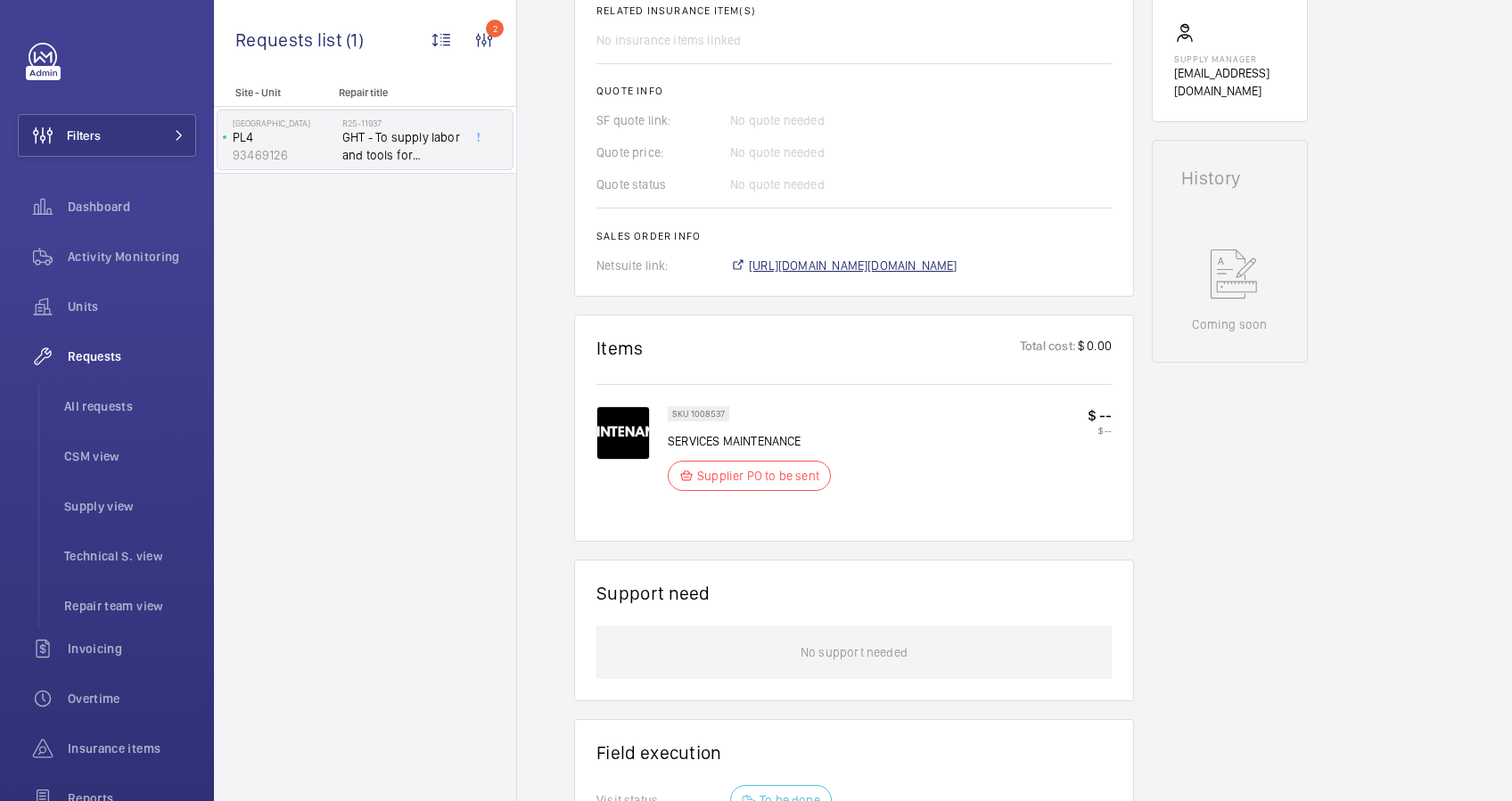
click at [864, 263] on span "[URL][DOMAIN_NAME][DOMAIN_NAME]" at bounding box center [853, 265] width 208 height 17
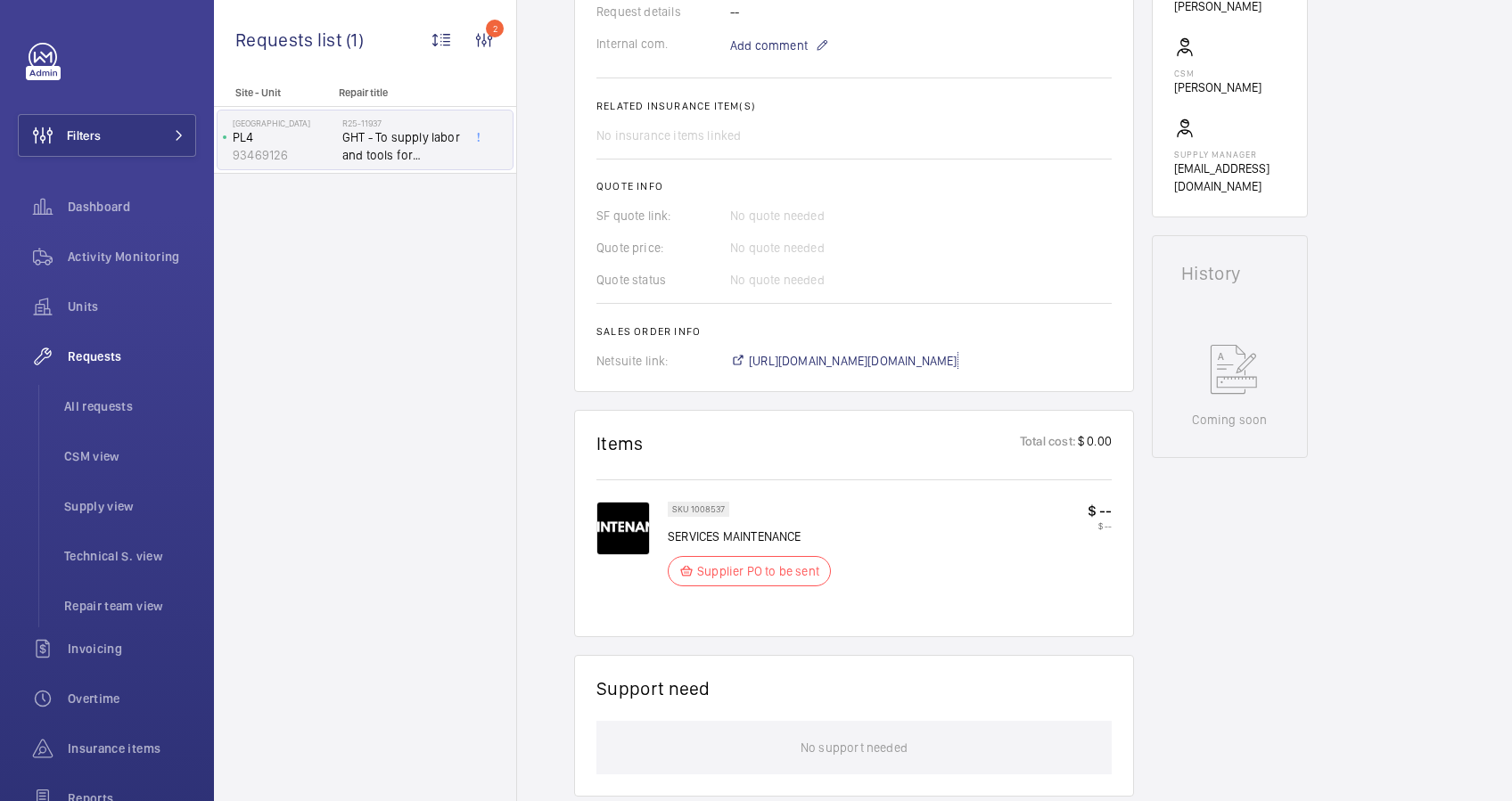
scroll to position [379, 0]
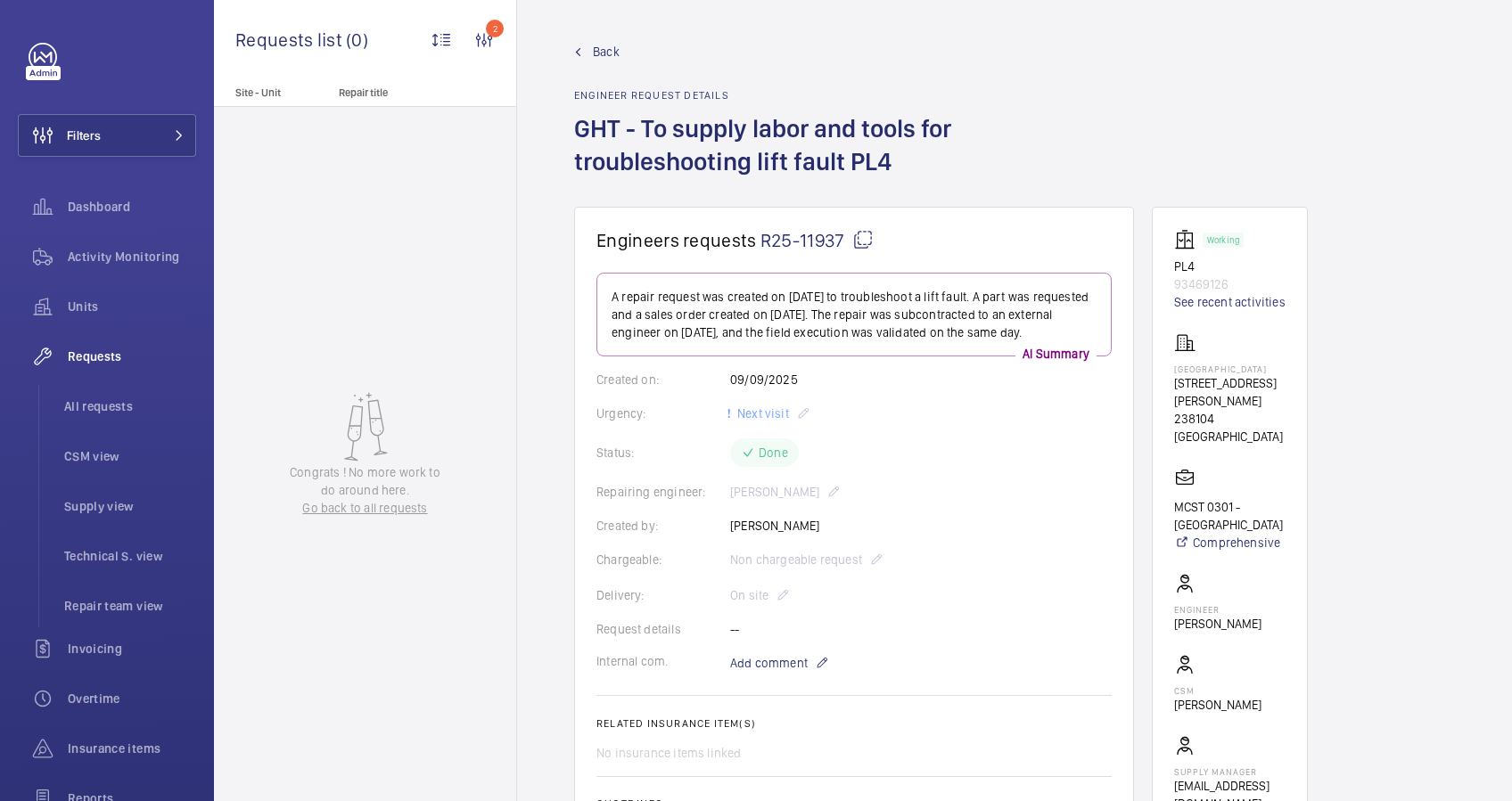
click at [603, 50] on span "Back" at bounding box center [606, 51] width 27 height 17
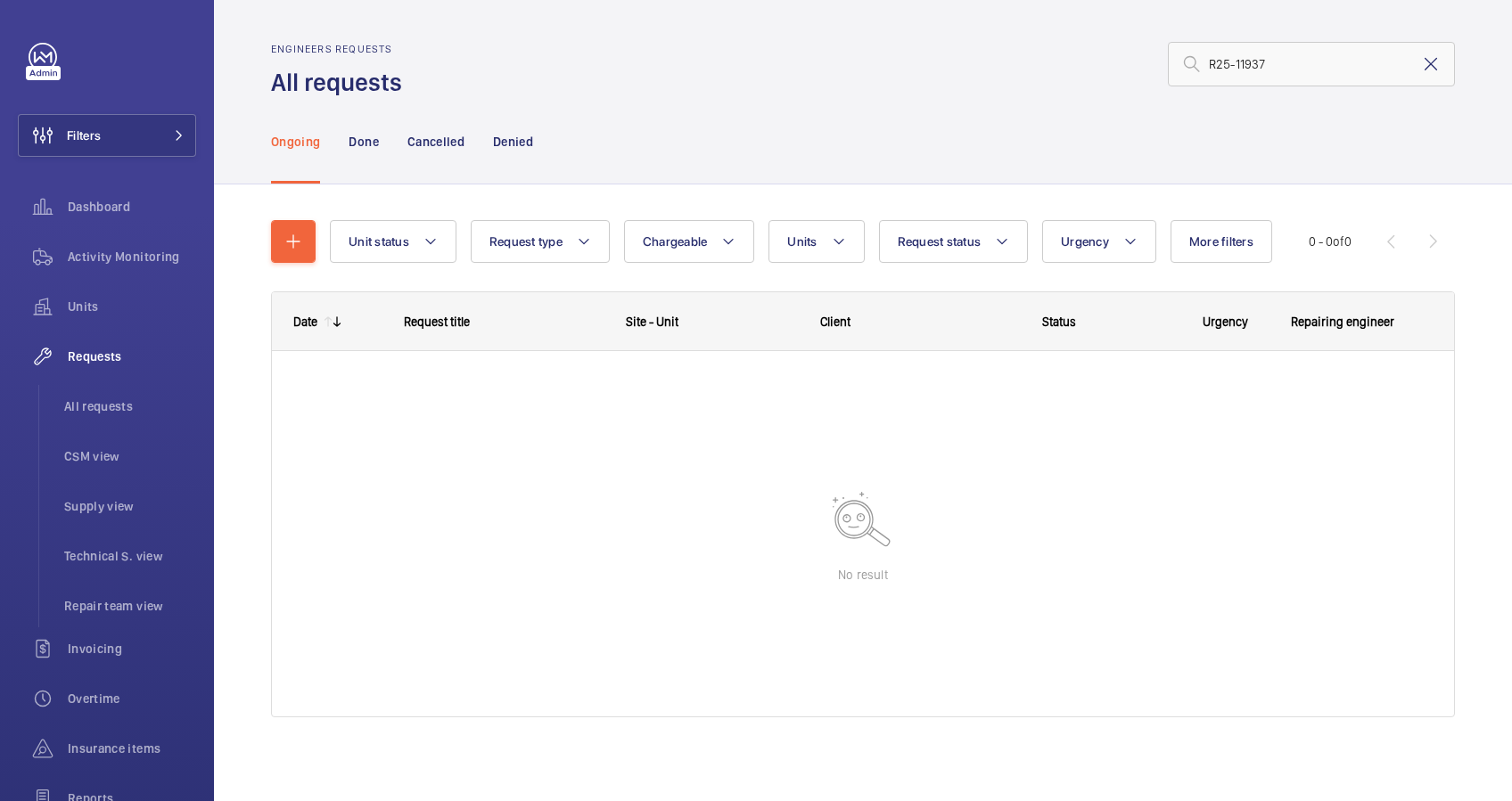
click at [1419, 68] on mat-icon at bounding box center [1430, 64] width 21 height 21
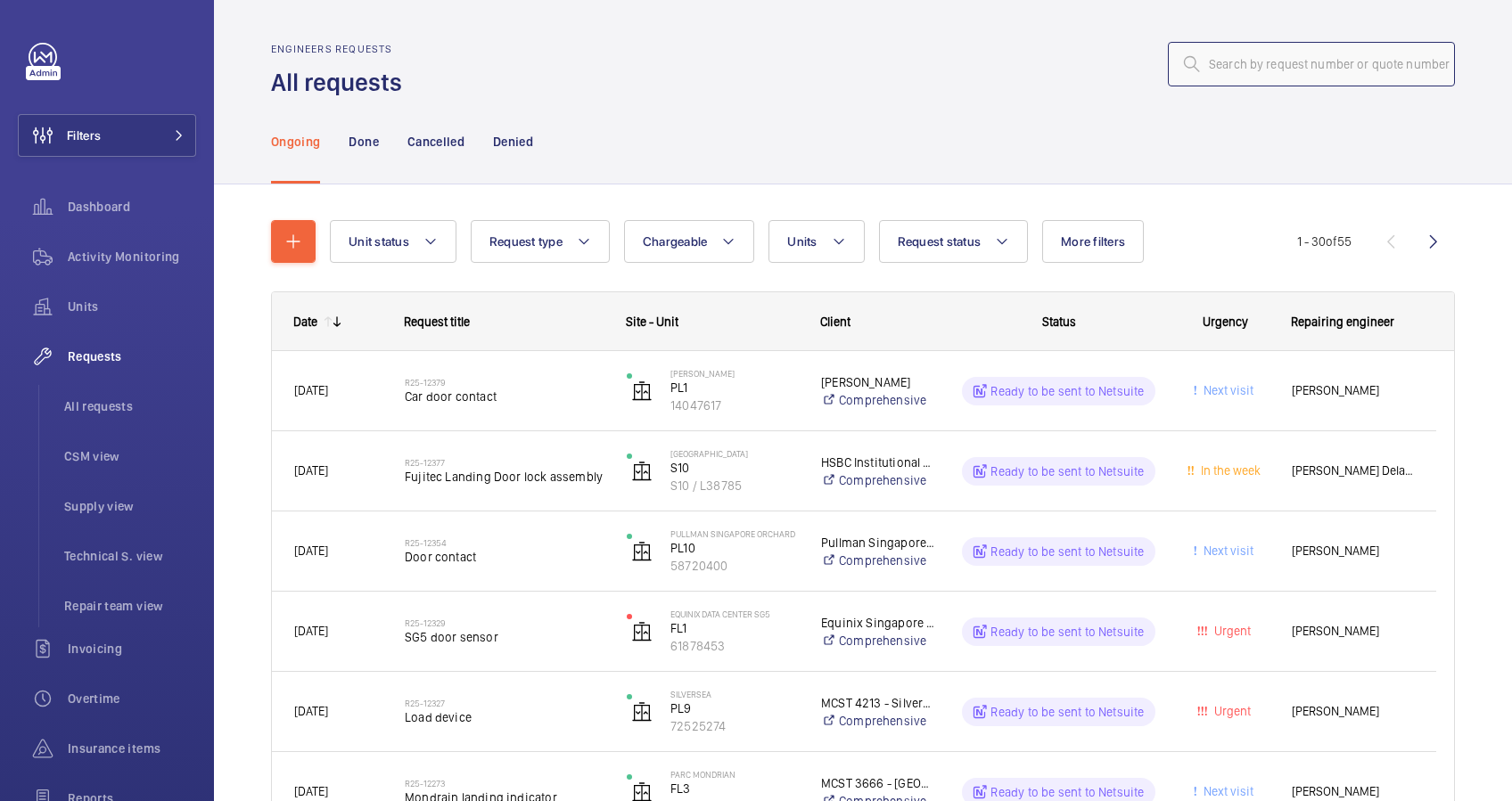
click at [1232, 65] on input "text" at bounding box center [1310, 64] width 287 height 44
paste input "R25-11935"
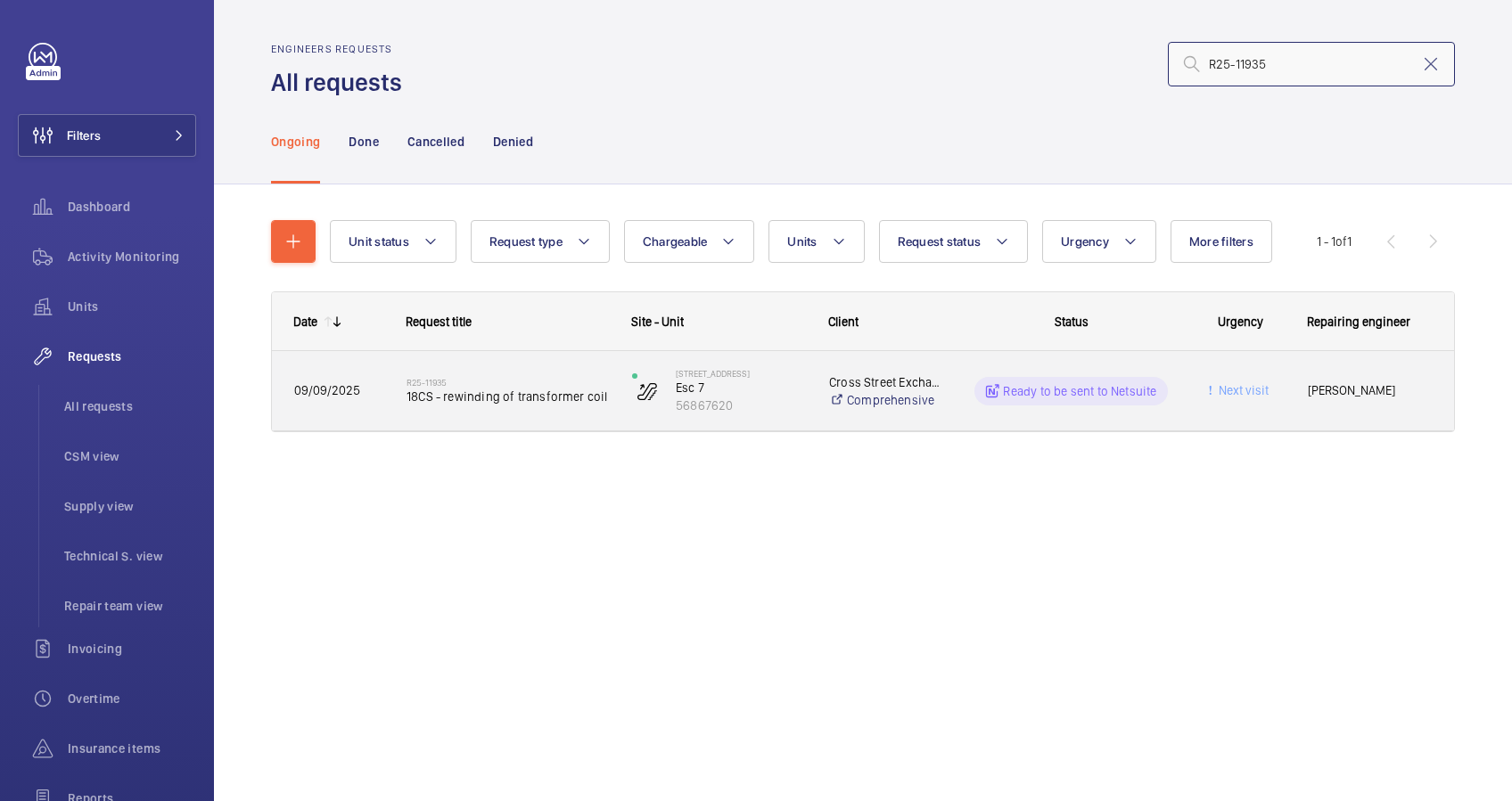
type input "R25-11935"
click at [599, 415] on div "R25-11935 18CS - rewinding of transformer coil" at bounding box center [508, 392] width 203 height 52
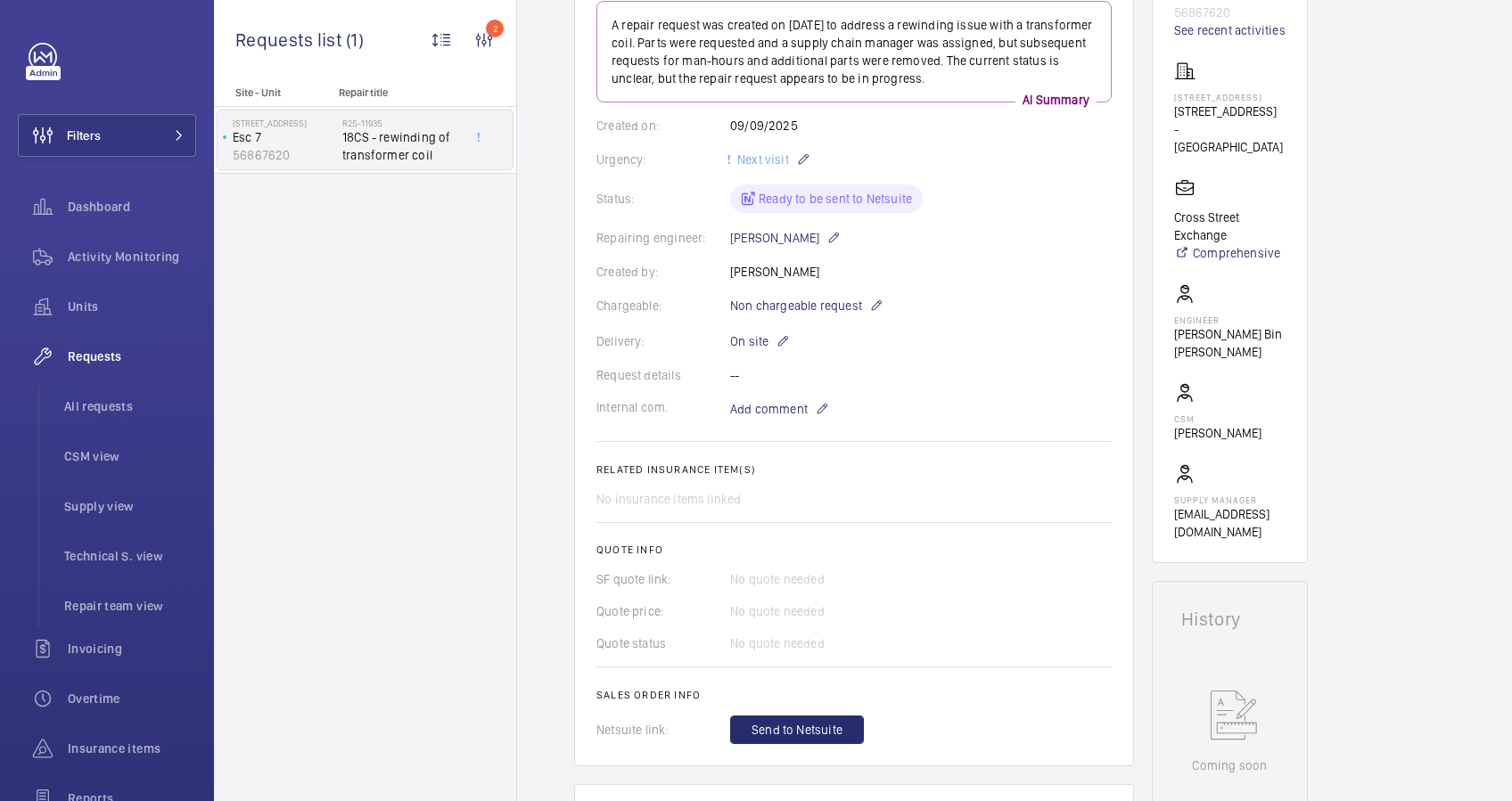
scroll to position [594, 0]
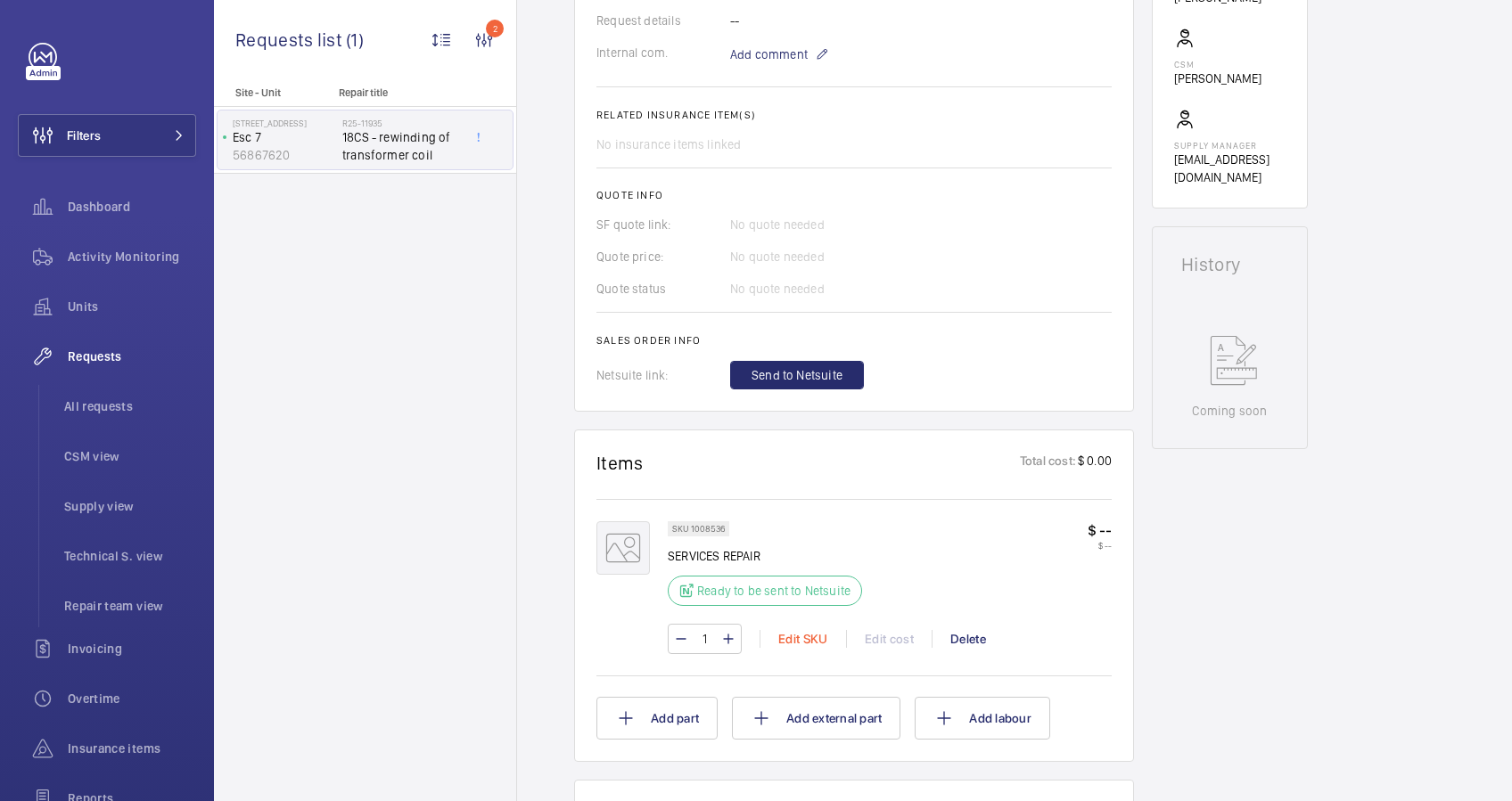
click at [804, 638] on div "Edit SKU" at bounding box center [803, 639] width 87 height 17
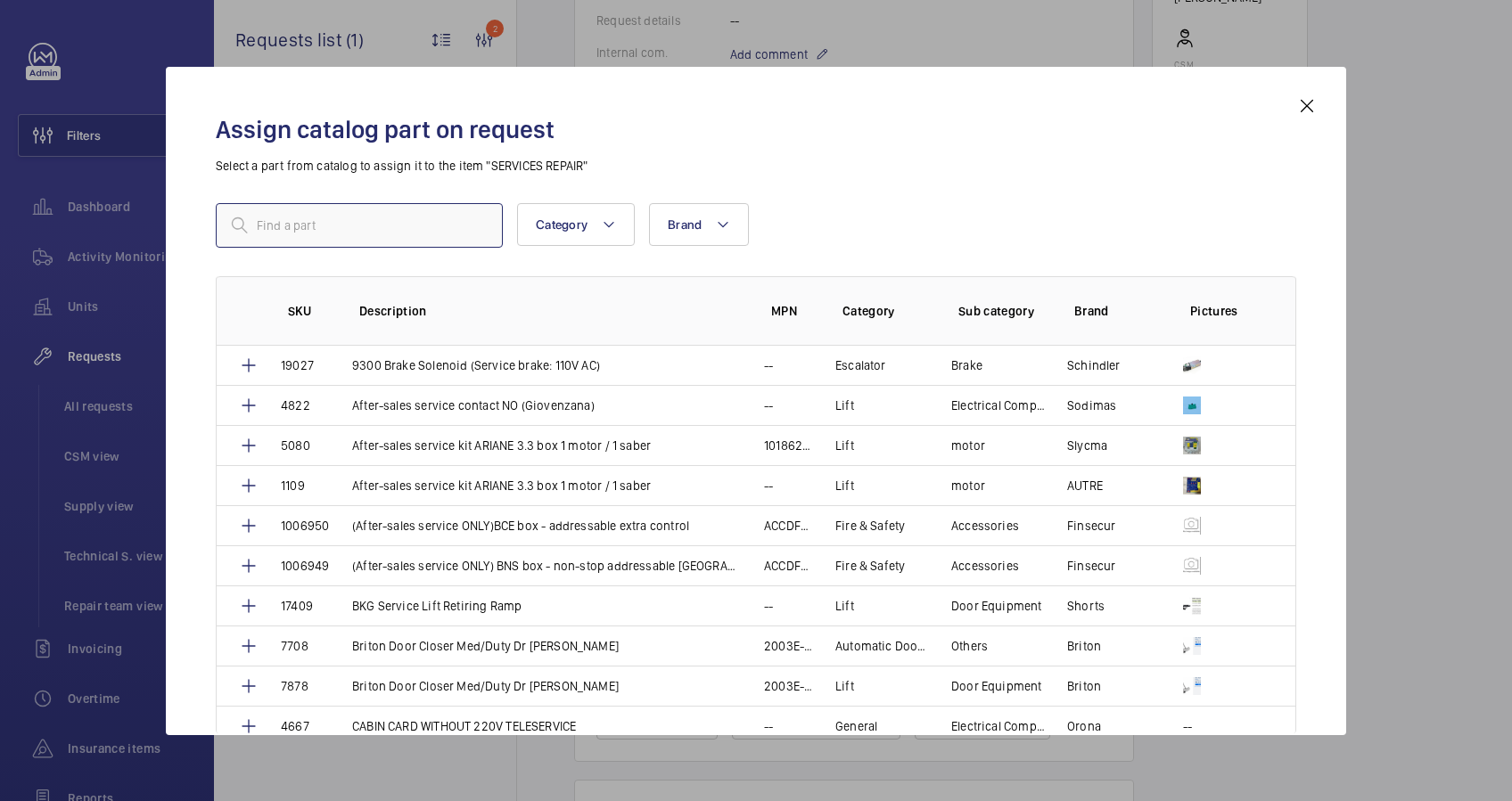
click at [404, 230] on input "text" at bounding box center [359, 226] width 287 height 44
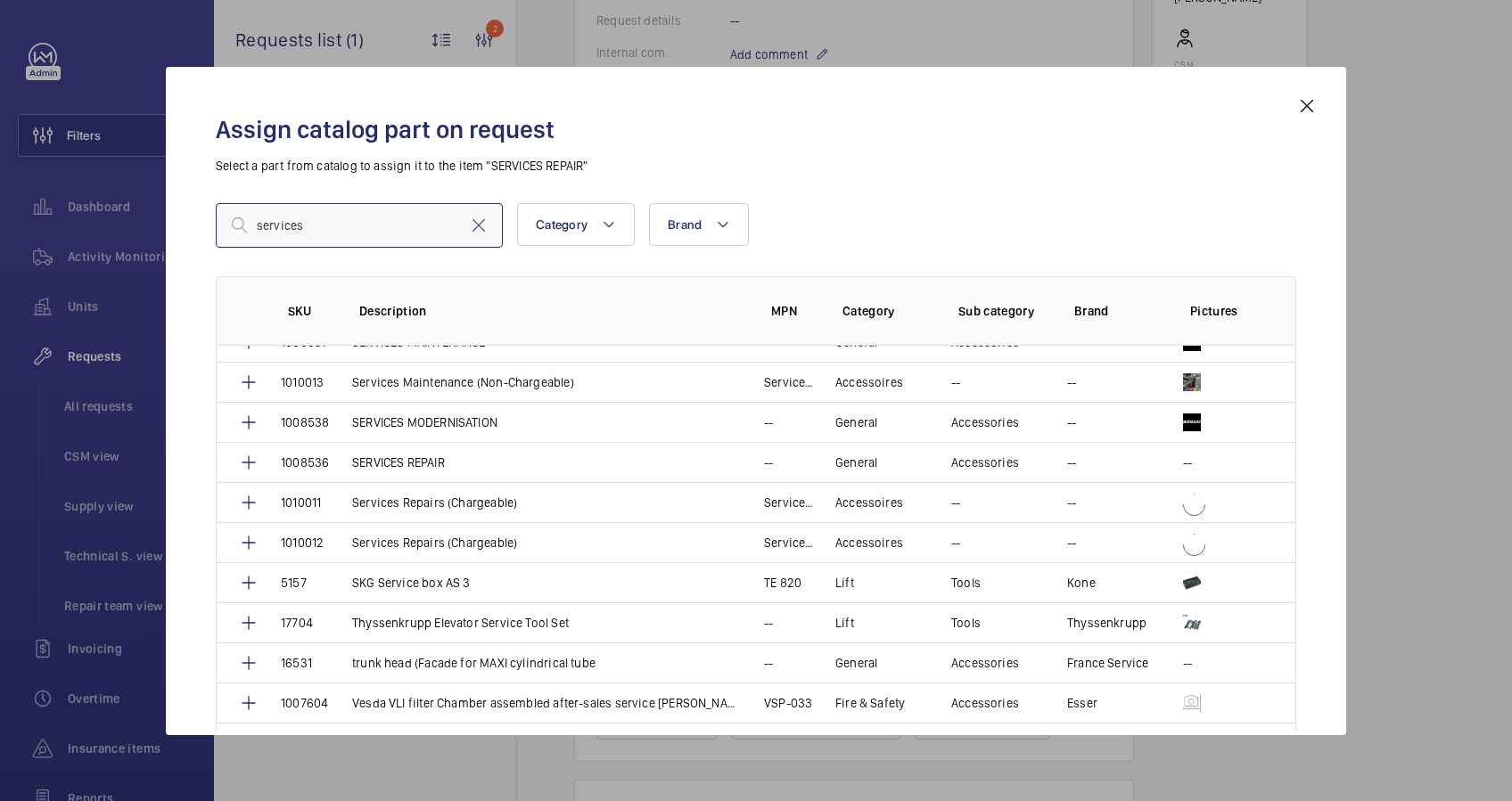
scroll to position [1188, 0]
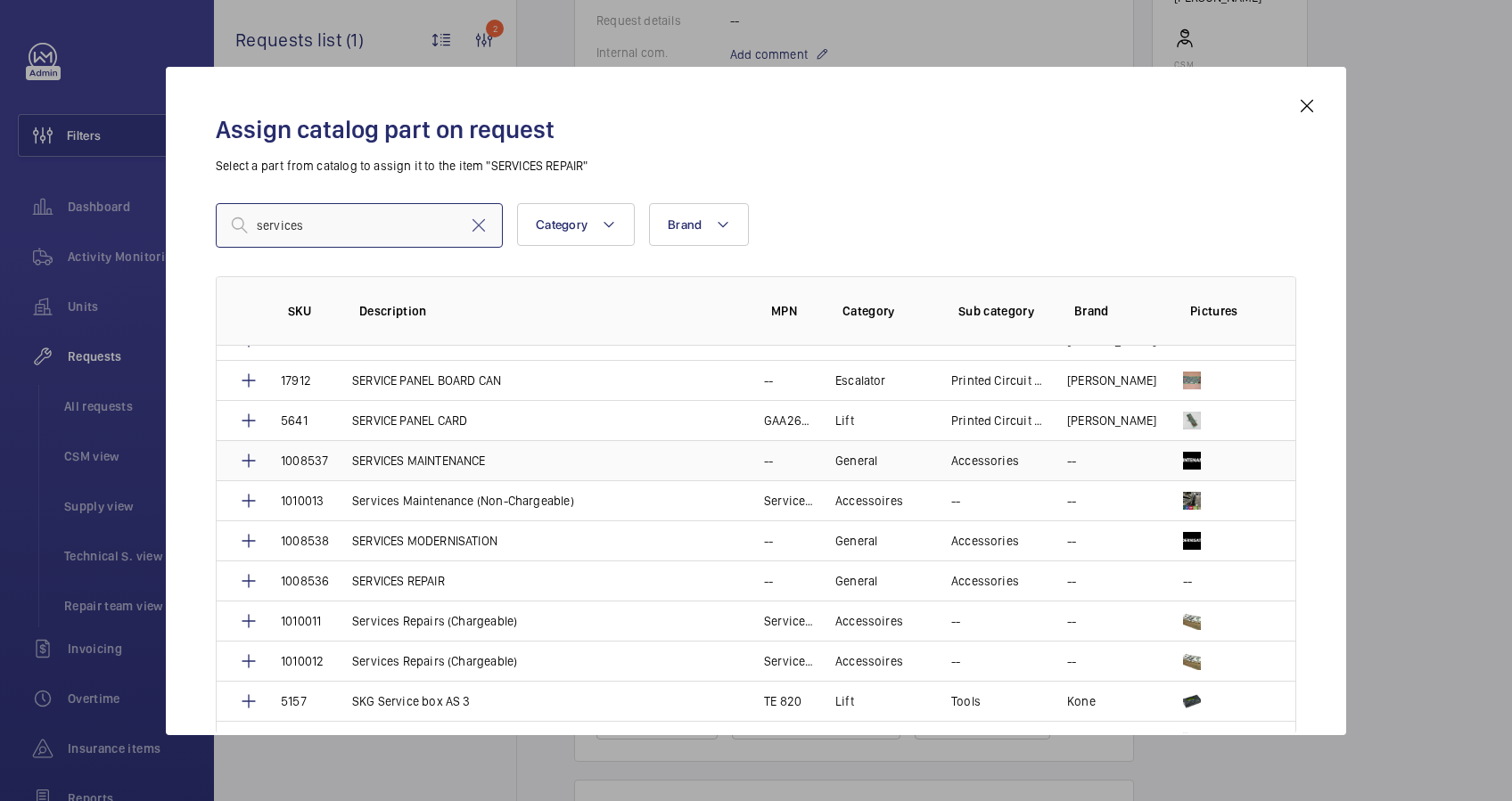
type input "services"
click at [454, 456] on p "SERVICES MAINTENANCE" at bounding box center [419, 460] width 134 height 17
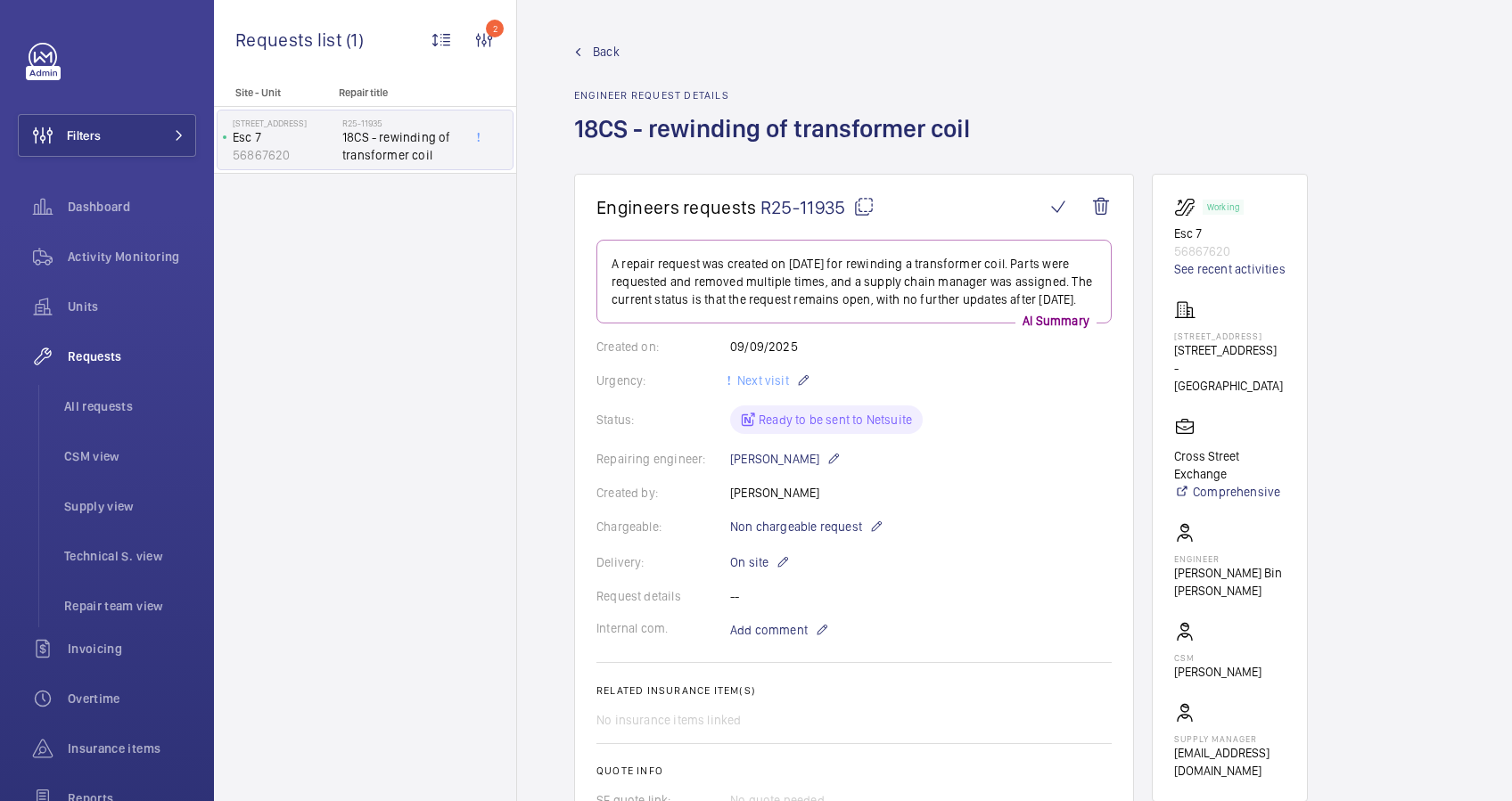
scroll to position [356, 0]
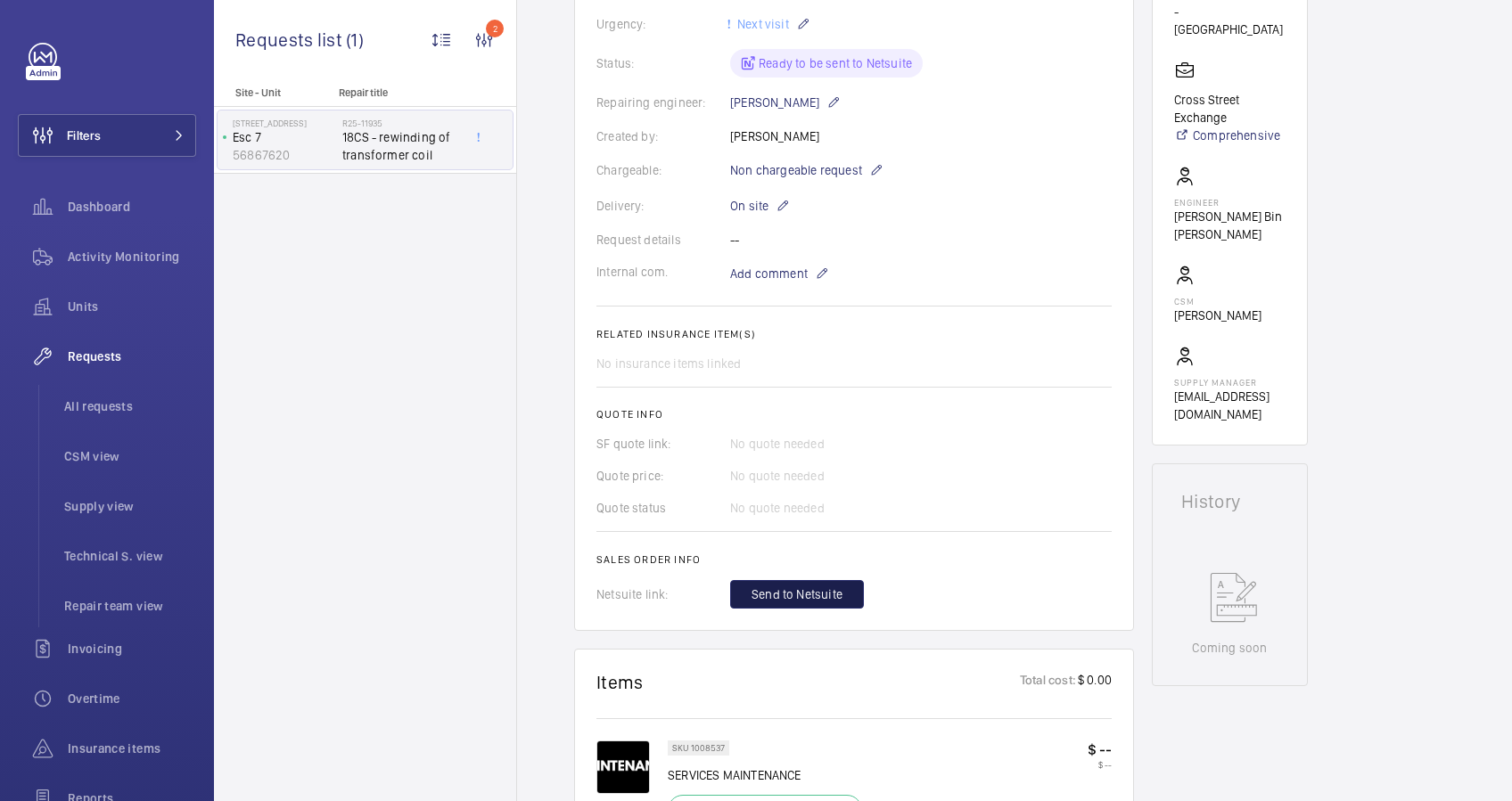
click at [835, 586] on span "Send to Netsuite" at bounding box center [797, 594] width 91 height 17
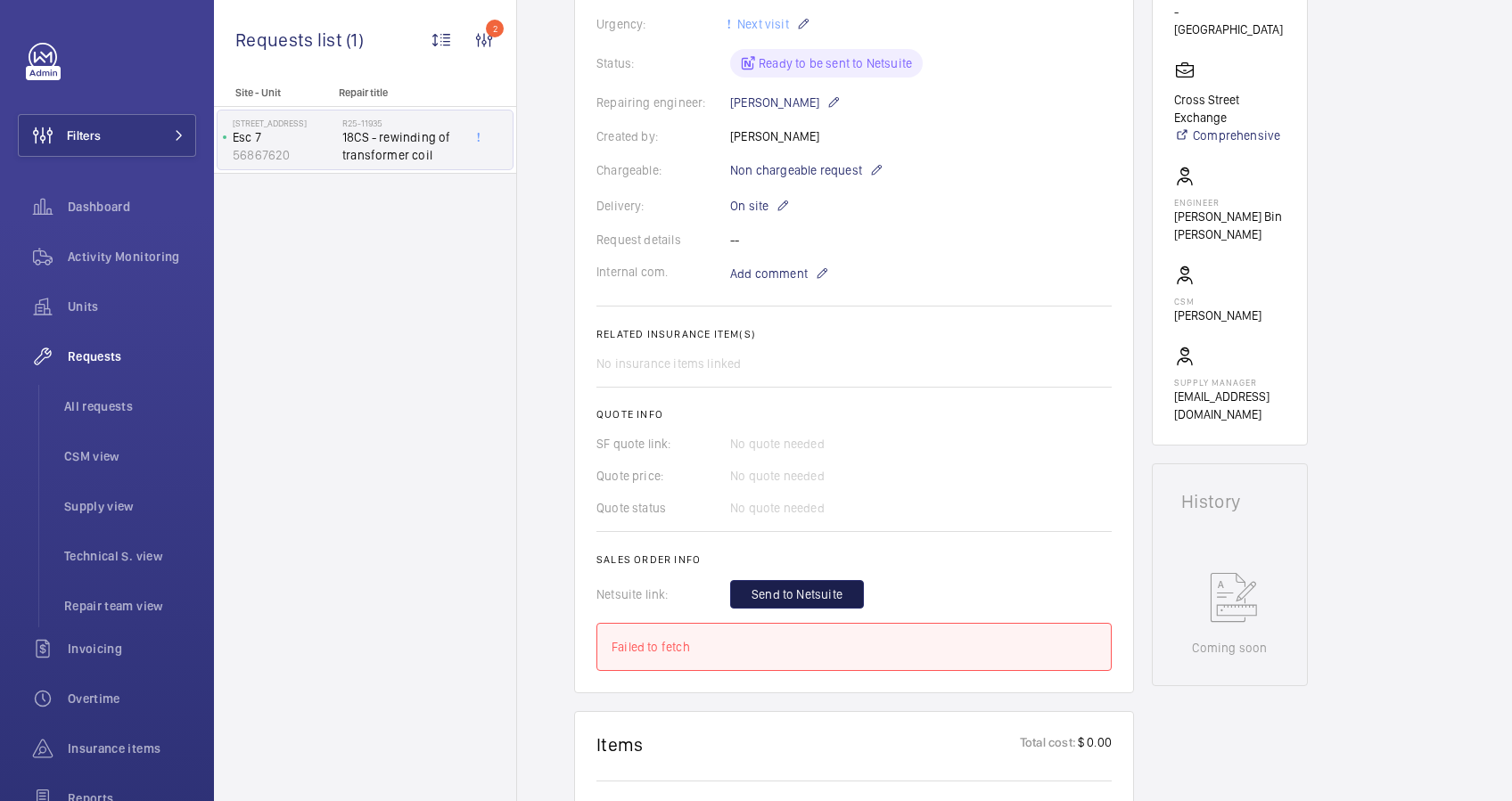
click at [823, 603] on span "Send to Netsuite" at bounding box center [797, 594] width 91 height 17
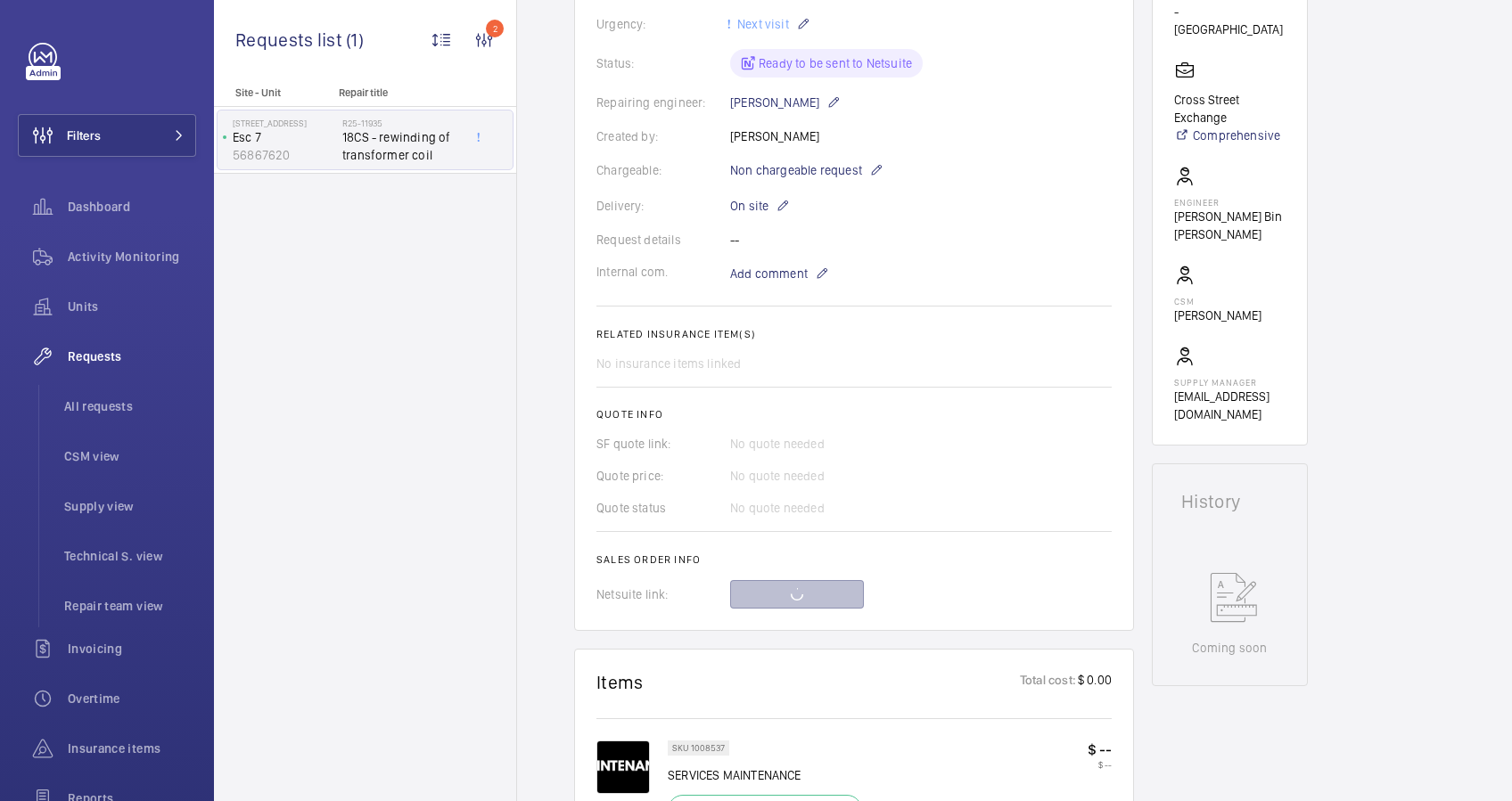
scroll to position [713, 0]
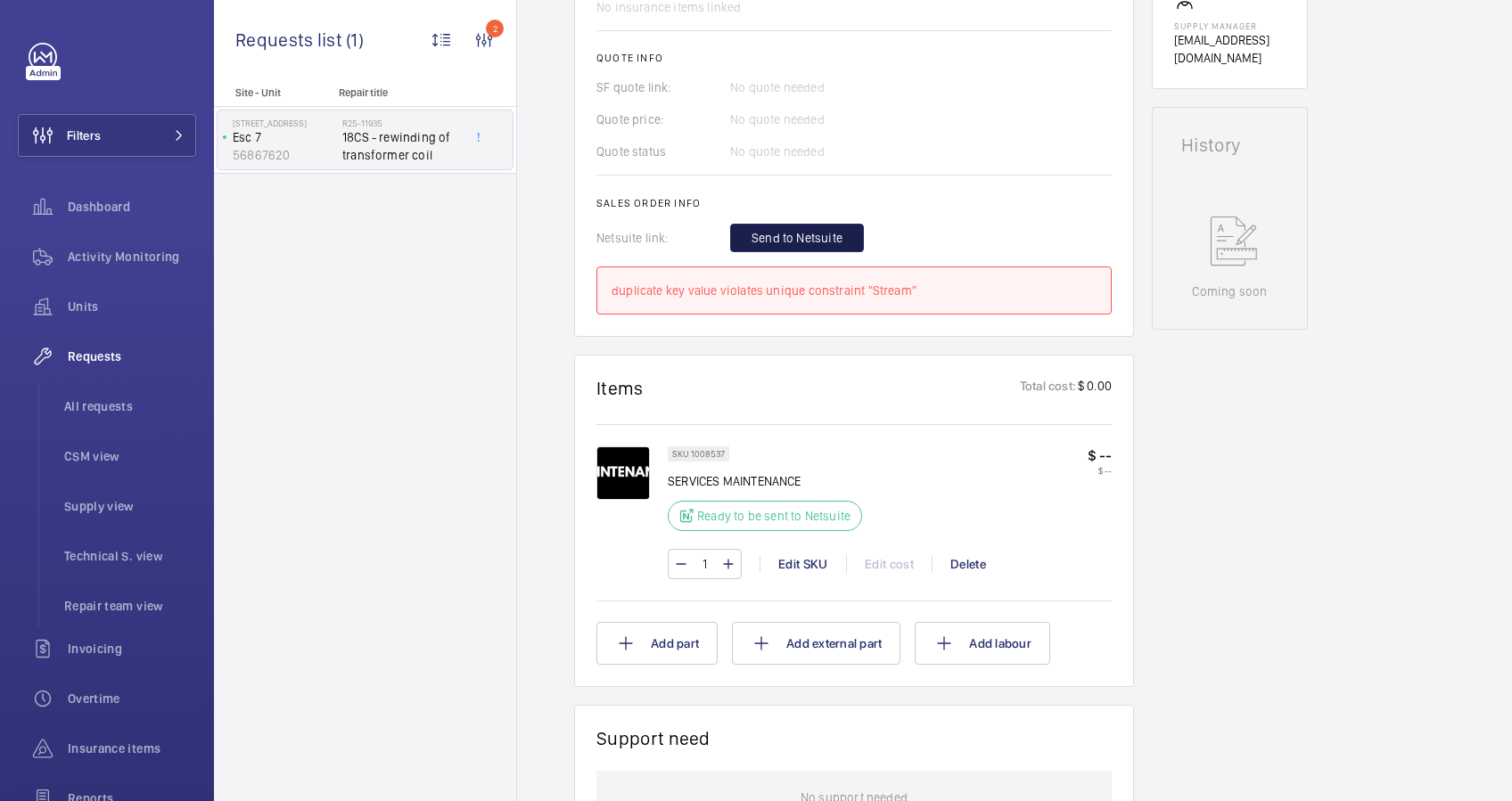
click at [817, 243] on button "Send to Netsuite" at bounding box center [796, 238] width 134 height 29
click at [828, 252] on div "Send to Netsuite" at bounding box center [920, 238] width 381 height 29
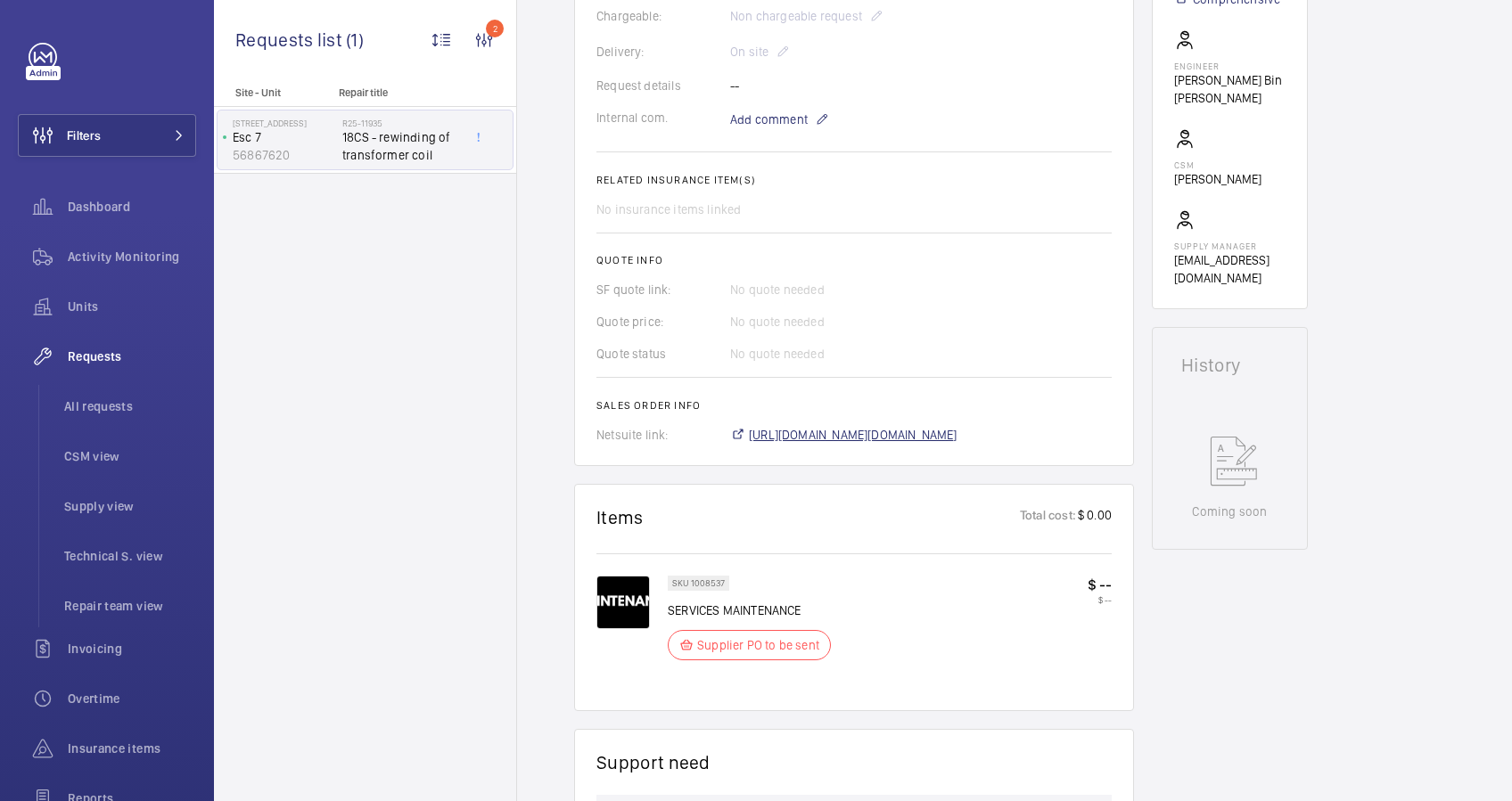
scroll to position [511, 0]
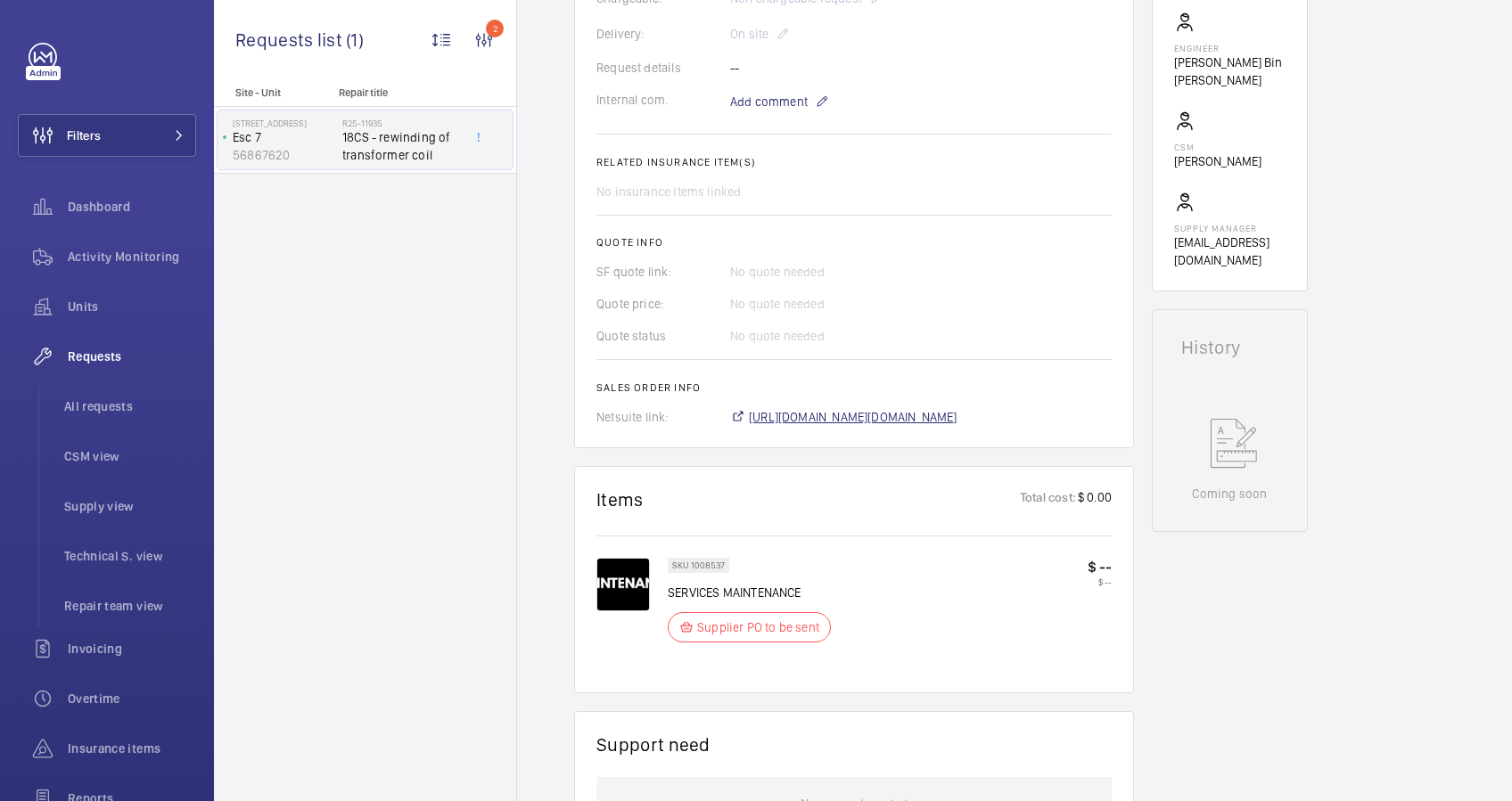
click at [889, 427] on span "[URL][DOMAIN_NAME][DOMAIN_NAME]" at bounding box center [853, 417] width 208 height 17
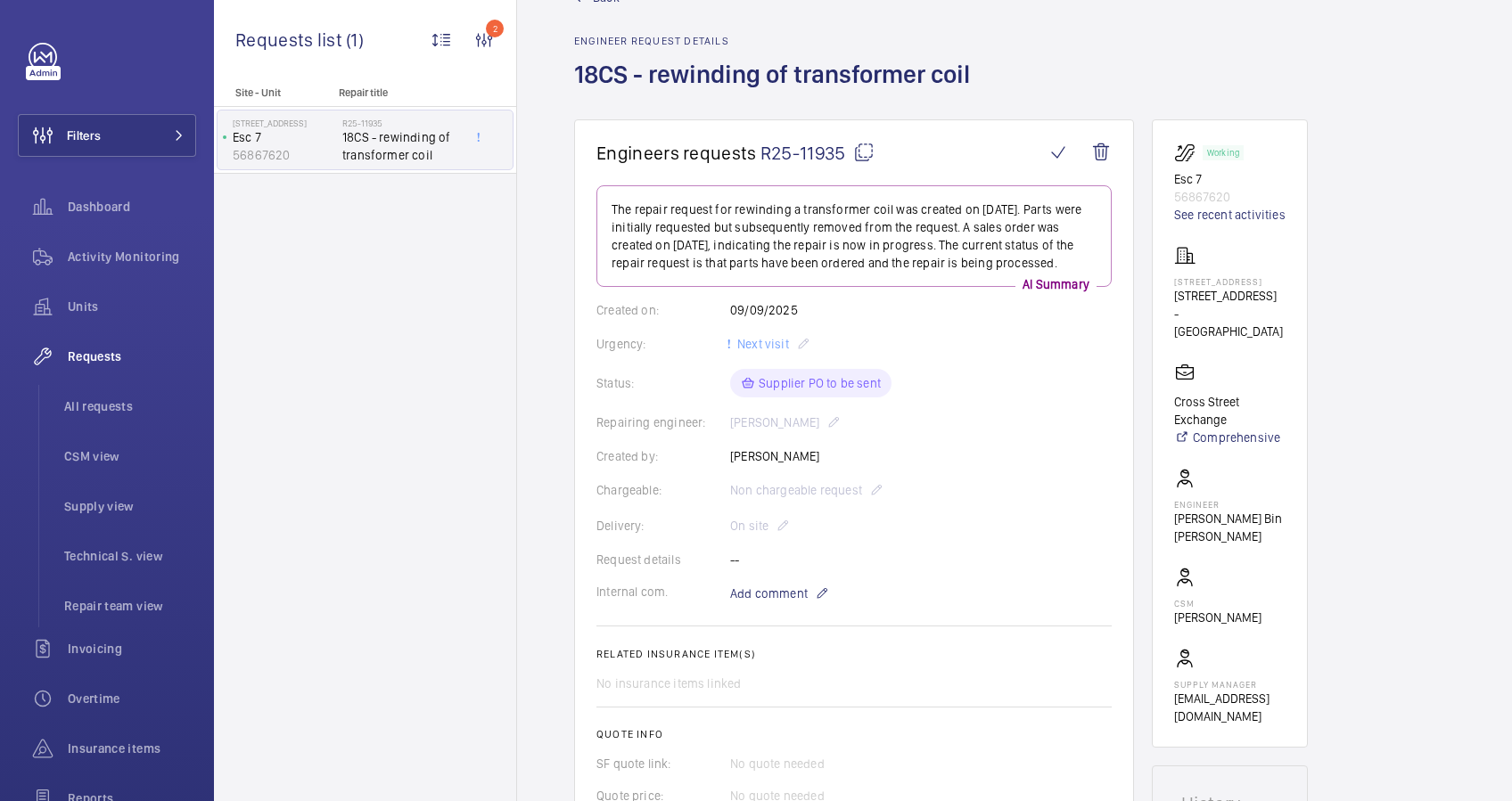
scroll to position [53, 0]
drag, startPoint x: 1233, startPoint y: 292, endPoint x: 1170, endPoint y: 285, distance: 63.4
click at [1170, 285] on wm-front-card "Working Esc 7 56867620 See recent activities [GEOGRAPHIC_DATA] [STREET_ADDRESS]…" at bounding box center [1229, 434] width 156 height 628
drag, startPoint x: 1170, startPoint y: 285, endPoint x: 1196, endPoint y: 290, distance: 26.5
copy p "[STREET_ADDRESS]"
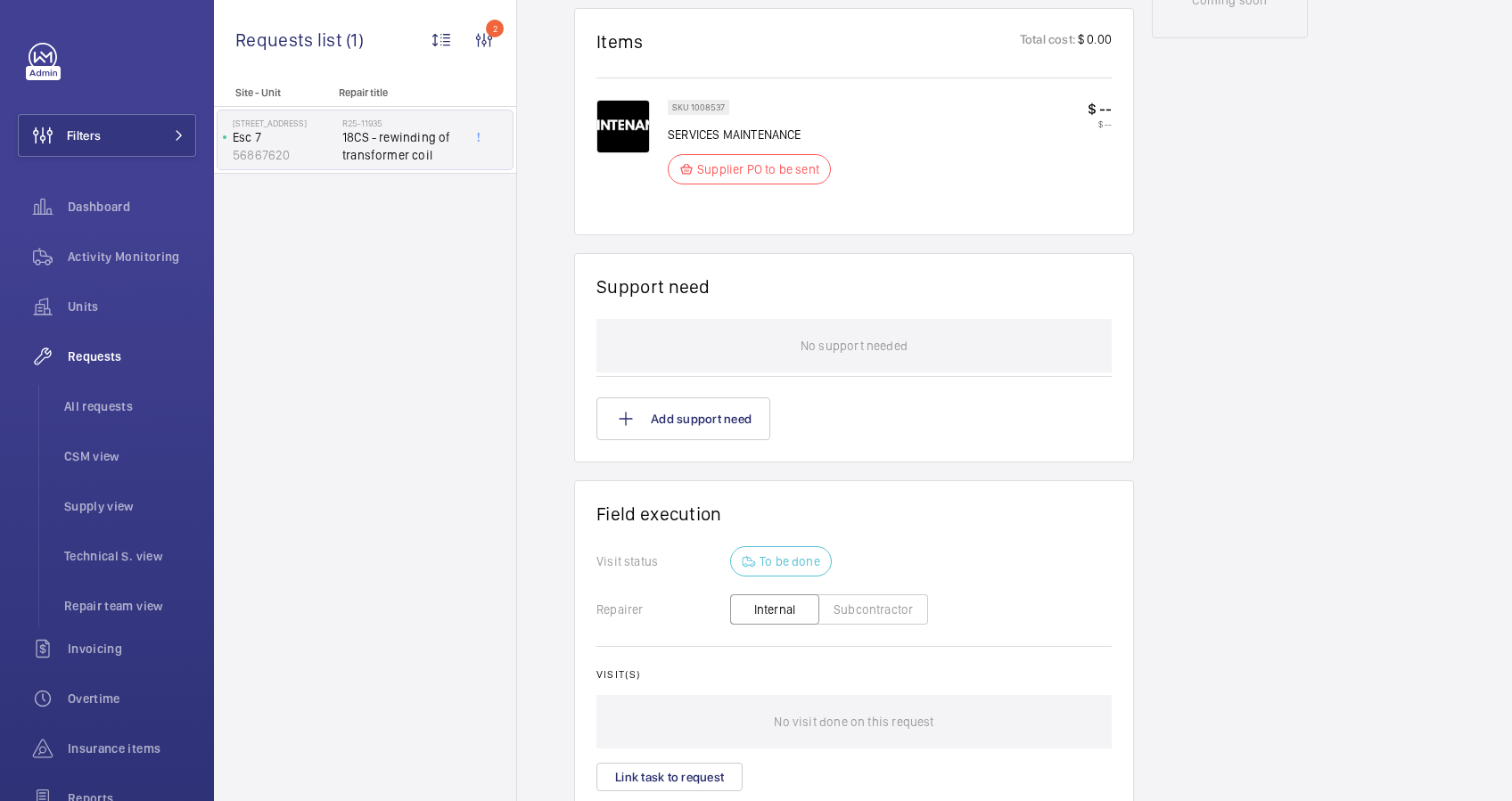
scroll to position [1155, 0]
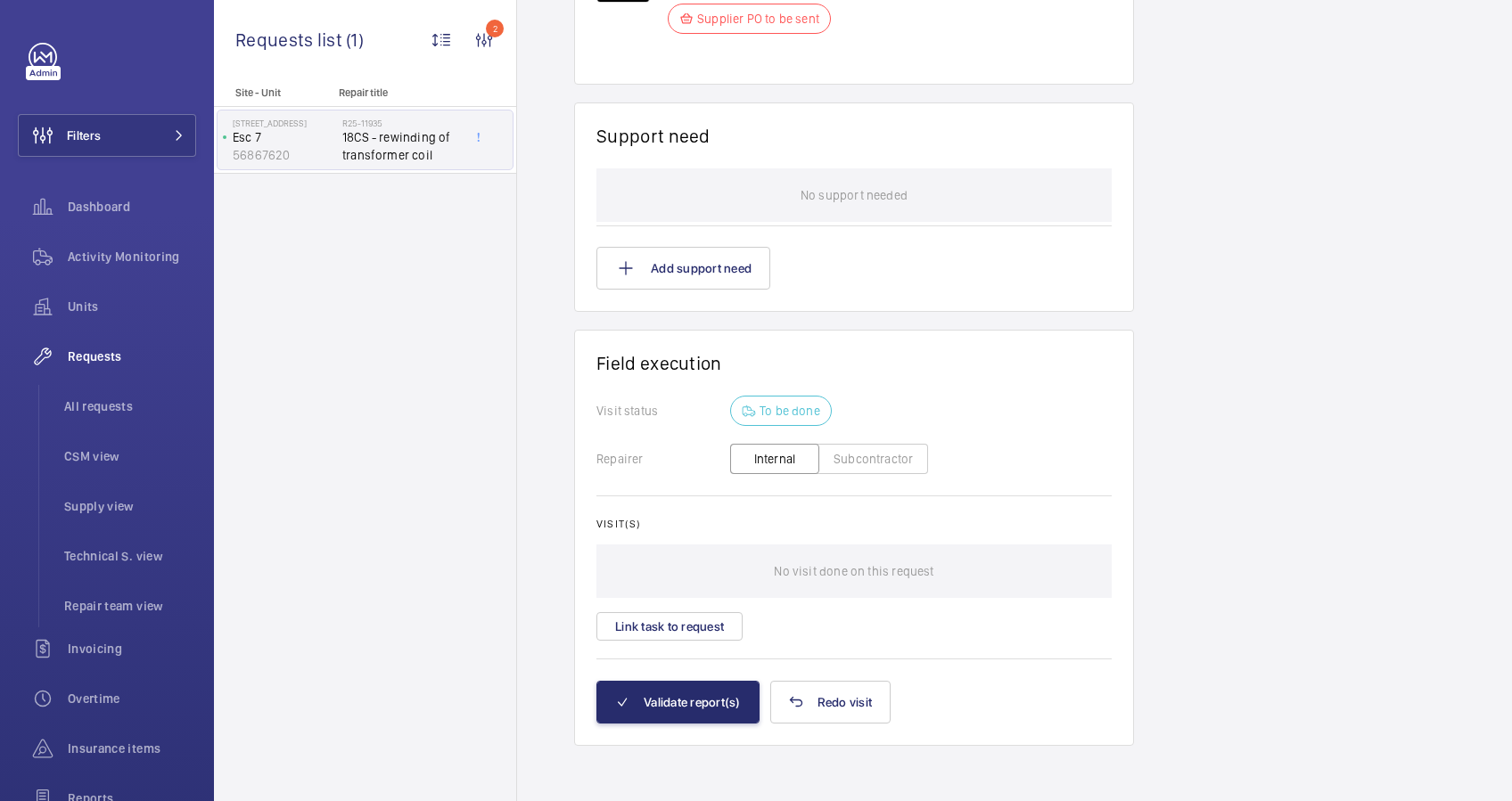
click at [861, 460] on button "Subcontractor" at bounding box center [873, 458] width 110 height 30
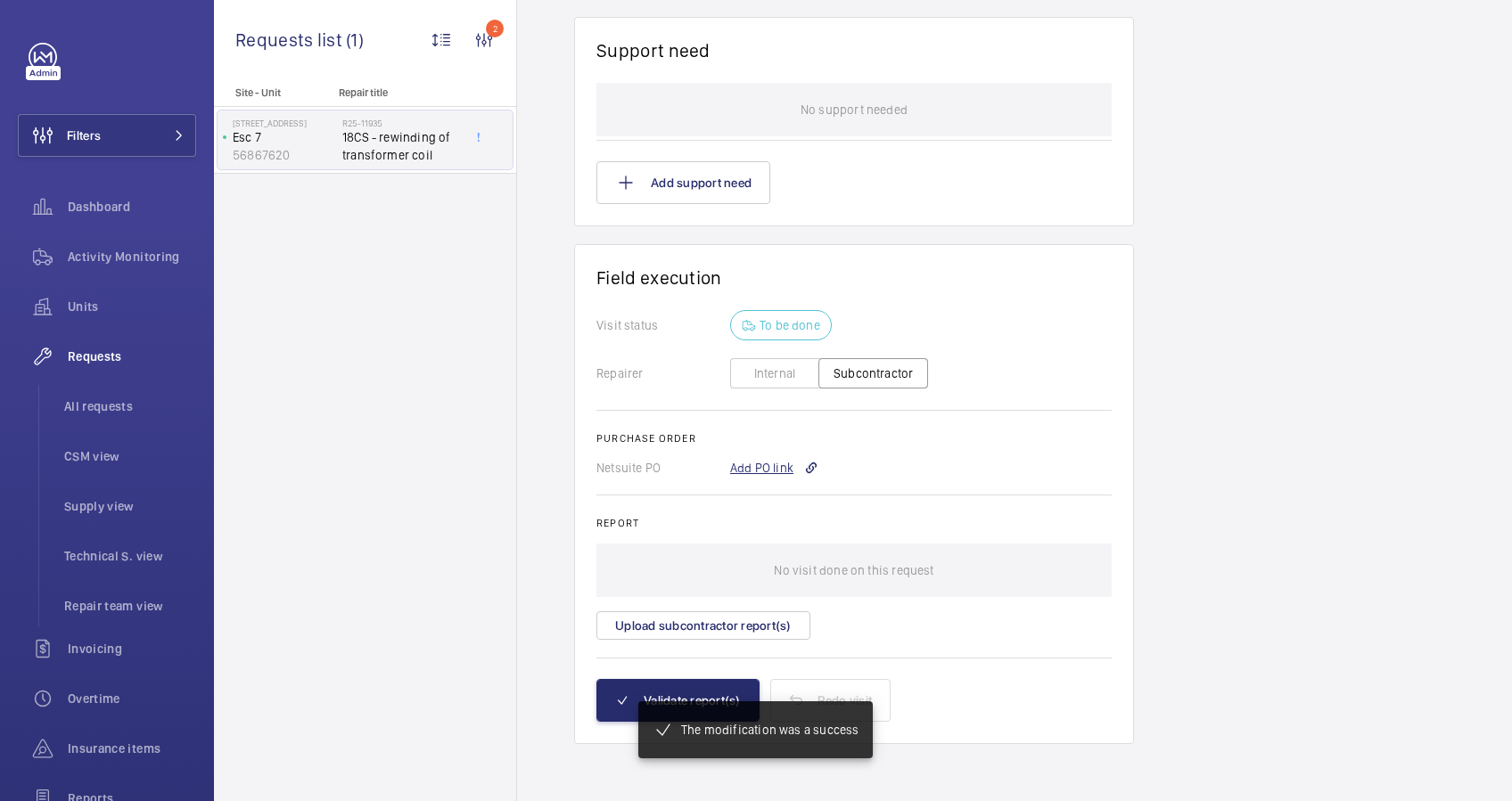
scroll to position [1241, 0]
click at [772, 464] on div "Add PO link" at bounding box center [773, 468] width 88 height 17
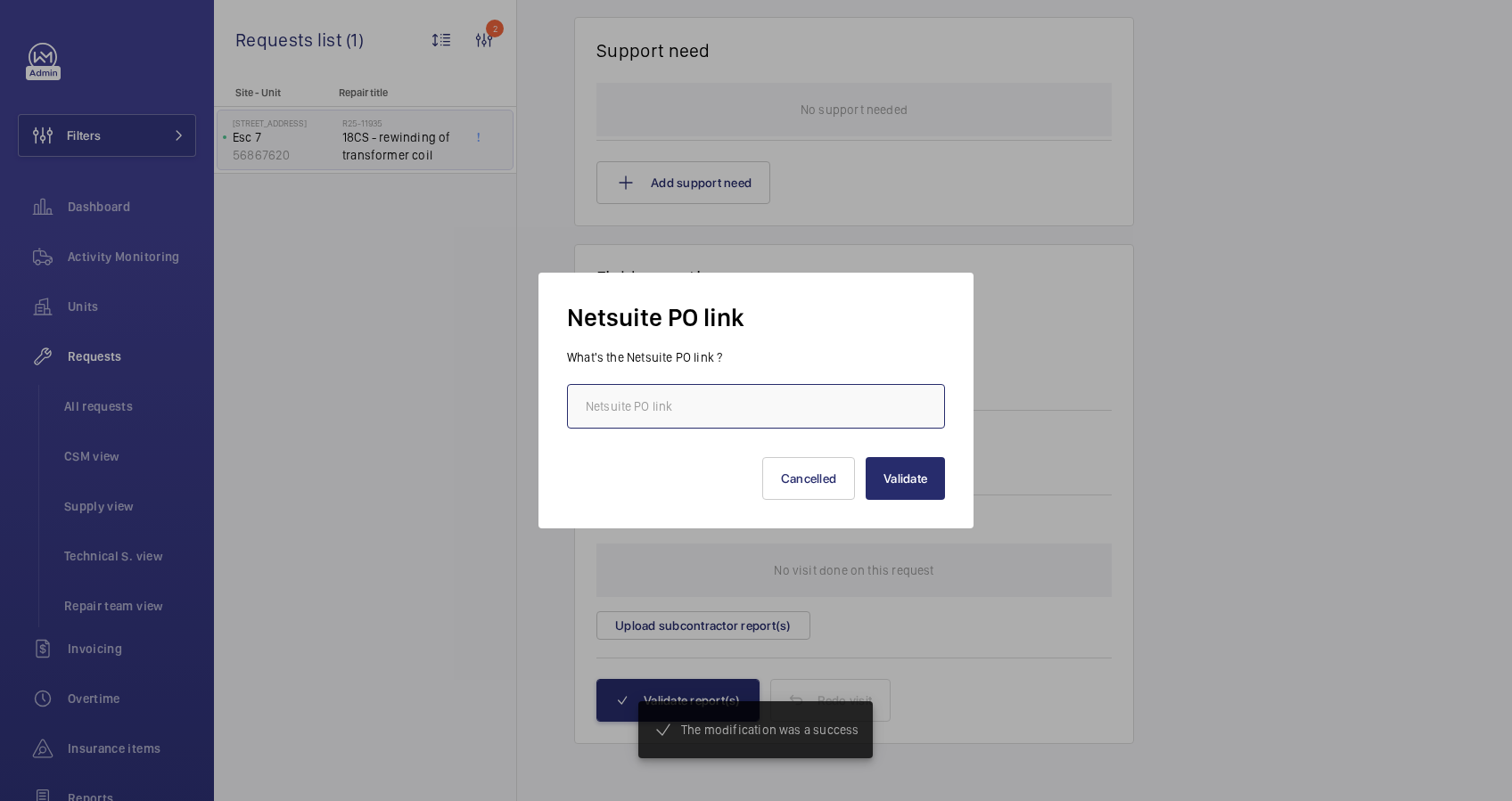
click at [646, 400] on input "text" at bounding box center [756, 406] width 378 height 44
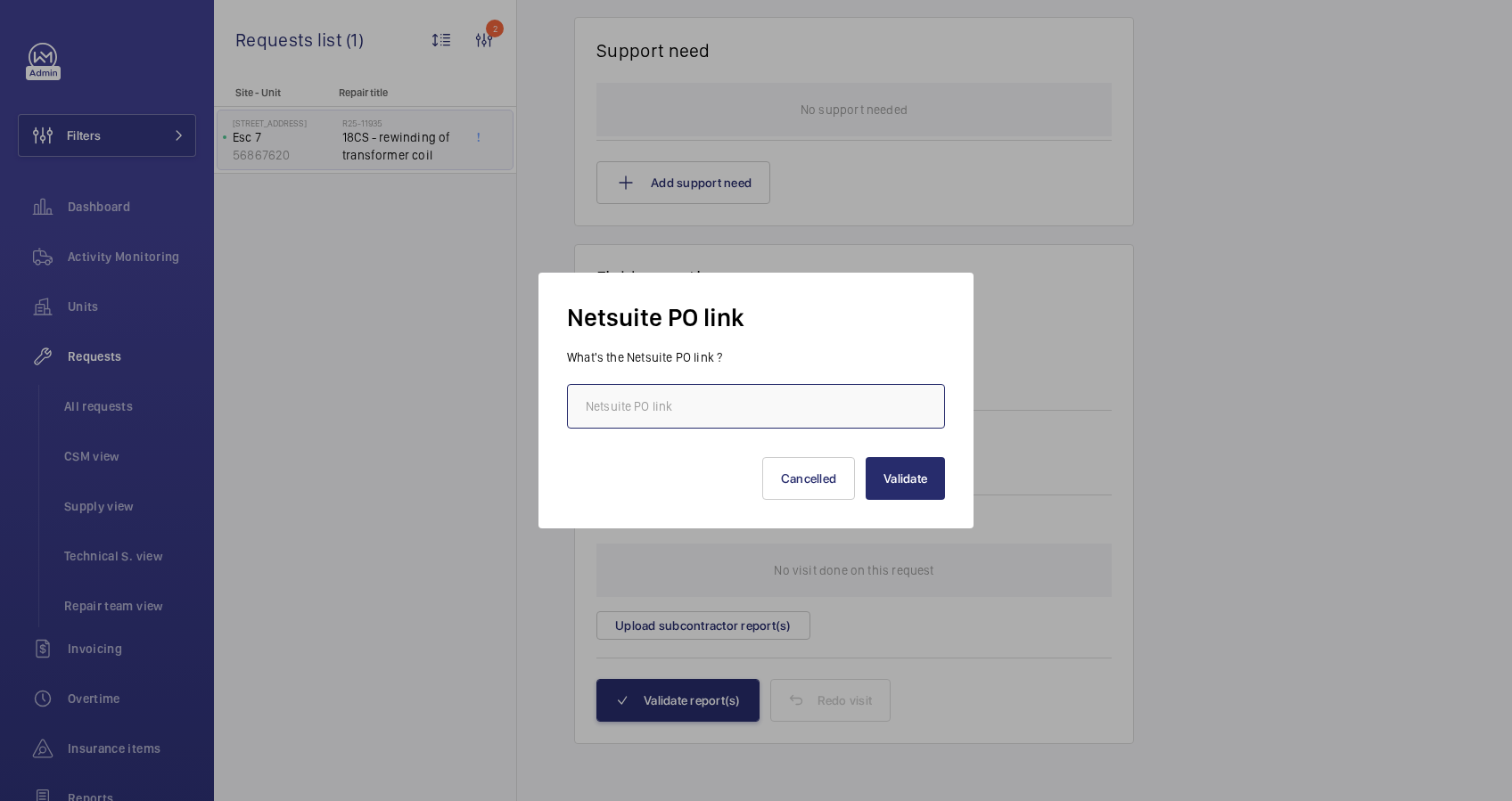
paste input "[URL][DOMAIN_NAME][DOMAIN_NAME]"
type input "[URL][DOMAIN_NAME][DOMAIN_NAME]"
click at [907, 475] on button "Validate" at bounding box center [905, 479] width 79 height 42
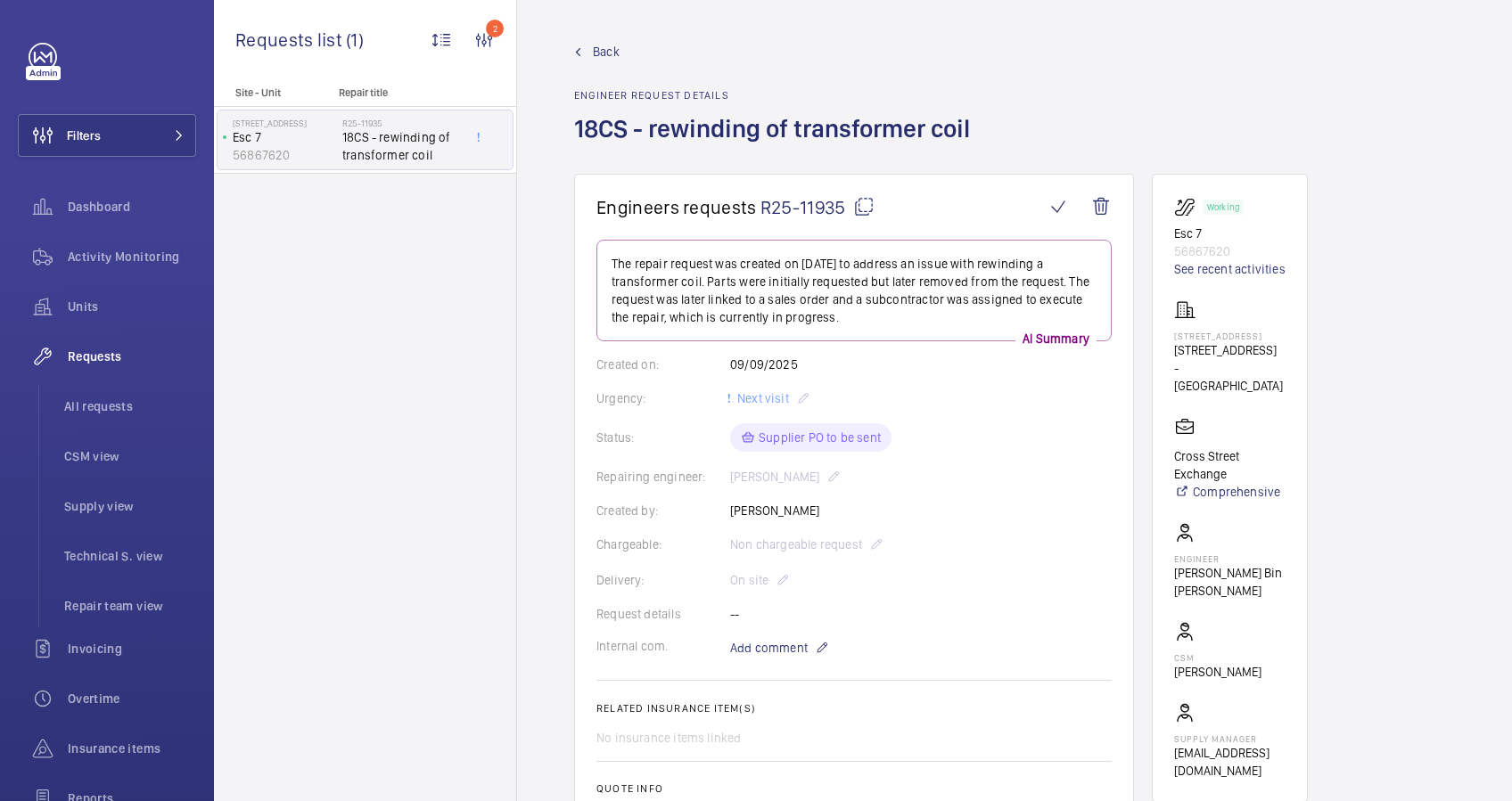
scroll to position [356, 0]
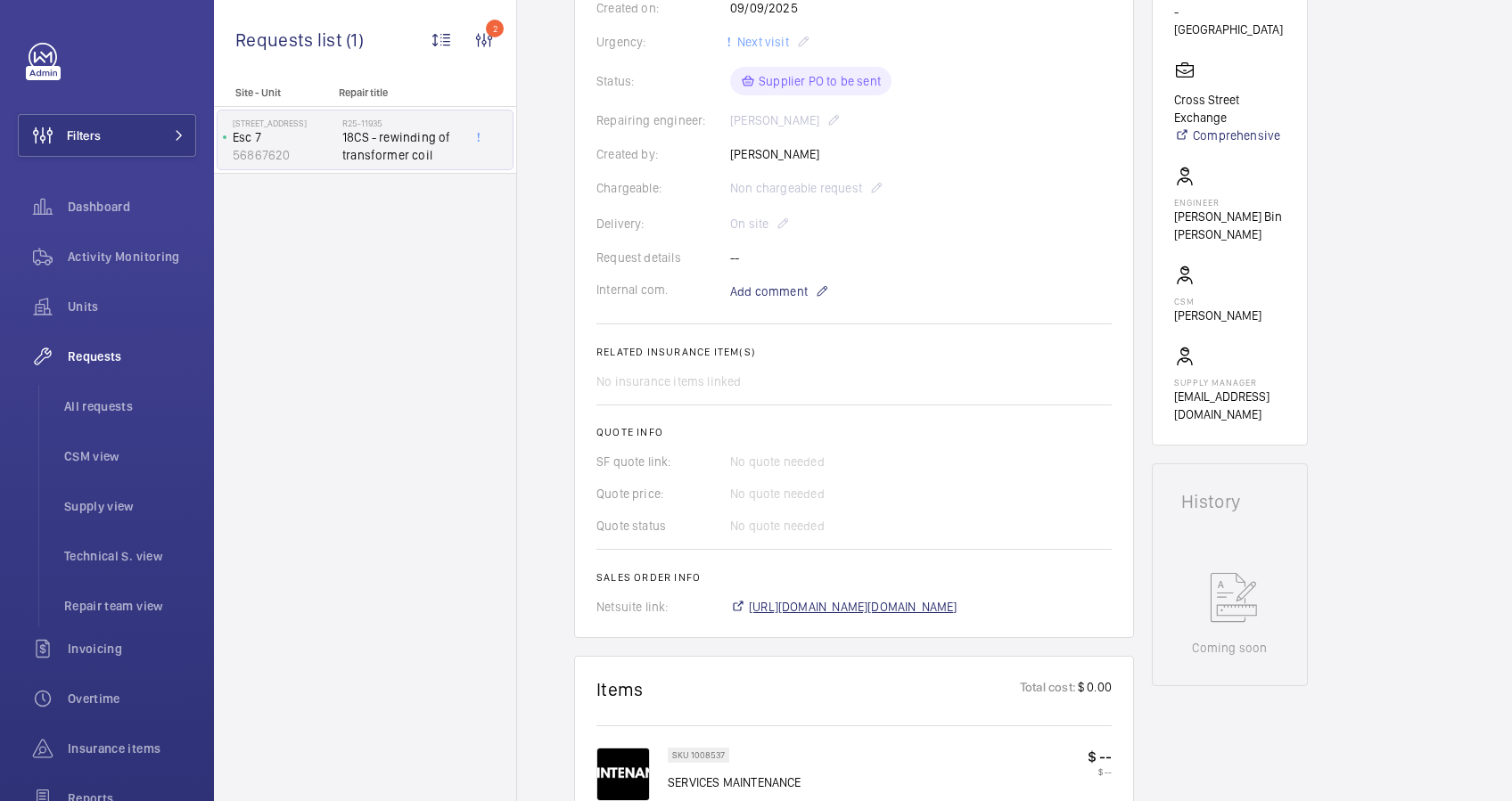
click at [884, 604] on span "[URL][DOMAIN_NAME][DOMAIN_NAME]" at bounding box center [853, 607] width 208 height 17
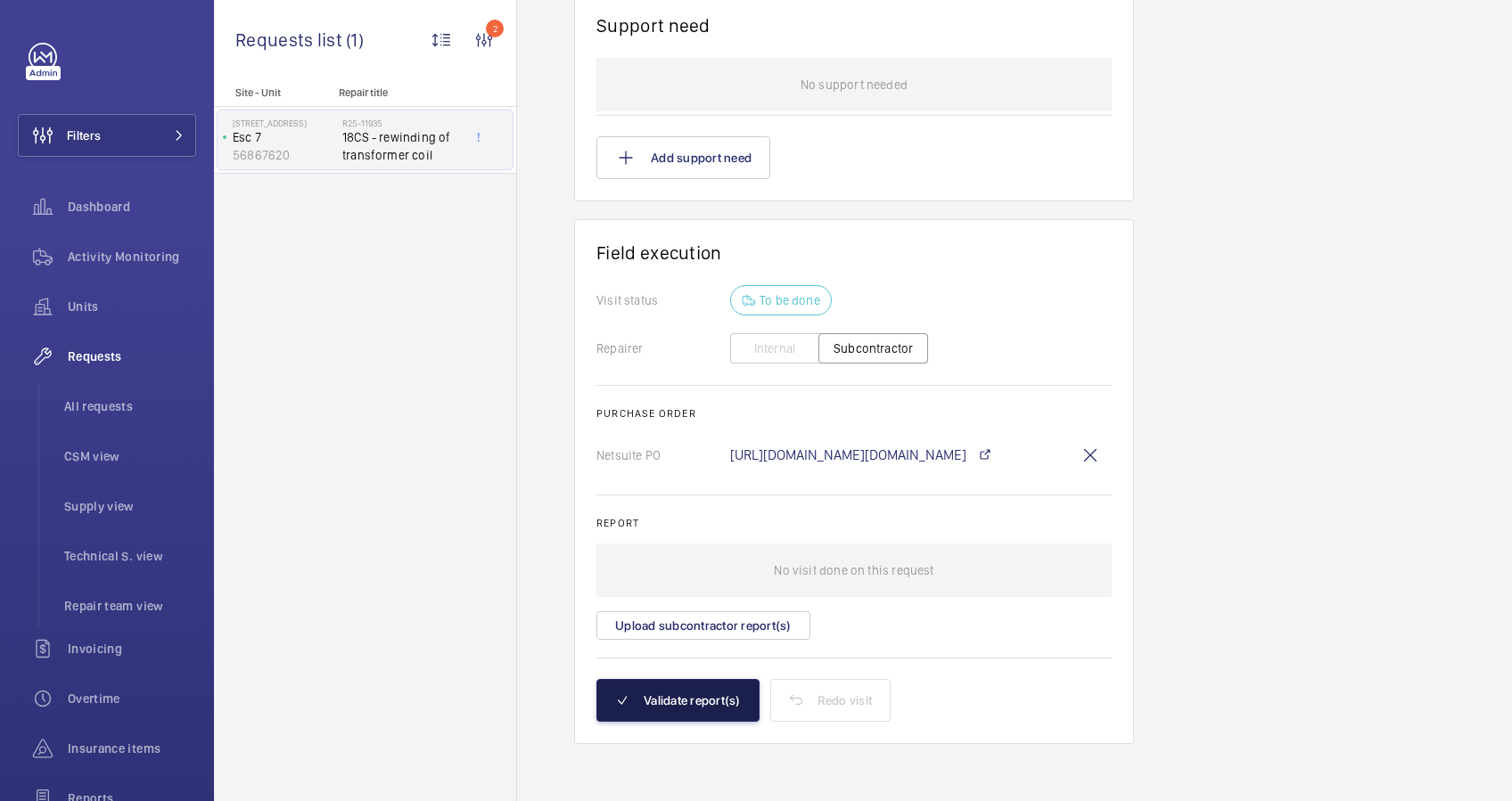
click at [687, 696] on button "Validate report(s)" at bounding box center [677, 701] width 163 height 42
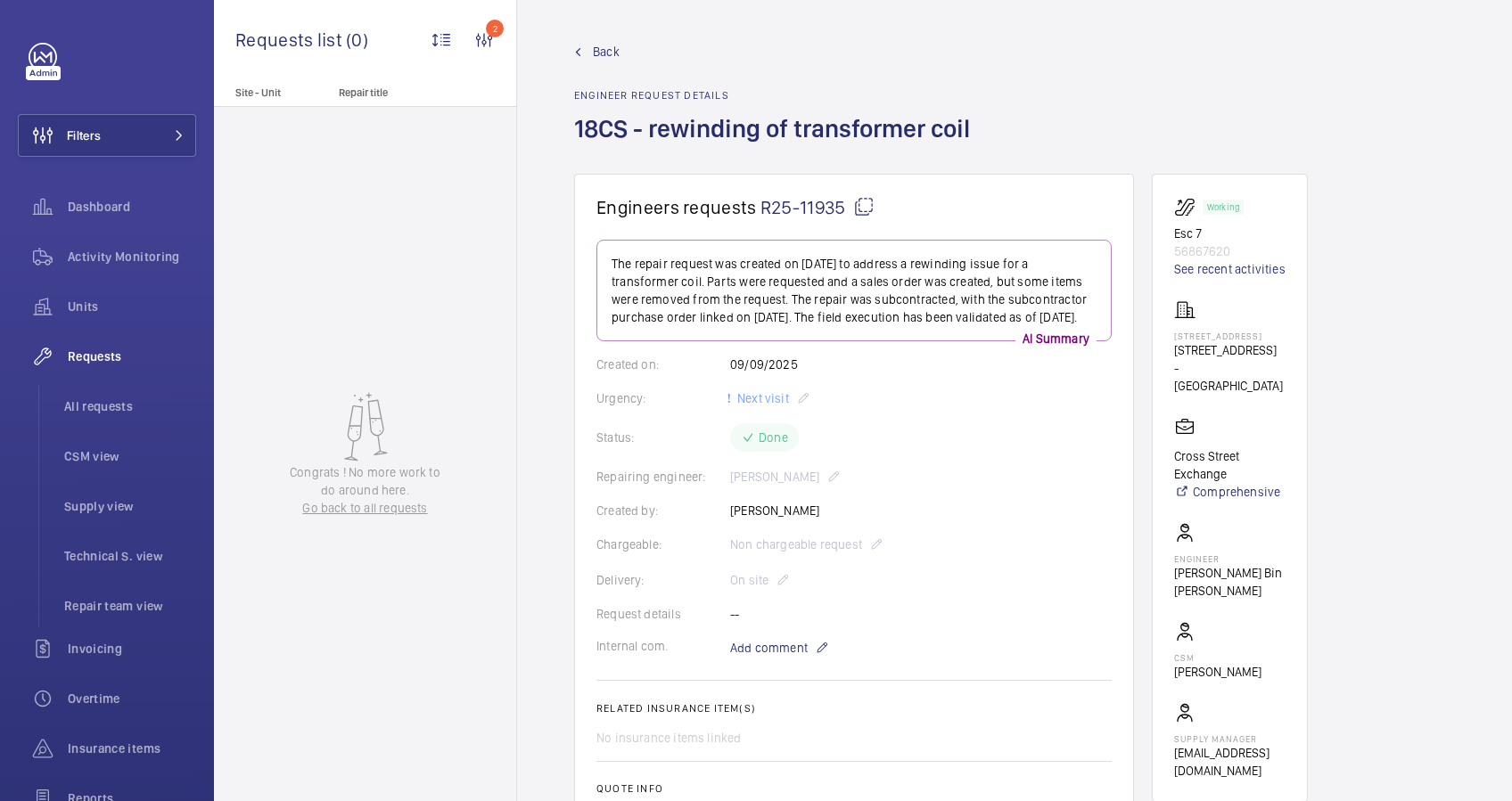
click at [593, 48] on span "Back" at bounding box center [606, 51] width 27 height 17
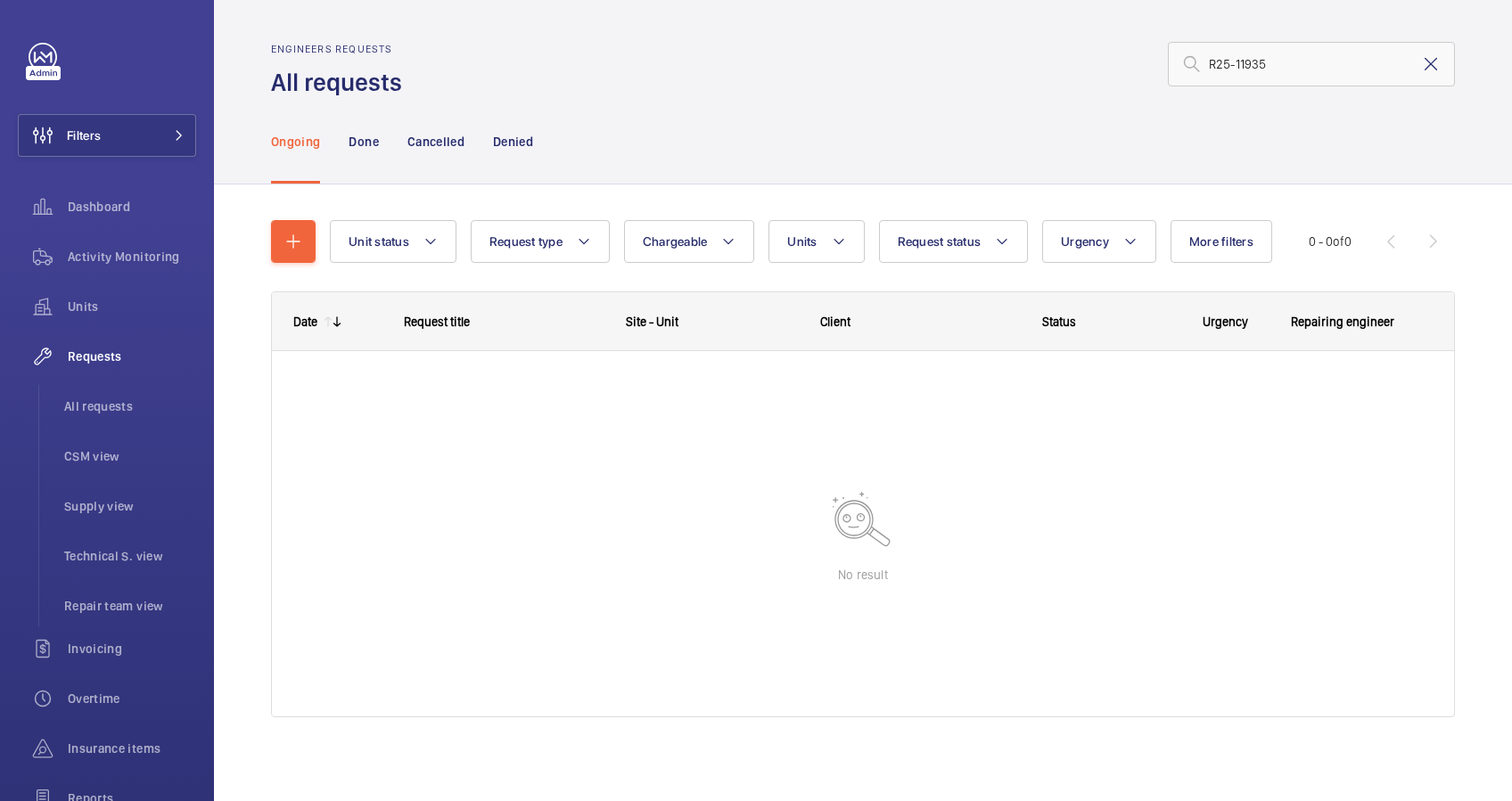
click at [1419, 60] on mat-icon at bounding box center [1430, 64] width 21 height 21
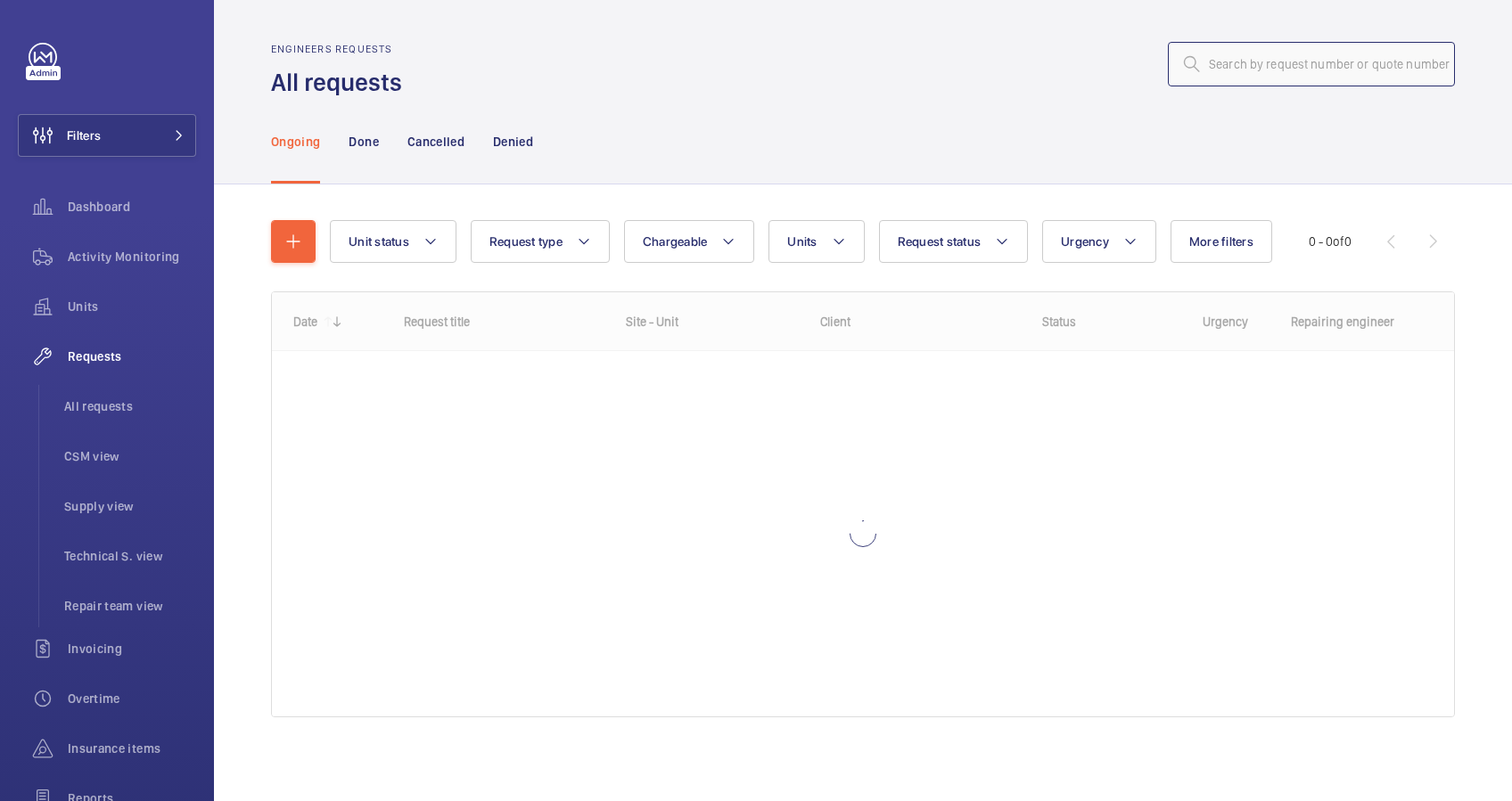
click at [1254, 73] on input "text" at bounding box center [1310, 64] width 287 height 44
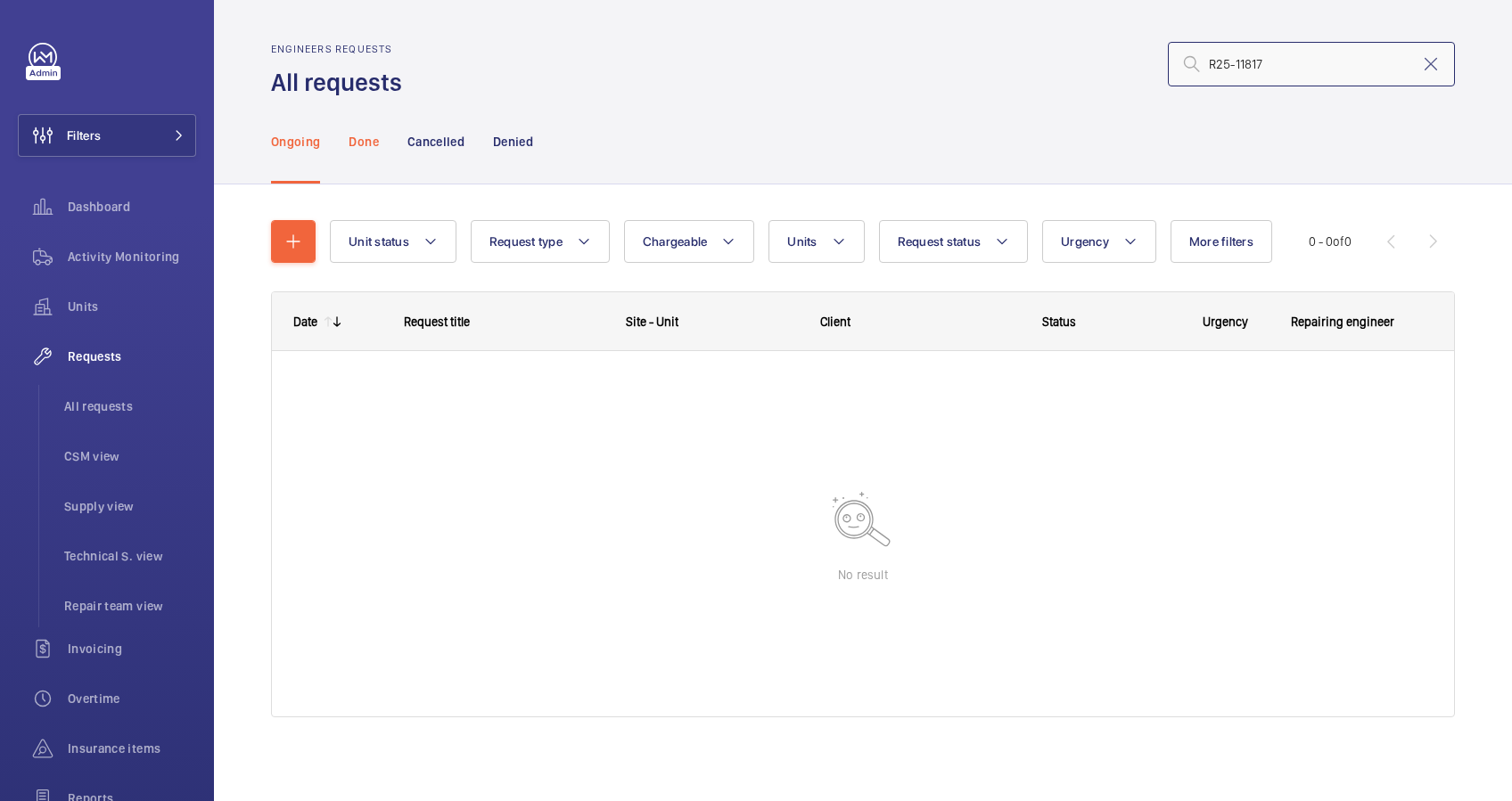
type input "R25-11817"
click at [352, 142] on p "Done" at bounding box center [363, 142] width 29 height 17
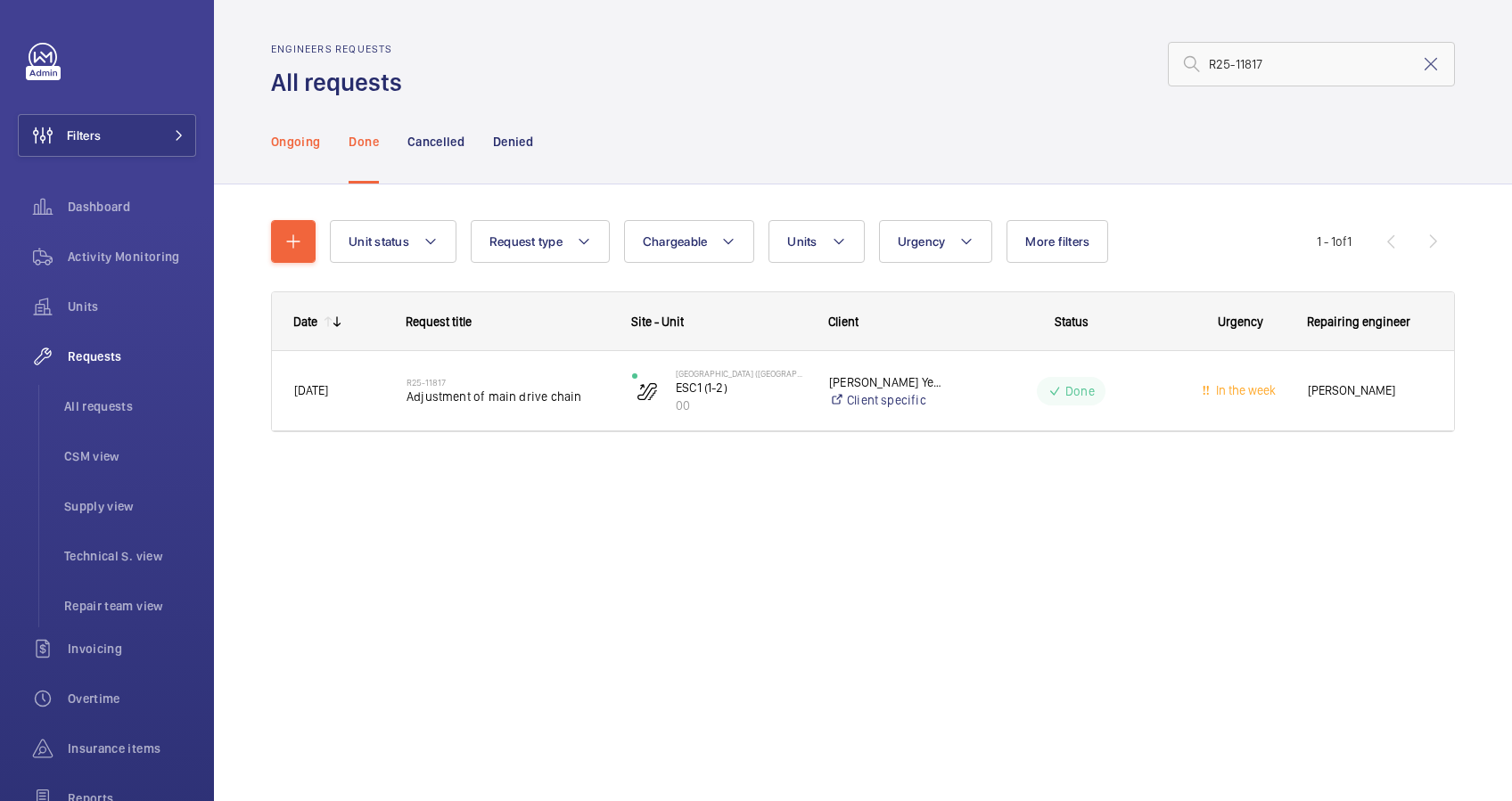
click at [308, 144] on p "Ongoing" at bounding box center [295, 142] width 49 height 17
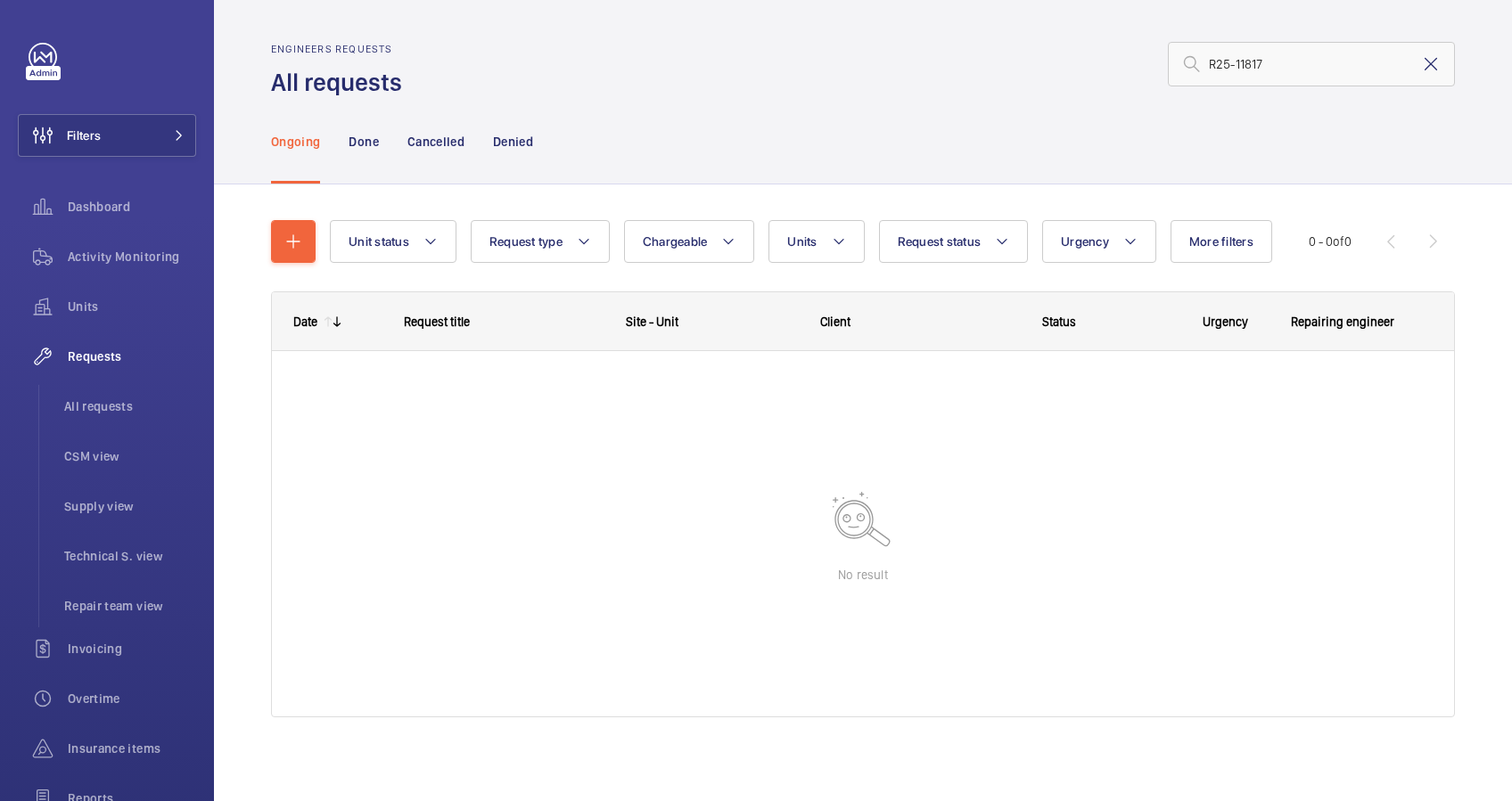
click at [1419, 65] on mat-icon at bounding box center [1430, 64] width 21 height 21
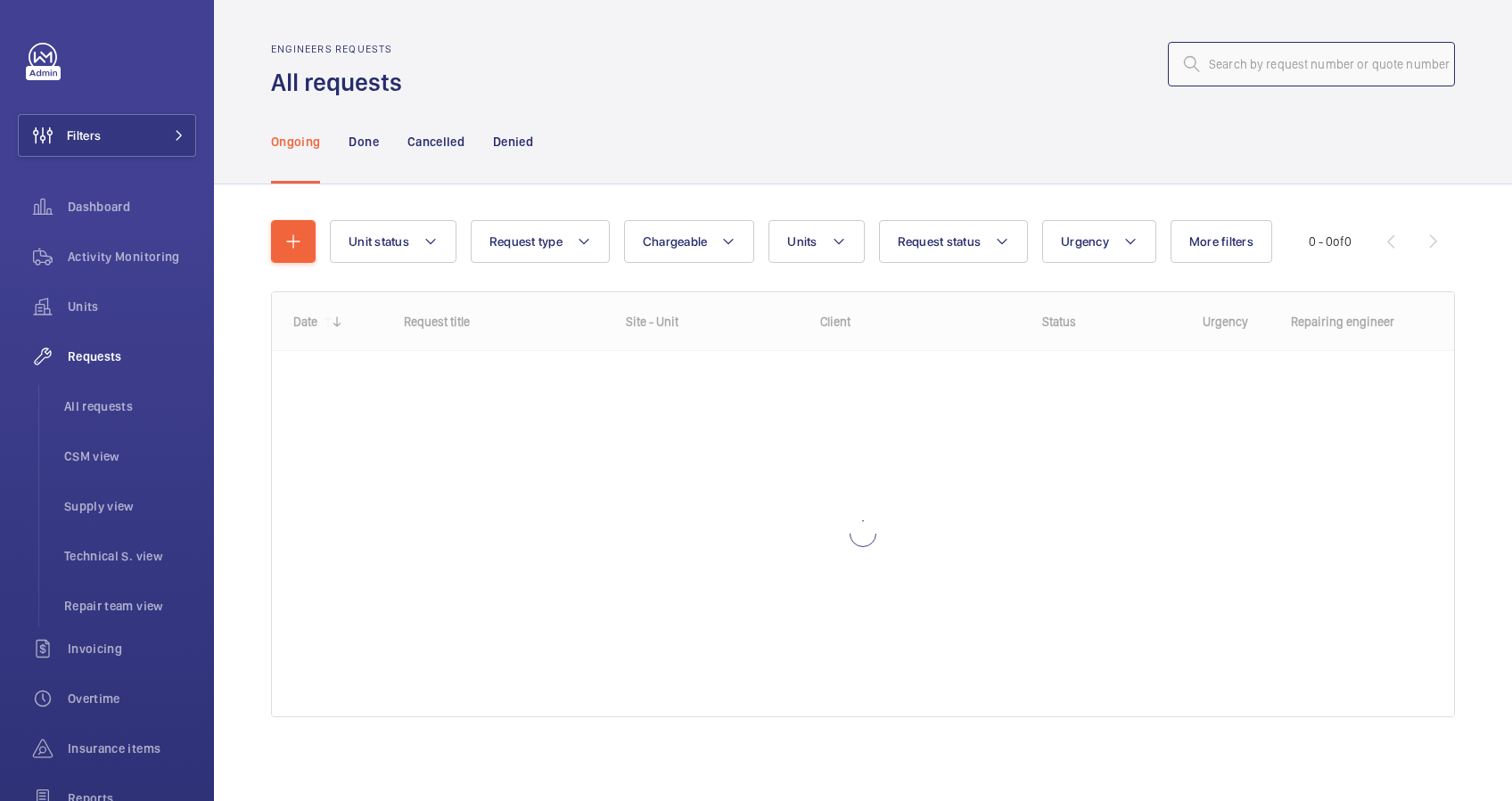
click at [1244, 57] on input "text" at bounding box center [1310, 64] width 287 height 44
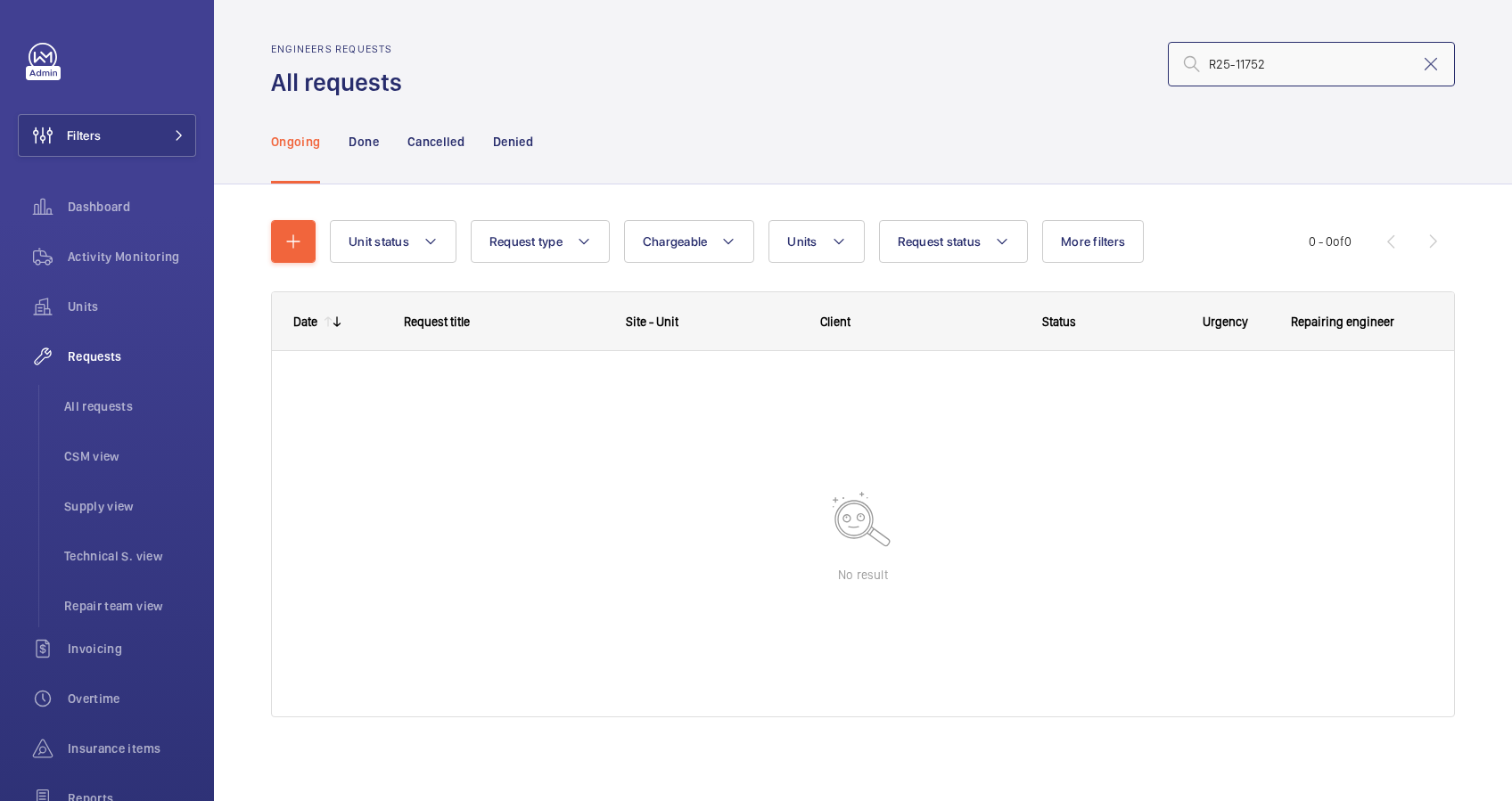
drag, startPoint x: 1278, startPoint y: 69, endPoint x: 976, endPoint y: 59, distance: 302.2
click at [976, 59] on div "R25-11752" at bounding box center [934, 64] width 1042 height 42
paste input "016"
type input "R25-11016"
click at [367, 138] on p "Done" at bounding box center [363, 142] width 29 height 17
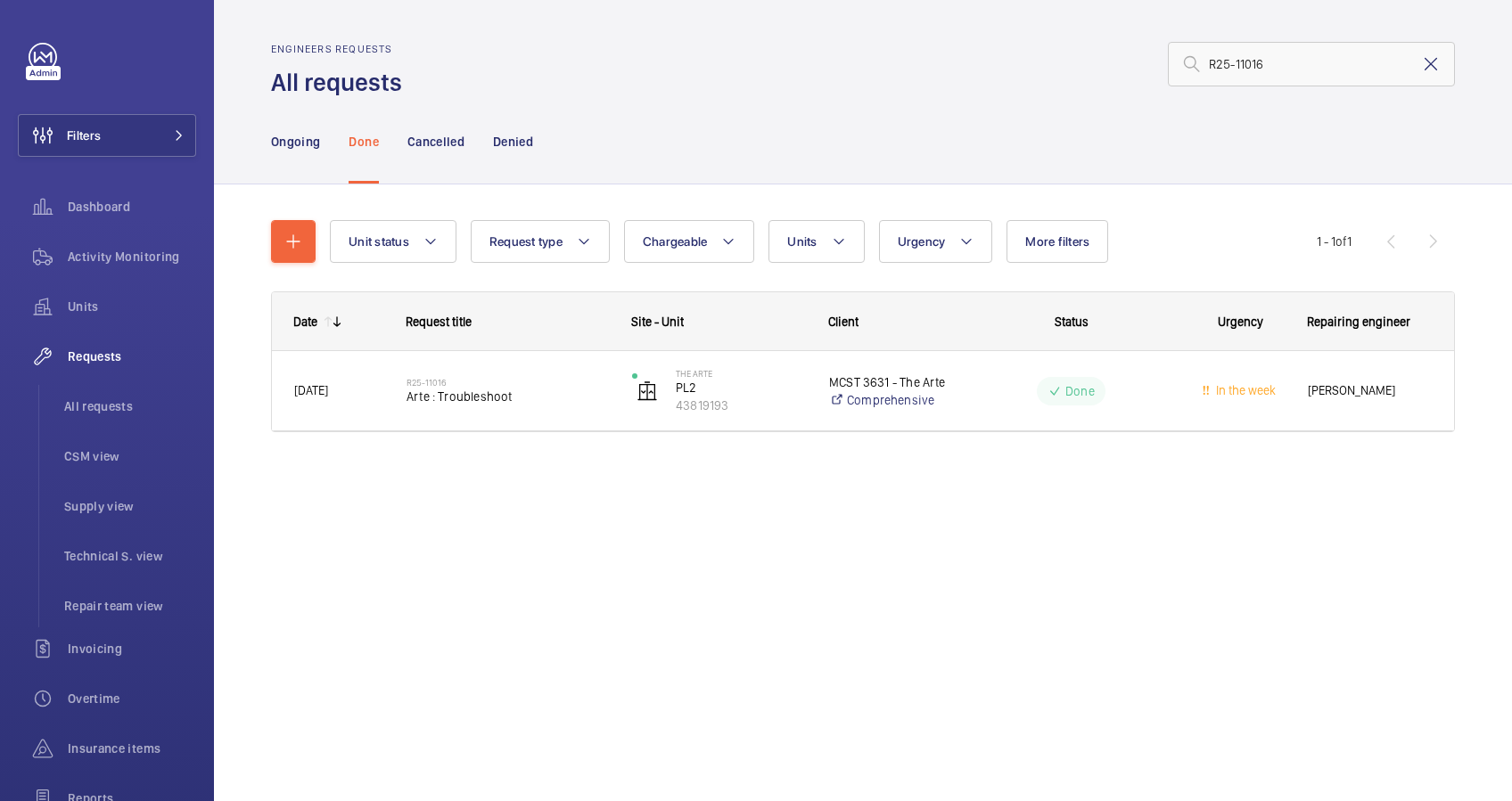
click at [1431, 65] on mat-icon at bounding box center [1430, 64] width 21 height 21
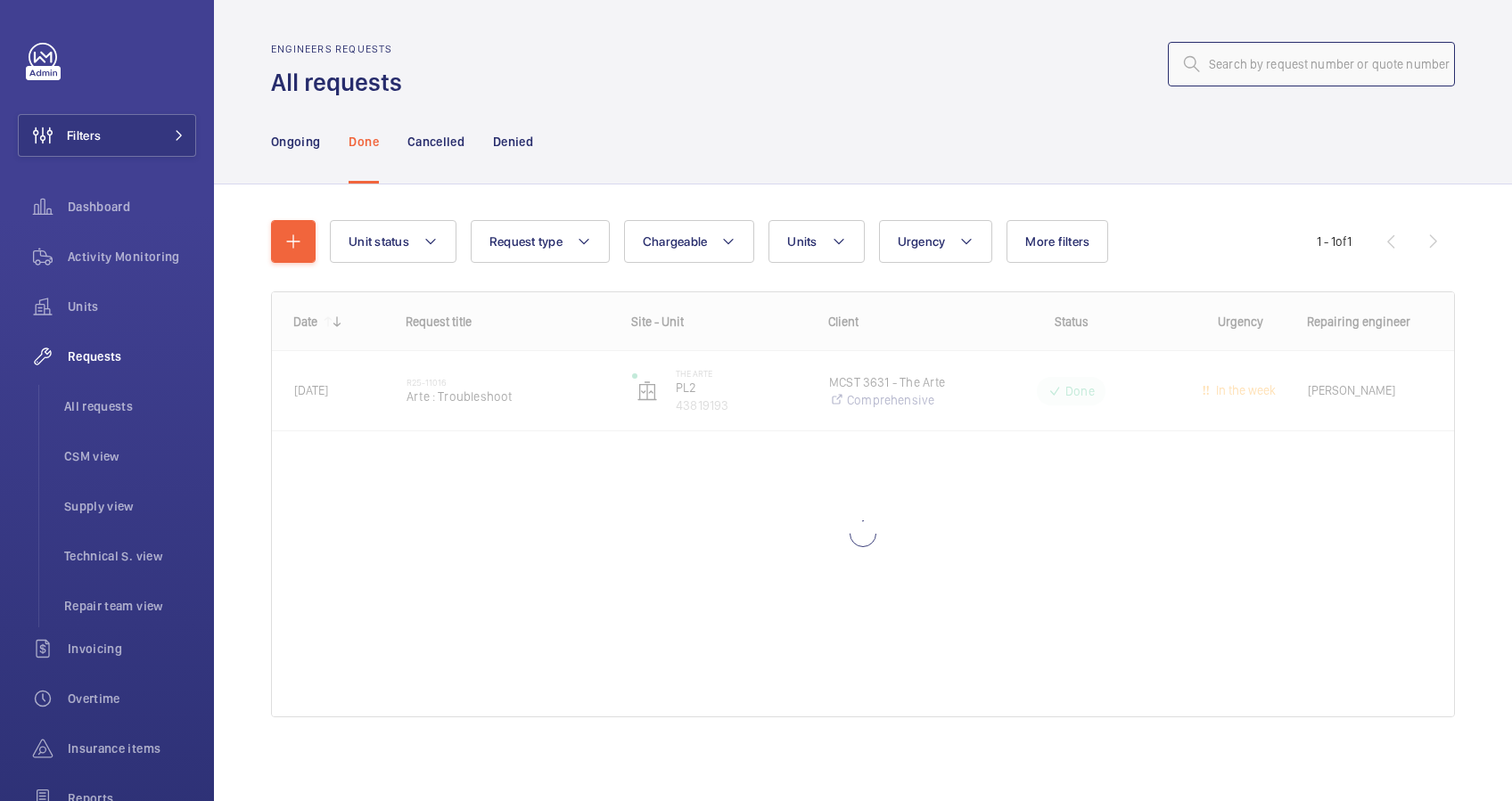
click at [1269, 73] on input "text" at bounding box center [1310, 64] width 287 height 44
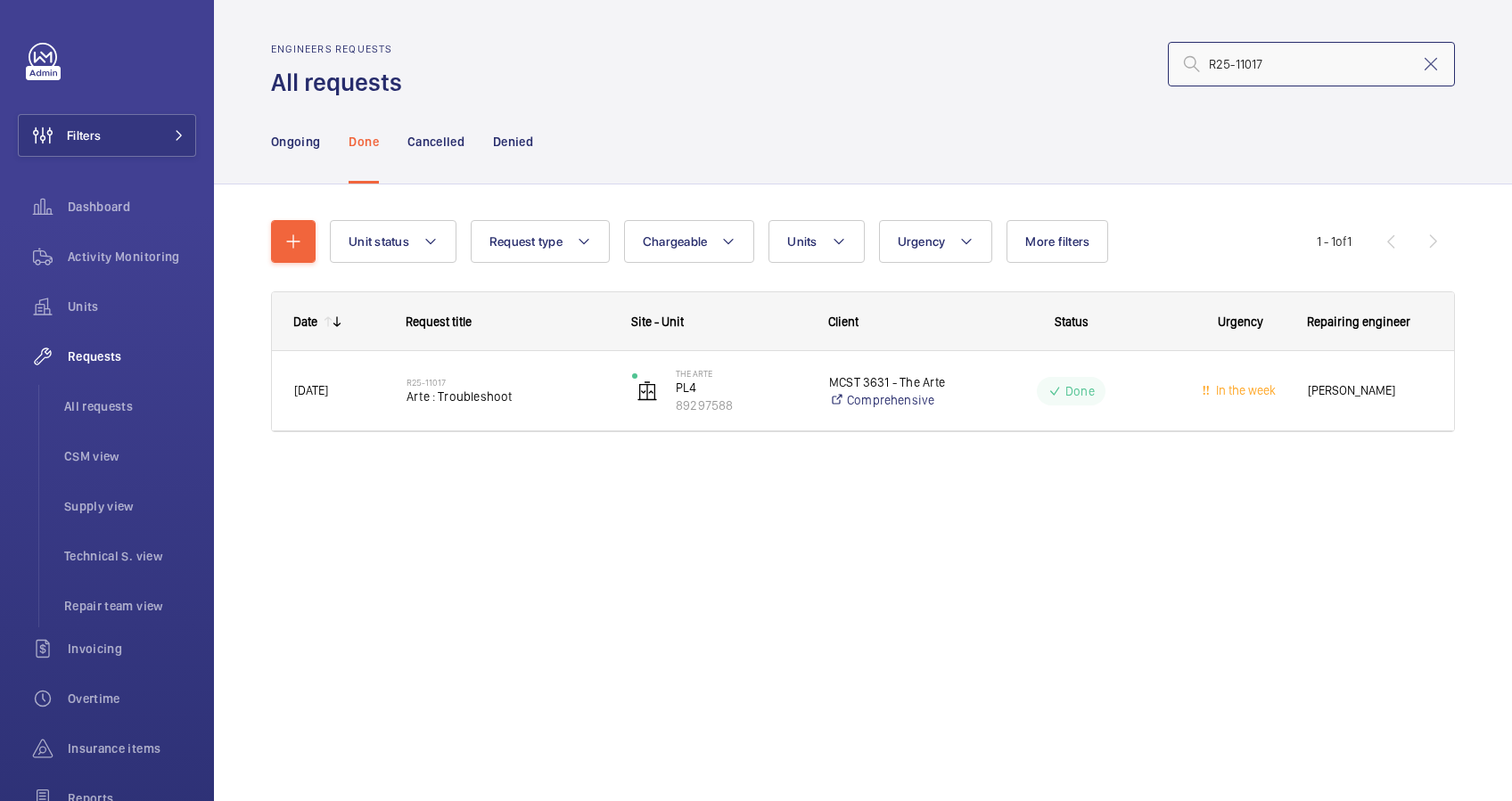
drag, startPoint x: 1304, startPoint y: 60, endPoint x: 859, endPoint y: 57, distance: 445.0
click at [859, 57] on div "R25-11017" at bounding box center [934, 64] width 1042 height 42
paste input "2274"
type input "R25-12274"
click at [299, 142] on p "Ongoing" at bounding box center [295, 142] width 49 height 17
